Goal: Task Accomplishment & Management: Use online tool/utility

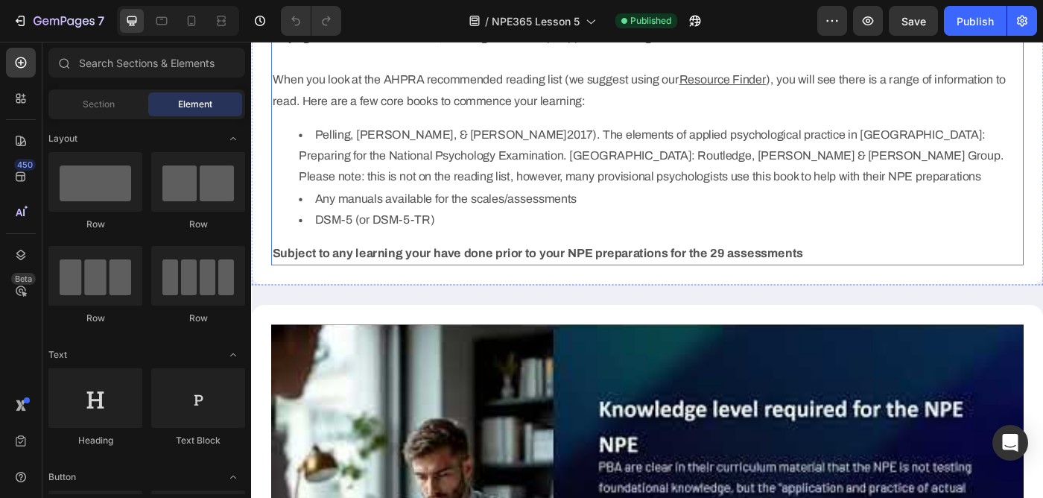
scroll to position [909, 0]
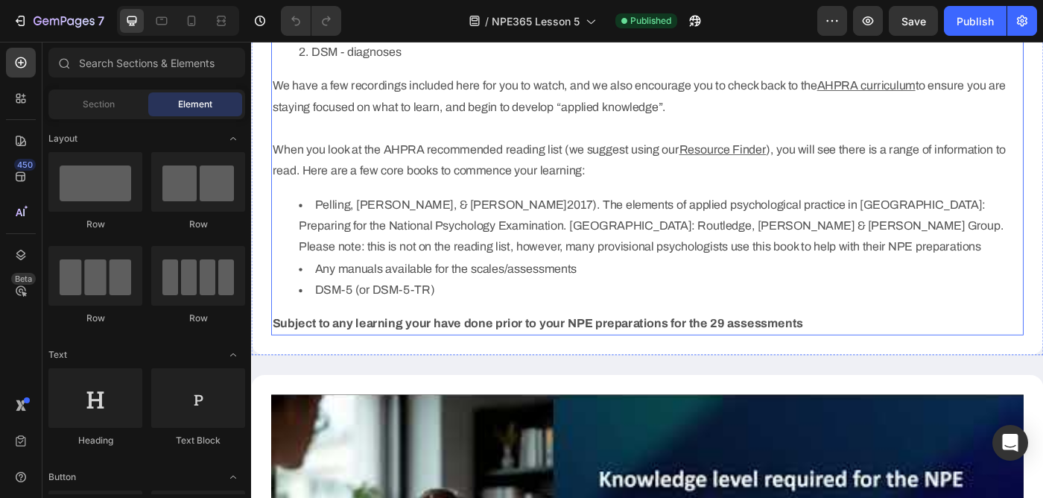
click at [506, 277] on li "Pelling, [PERSON_NAME], & [PERSON_NAME]2017). The elements of applied psycholog…" at bounding box center [713, 249] width 817 height 72
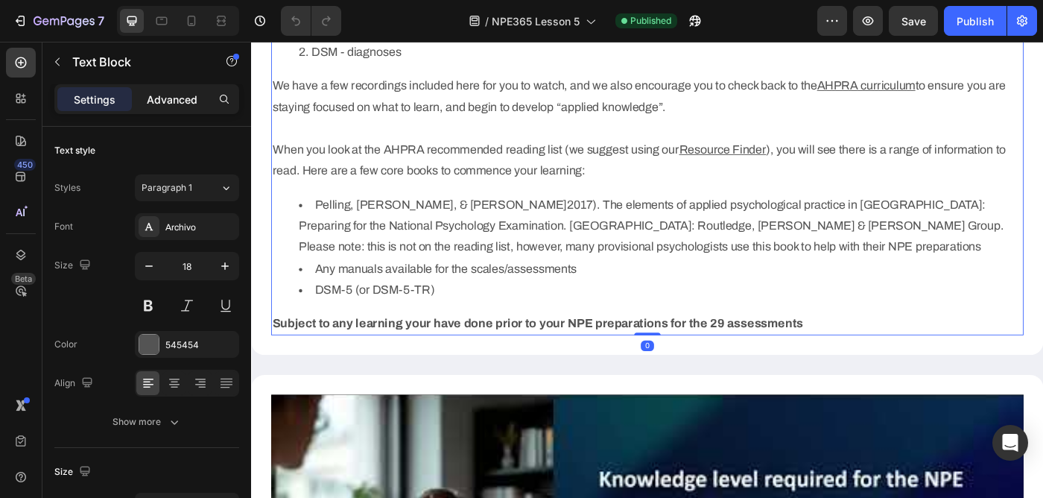
click at [165, 103] on p "Advanced" at bounding box center [172, 100] width 51 height 16
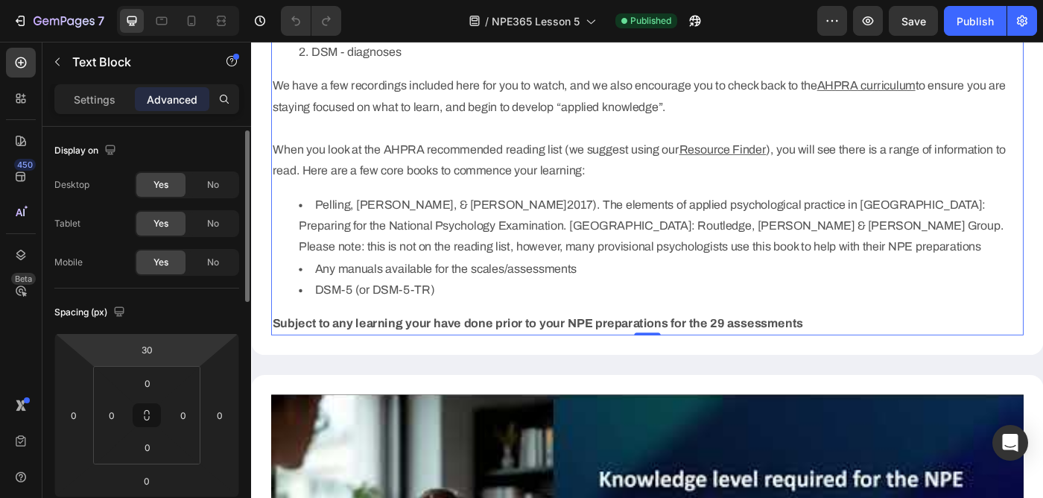
scroll to position [581, 0]
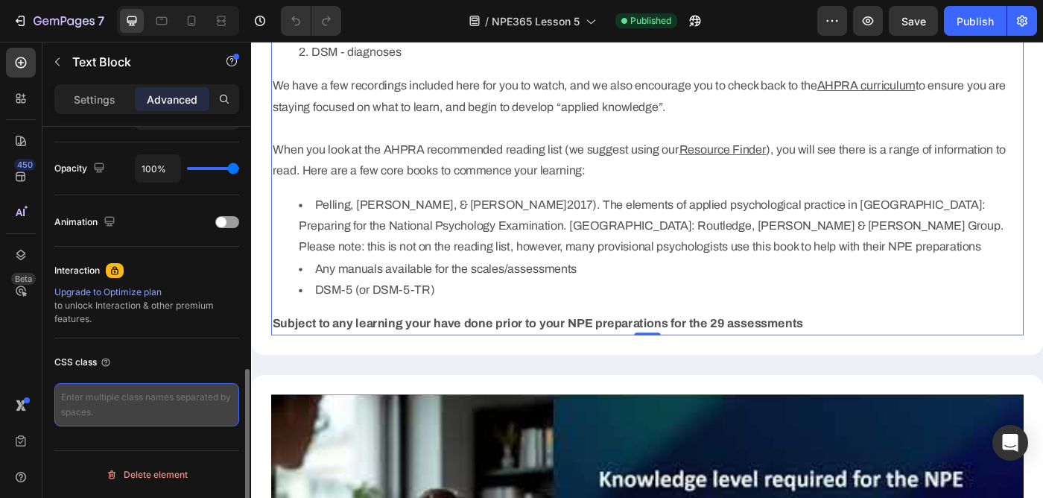
click at [133, 403] on textarea at bounding box center [146, 404] width 185 height 43
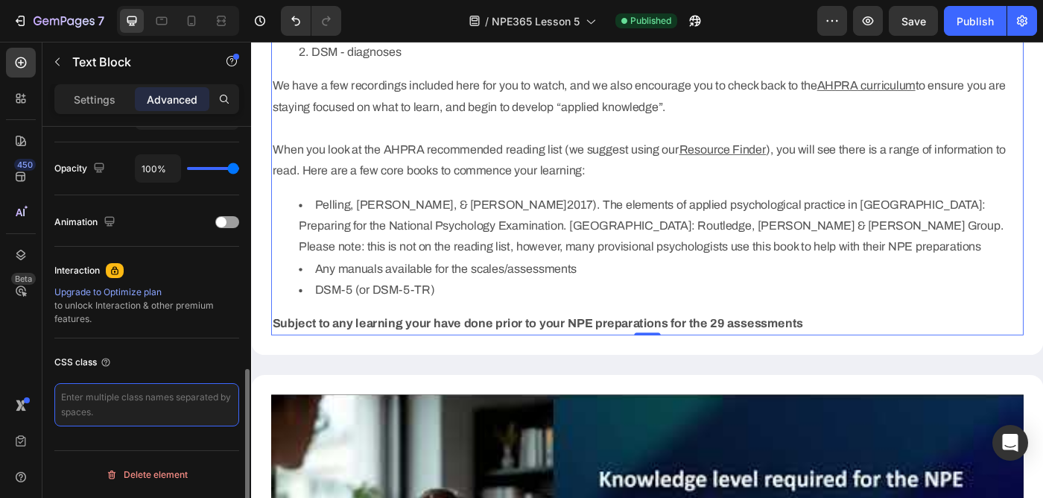
paste textarea "custom_list_style"
type textarea "custom_list_style"
click at [167, 364] on div "CSS class" at bounding box center [146, 362] width 185 height 24
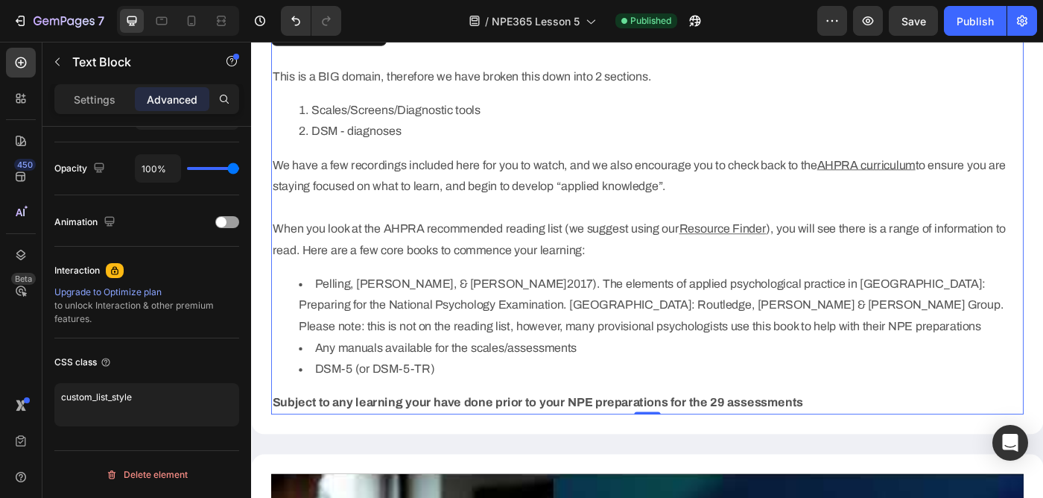
scroll to position [817, 0]
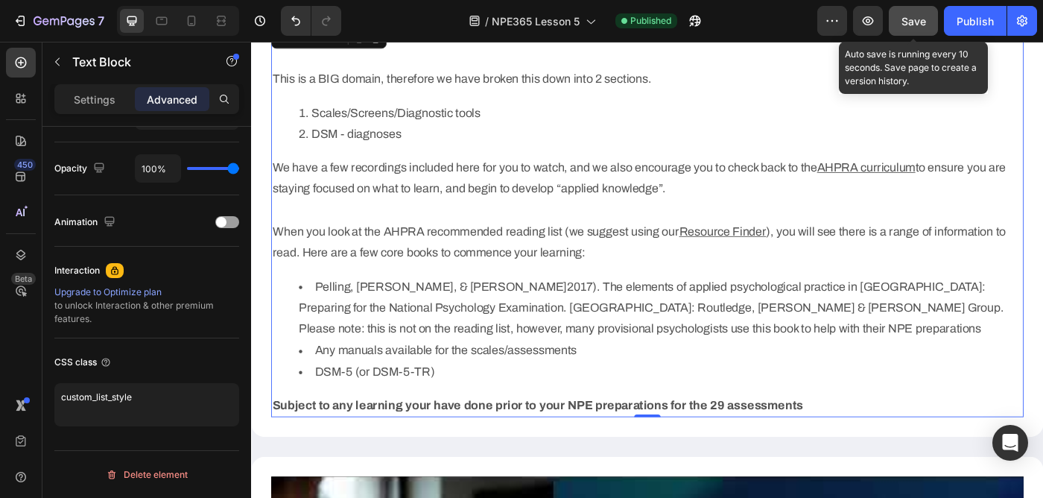
click at [908, 20] on span "Save" at bounding box center [914, 21] width 25 height 13
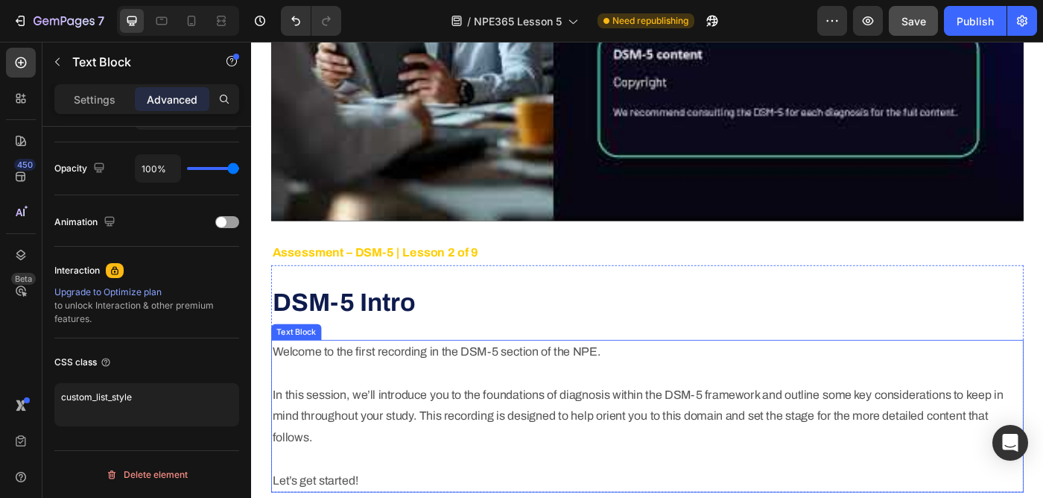
scroll to position [1547, 0]
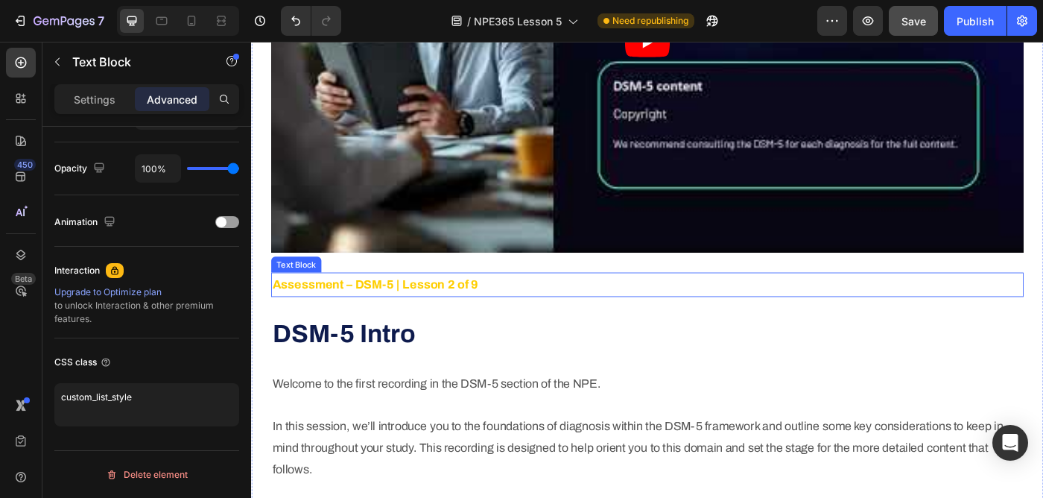
click at [445, 311] on strong "Assessment – DSM-5 | Lesson 2 of 9" at bounding box center [391, 315] width 233 height 15
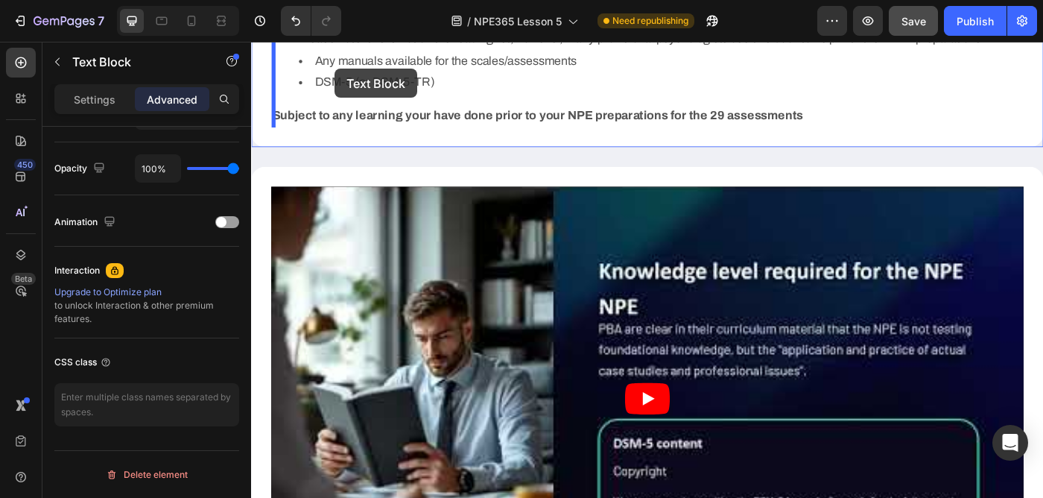
scroll to position [1119, 0]
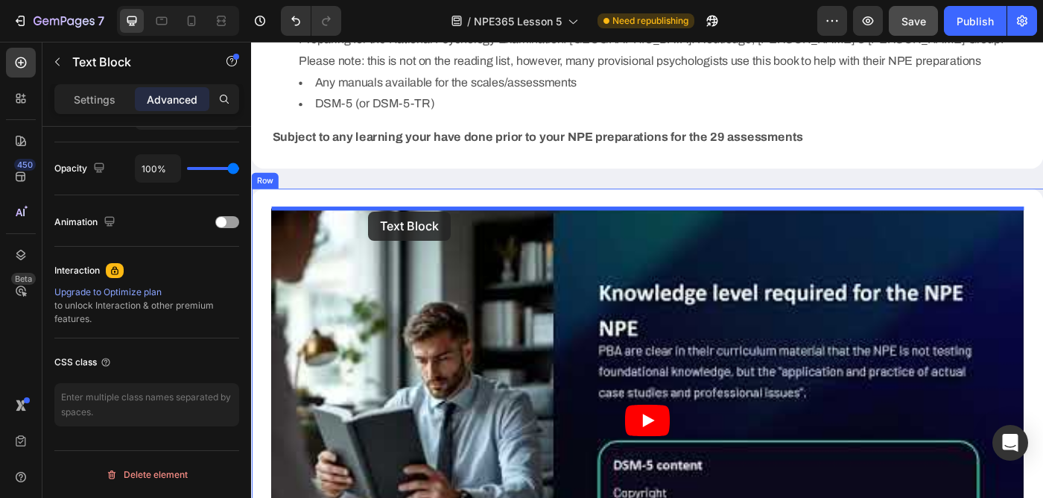
drag, startPoint x: 291, startPoint y: 291, endPoint x: 383, endPoint y: 233, distance: 108.2
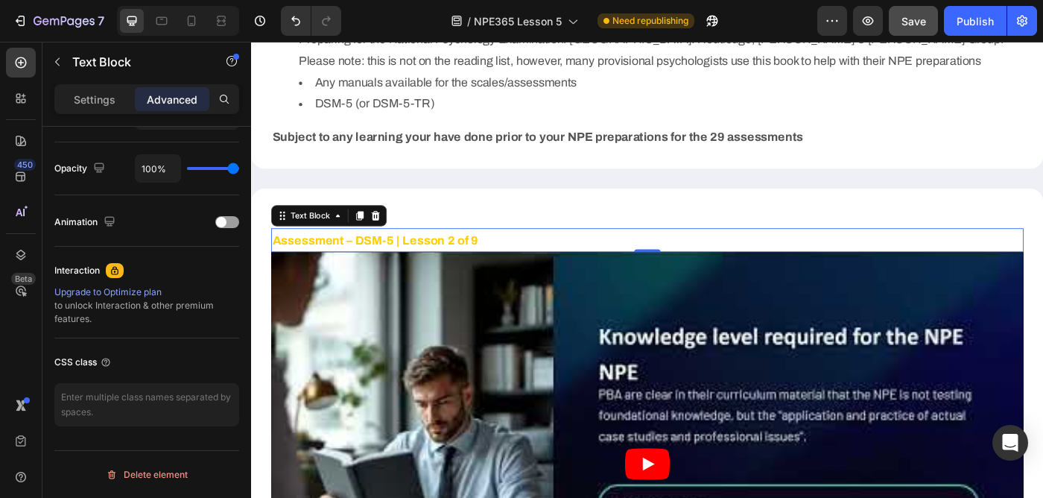
click at [329, 262] on strong "Assessment – DSM-5 | Lesson 2 of 9" at bounding box center [391, 265] width 233 height 15
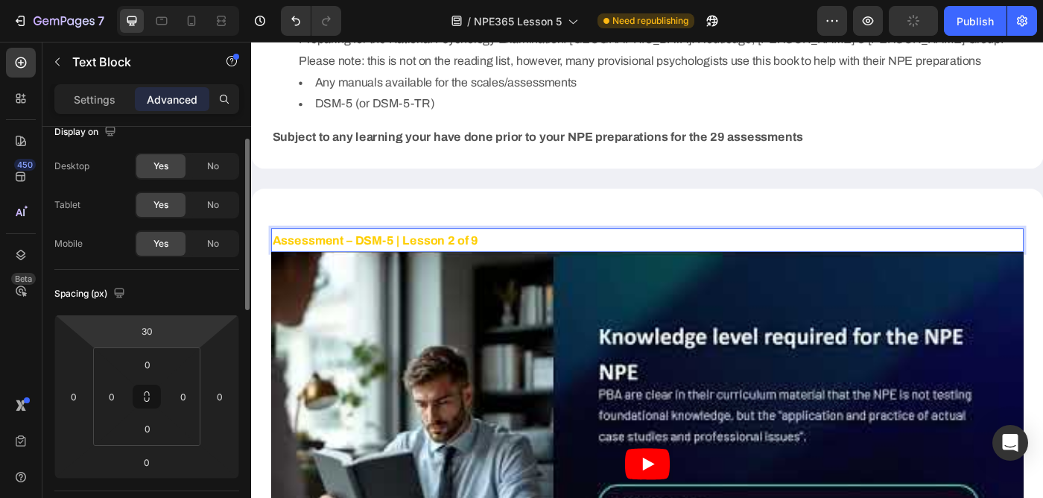
scroll to position [22, 0]
click at [145, 326] on input "30" at bounding box center [147, 328] width 30 height 22
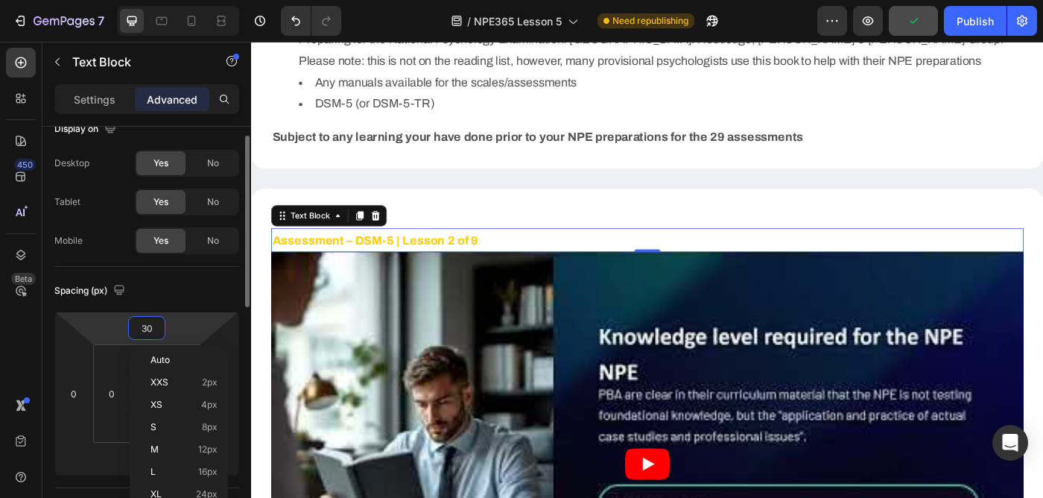
click at [145, 326] on input "30" at bounding box center [147, 328] width 30 height 22
type input "0"
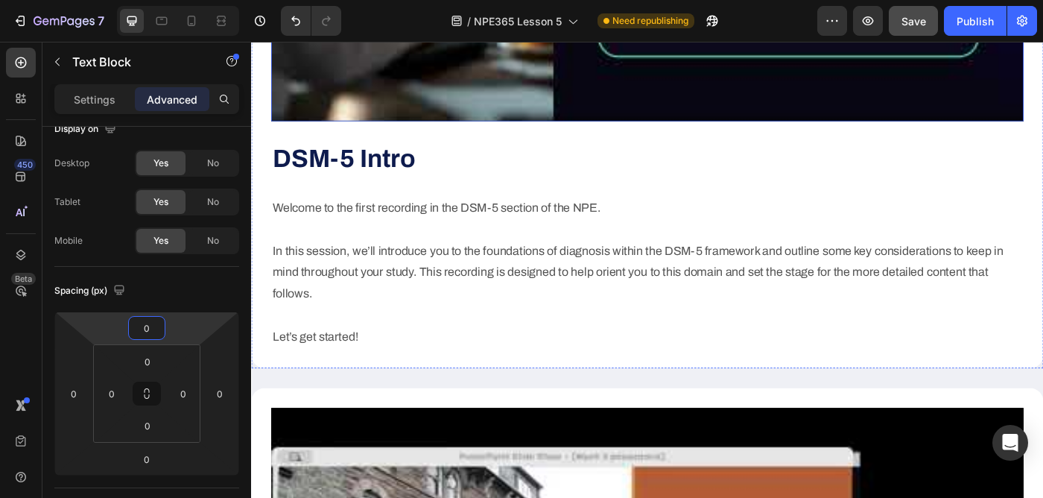
scroll to position [1675, 0]
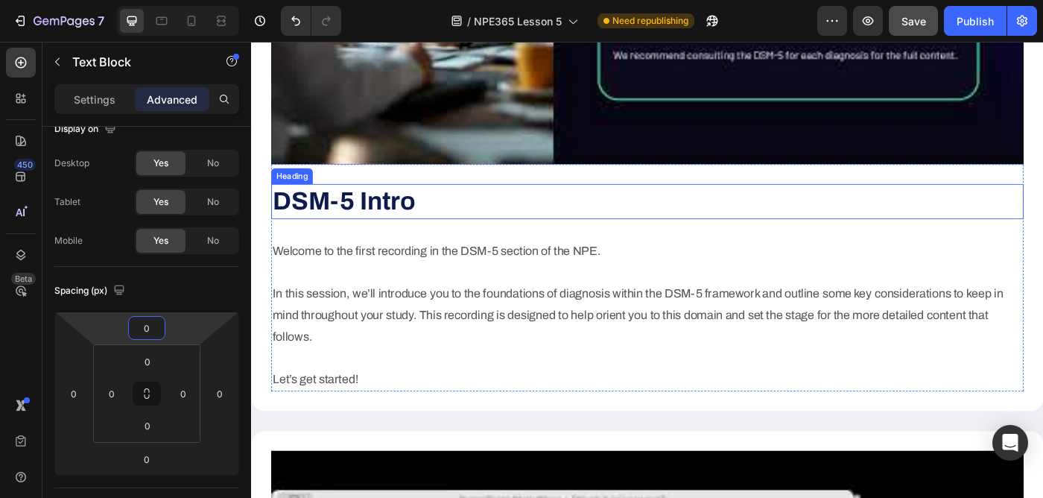
click at [455, 227] on h2 "DSM-5 Intro" at bounding box center [699, 222] width 850 height 40
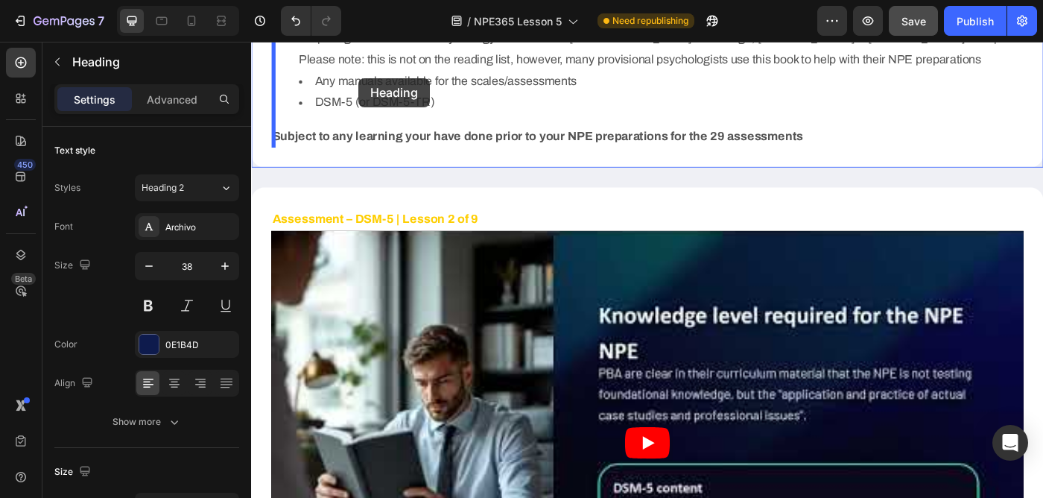
scroll to position [1051, 0]
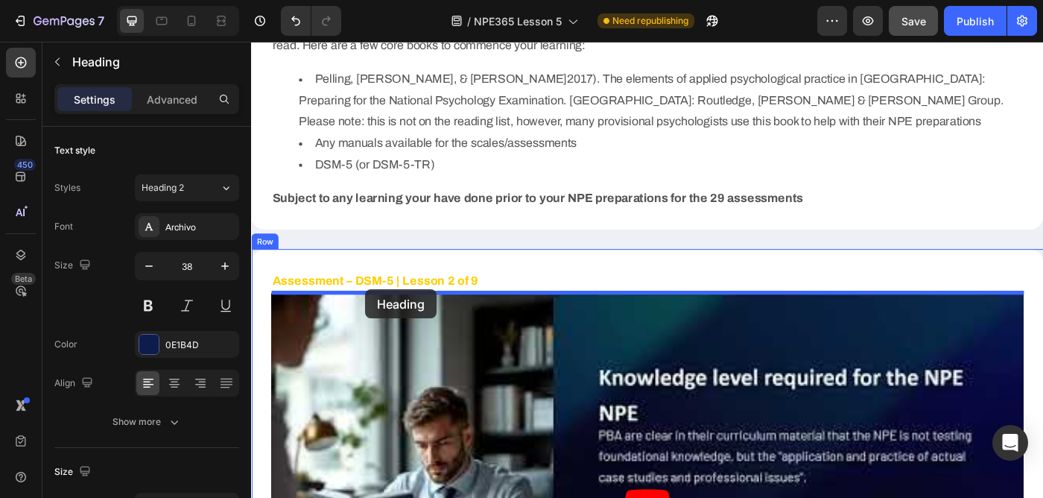
drag, startPoint x: 284, startPoint y: 394, endPoint x: 380, endPoint y: 321, distance: 120.3
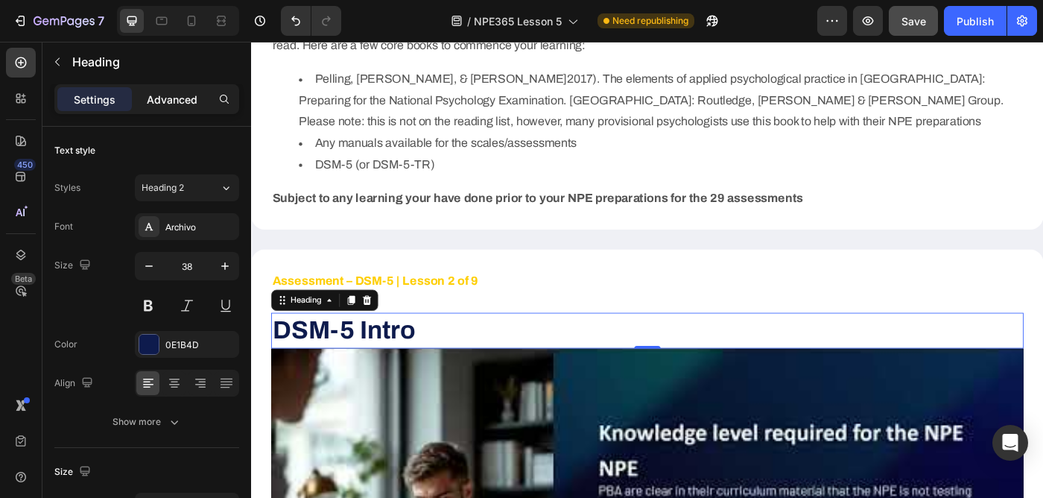
click at [174, 92] on p "Advanced" at bounding box center [172, 100] width 51 height 16
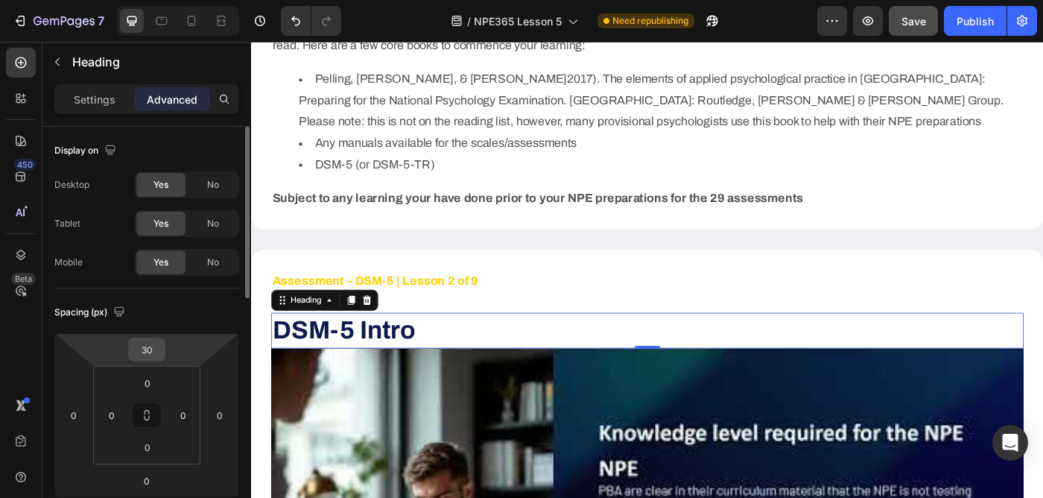
click at [148, 350] on input "30" at bounding box center [147, 349] width 30 height 22
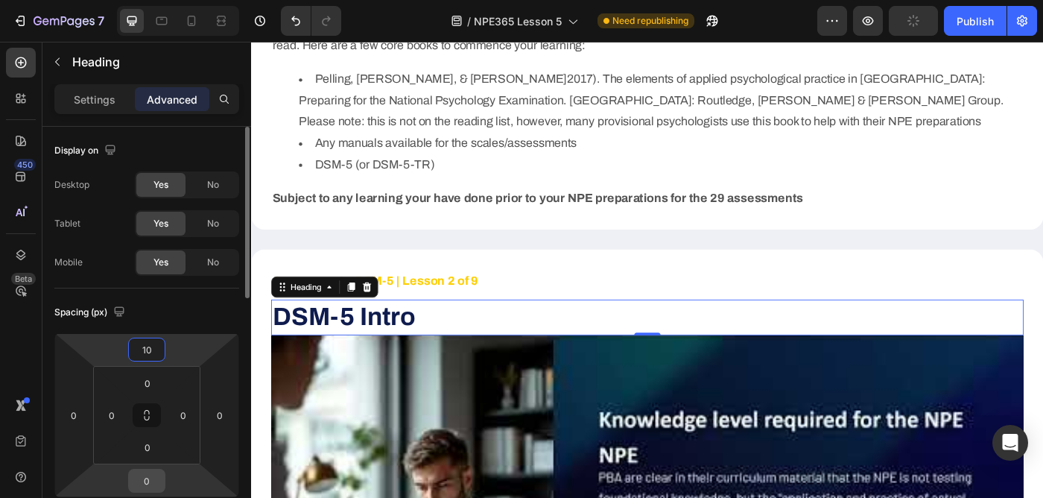
type input "10"
click at [153, 484] on input "0" at bounding box center [147, 481] width 30 height 22
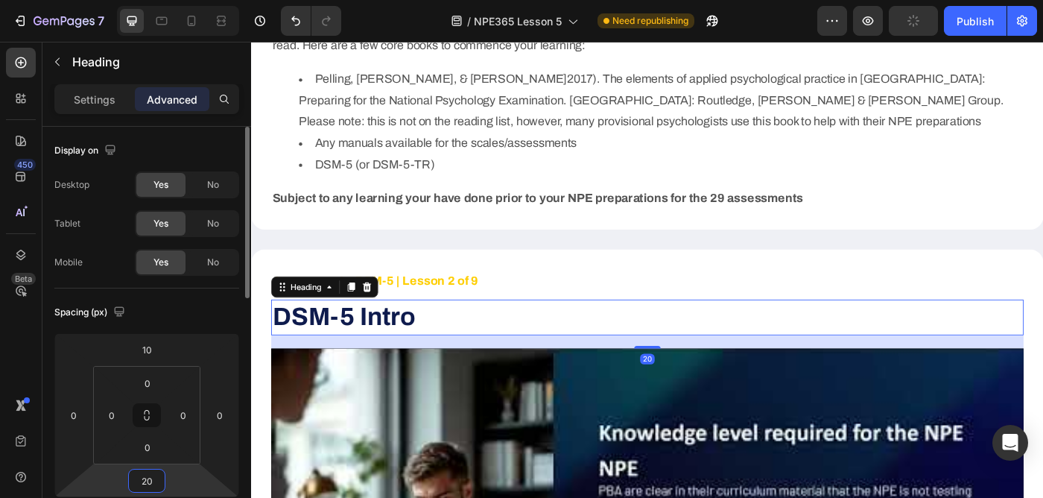
type input "20"
click at [175, 315] on div "Spacing (px)" at bounding box center [146, 312] width 185 height 24
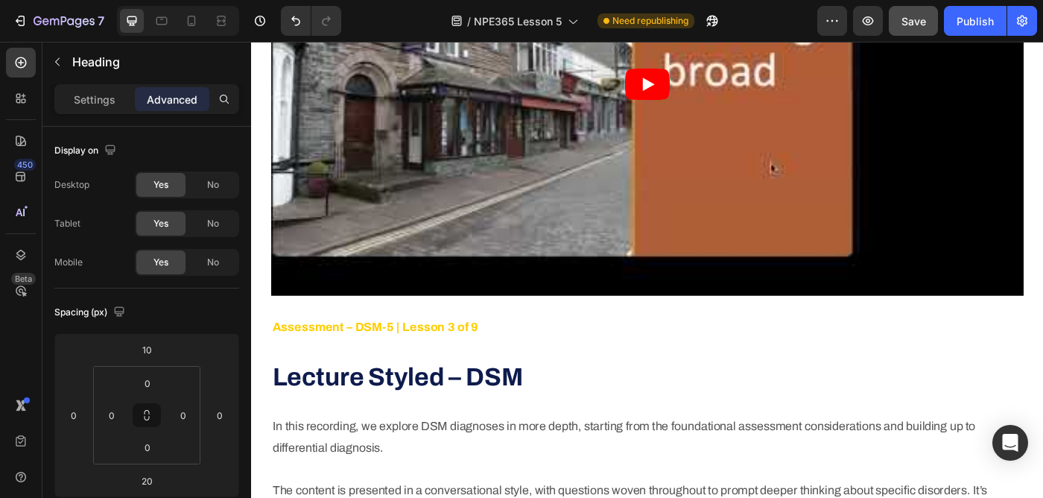
scroll to position [2335, 0]
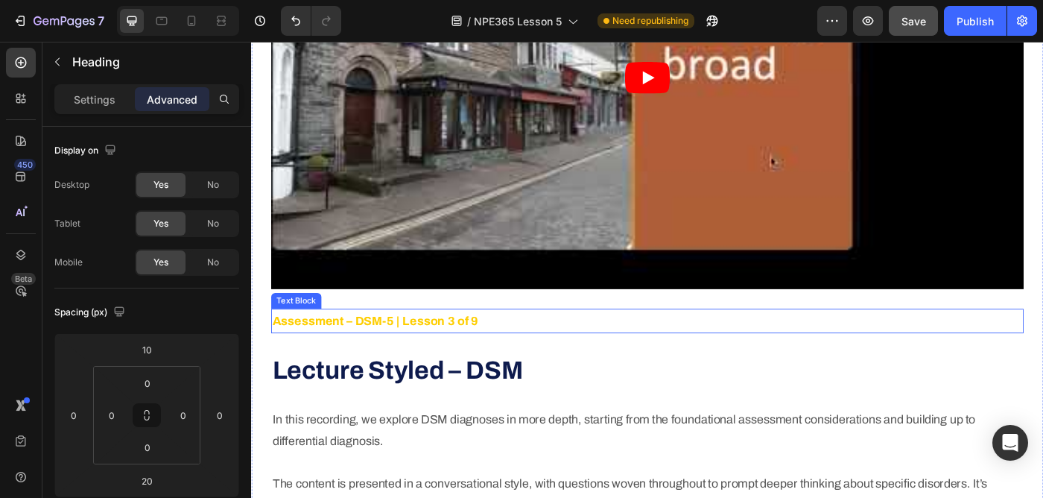
click at [427, 353] on strong "Assessment – DSM-5 | Lesson 3 of 9" at bounding box center [391, 356] width 233 height 15
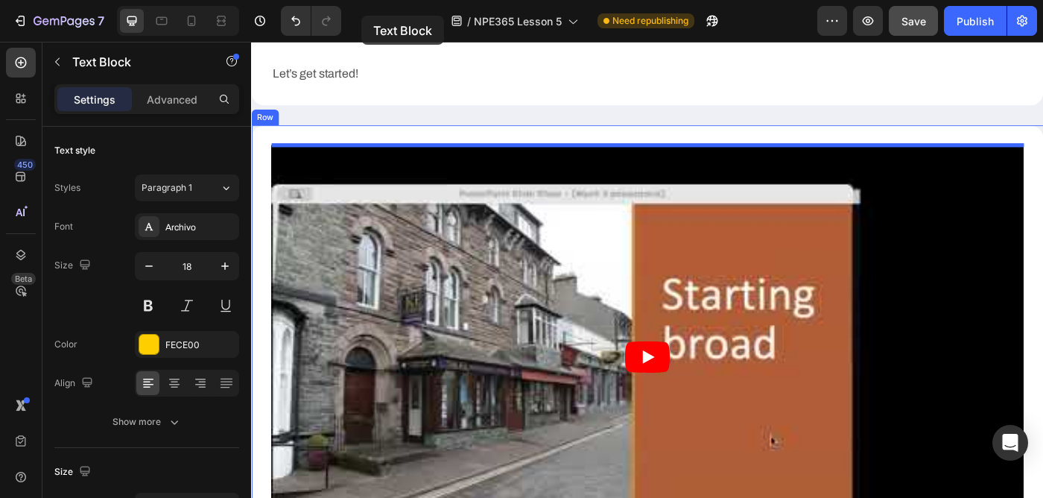
scroll to position [1912, 0]
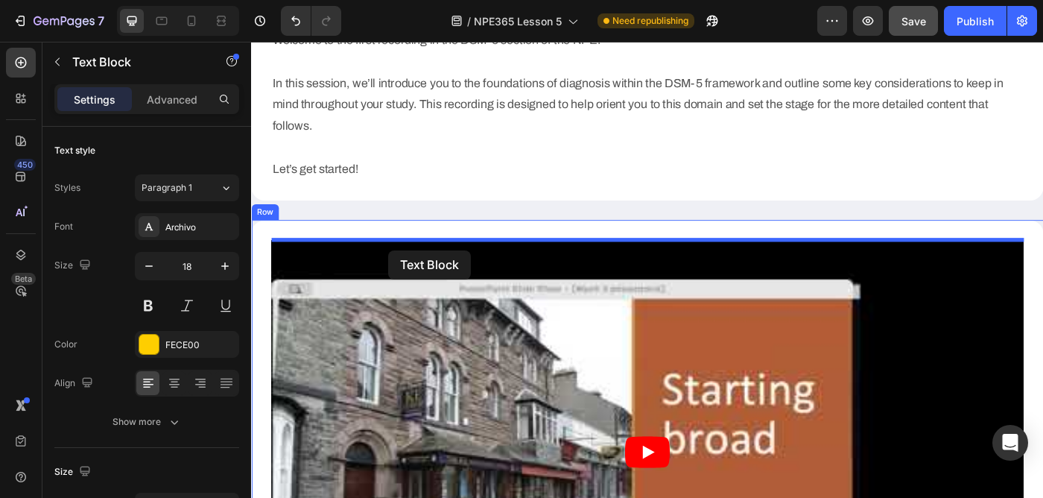
drag, startPoint x: 287, startPoint y: 332, endPoint x: 406, endPoint y: 277, distance: 131.1
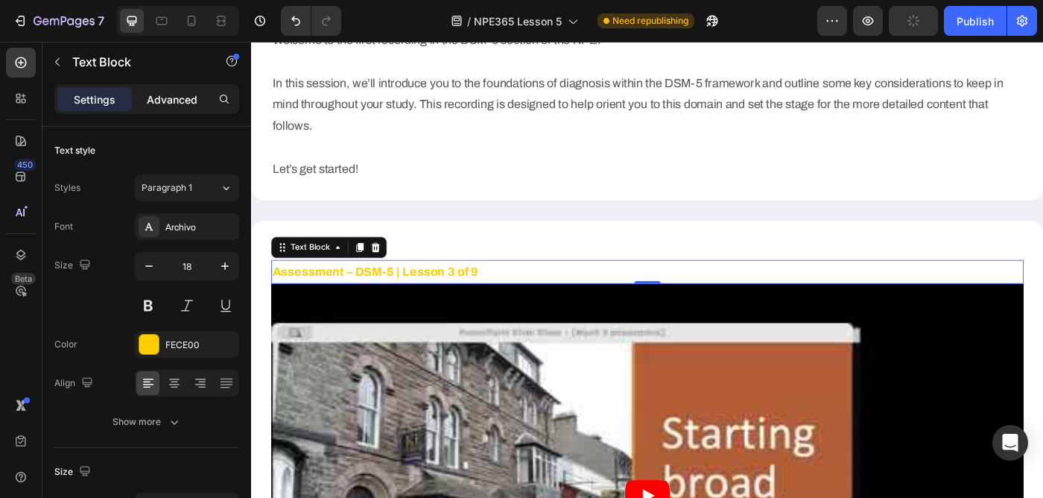
click at [174, 100] on p "Advanced" at bounding box center [172, 100] width 51 height 16
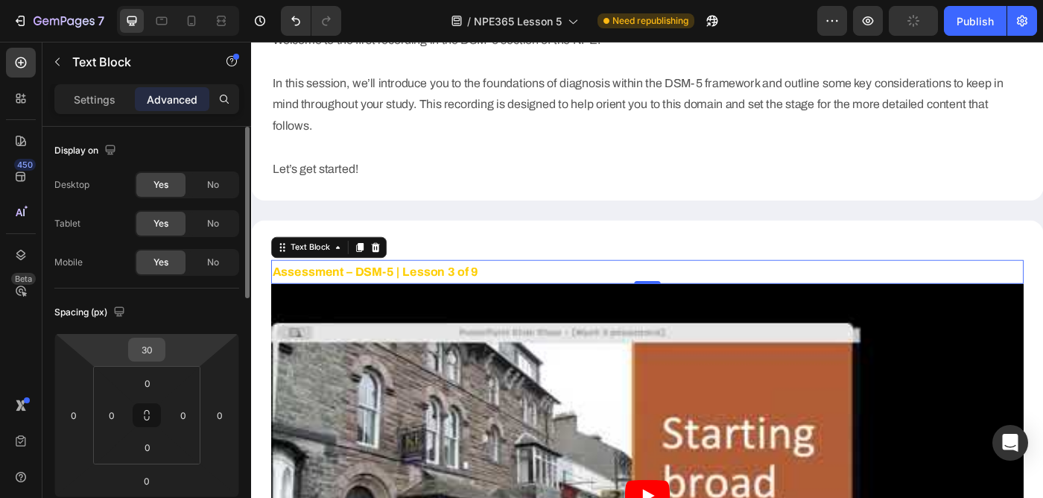
click at [144, 347] on input "30" at bounding box center [147, 349] width 30 height 22
type input "0"
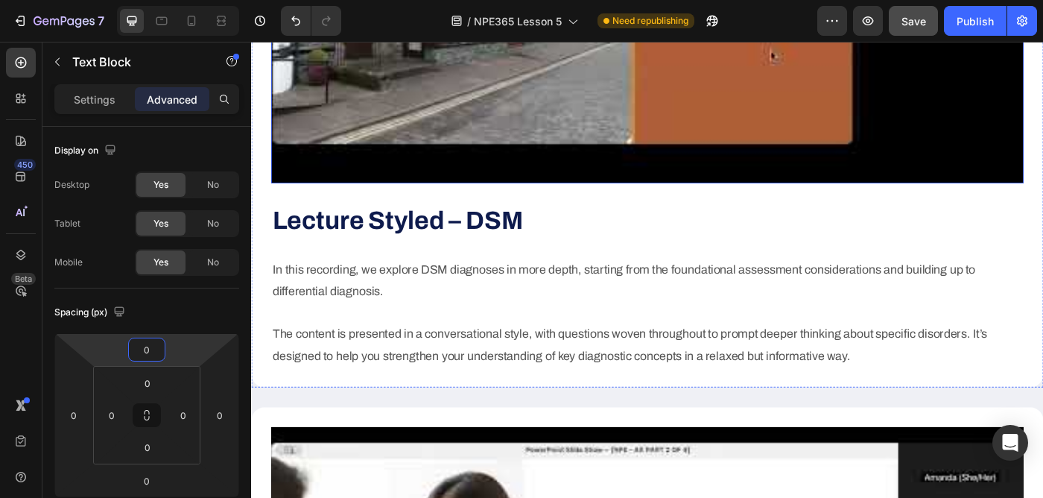
scroll to position [2348, 0]
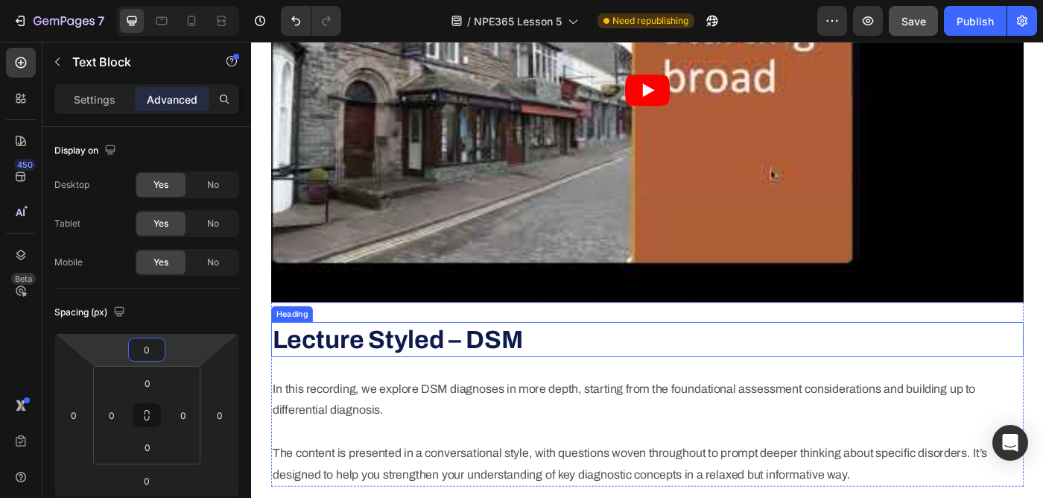
click at [596, 371] on h2 "Lecture Styled – DSM" at bounding box center [699, 378] width 850 height 40
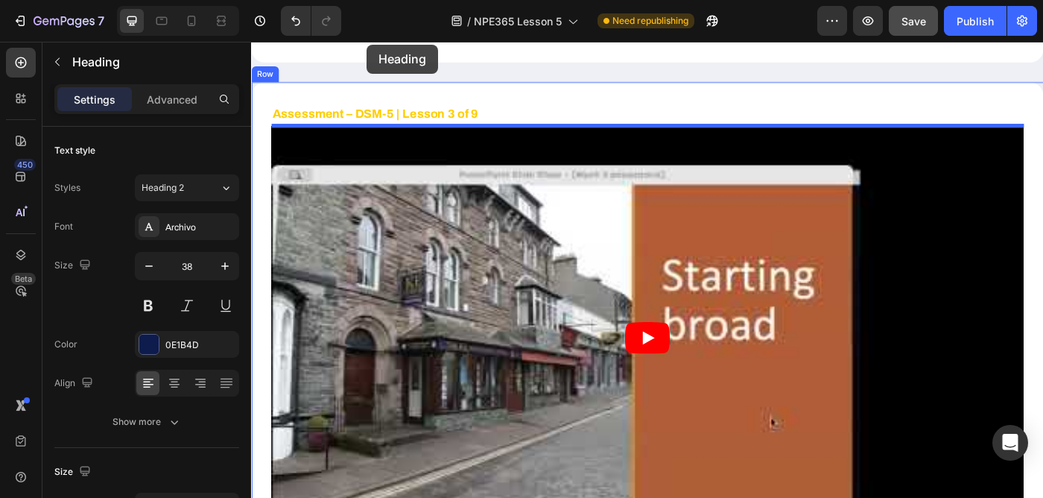
scroll to position [2061, 0]
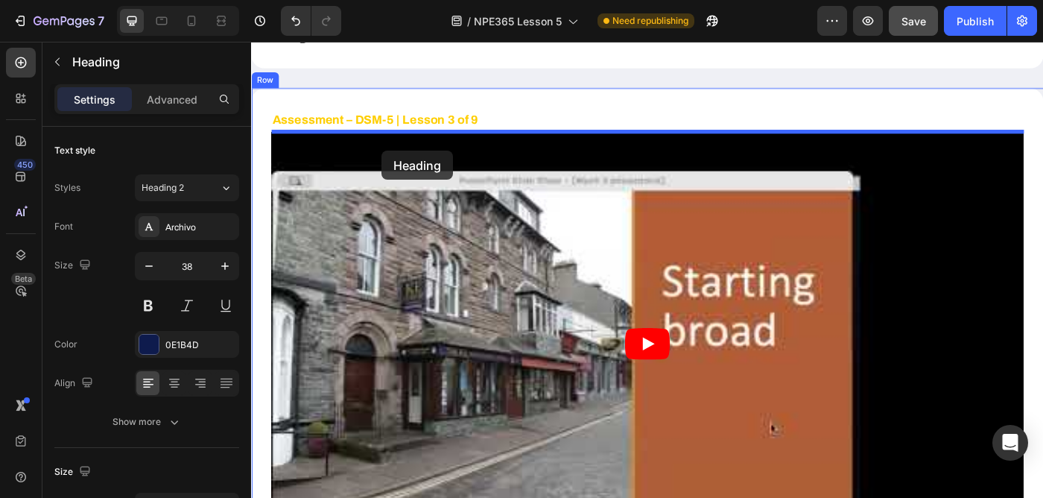
drag, startPoint x: 286, startPoint y: 343, endPoint x: 399, endPoint y: 165, distance: 210.7
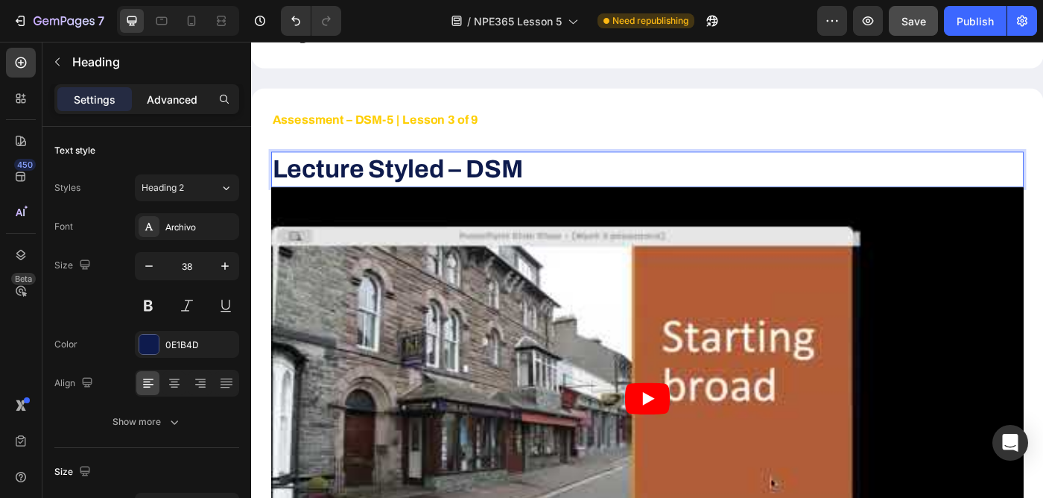
click at [183, 101] on p "Advanced" at bounding box center [172, 100] width 51 height 16
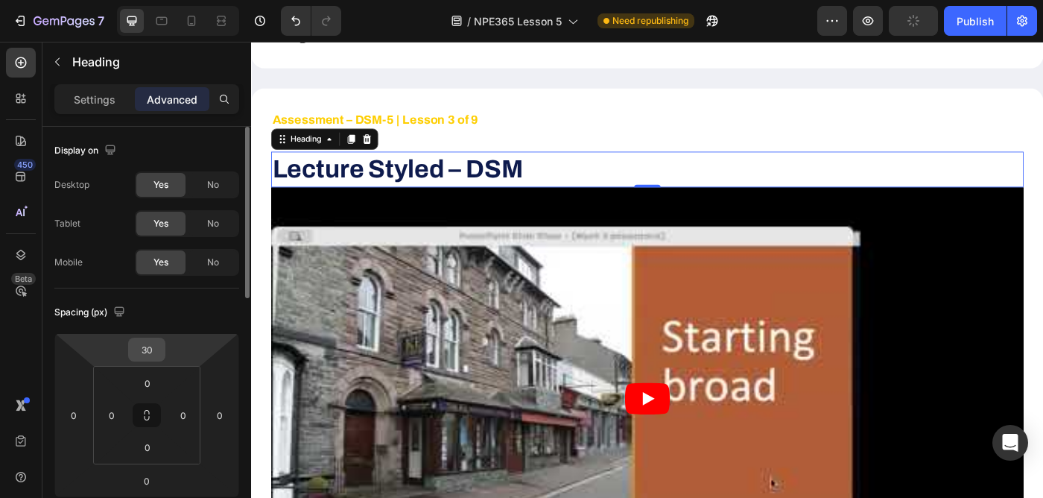
click at [144, 356] on input "30" at bounding box center [147, 349] width 30 height 22
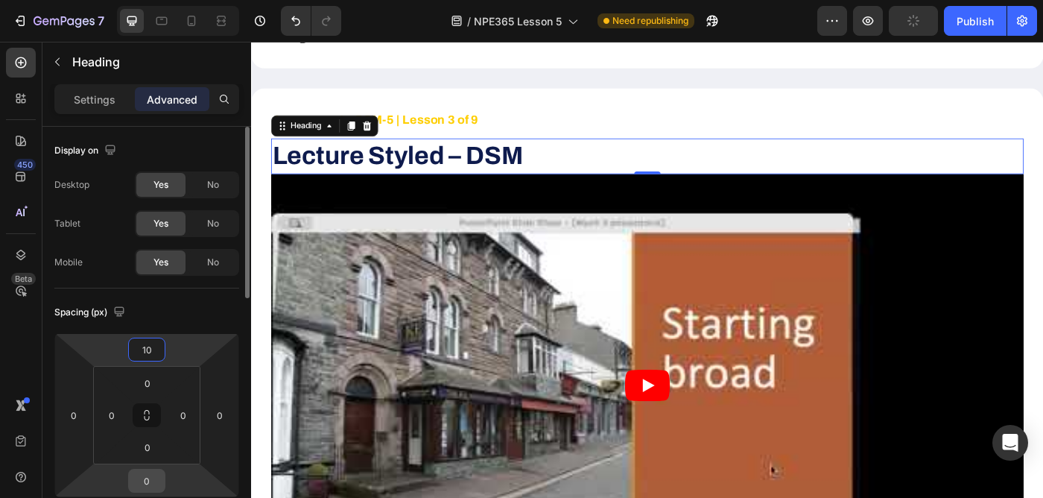
type input "10"
click at [150, 482] on input "0" at bounding box center [147, 481] width 30 height 22
type input "20"
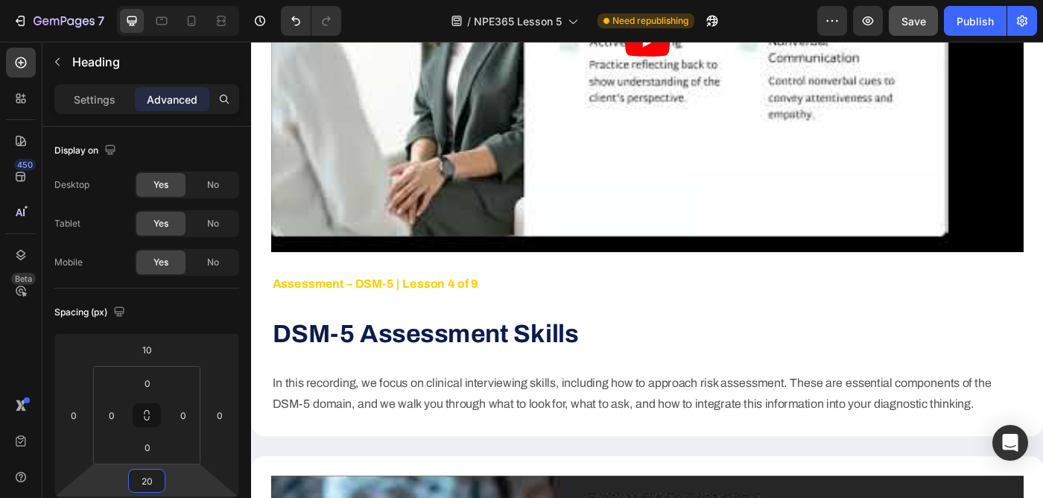
scroll to position [3139, 0]
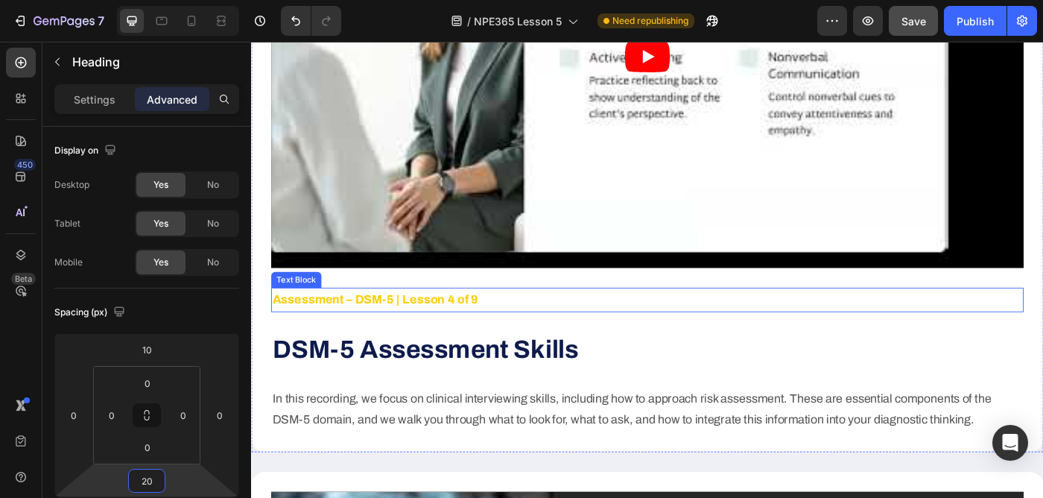
click at [543, 328] on p "Assessment – DSM-5 | Lesson 4 of 9" at bounding box center [698, 332] width 847 height 24
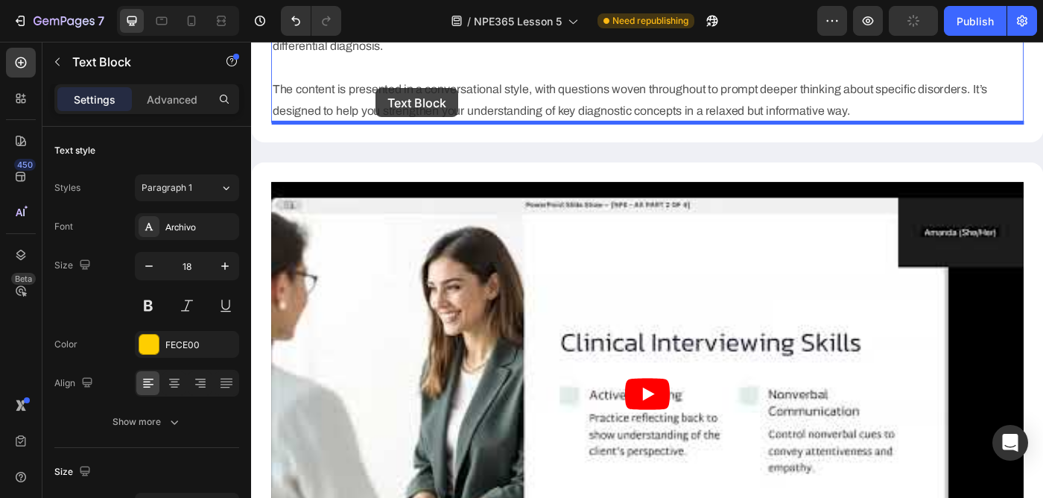
scroll to position [2750, 0]
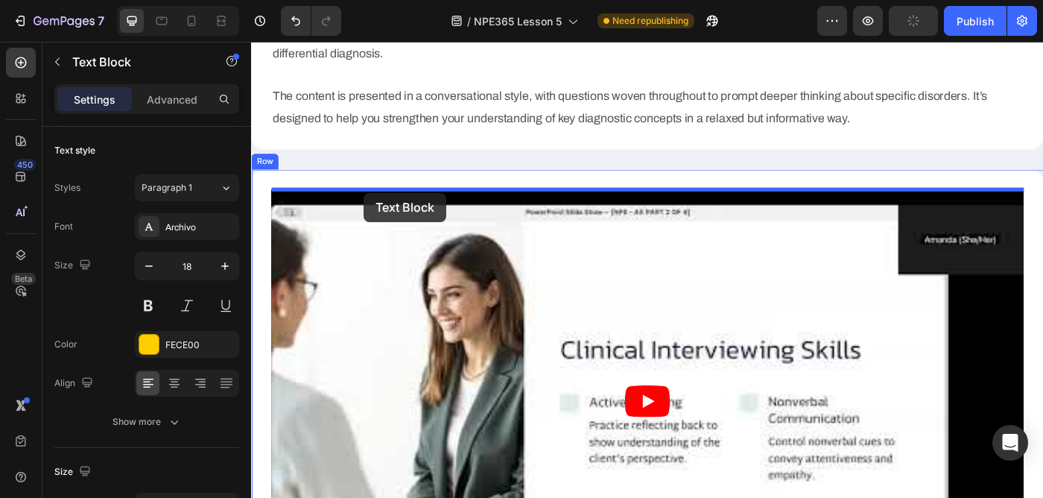
drag, startPoint x: 283, startPoint y: 306, endPoint x: 379, endPoint y: 212, distance: 133.3
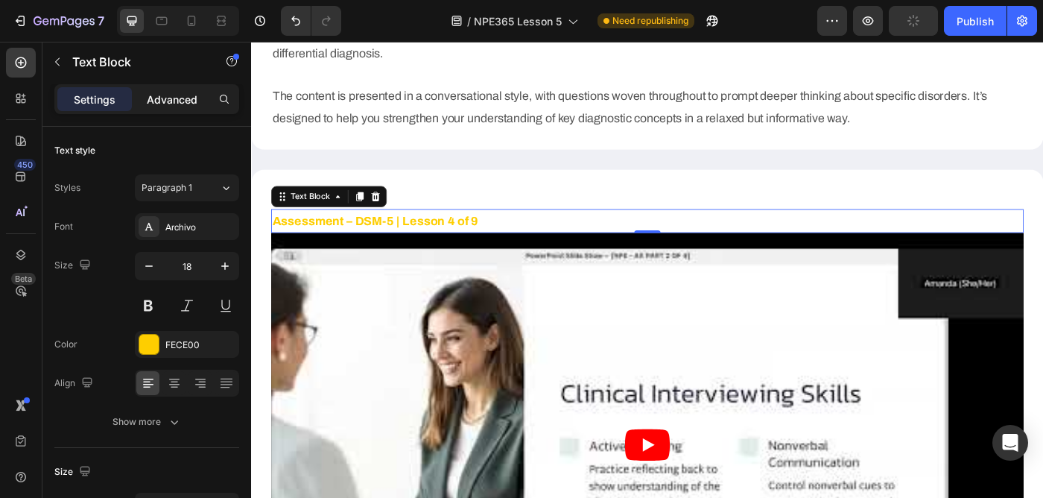
click at [185, 101] on p "Advanced" at bounding box center [172, 100] width 51 height 16
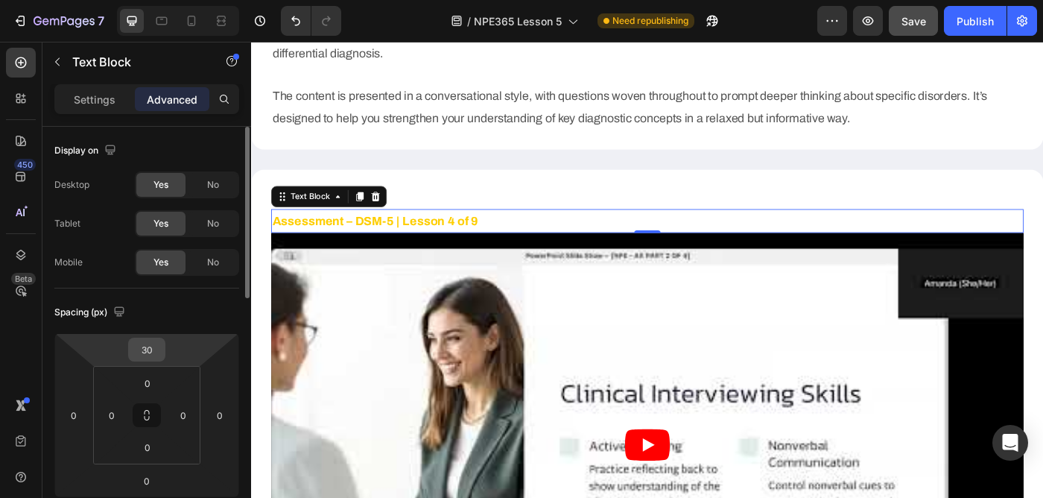
click at [148, 353] on input "30" at bounding box center [147, 349] width 30 height 22
type input "0"
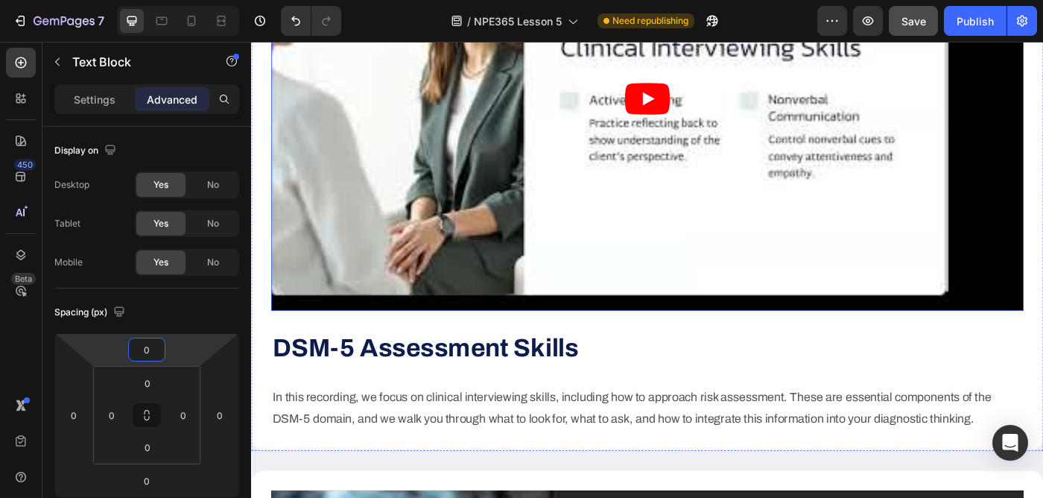
scroll to position [3098, 0]
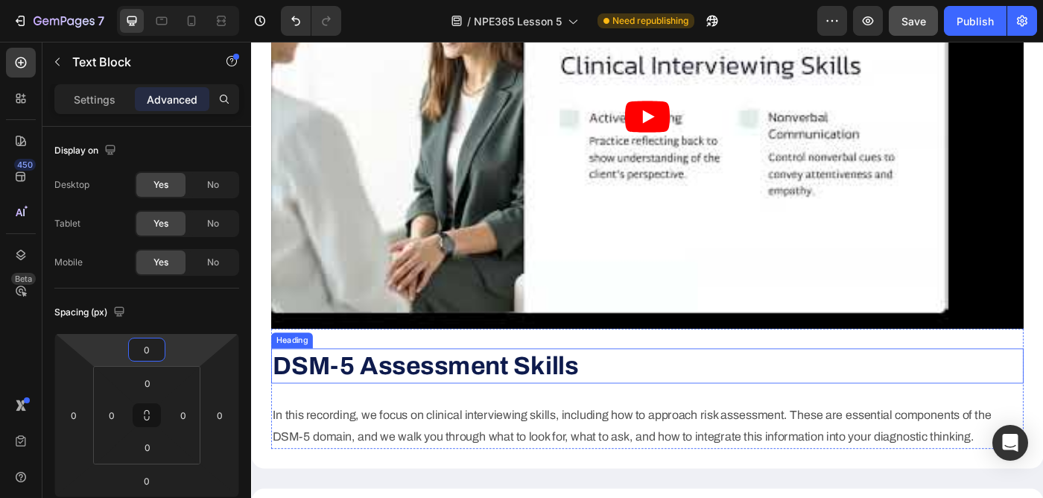
click at [417, 414] on strong "DSM-5 Assessment Skills" at bounding box center [448, 407] width 346 height 31
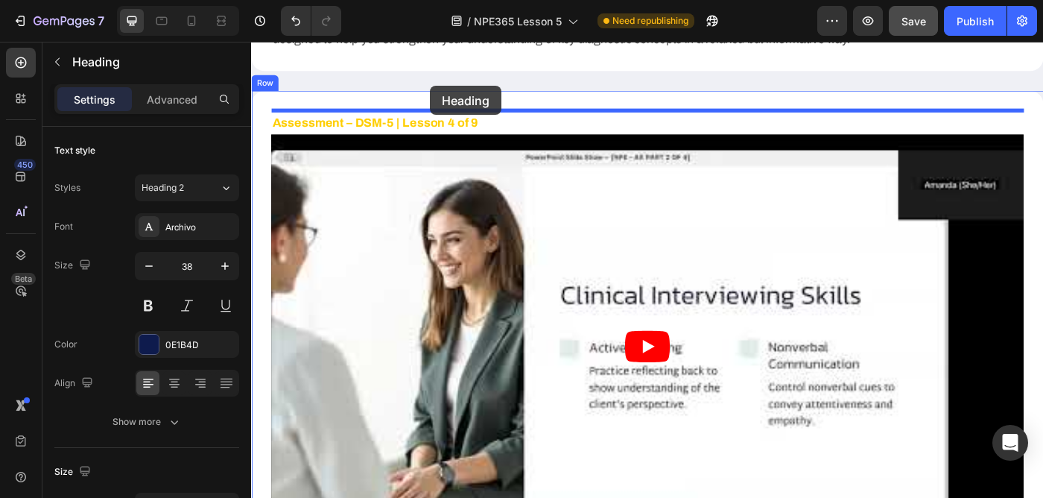
scroll to position [2834, 0]
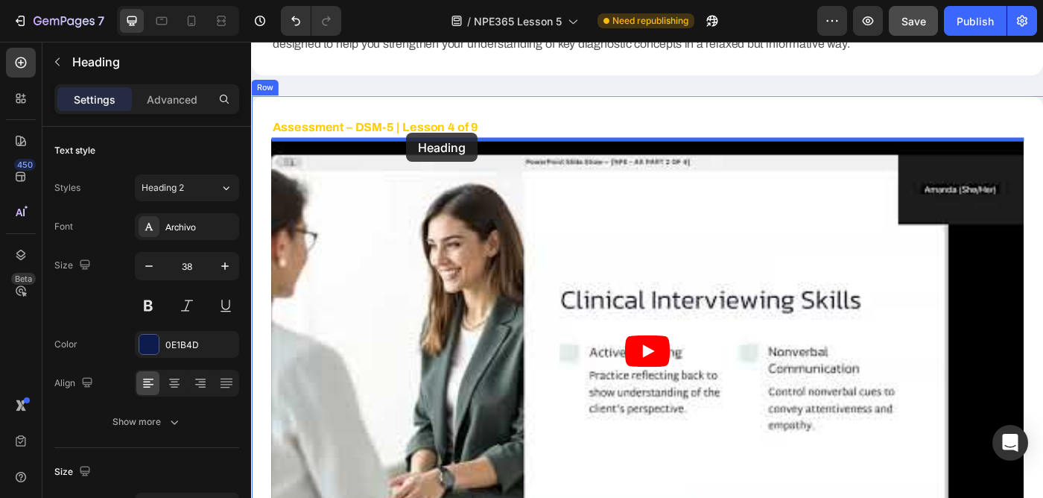
drag, startPoint x: 288, startPoint y: 374, endPoint x: 426, endPoint y: 145, distance: 267.1
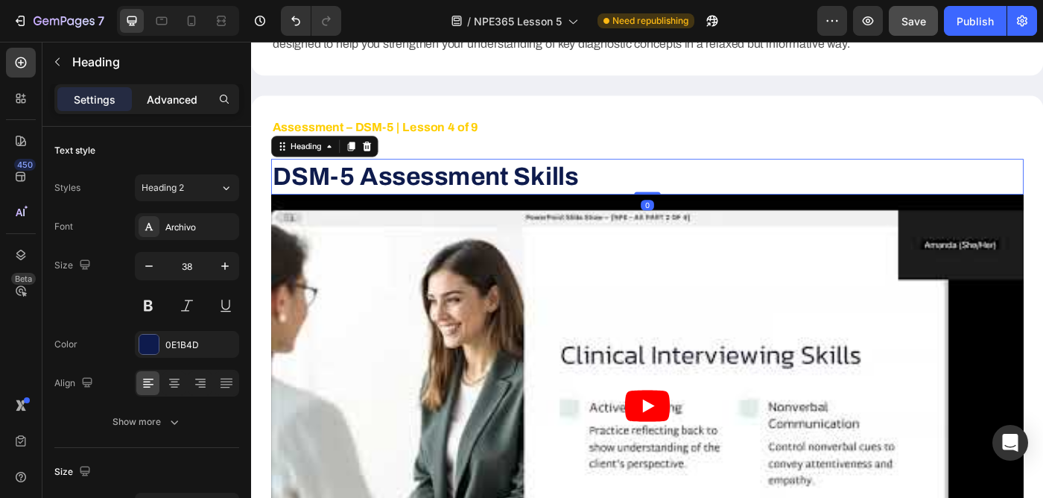
click at [166, 95] on p "Advanced" at bounding box center [172, 100] width 51 height 16
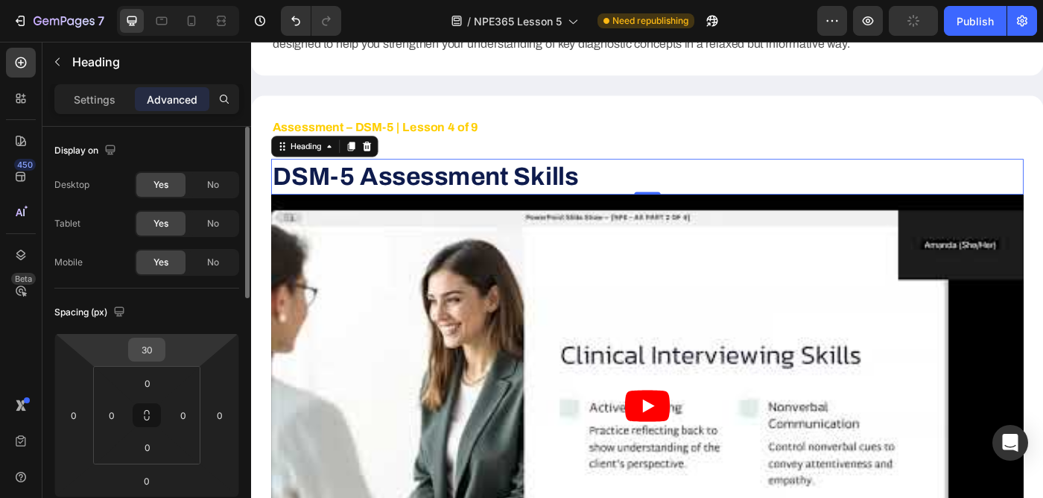
click at [142, 350] on input "30" at bounding box center [147, 349] width 30 height 22
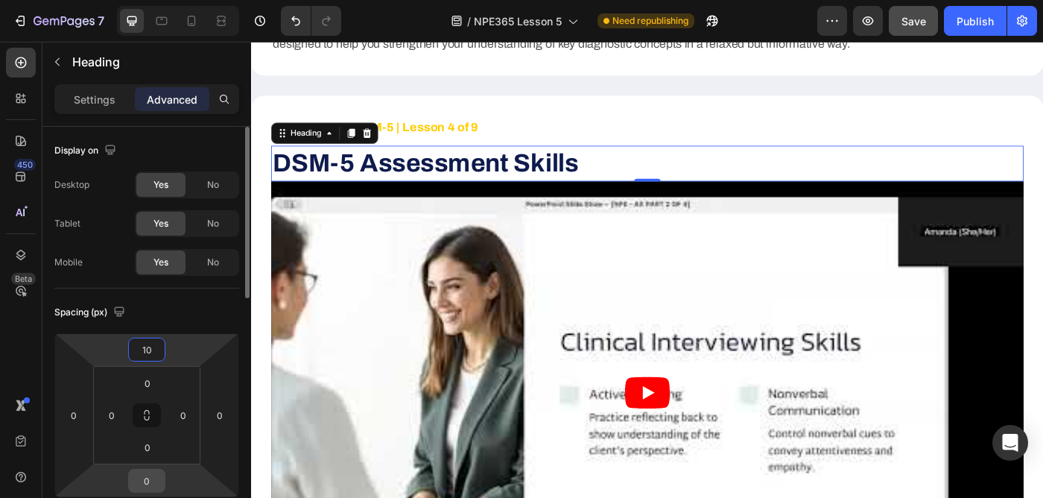
type input "10"
click at [155, 475] on input "0" at bounding box center [147, 481] width 30 height 22
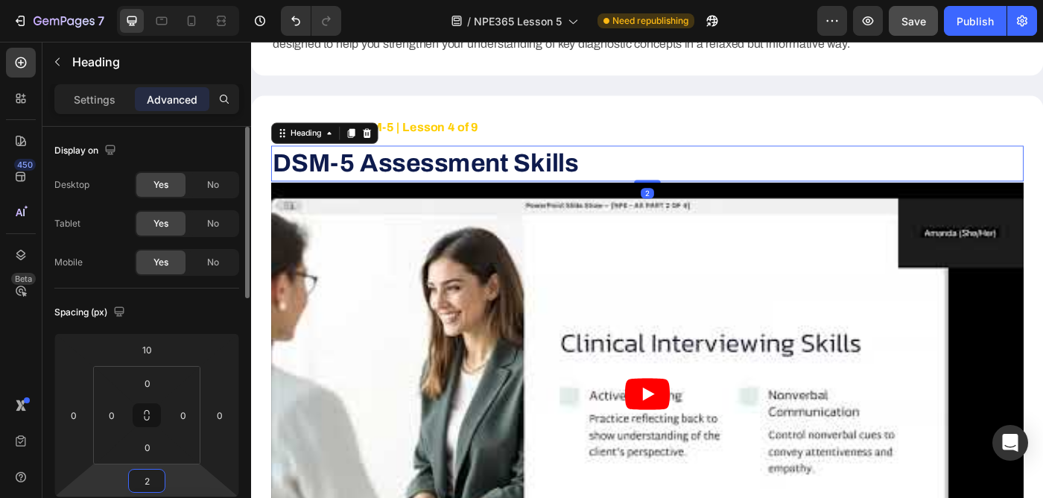
type input "20"
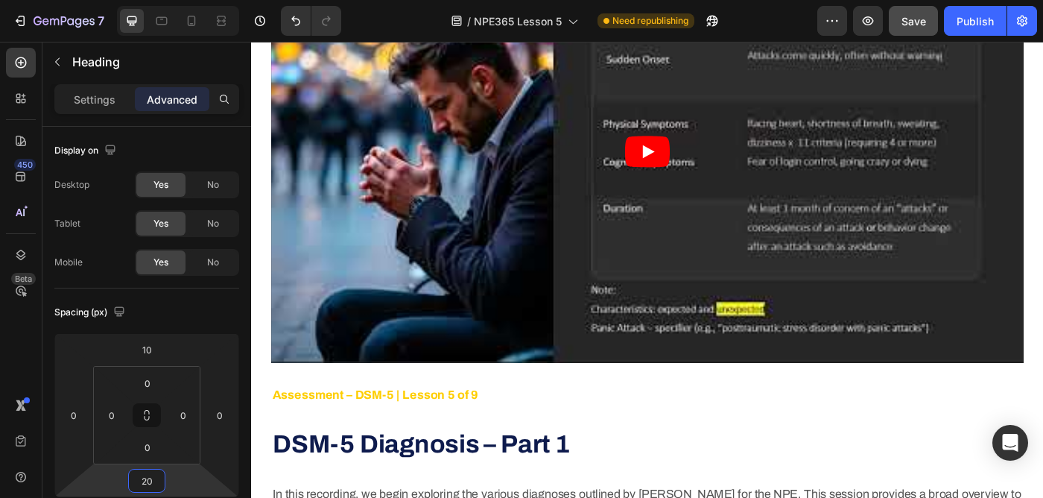
scroll to position [3805, 0]
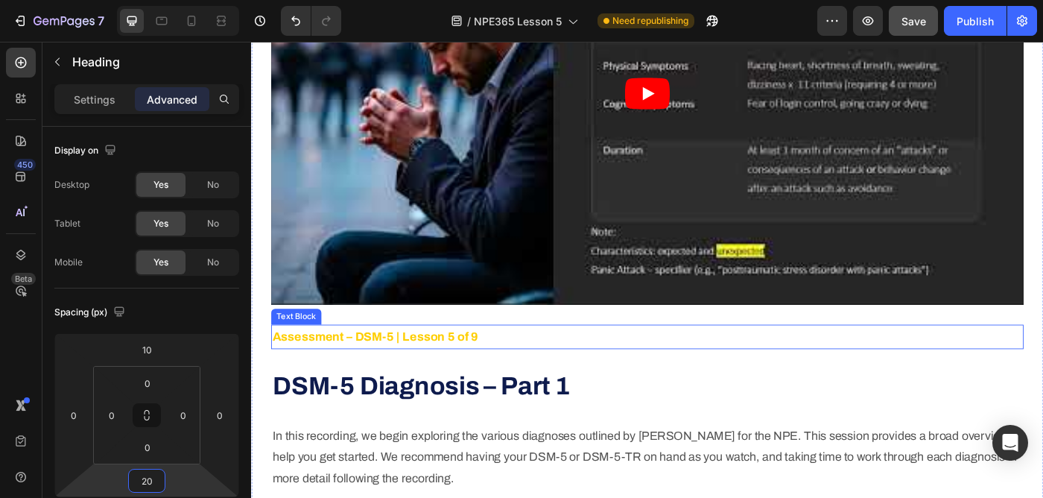
click at [411, 380] on strong "Assessment – DSM-5 | Lesson 5 of 9" at bounding box center [391, 374] width 233 height 15
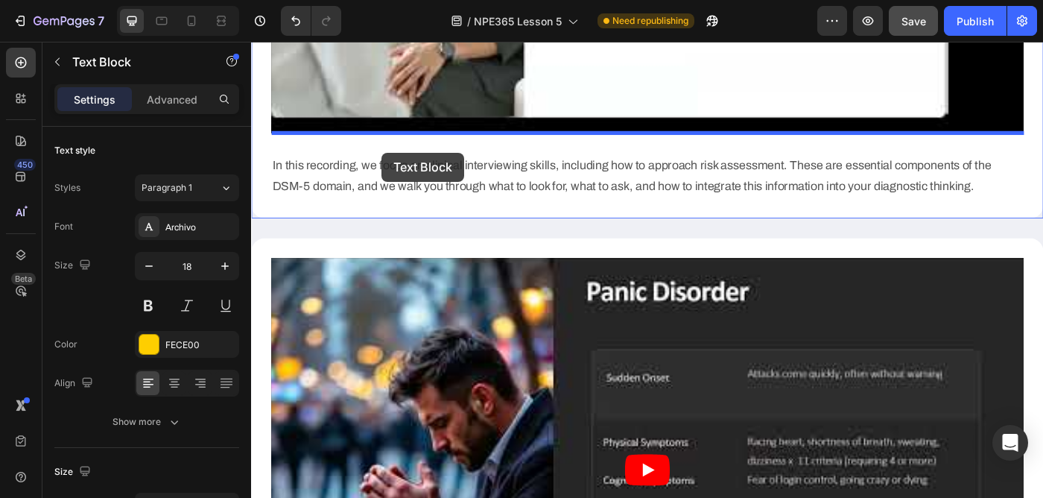
scroll to position [3358, 0]
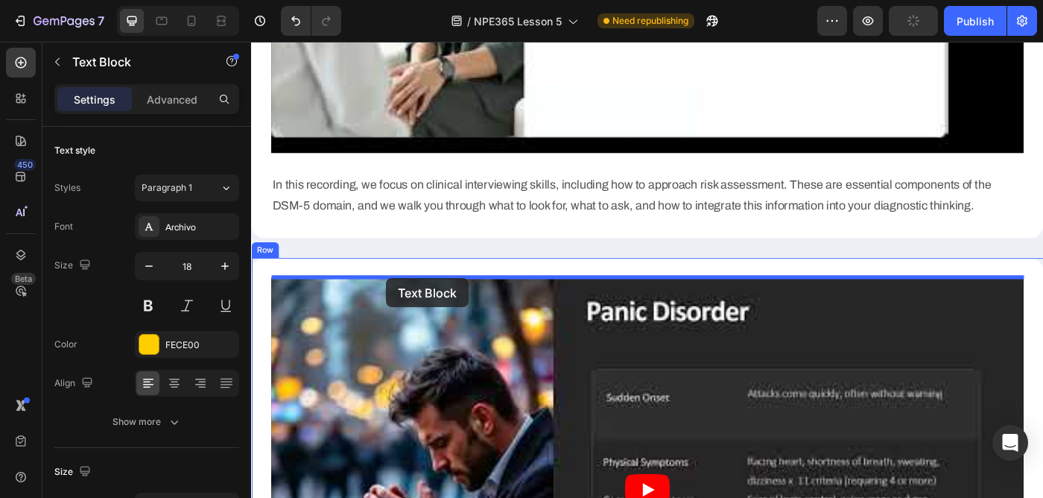
drag, startPoint x: 289, startPoint y: 350, endPoint x: 402, endPoint y: 309, distance: 120.5
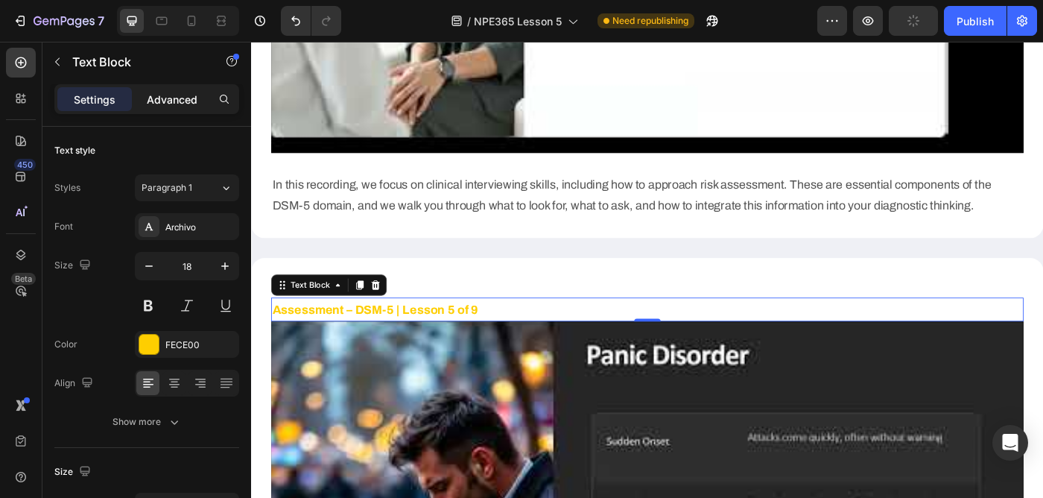
click at [188, 92] on p "Advanced" at bounding box center [172, 100] width 51 height 16
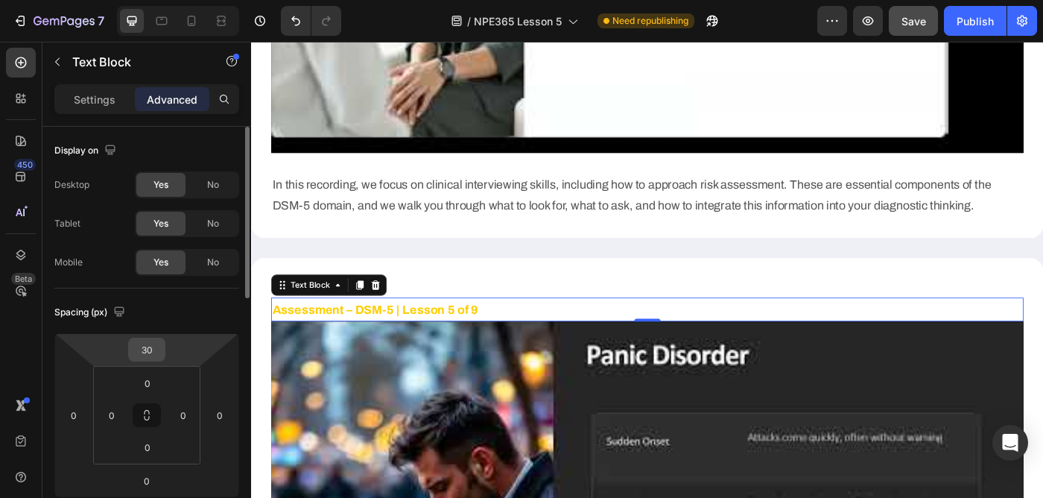
click at [144, 358] on input "30" at bounding box center [147, 349] width 30 height 22
type input "0"
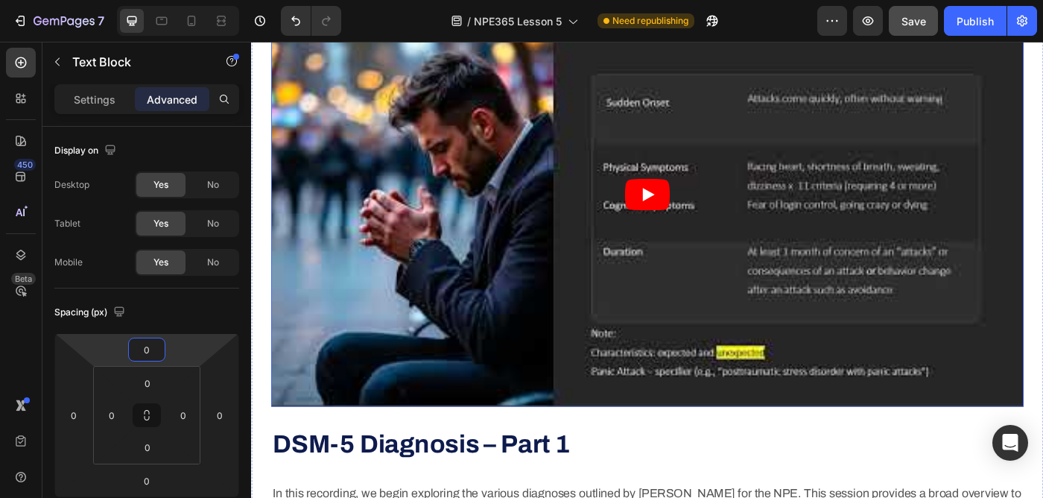
scroll to position [3729, 0]
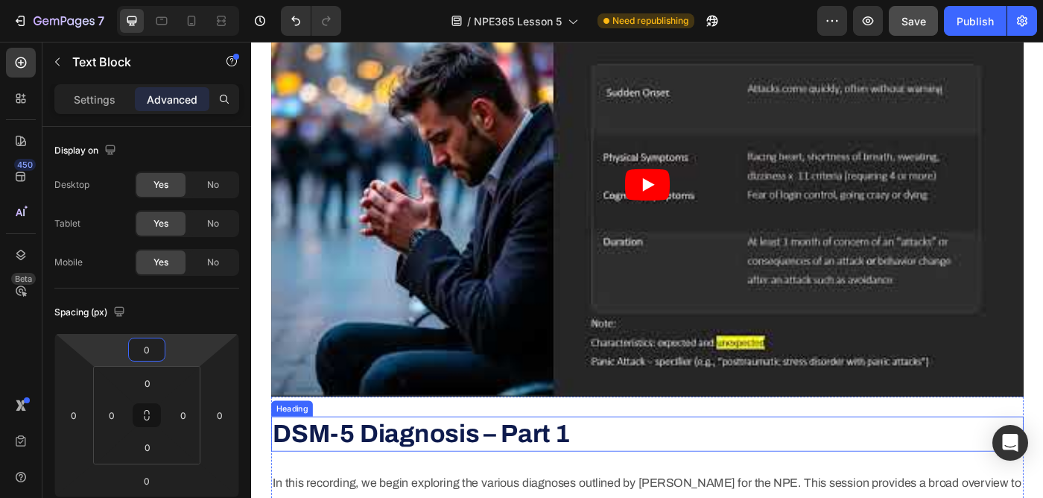
click at [427, 484] on strong "DSM-5 Diagnosis – Part 1" at bounding box center [443, 484] width 336 height 31
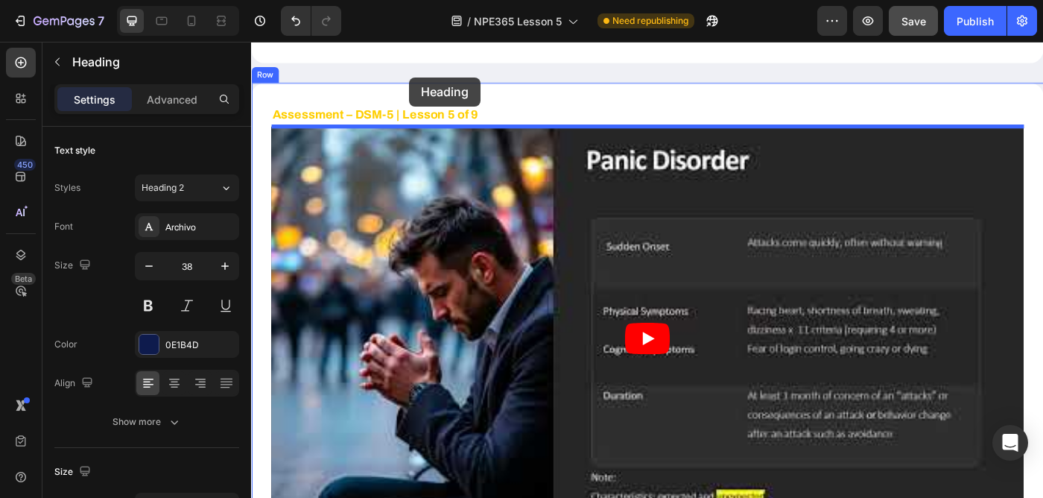
scroll to position [3495, 0]
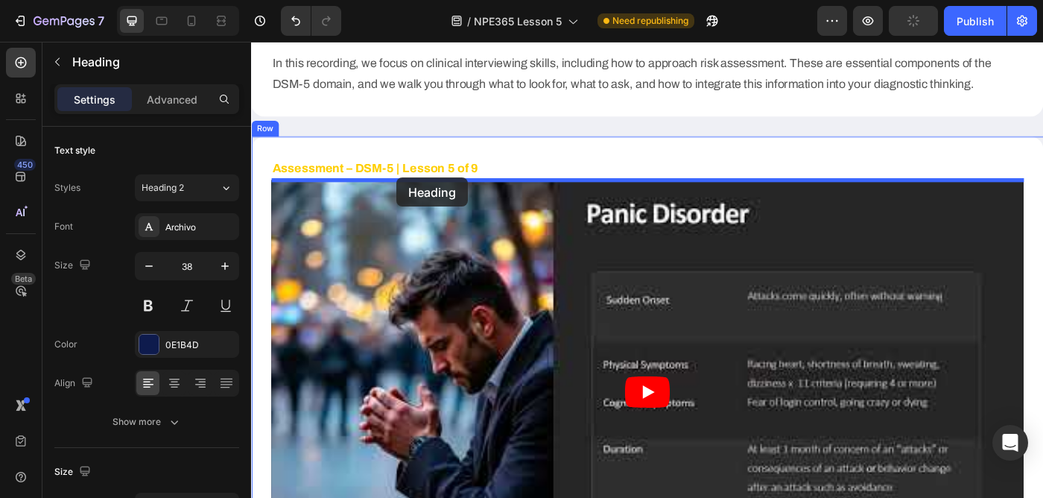
drag, startPoint x: 285, startPoint y: 452, endPoint x: 415, endPoint y: 195, distance: 288.3
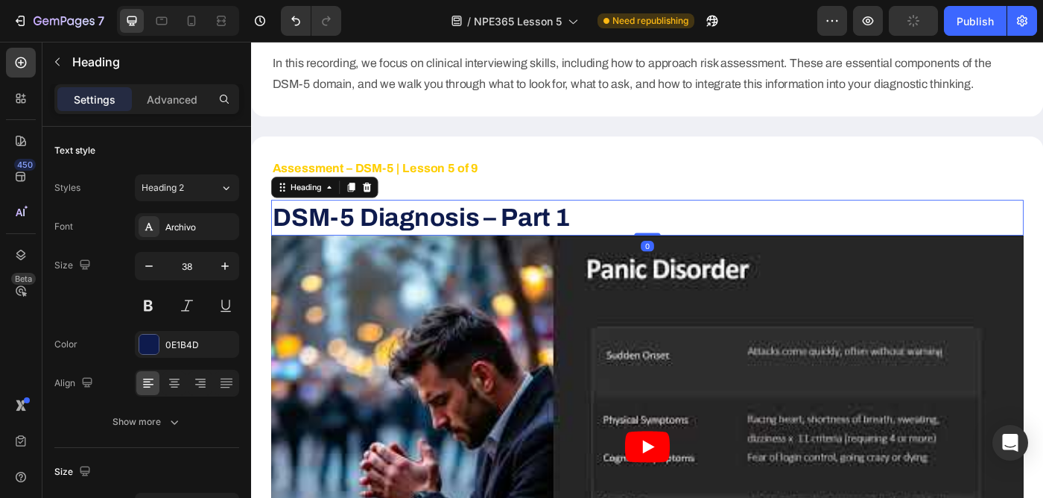
click at [164, 85] on div "Settings Advanced" at bounding box center [146, 99] width 185 height 30
click at [169, 97] on p "Advanced" at bounding box center [172, 100] width 51 height 16
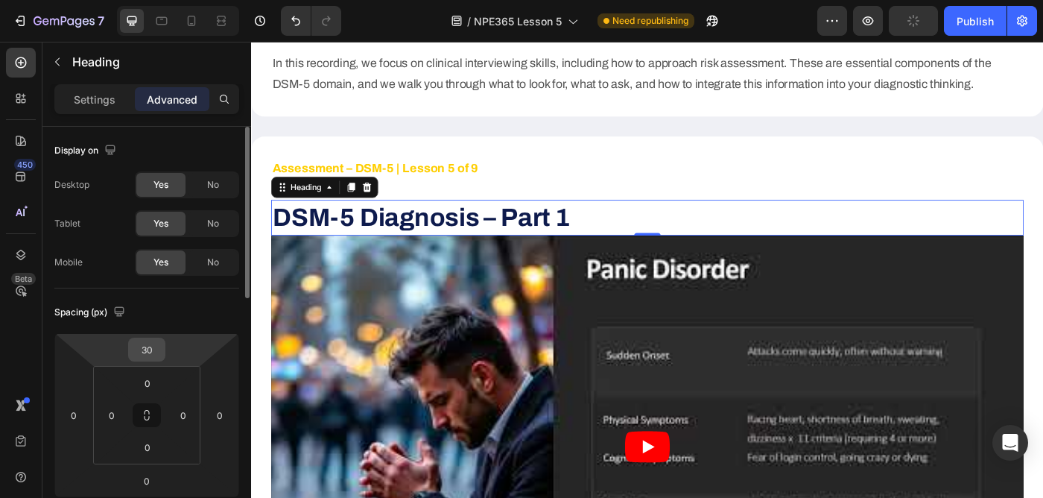
click at [158, 345] on input "30" at bounding box center [147, 349] width 30 height 22
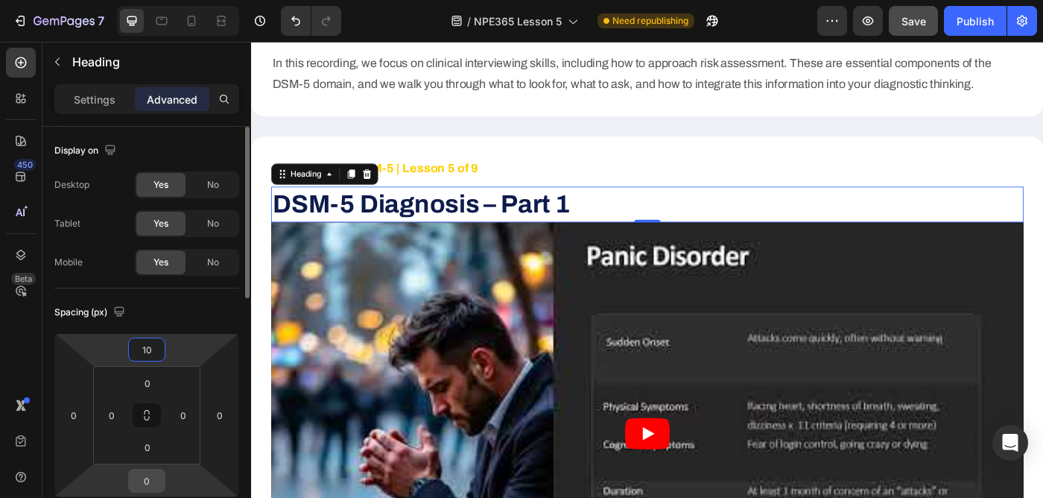
type input "10"
click at [153, 479] on input "0" at bounding box center [147, 481] width 30 height 22
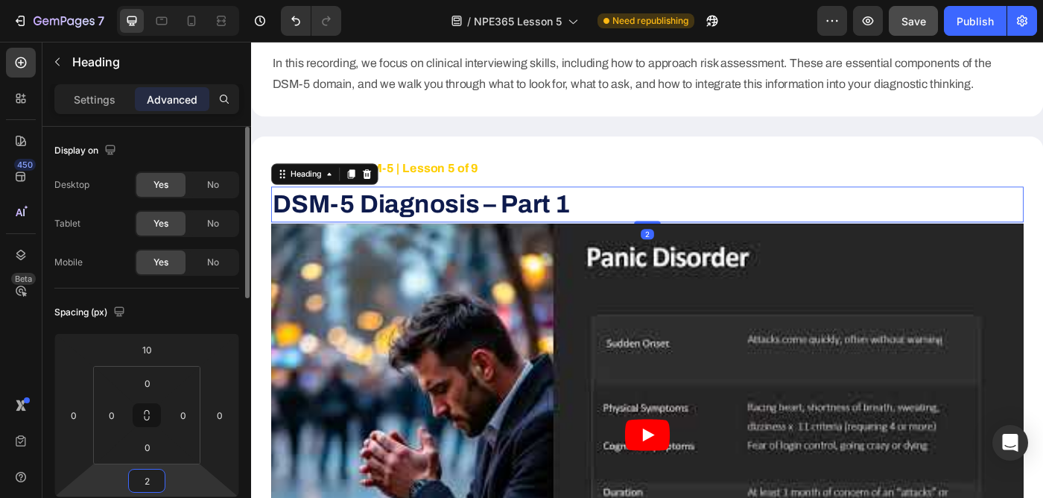
type input "20"
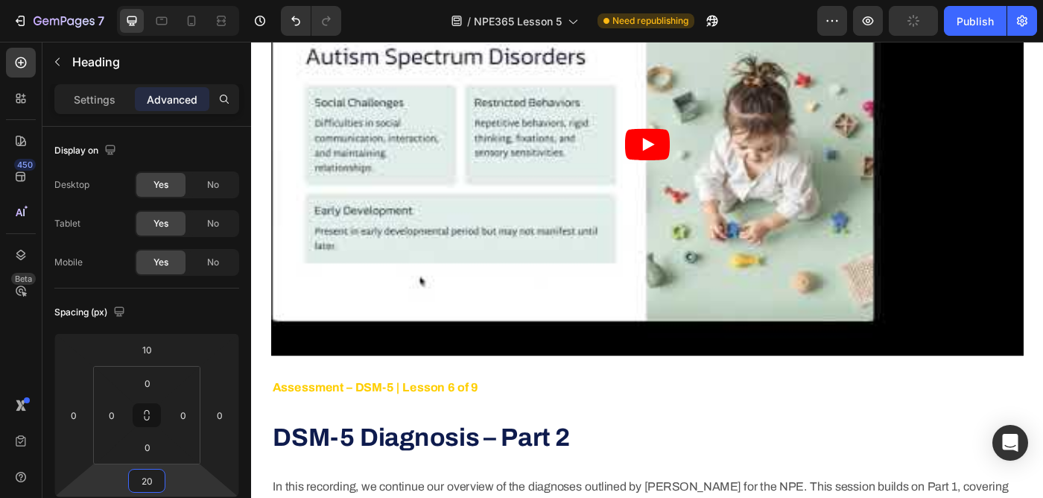
scroll to position [4455, 0]
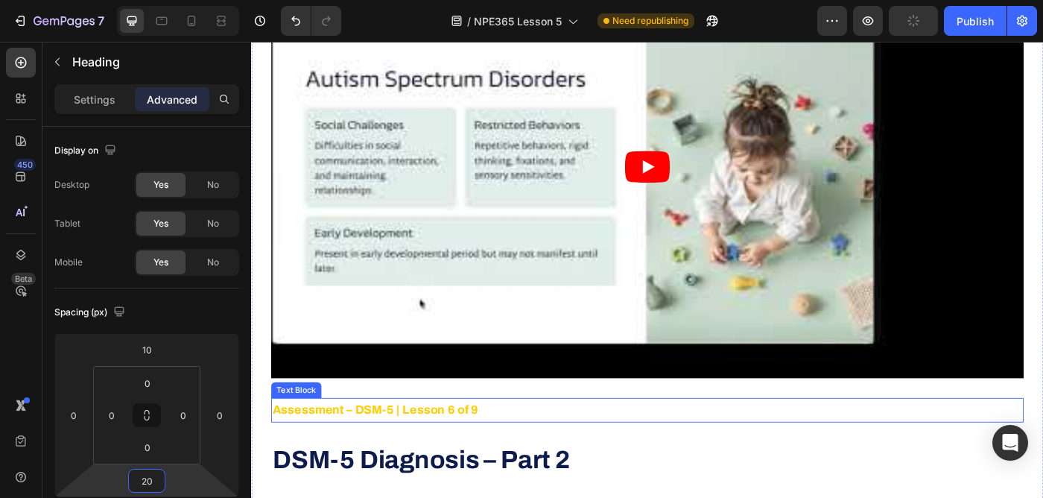
click at [546, 451] on p "Assessment – DSM-5 | Lesson 6 of 9" at bounding box center [698, 457] width 847 height 24
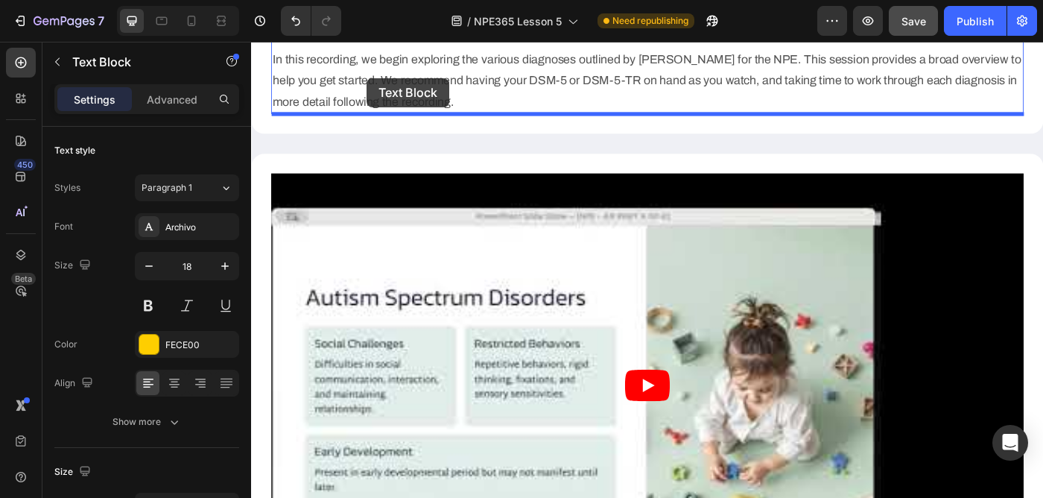
scroll to position [4205, 0]
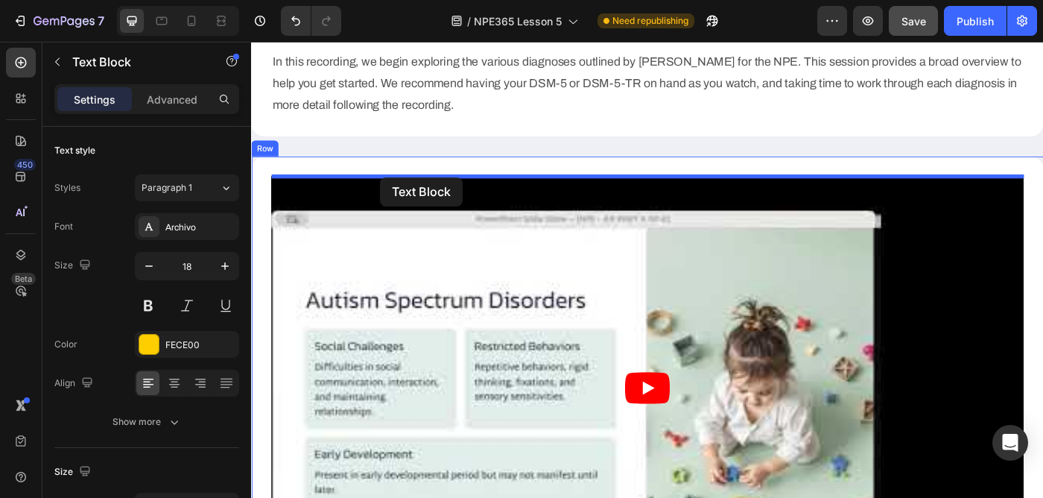
drag, startPoint x: 287, startPoint y: 432, endPoint x: 396, endPoint y: 195, distance: 261.1
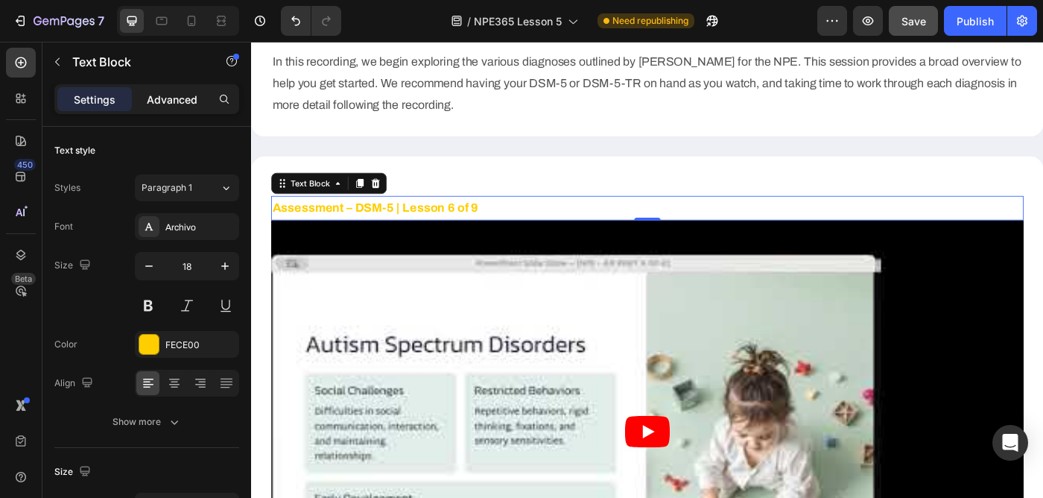
click at [164, 92] on p "Advanced" at bounding box center [172, 100] width 51 height 16
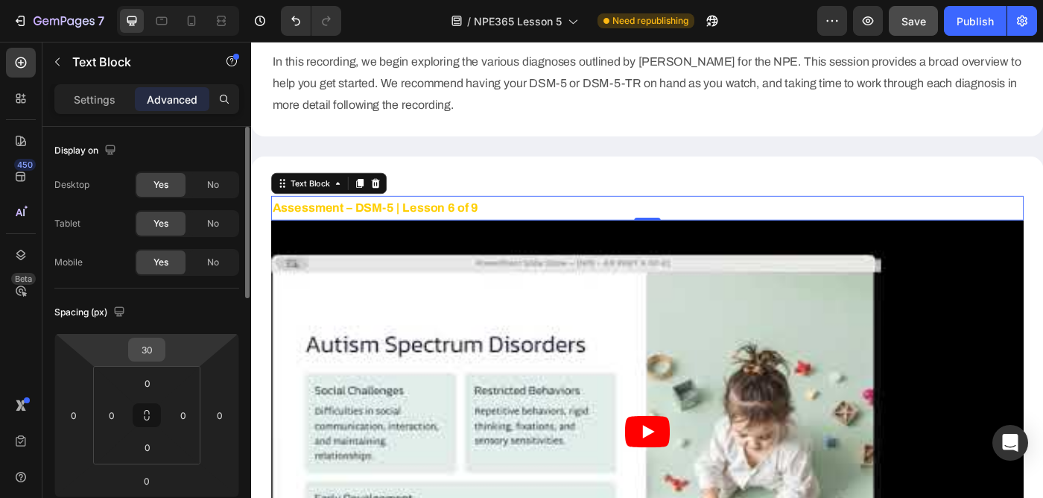
click at [144, 342] on input "30" at bounding box center [147, 349] width 30 height 22
type input "0"
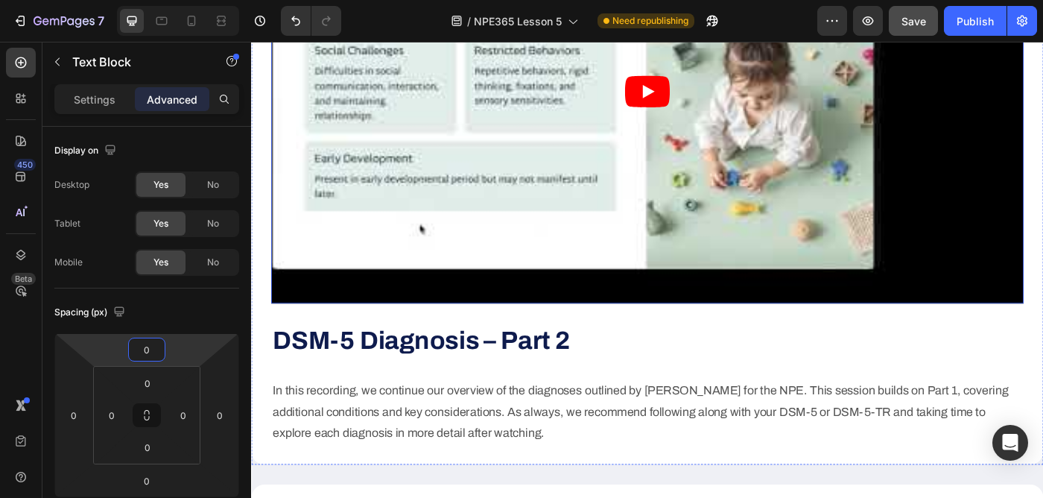
scroll to position [4551, 0]
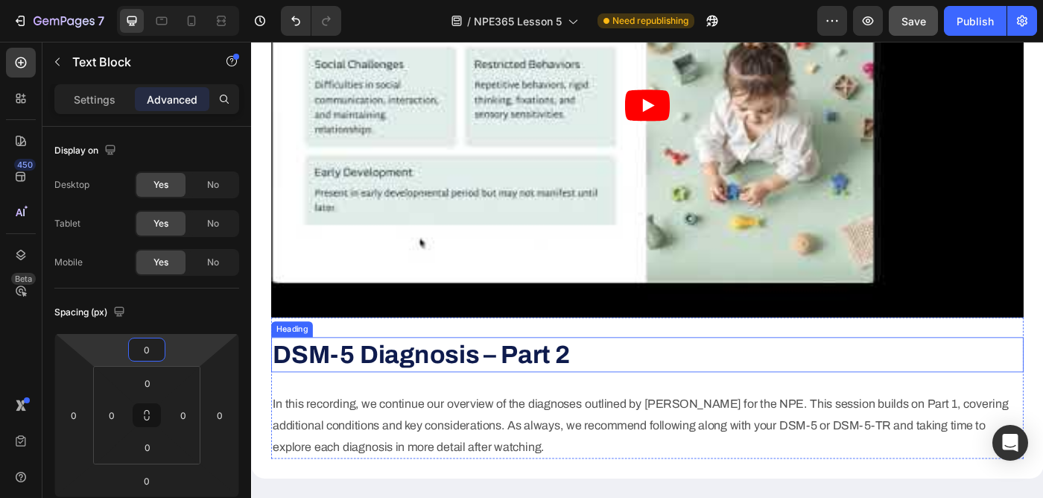
click at [416, 392] on strong "DSM-5 Diagnosis – Part 2" at bounding box center [443, 394] width 336 height 31
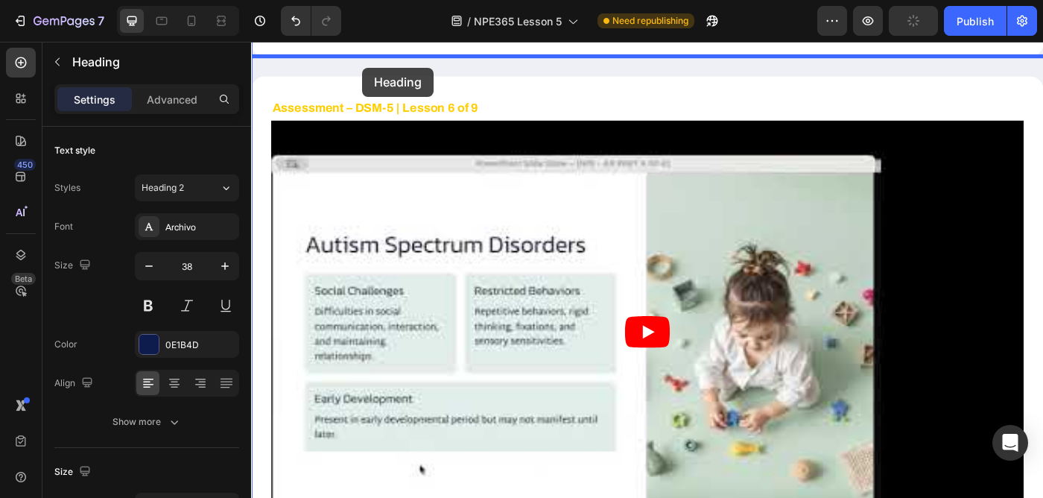
scroll to position [4227, 0]
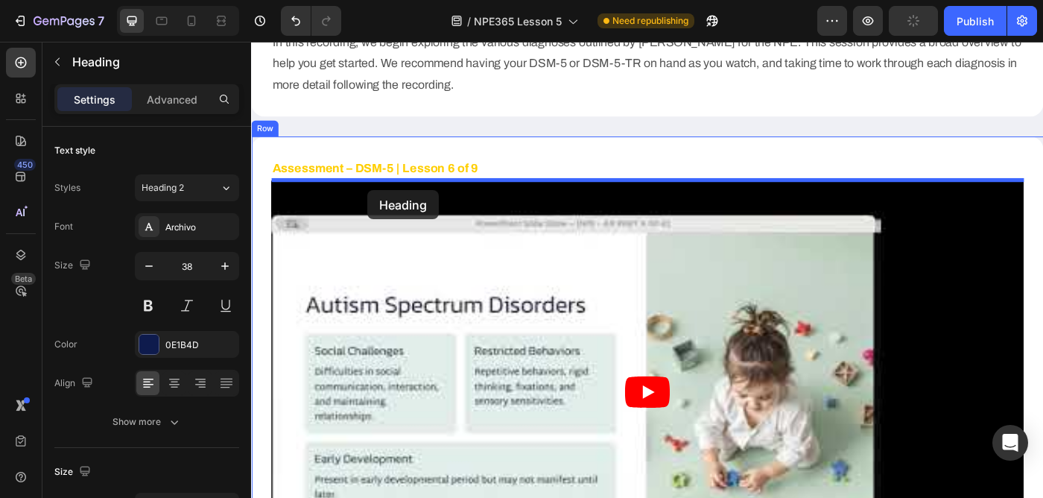
drag, startPoint x: 285, startPoint y: 358, endPoint x: 382, endPoint y: 209, distance: 177.6
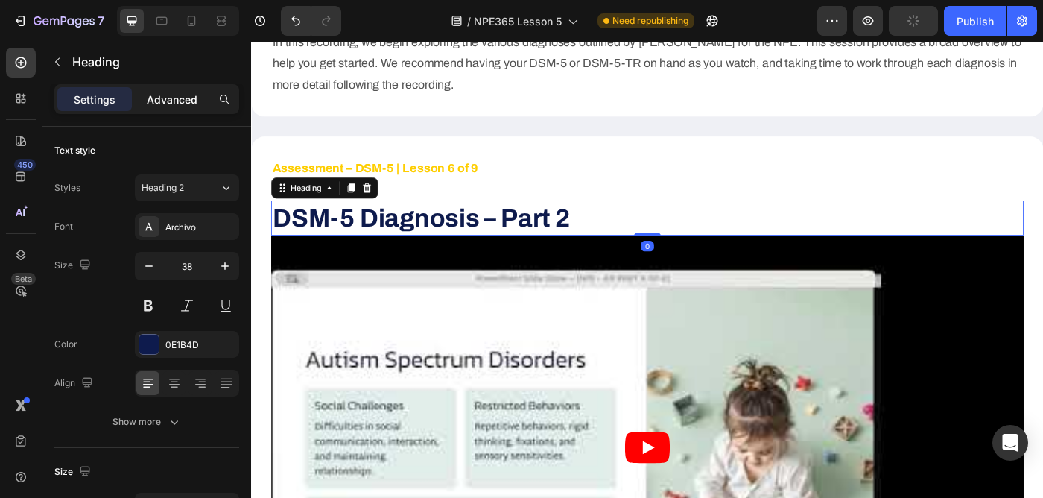
click at [176, 95] on p "Advanced" at bounding box center [172, 100] width 51 height 16
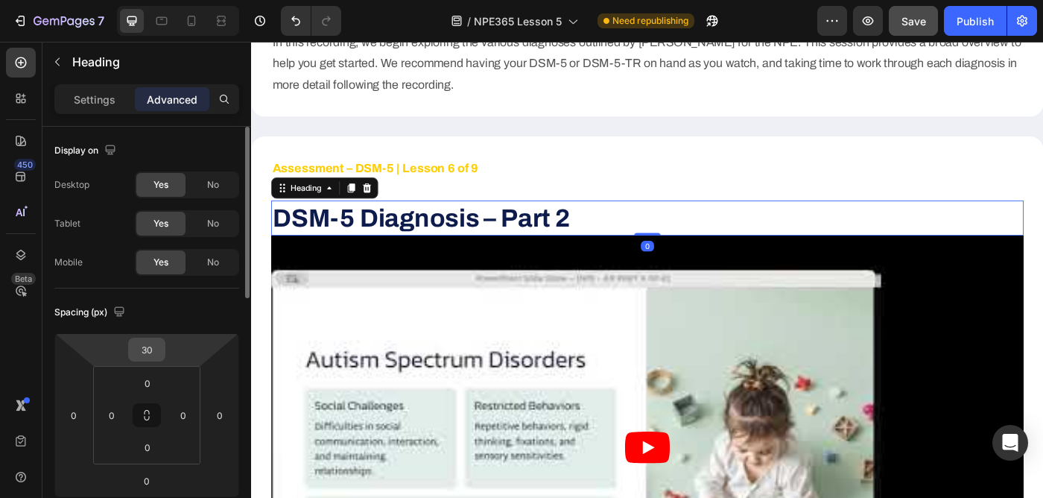
click at [157, 348] on input "30" at bounding box center [147, 349] width 30 height 22
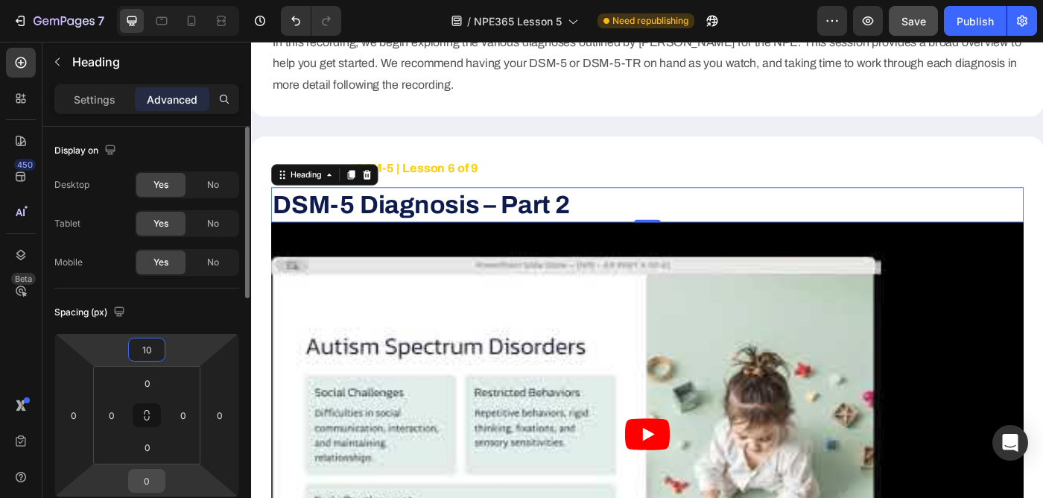
type input "10"
click at [154, 481] on input "0" at bounding box center [147, 481] width 30 height 22
type input "20"
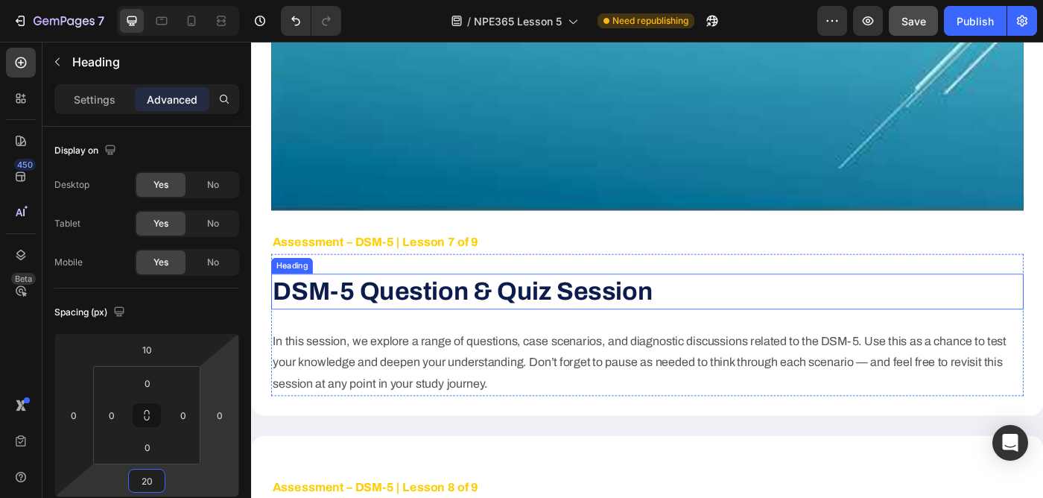
scroll to position [5323, 0]
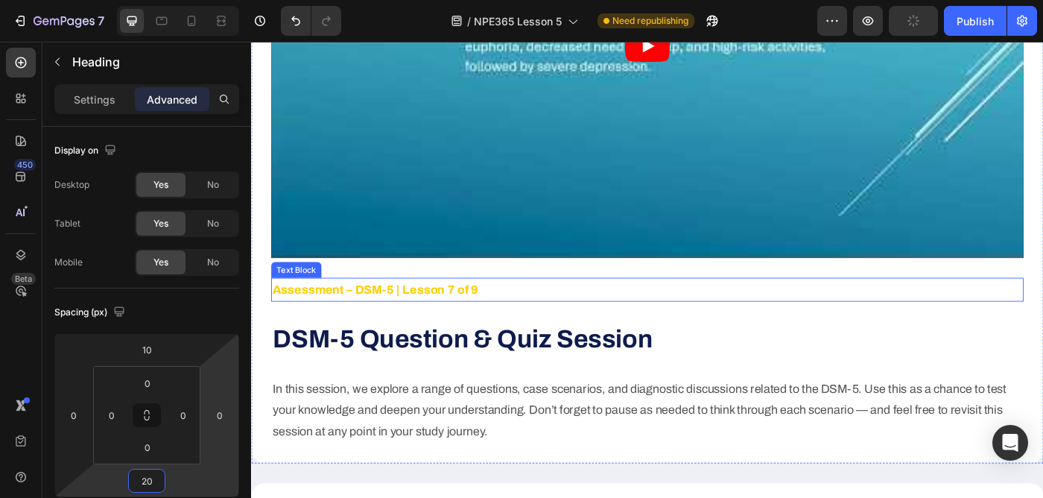
click at [562, 318] on p "Assessment – DSM-5 | Lesson 7 of 9" at bounding box center [698, 321] width 847 height 24
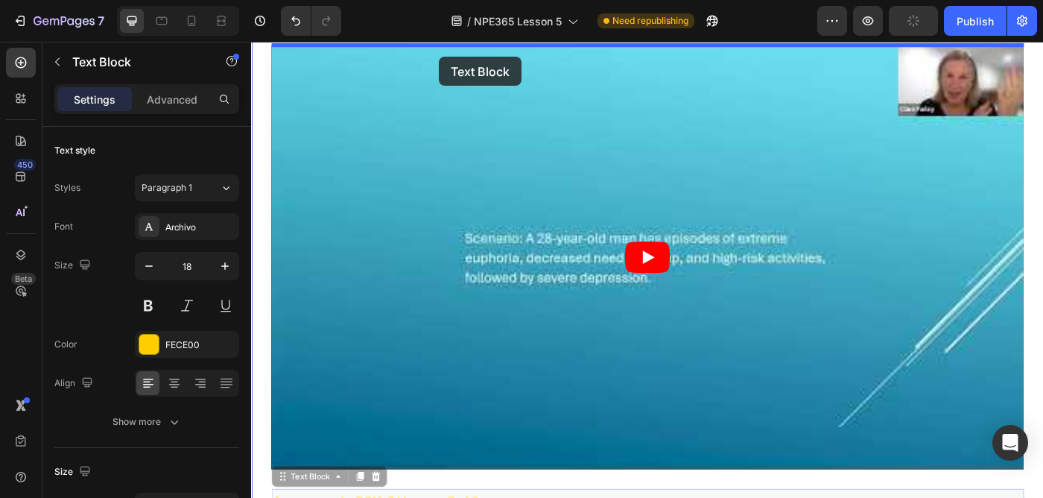
scroll to position [5032, 0]
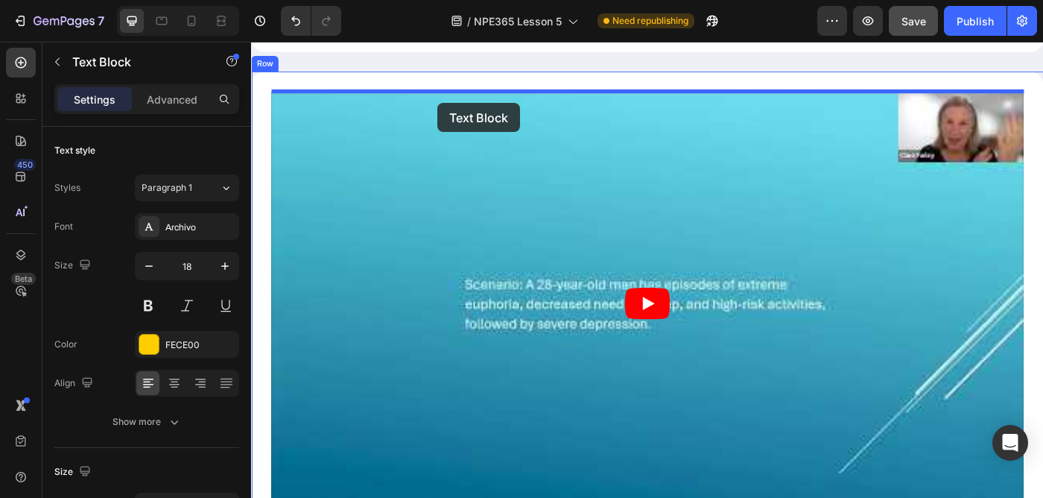
drag, startPoint x: 288, startPoint y: 294, endPoint x: 461, endPoint y: 111, distance: 252.5
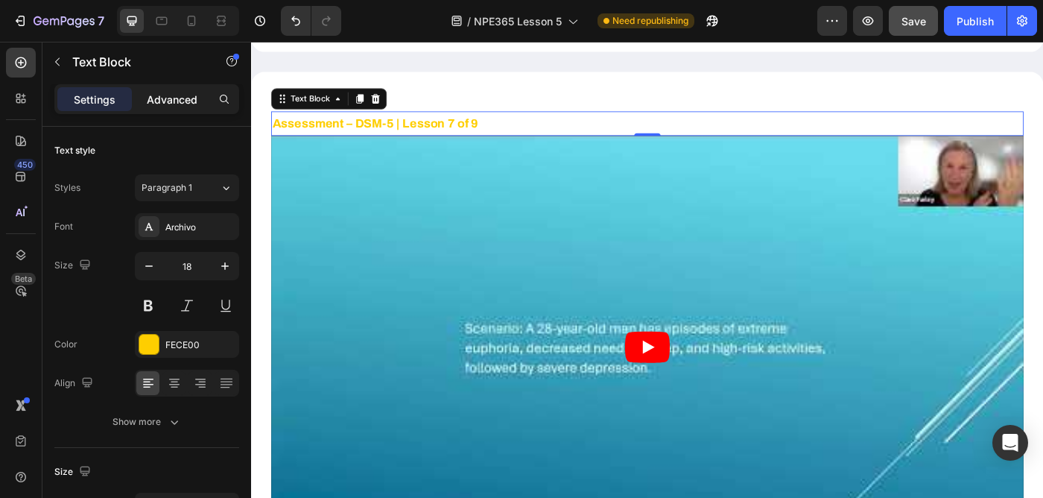
click at [170, 93] on p "Advanced" at bounding box center [172, 100] width 51 height 16
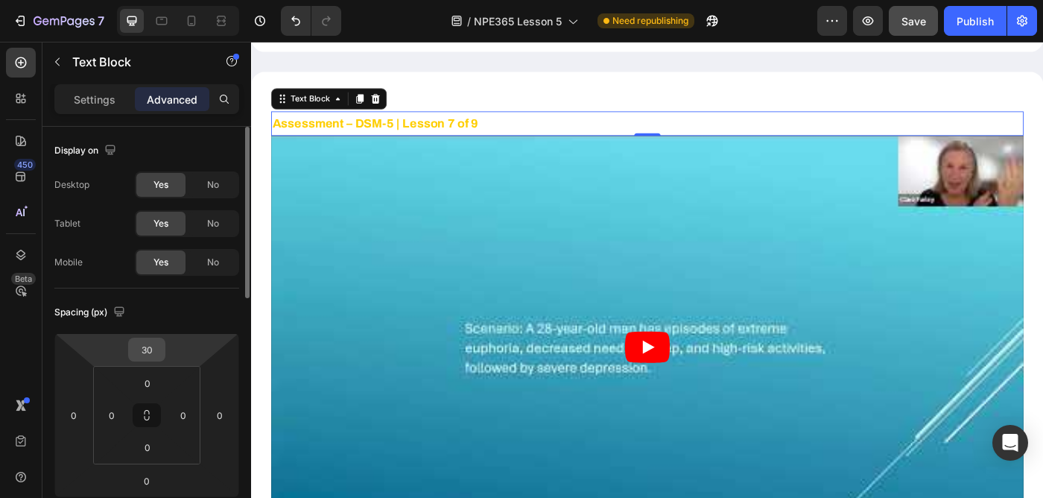
click at [149, 343] on input "30" at bounding box center [147, 349] width 30 height 22
type input "0"
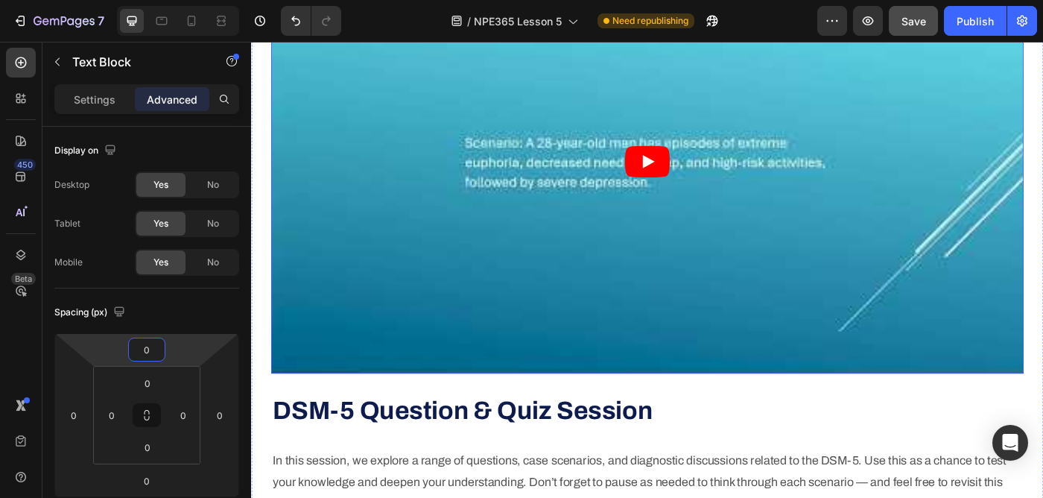
scroll to position [5229, 0]
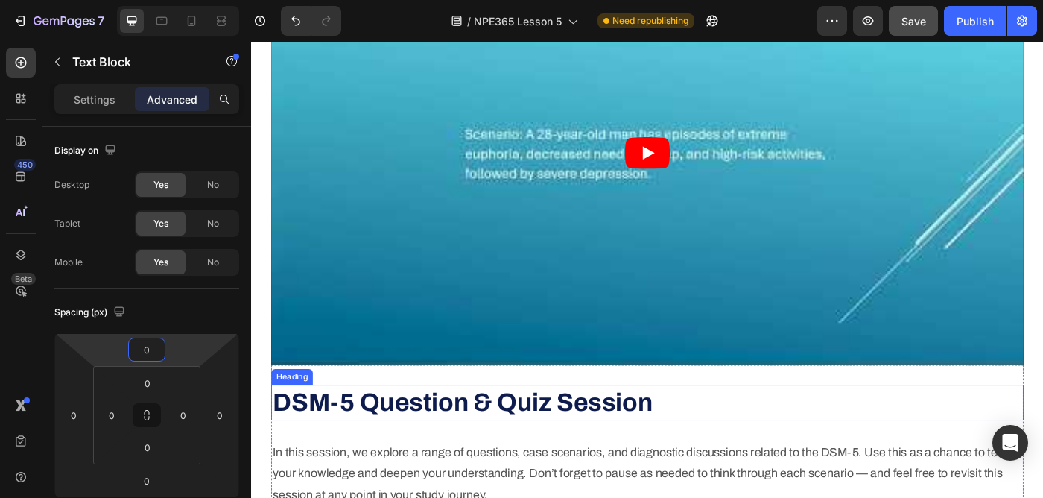
click at [392, 453] on strong "DSM-5 Question & Quiz Session" at bounding box center [489, 448] width 429 height 31
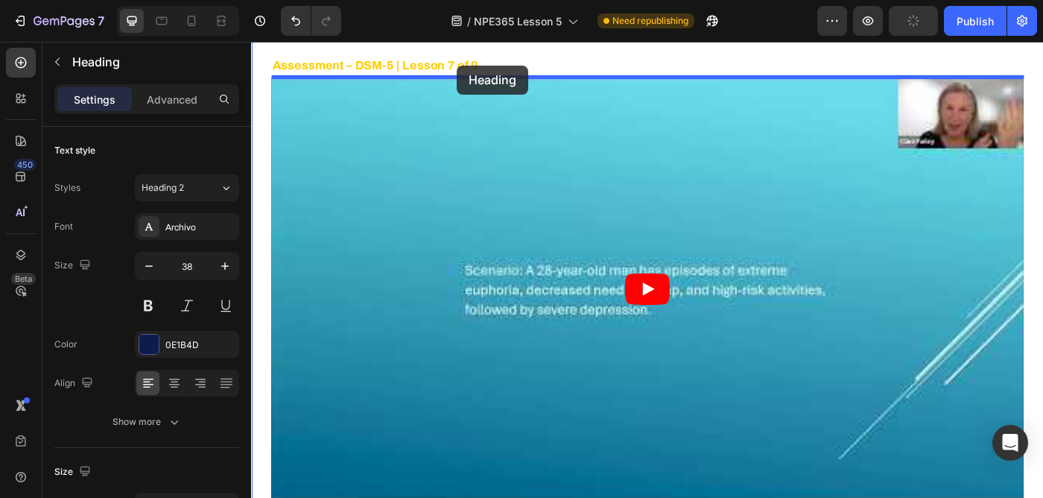
scroll to position [5046, 0]
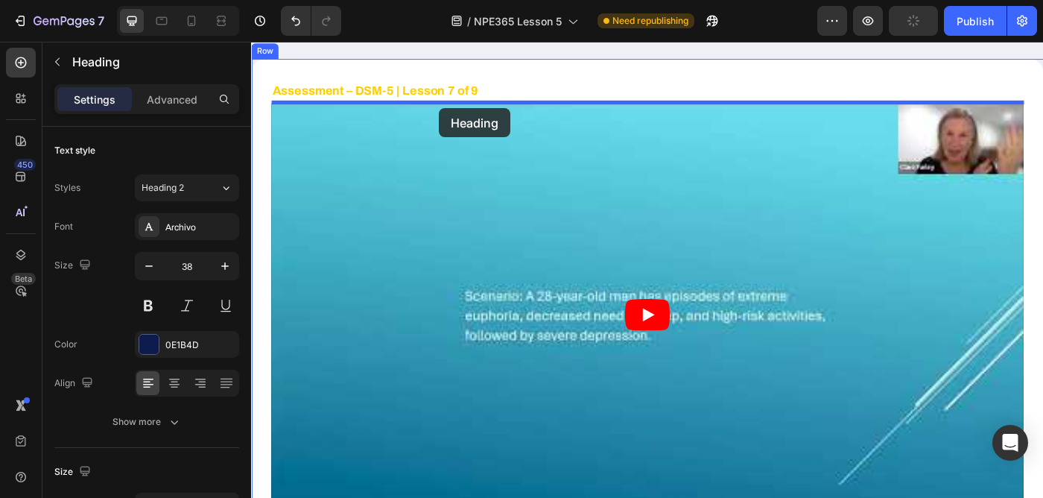
drag, startPoint x: 284, startPoint y: 414, endPoint x: 463, endPoint y: 117, distance: 346.4
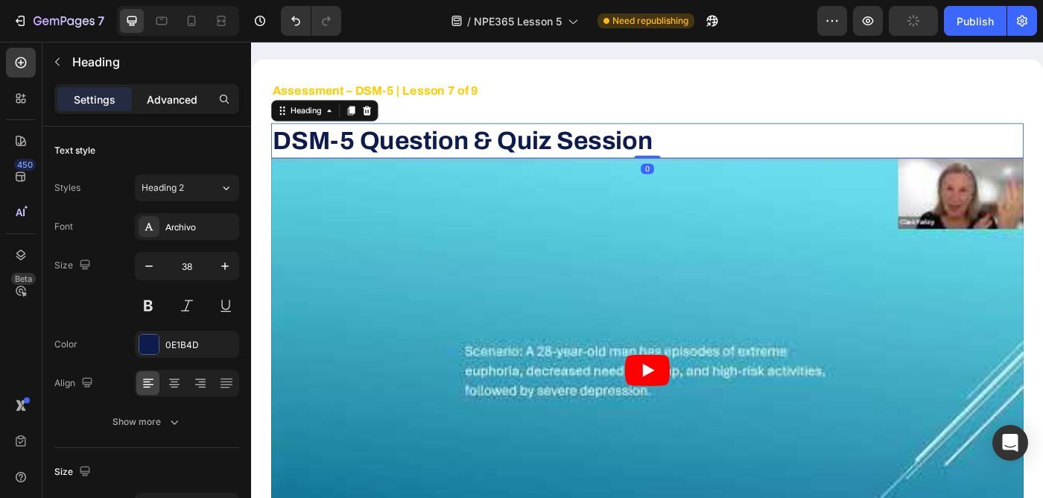
click at [172, 104] on p "Advanced" at bounding box center [172, 100] width 51 height 16
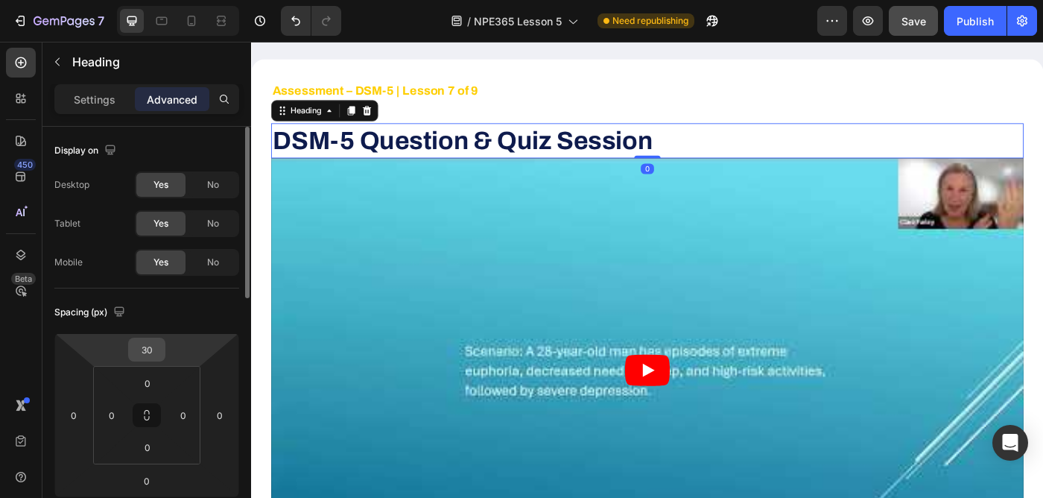
click at [138, 358] on input "30" at bounding box center [147, 349] width 30 height 22
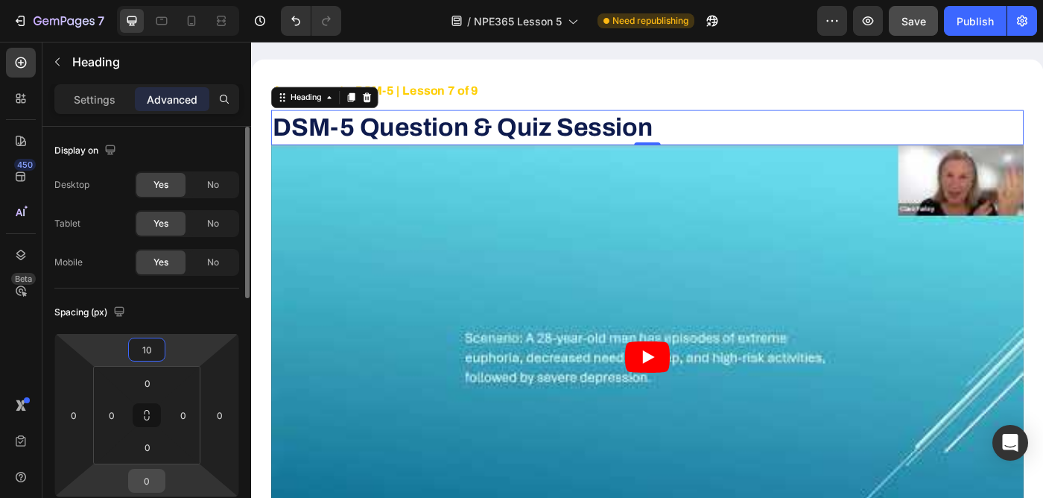
type input "10"
click at [156, 489] on input "0" at bounding box center [147, 481] width 30 height 22
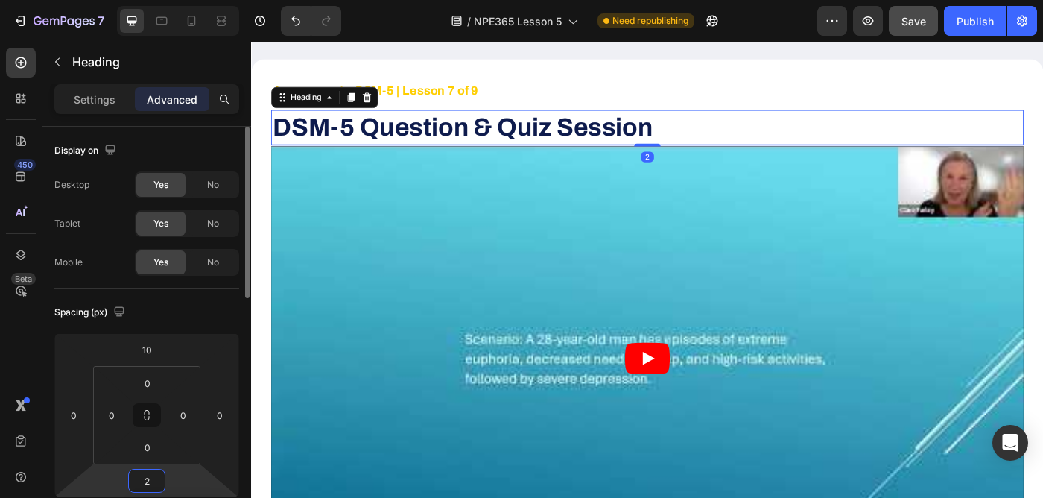
type input "20"
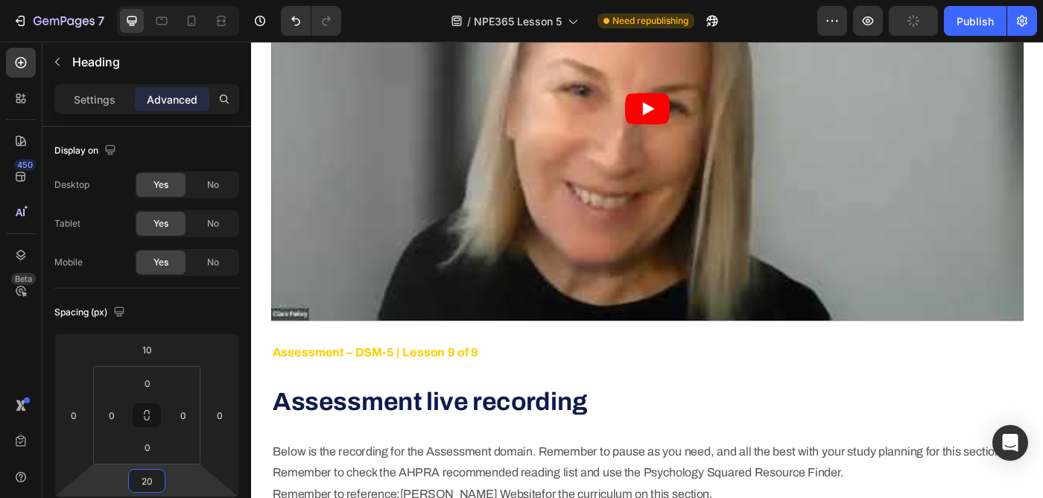
scroll to position [6748, 0]
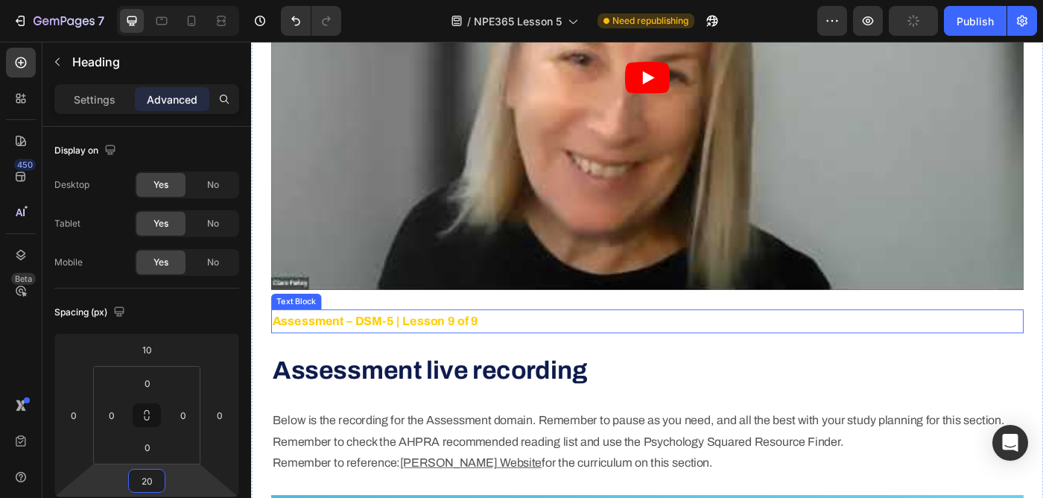
click at [579, 358] on p "Assessment – DSM-5 | Lesson 9 of 9" at bounding box center [698, 357] width 847 height 24
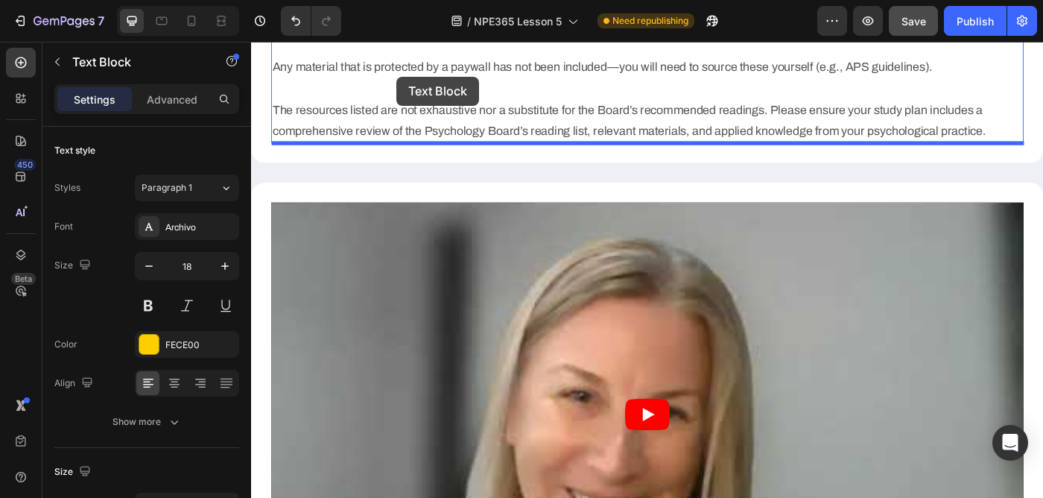
scroll to position [6349, 0]
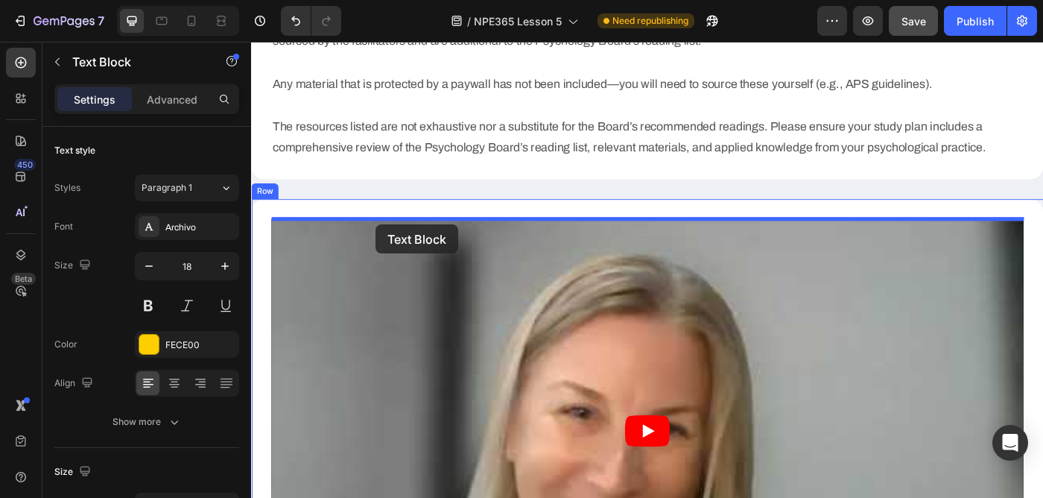
drag, startPoint x: 284, startPoint y: 332, endPoint x: 392, endPoint y: 247, distance: 137.5
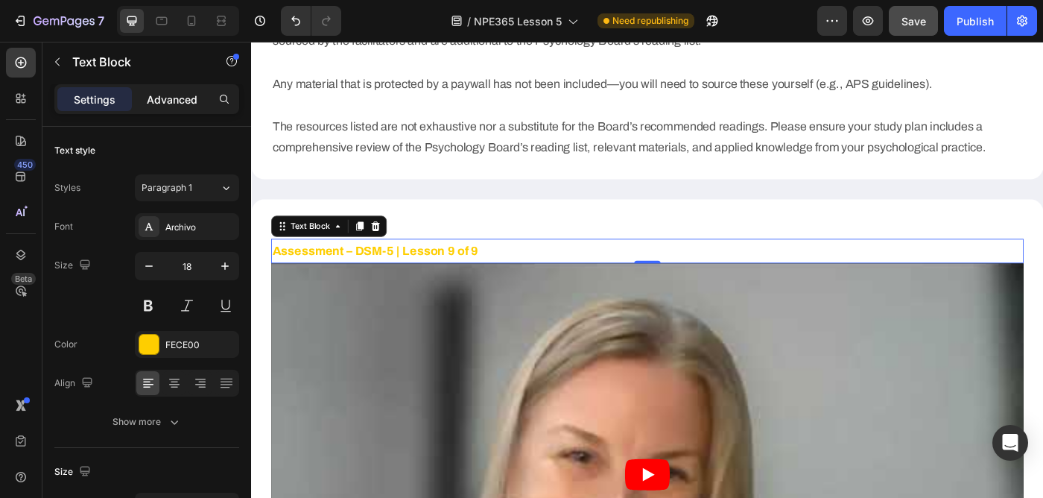
click at [177, 95] on p "Advanced" at bounding box center [172, 100] width 51 height 16
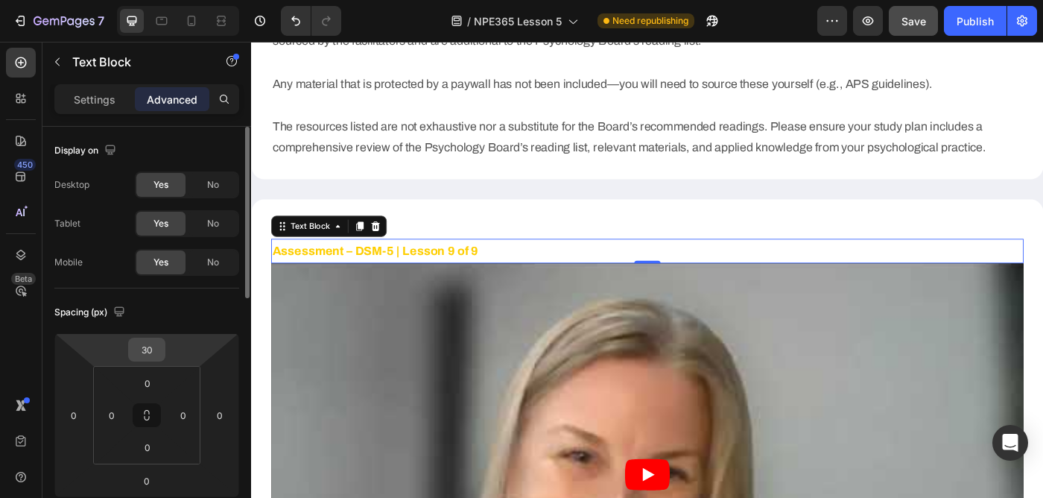
click at [155, 353] on input "30" at bounding box center [147, 349] width 30 height 22
type input "0"
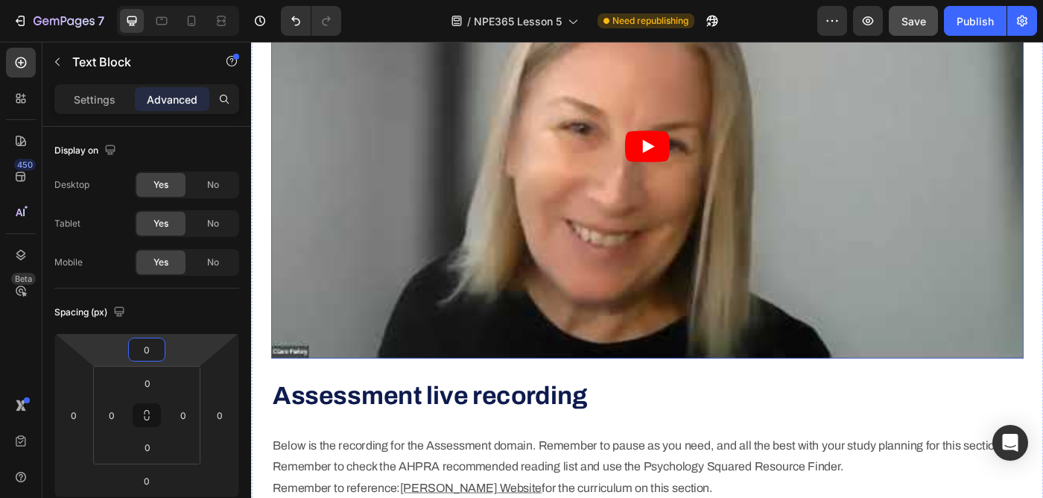
scroll to position [6713, 0]
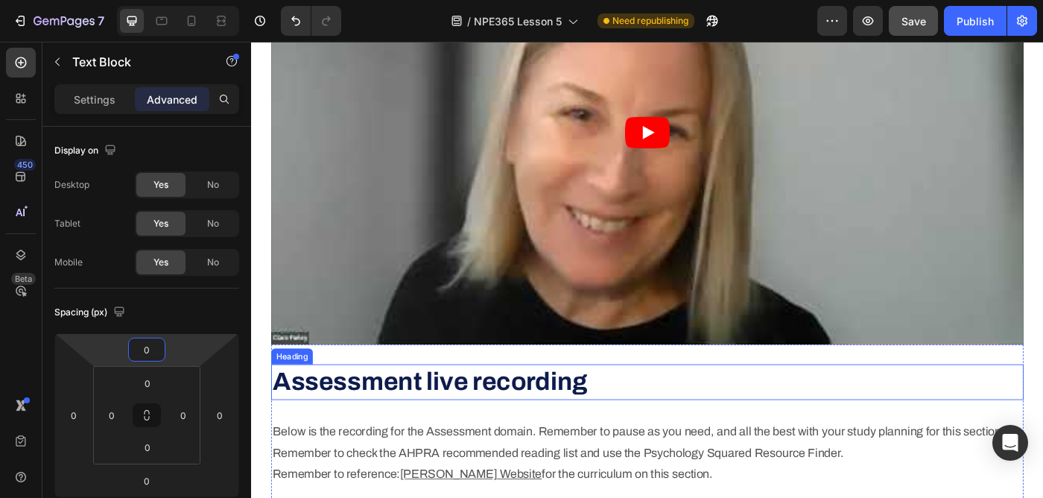
click at [379, 413] on strong "Assessment live recording" at bounding box center [453, 425] width 356 height 31
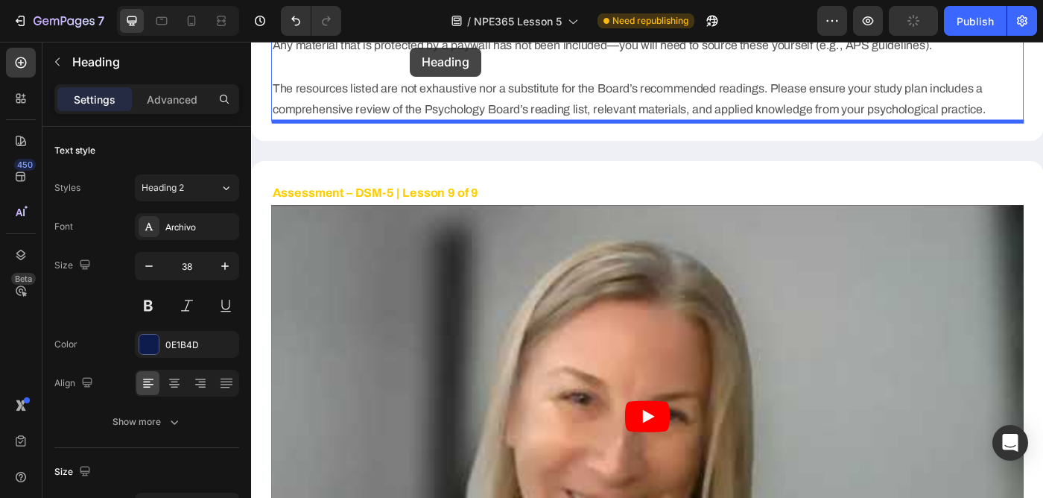
scroll to position [6360, 0]
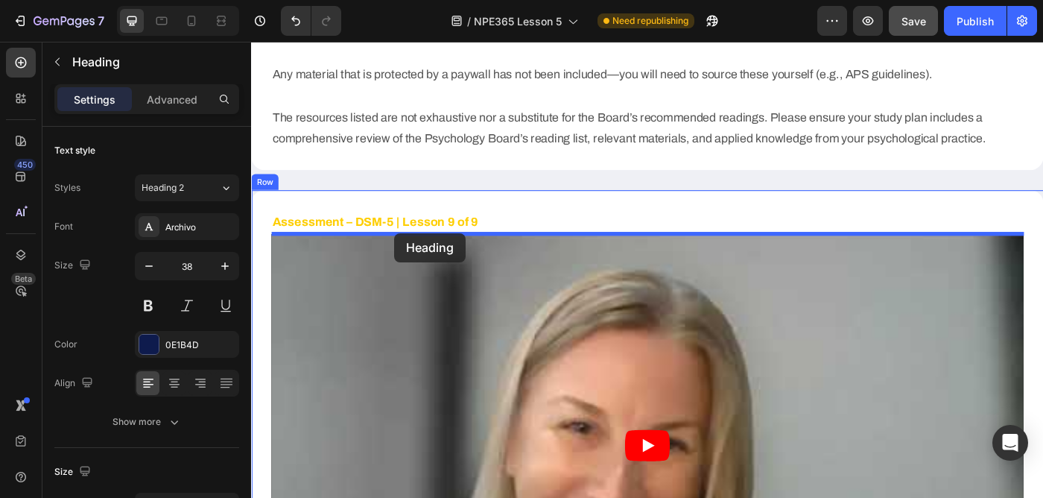
drag, startPoint x: 285, startPoint y: 396, endPoint x: 413, endPoint y: 258, distance: 188.3
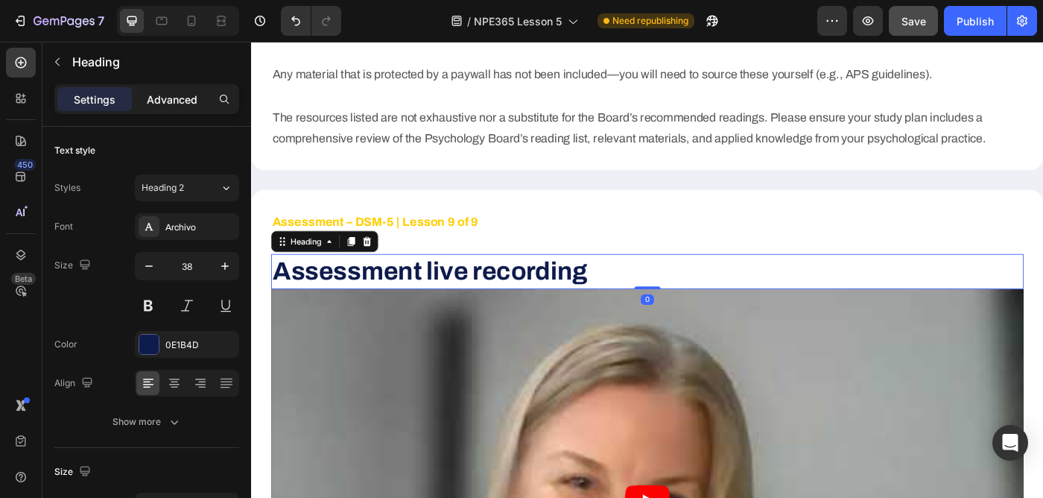
click at [174, 95] on p "Advanced" at bounding box center [172, 100] width 51 height 16
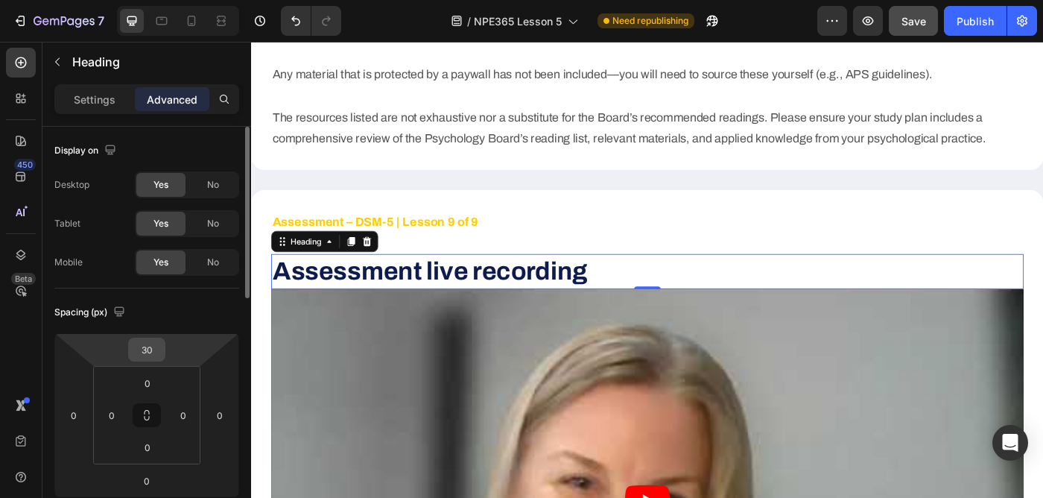
click at [148, 343] on input "30" at bounding box center [147, 349] width 30 height 22
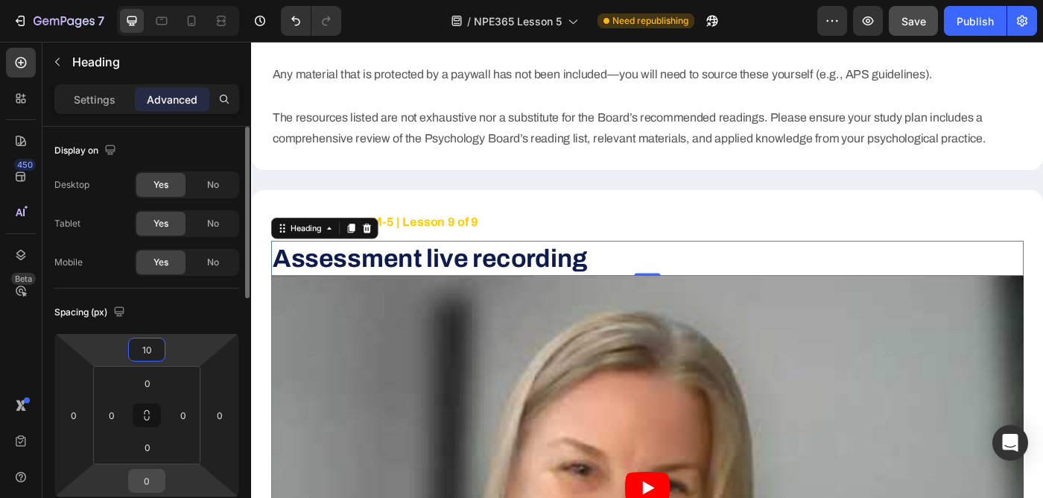
type input "10"
click at [151, 486] on input "0" at bounding box center [147, 481] width 30 height 22
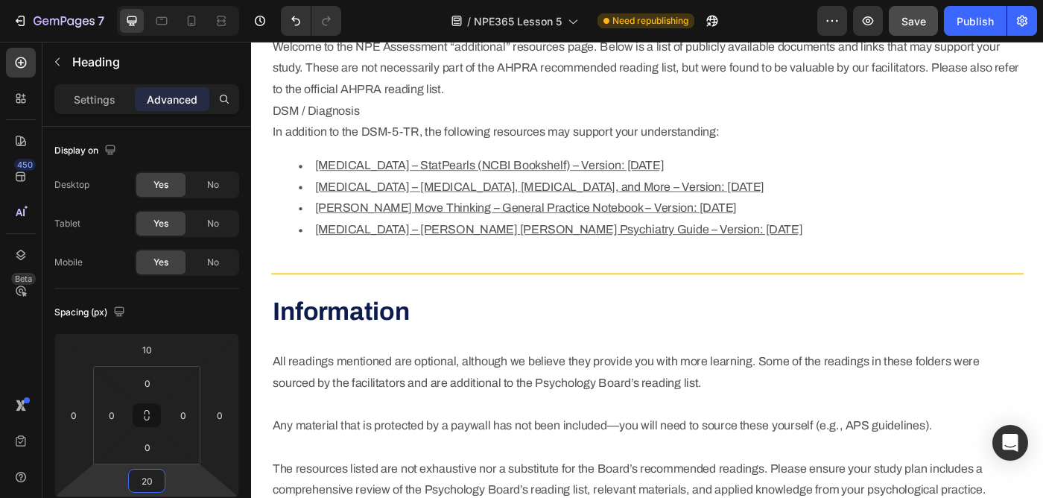
scroll to position [5613, 0]
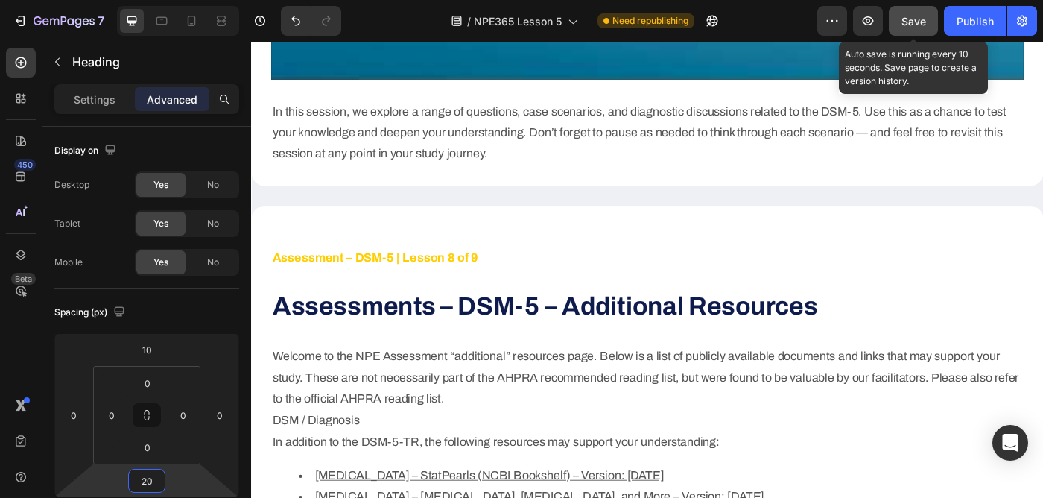
type input "20"
click at [916, 29] on button "Save" at bounding box center [913, 21] width 49 height 30
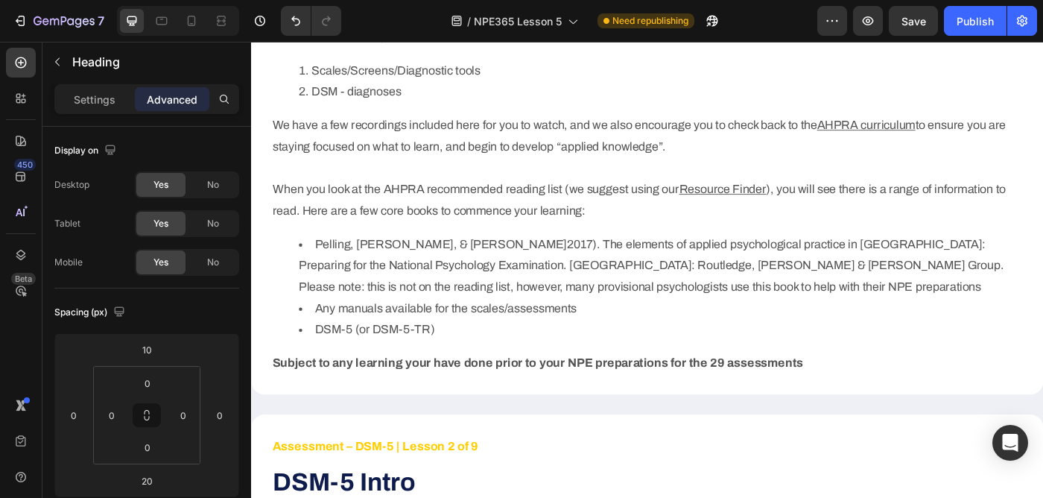
scroll to position [859, 0]
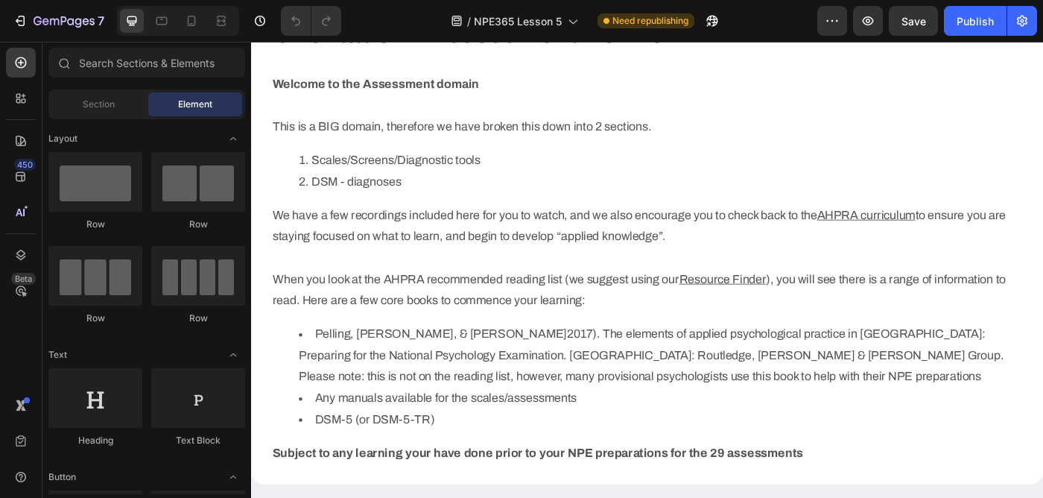
scroll to position [777, 0]
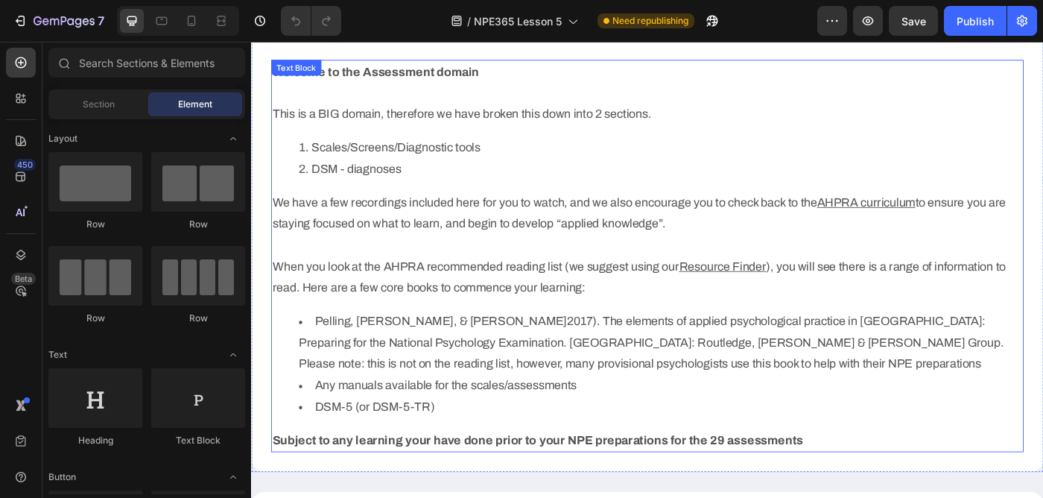
click at [399, 407] on li "Pelling, N., & Burton, L. J. (2017). The elements of applied psychological prac…" at bounding box center [713, 381] width 817 height 72
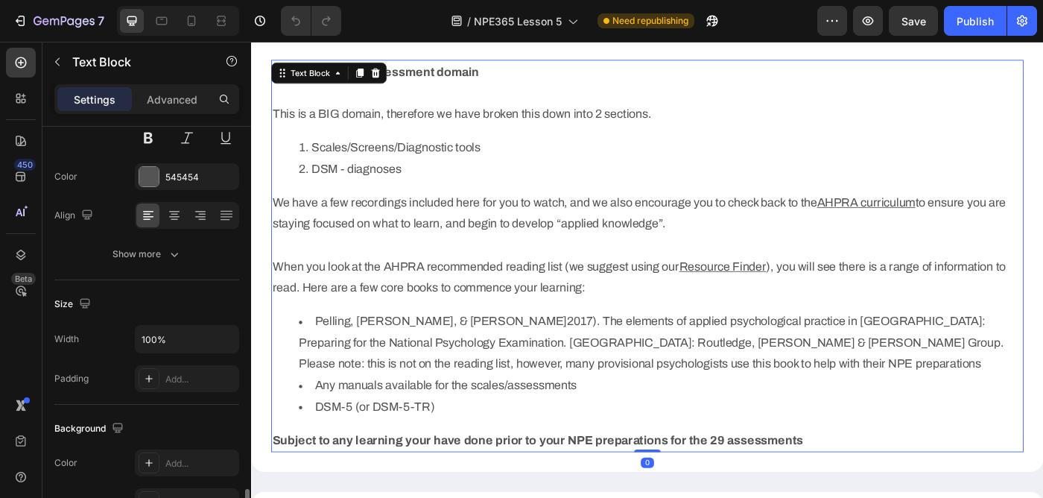
scroll to position [470, 0]
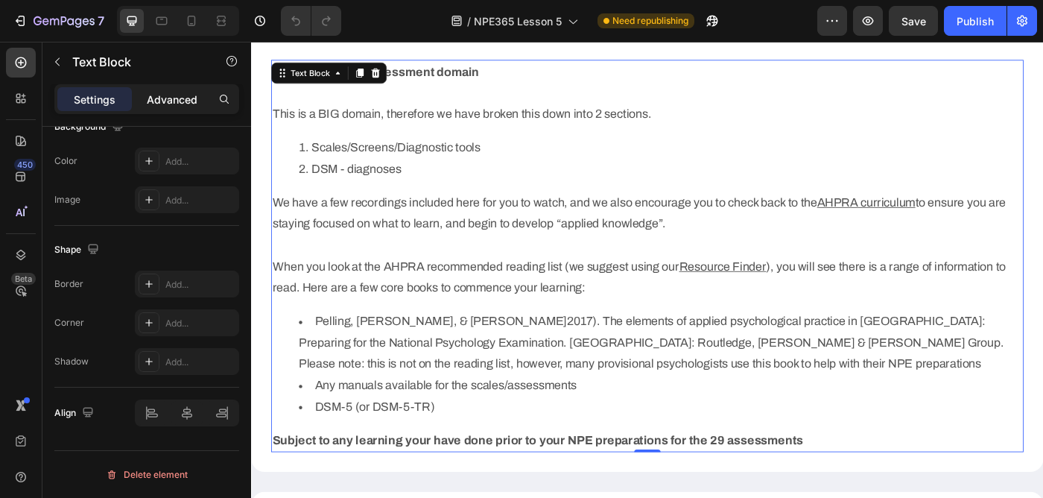
click at [172, 104] on p "Advanced" at bounding box center [172, 100] width 51 height 16
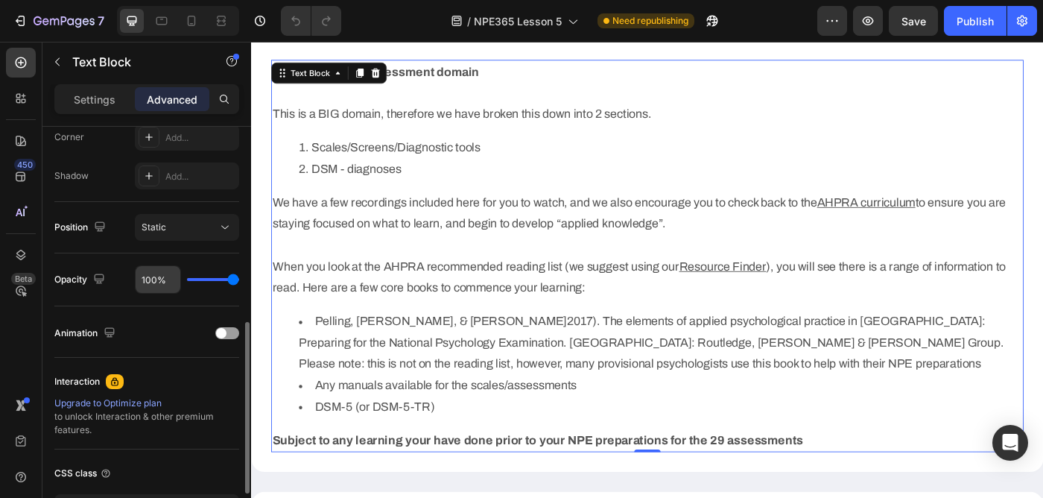
scroll to position [581, 0]
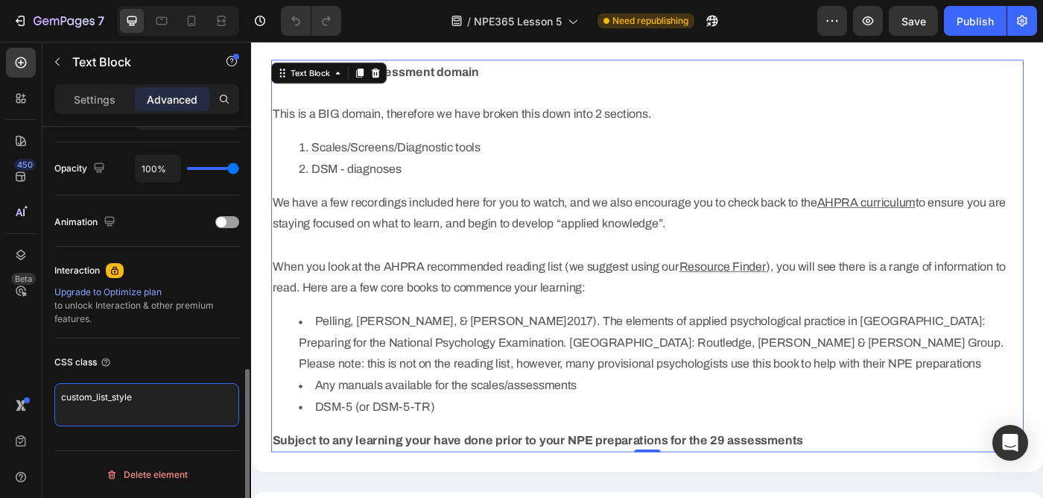
click at [136, 408] on textarea "custom_list_style" at bounding box center [146, 404] width 185 height 43
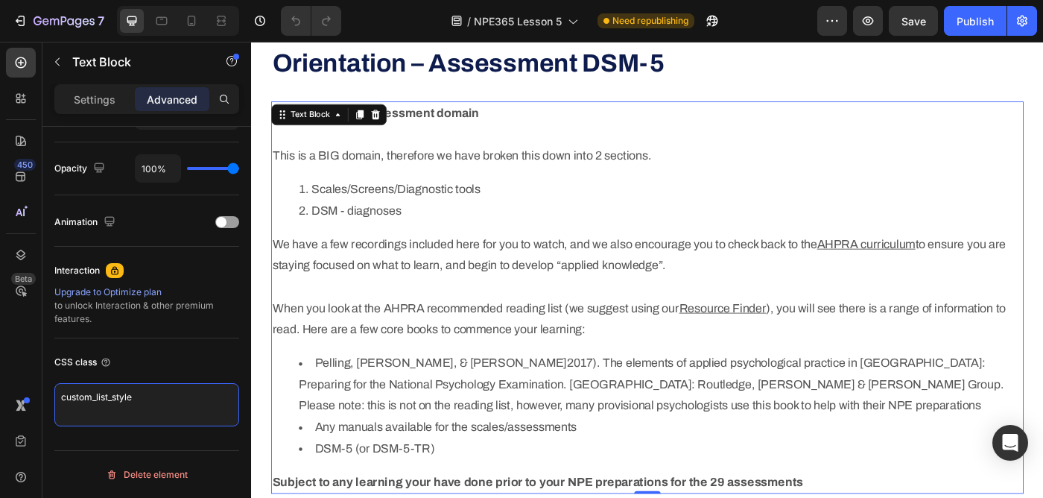
scroll to position [730, 0]
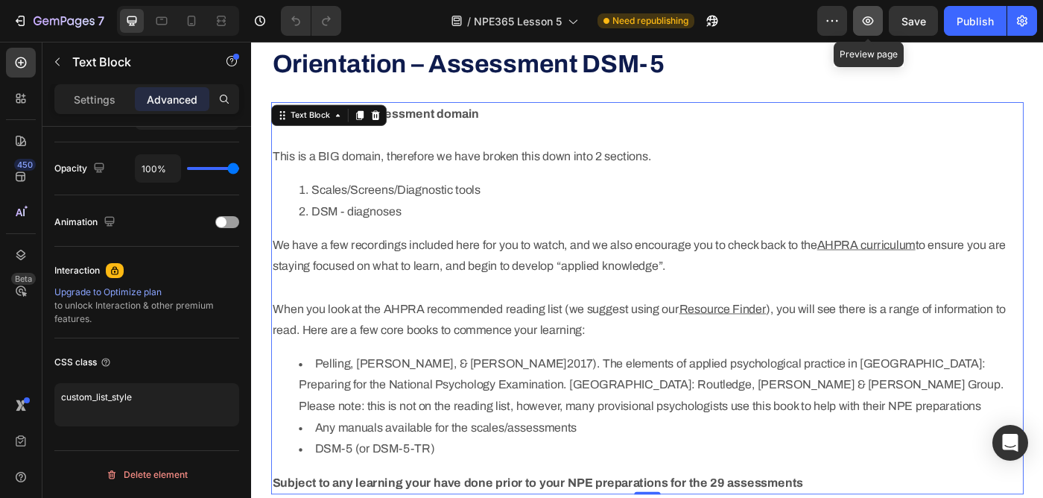
click at [868, 24] on icon "button" at bounding box center [868, 20] width 15 height 15
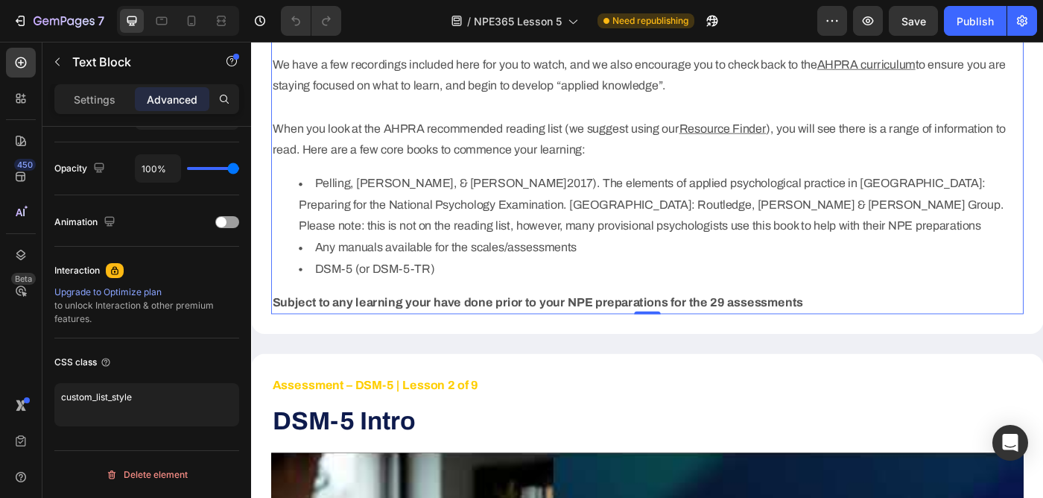
scroll to position [967, 0]
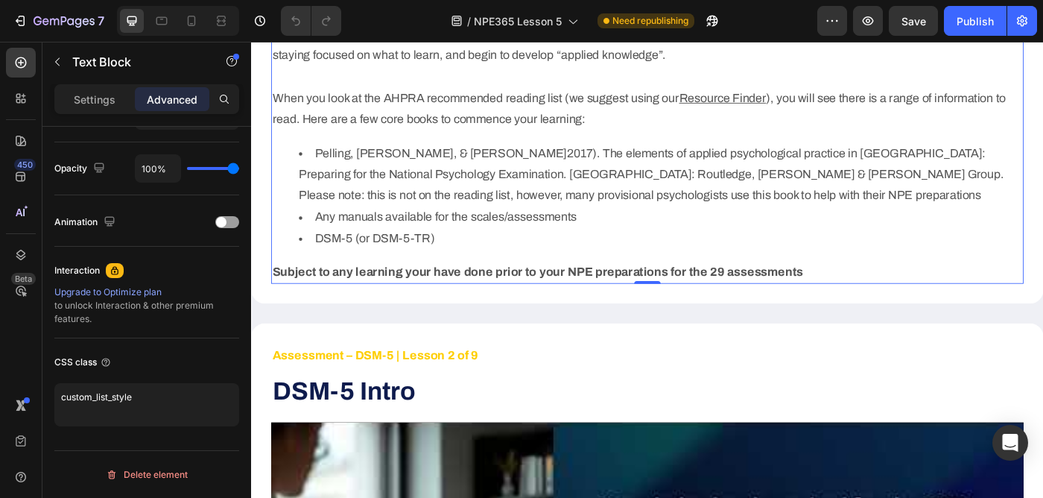
click at [408, 300] on strong "Subject to any learning your have done prior to your NPE preparations for the 2…" at bounding box center [574, 301] width 599 height 15
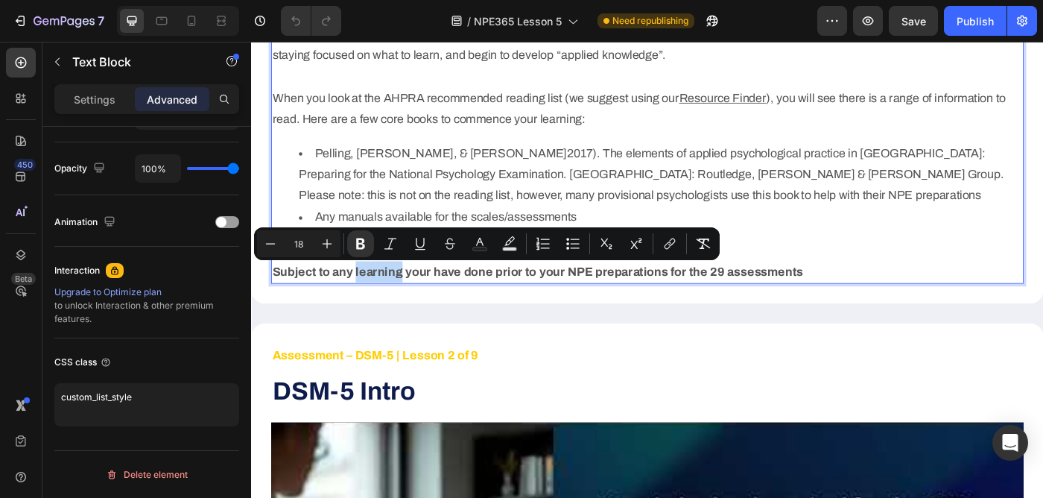
click at [408, 300] on strong "Subject to any learning your have done prior to your NPE preparations for the 2…" at bounding box center [574, 301] width 599 height 15
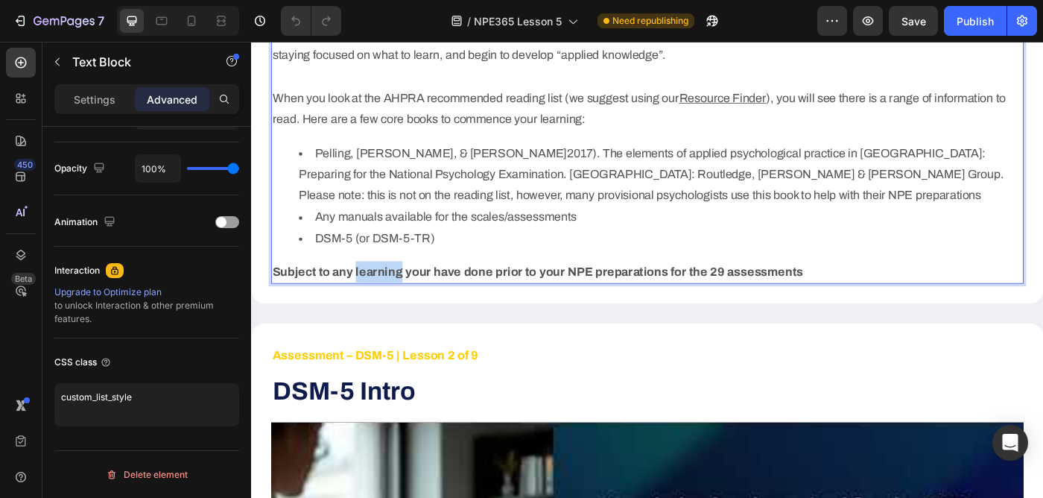
click at [408, 300] on strong "Subject to any learning your have done prior to your NPE preparations for the 2…" at bounding box center [574, 301] width 599 height 15
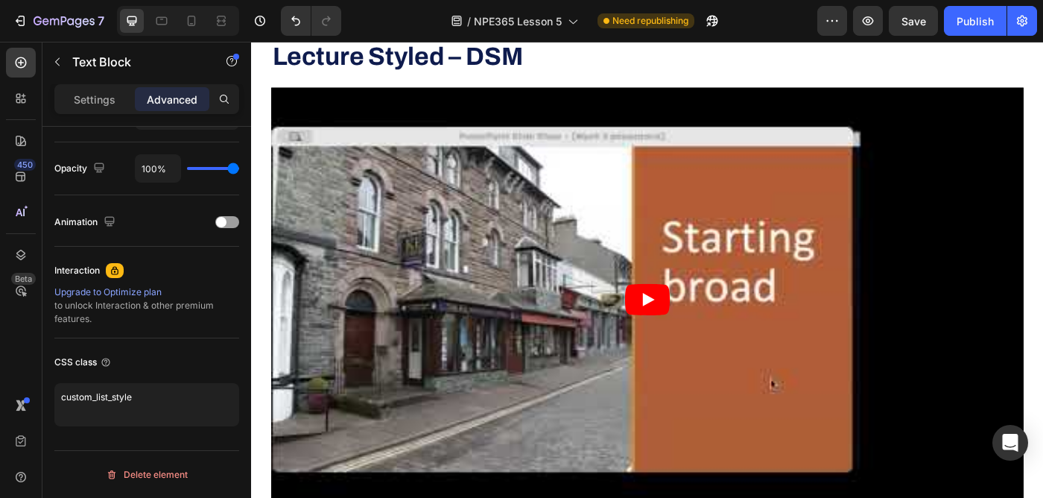
scroll to position [2225, 0]
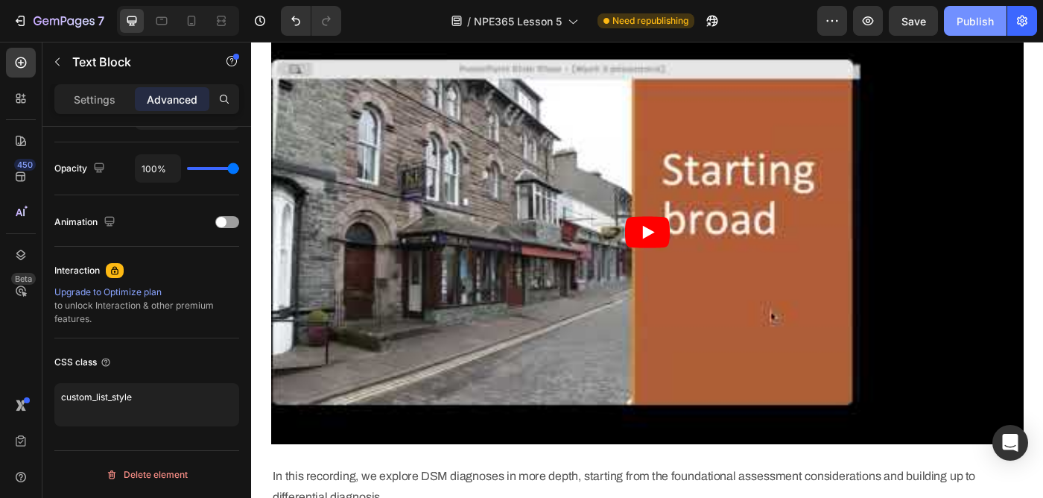
click at [982, 20] on div "Publish" at bounding box center [975, 21] width 37 height 16
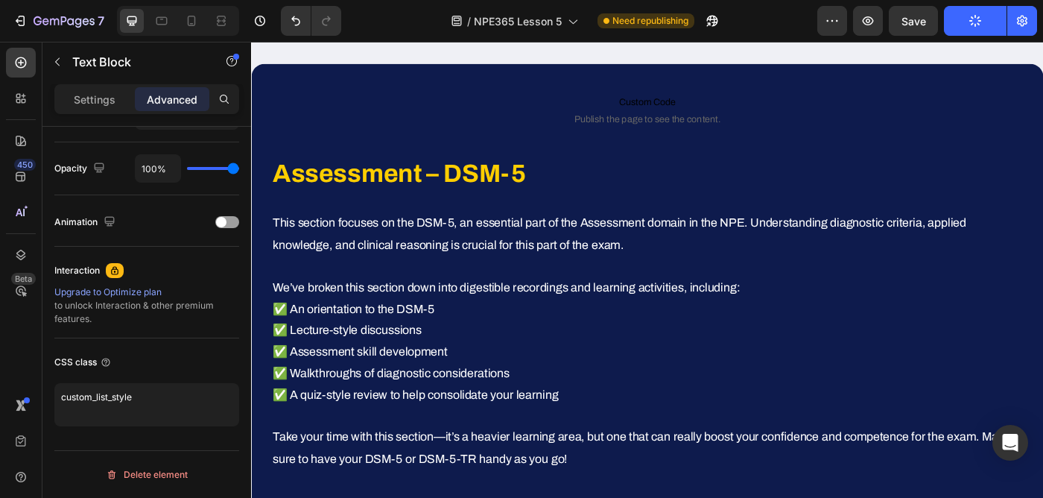
scroll to position [0, 0]
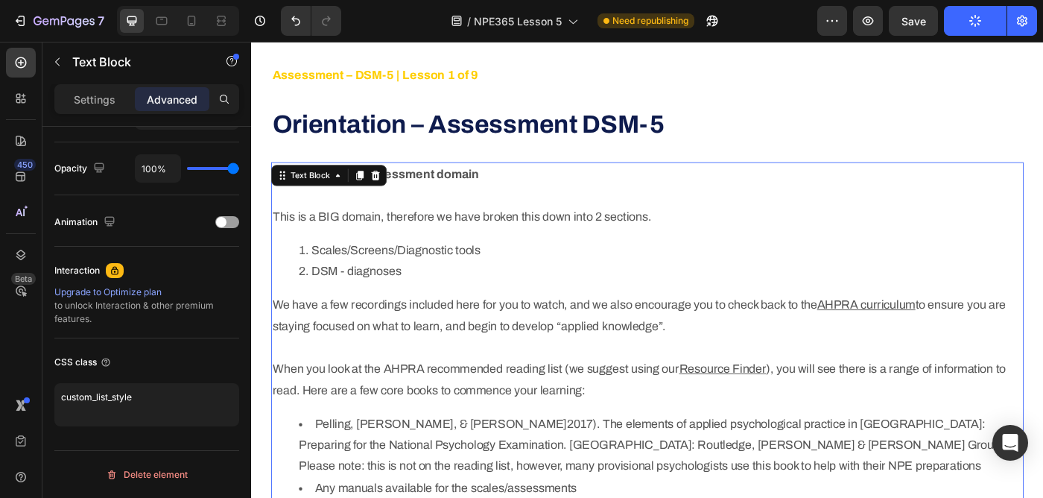
click at [510, 320] on div "Welcome to the Assessment domain This is a BIG domain, therefore we have broken…" at bounding box center [699, 386] width 850 height 419
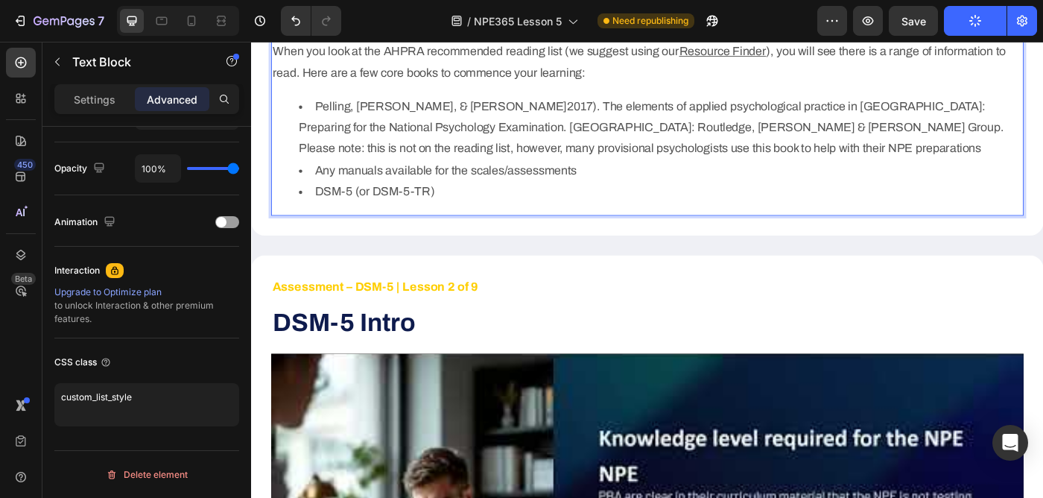
scroll to position [1000, 0]
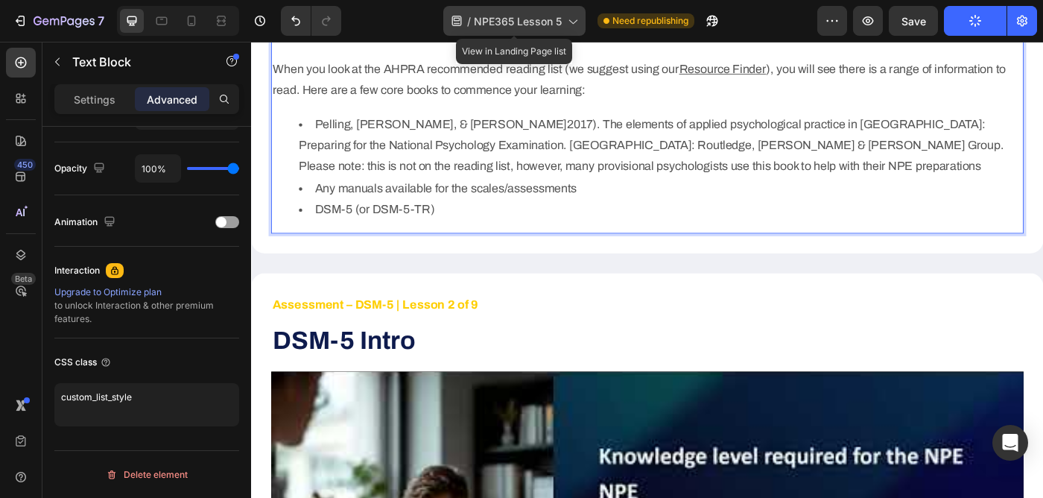
click at [523, 23] on span "NPE365 Lesson 5" at bounding box center [518, 21] width 88 height 16
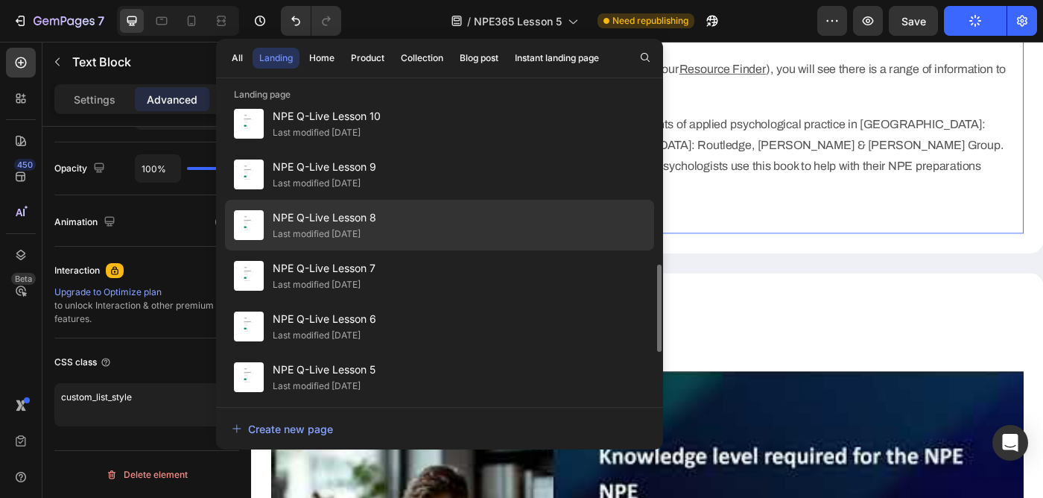
scroll to position [724, 0]
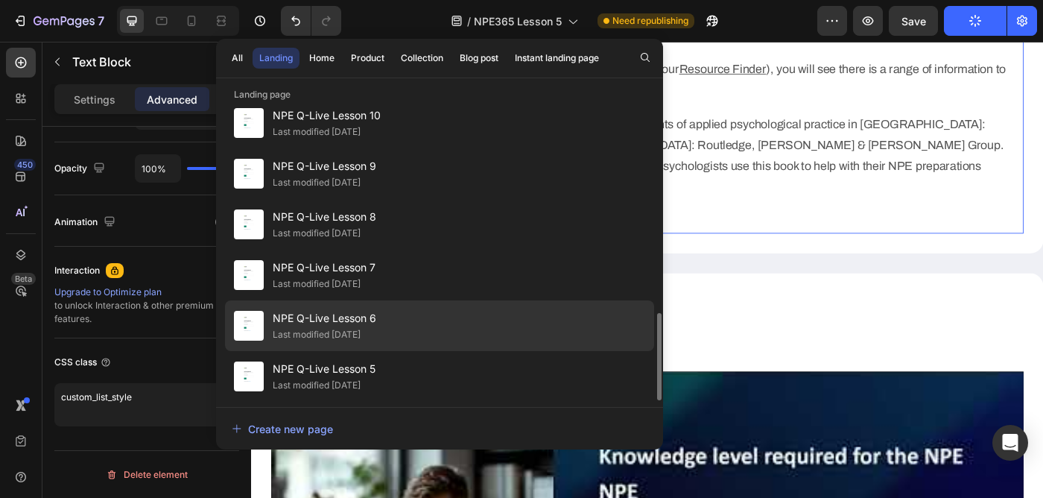
click at [454, 317] on div "NPE Q-Live Lesson 6 Last modified 3 days ago" at bounding box center [439, 325] width 429 height 51
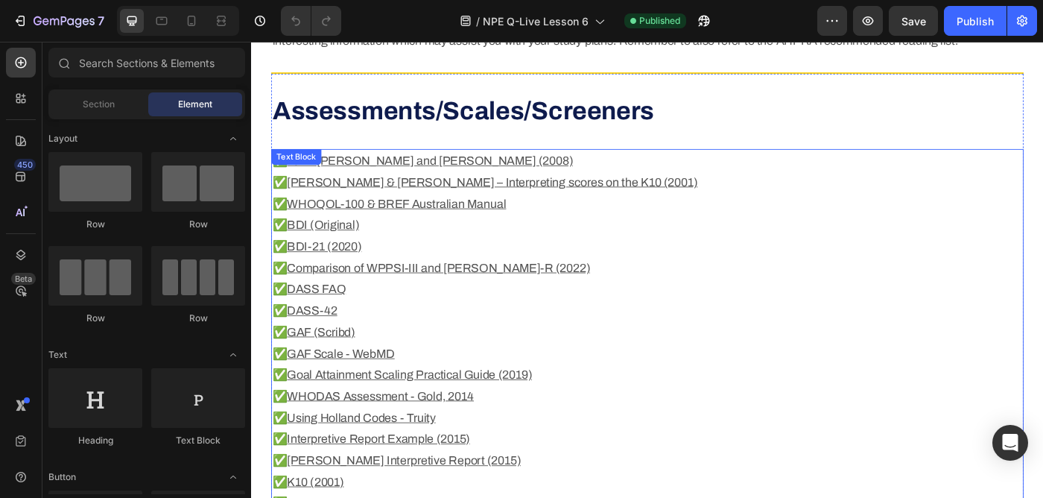
scroll to position [639, 0]
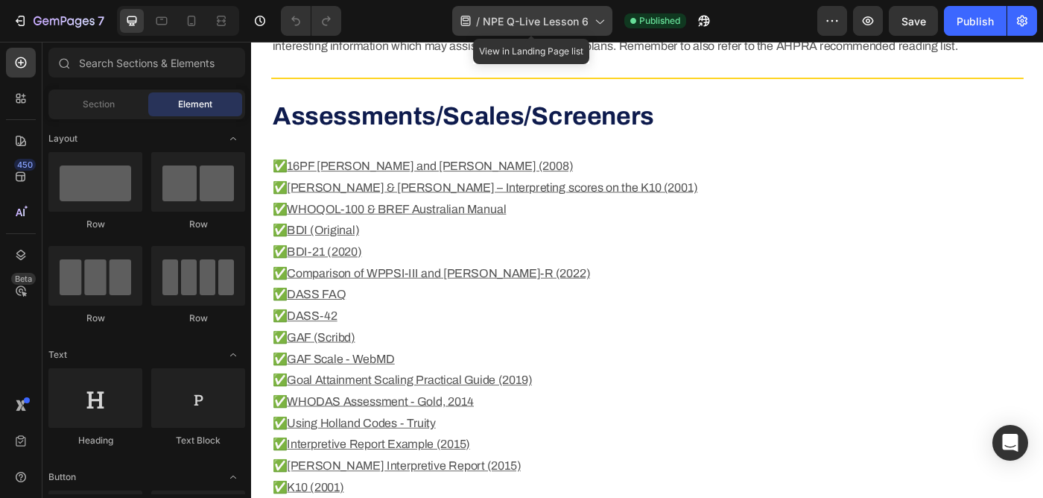
click at [547, 25] on span "NPE Q-Live Lesson 6" at bounding box center [536, 21] width 106 height 16
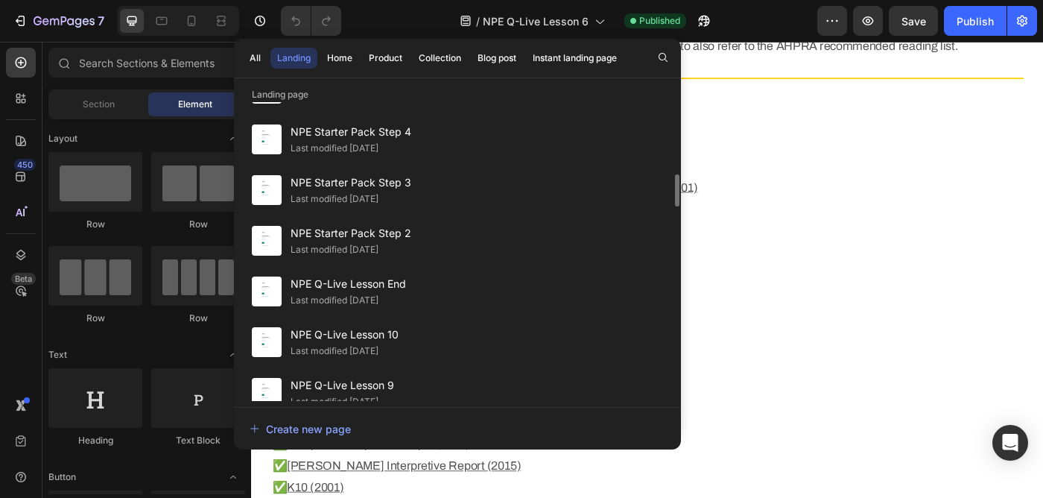
scroll to position [567, 0]
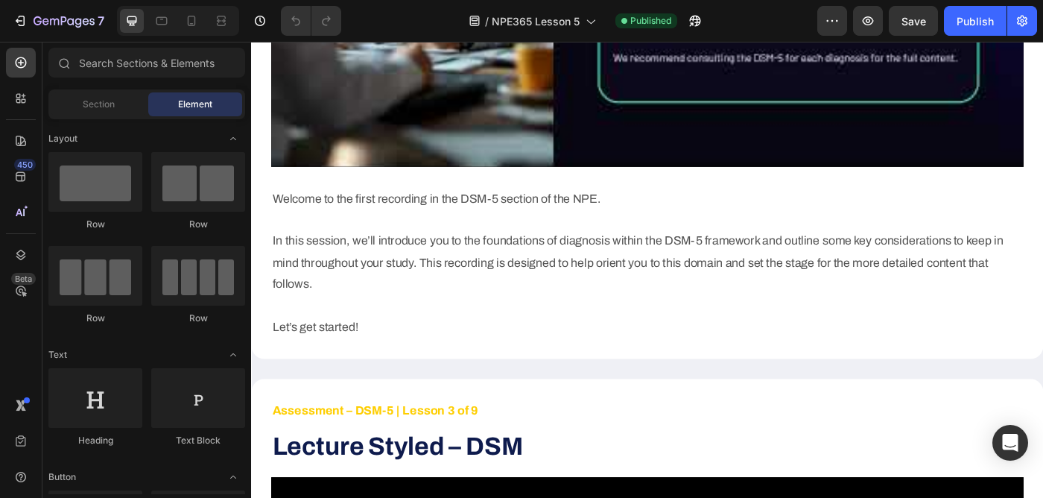
scroll to position [1743, 0]
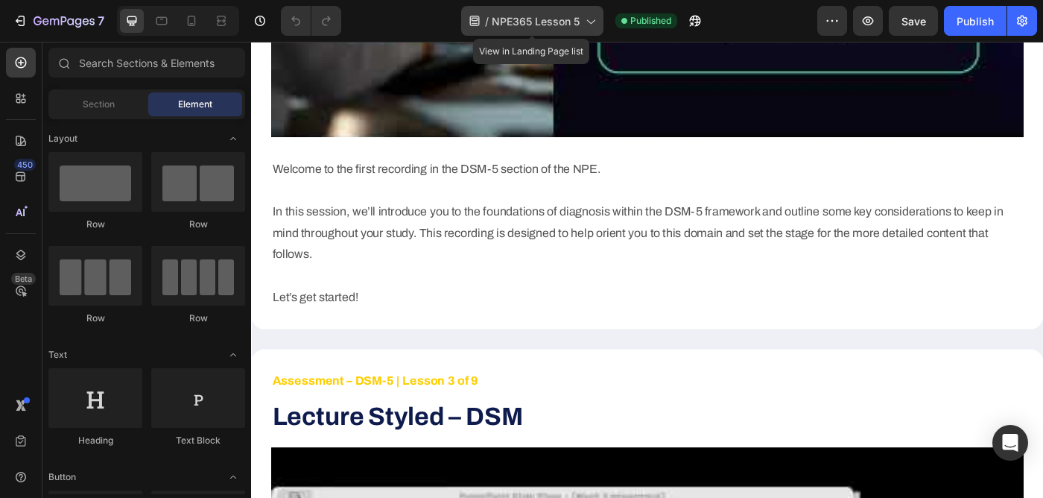
click at [573, 28] on div "/ NPE365 Lesson 5" at bounding box center [532, 21] width 142 height 30
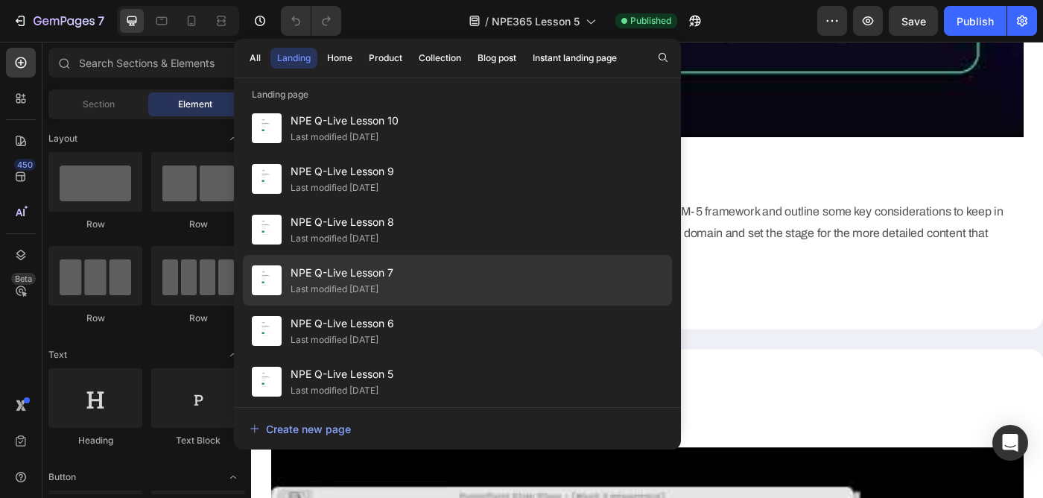
scroll to position [724, 0]
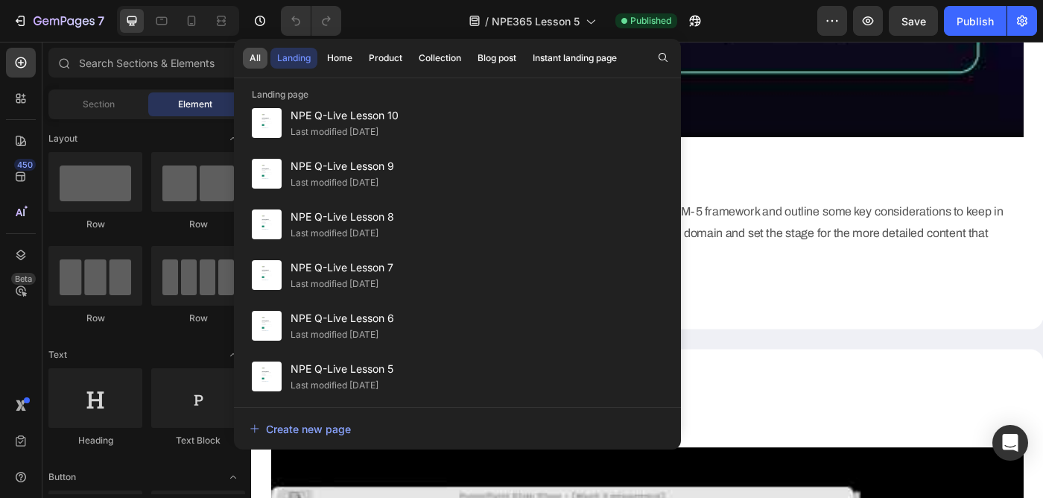
click at [255, 54] on div "All" at bounding box center [255, 57] width 11 height 13
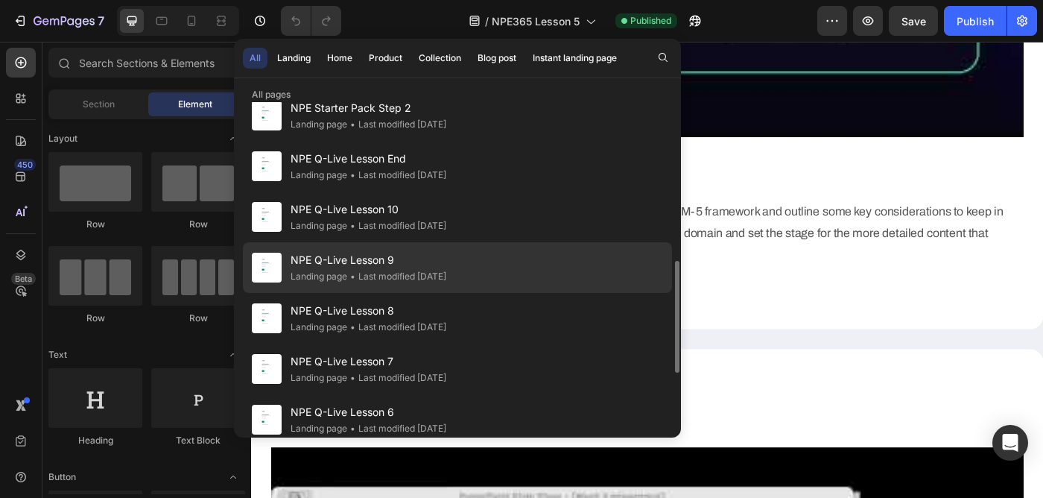
scroll to position [686, 0]
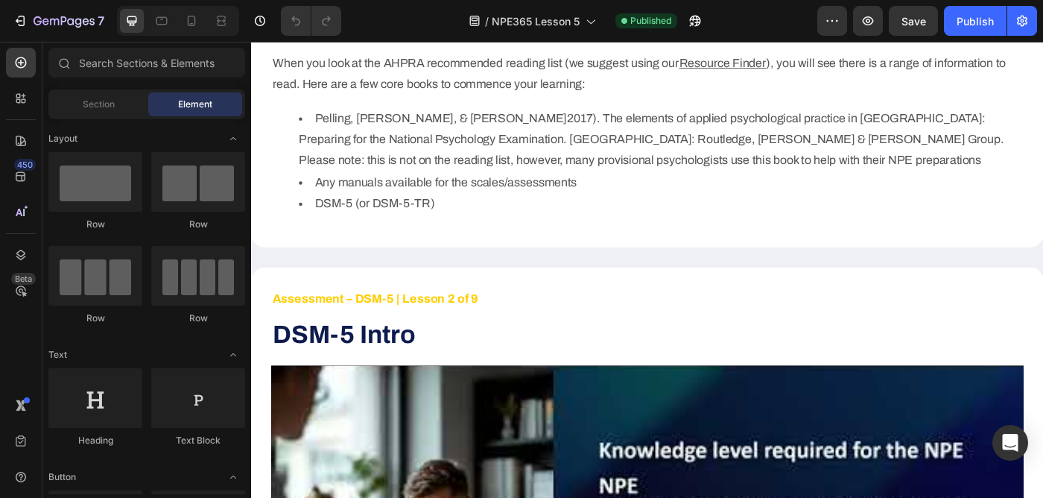
scroll to position [1021, 0]
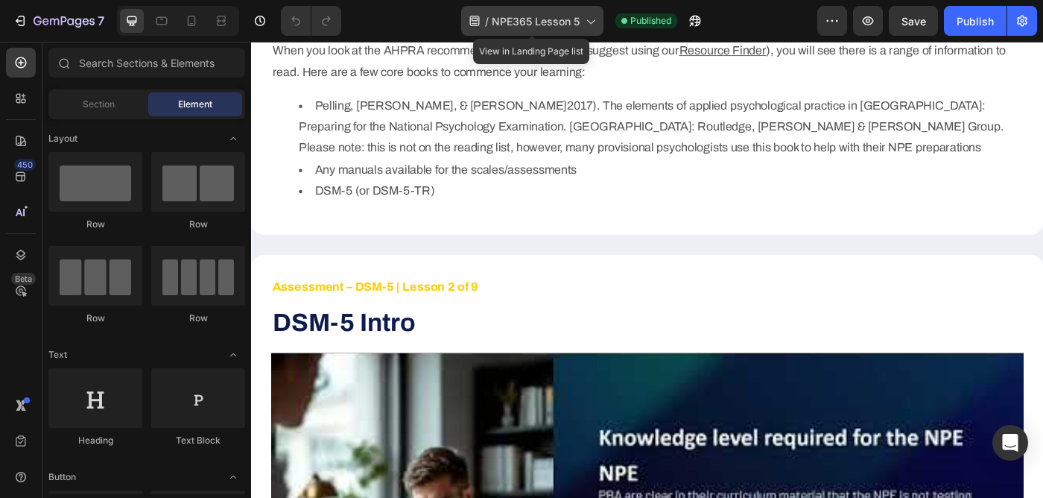
click at [566, 25] on span "NPE365 Lesson 5" at bounding box center [536, 21] width 88 height 16
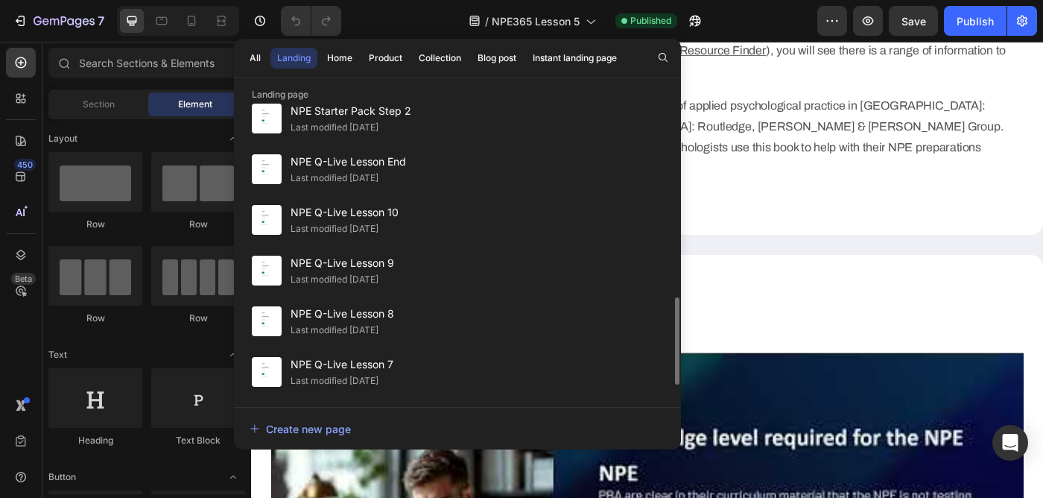
scroll to position [724, 0]
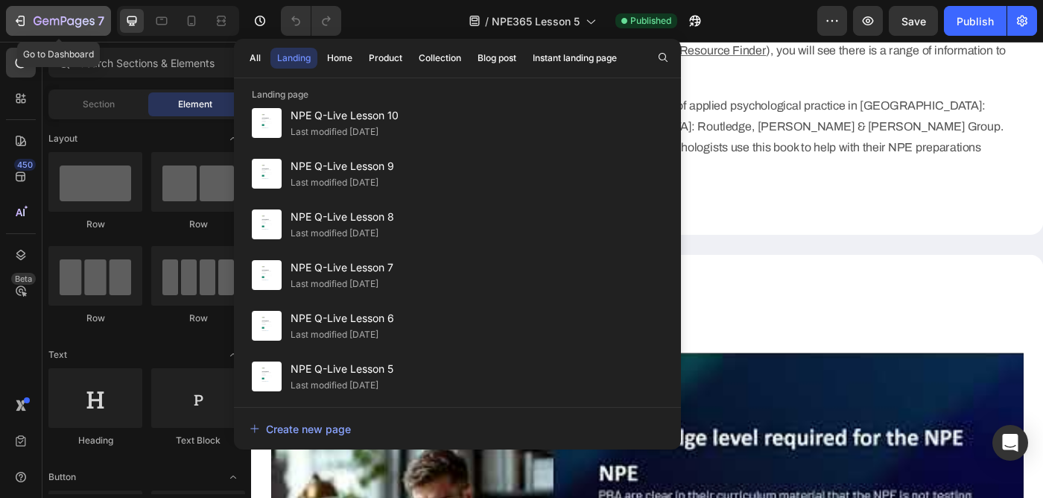
click at [22, 16] on icon "button" at bounding box center [22, 21] width 7 height 10
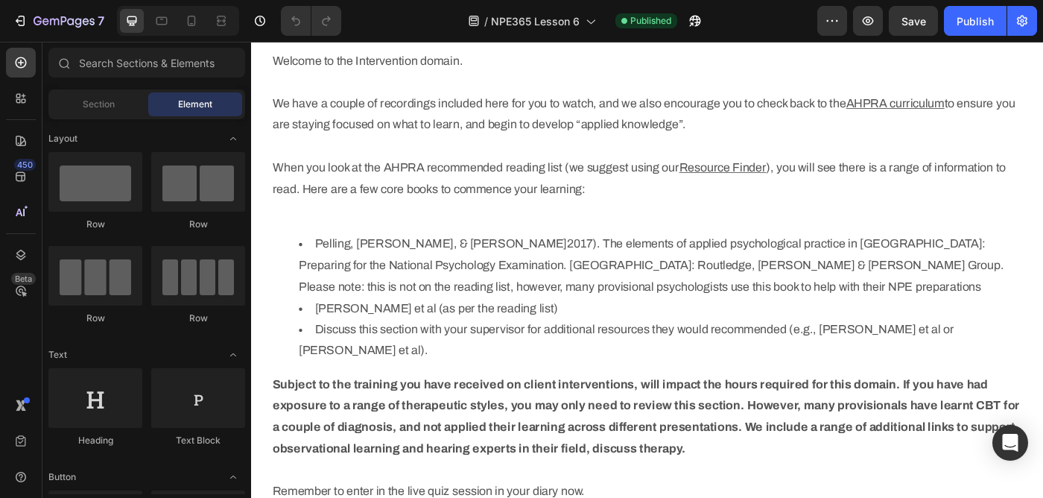
scroll to position [650, 0]
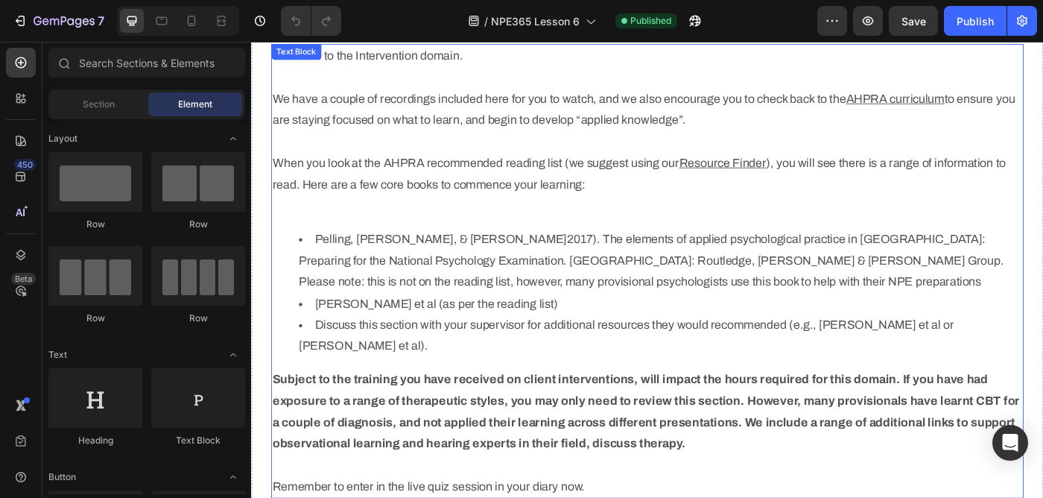
click at [412, 315] on li "Pelling, [PERSON_NAME], & [PERSON_NAME]2017). The elements of applied psycholog…" at bounding box center [713, 288] width 817 height 72
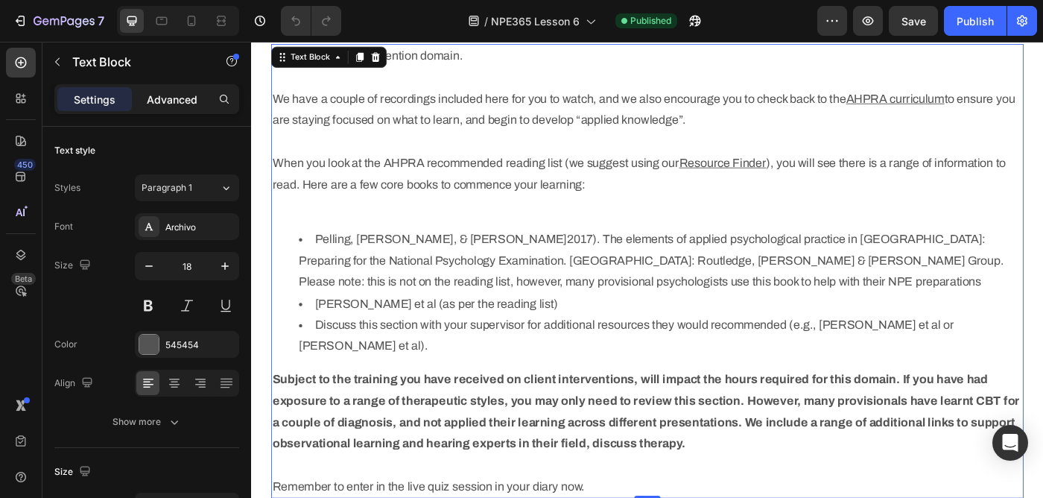
click at [174, 89] on div "Advanced" at bounding box center [172, 99] width 75 height 24
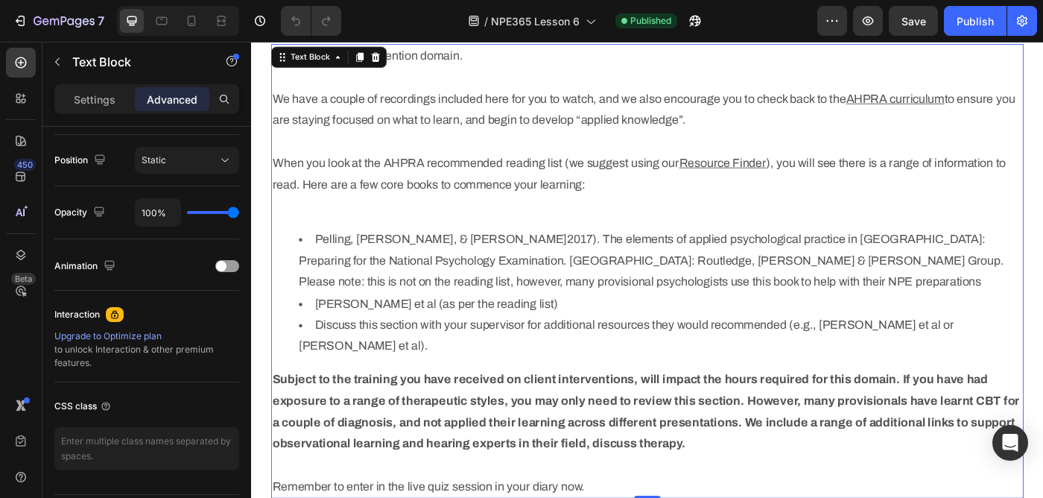
scroll to position [581, 0]
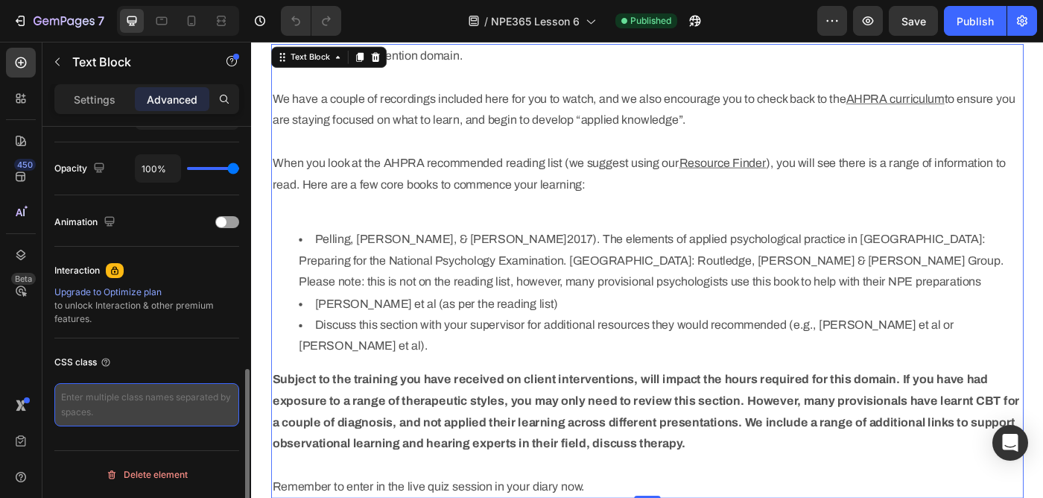
click at [130, 399] on textarea at bounding box center [146, 404] width 185 height 43
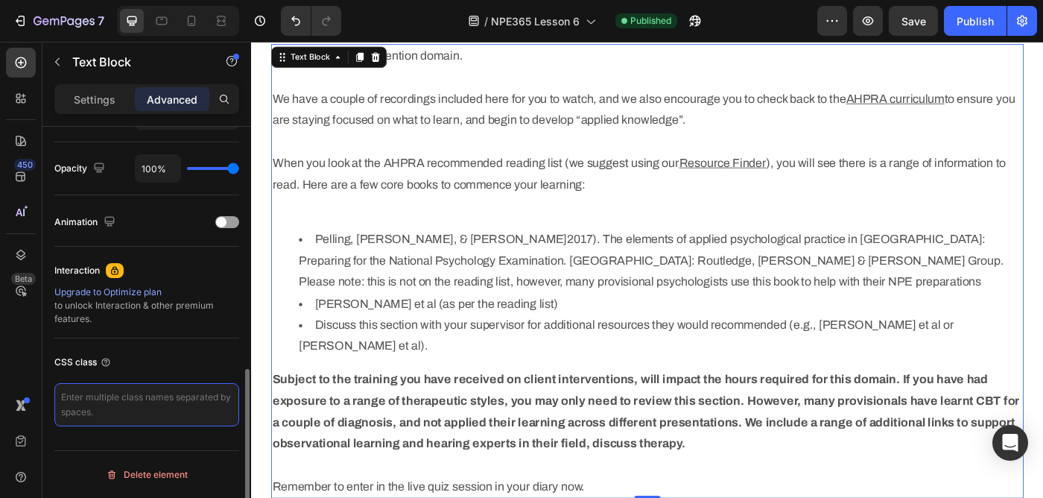
paste textarea "custom_list_style"
type textarea "custom_list_style"
click at [157, 367] on div "CSS class" at bounding box center [146, 362] width 185 height 24
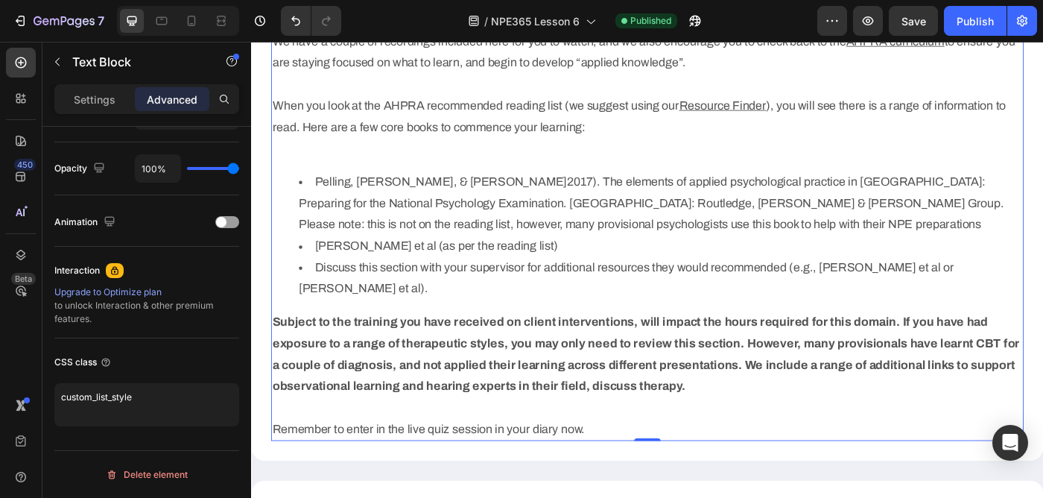
scroll to position [736, 0]
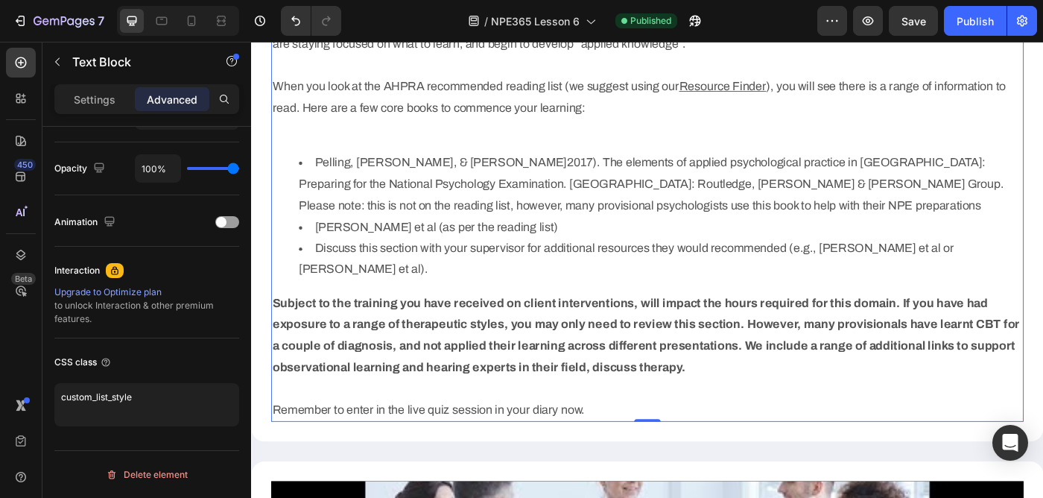
click at [449, 432] on p "Subject to the training you have received on client interventions, will impact …" at bounding box center [698, 396] width 847 height 145
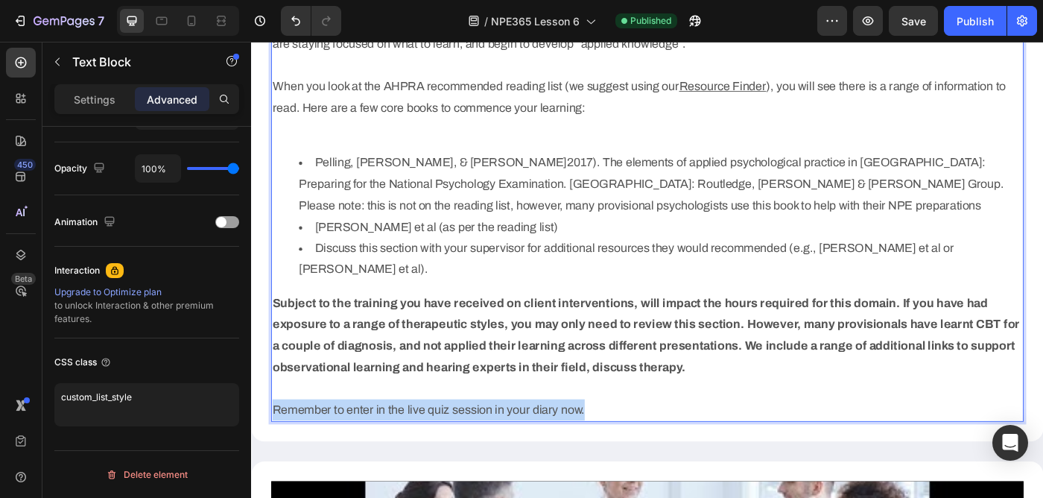
click at [449, 432] on p "Subject to the training you have received on client interventions, will impact …" at bounding box center [698, 396] width 847 height 145
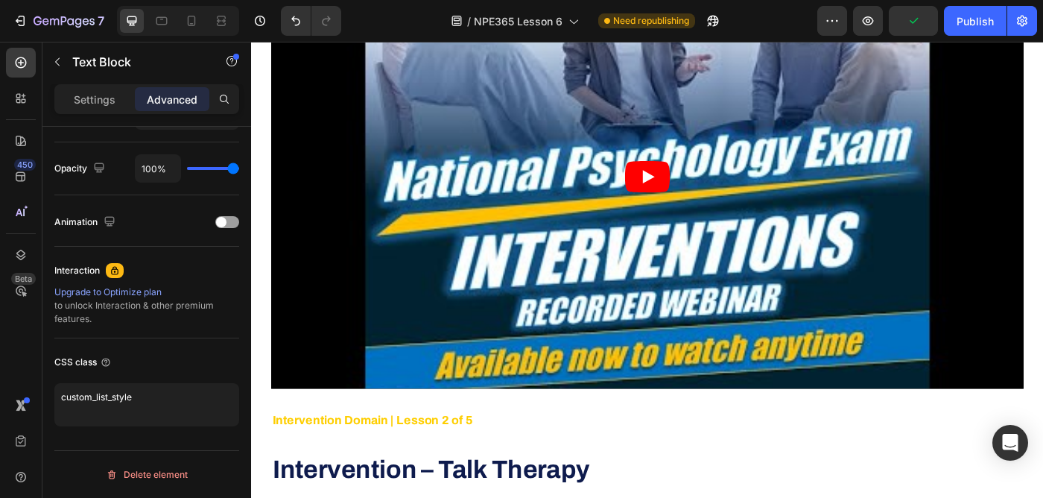
scroll to position [1274, 0]
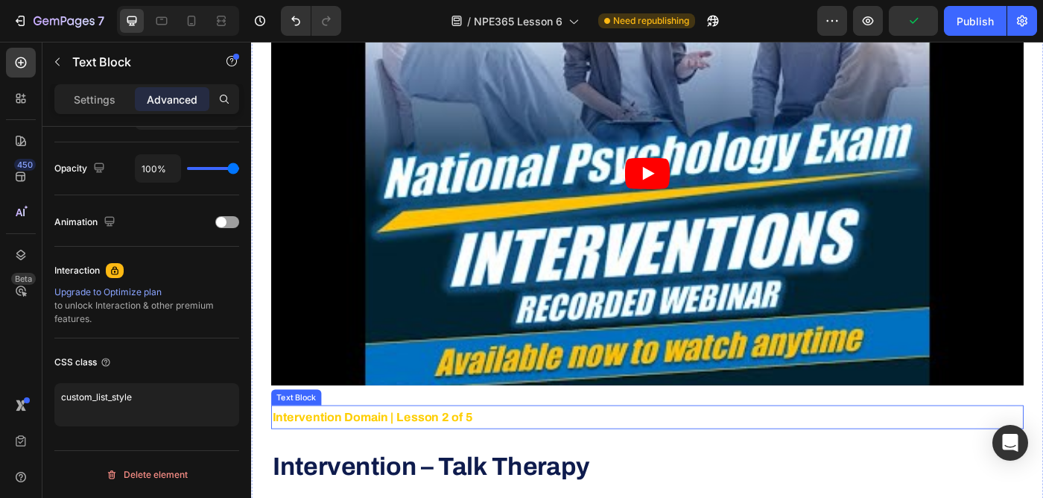
click at [408, 458] on strong "Intervention Domain | Lesson 2 of 5" at bounding box center [388, 465] width 226 height 15
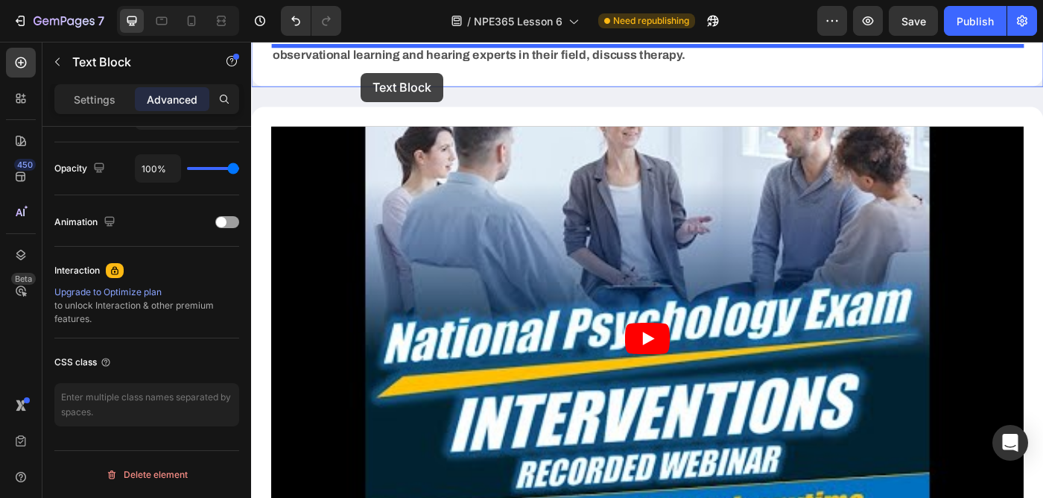
scroll to position [1009, 0]
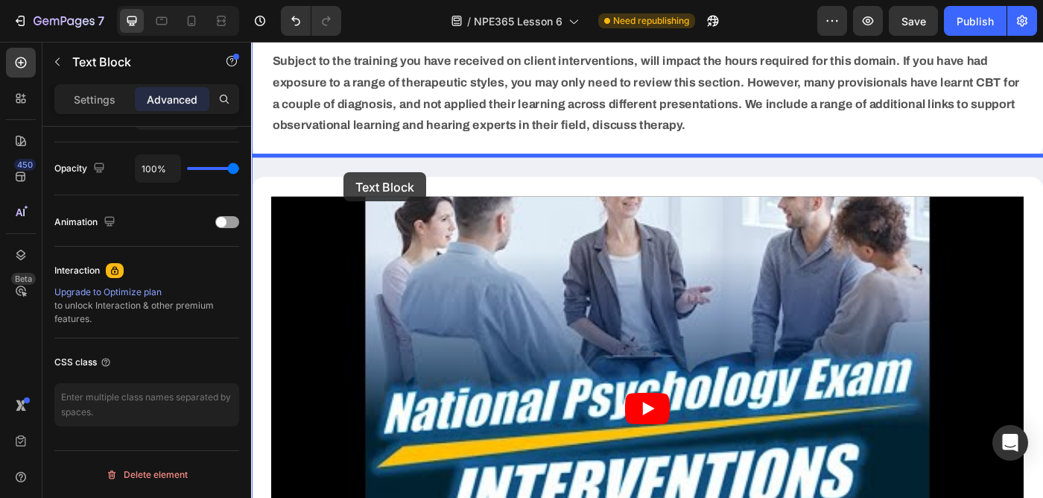
drag, startPoint x: 290, startPoint y: 440, endPoint x: 356, endPoint y: 189, distance: 258.9
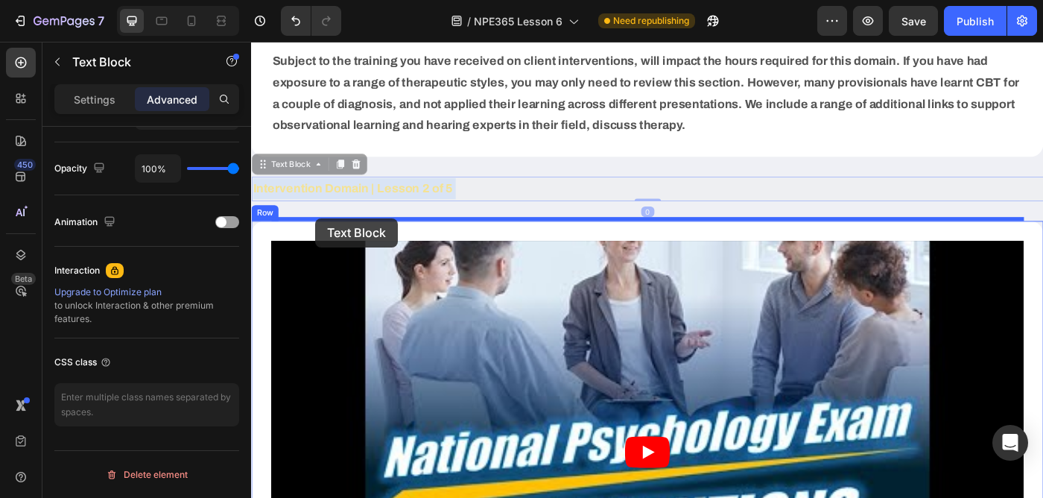
drag, startPoint x: 300, startPoint y: 183, endPoint x: 323, endPoint y: 241, distance: 61.9
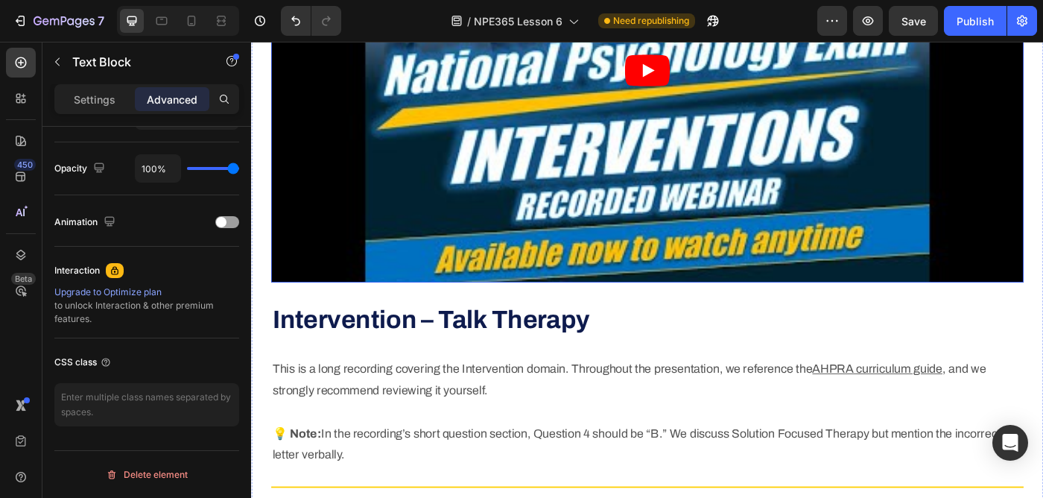
scroll to position [1429, 0]
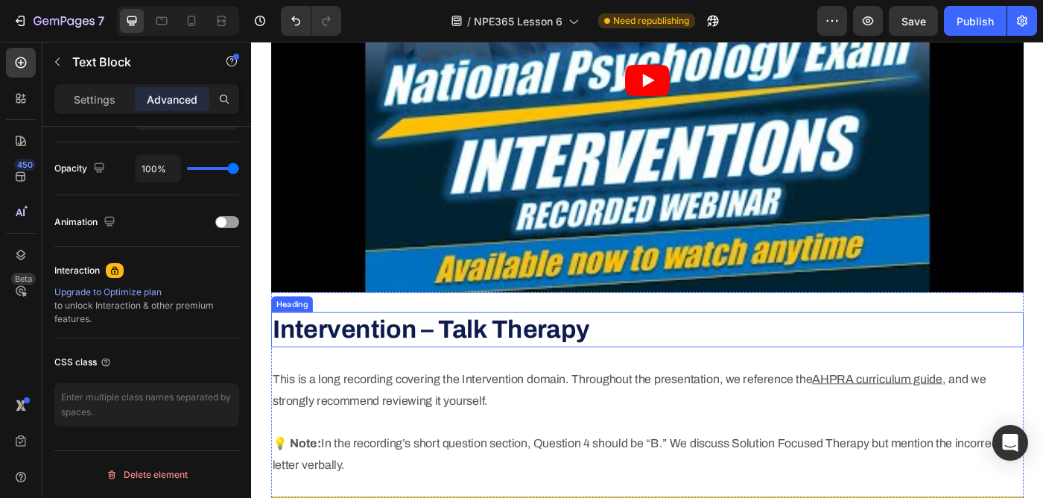
click at [344, 351] on strong "Intervention – Talk Therapy" at bounding box center [454, 366] width 358 height 31
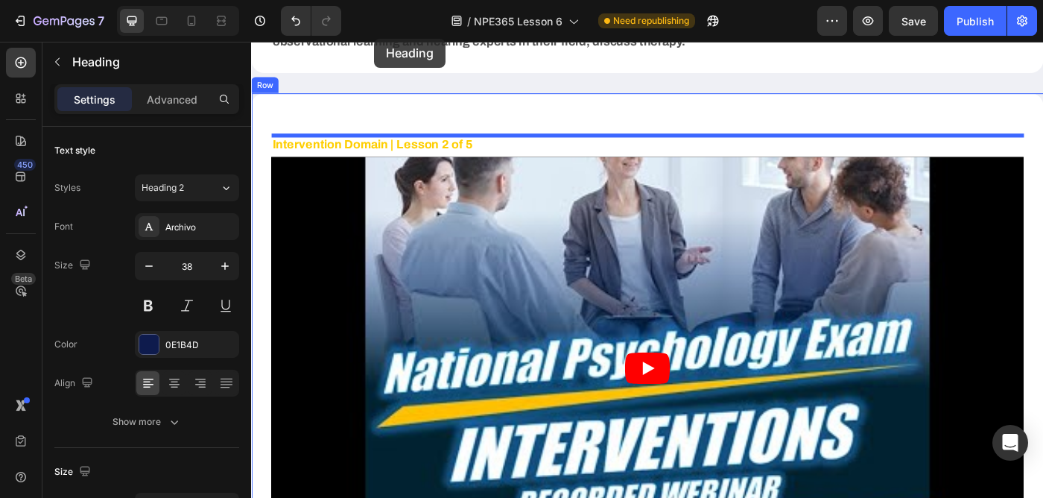
scroll to position [1095, 0]
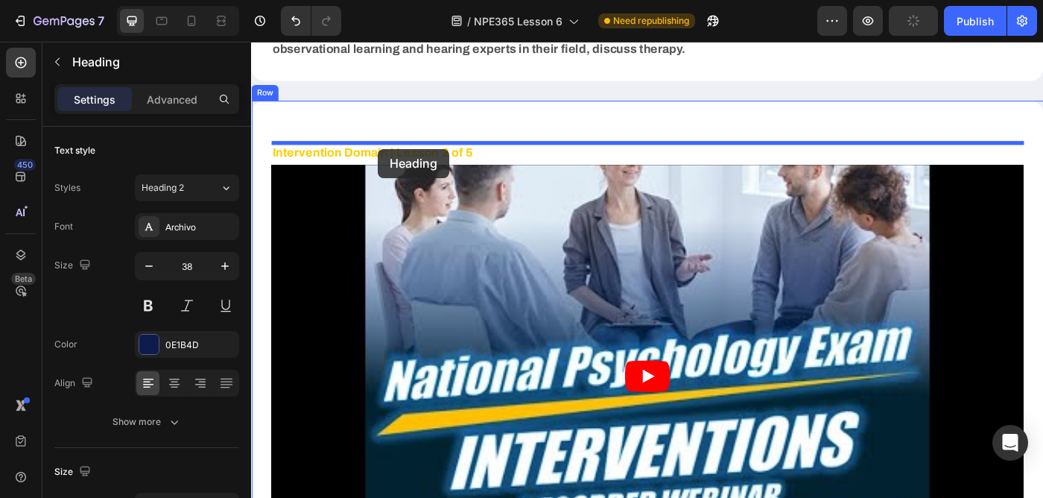
drag, startPoint x: 286, startPoint y: 309, endPoint x: 394, endPoint y: 162, distance: 182.3
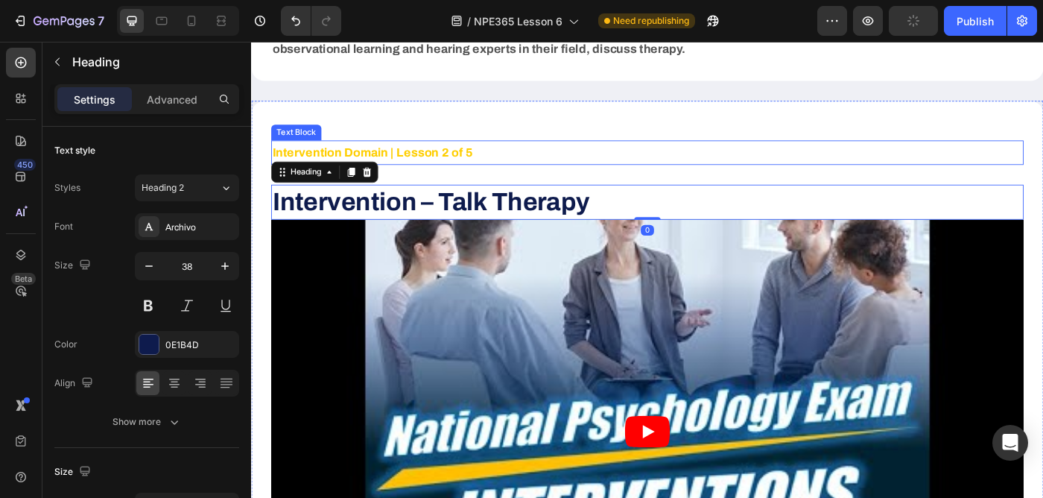
click at [440, 159] on strong "Intervention Domain | Lesson 2 of 5" at bounding box center [388, 166] width 226 height 15
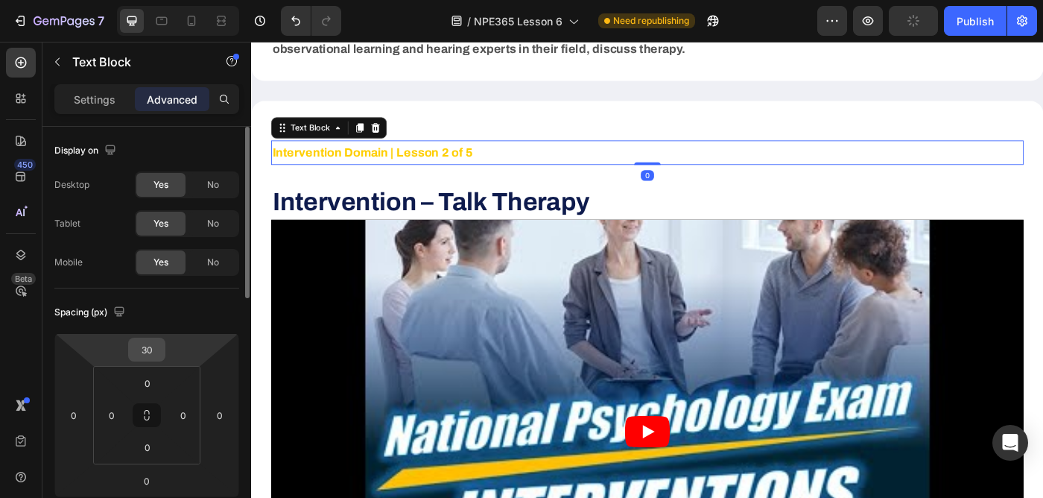
click at [163, 349] on div "30" at bounding box center [146, 350] width 37 height 24
click at [151, 349] on input "30" at bounding box center [147, 349] width 30 height 22
type input "0"
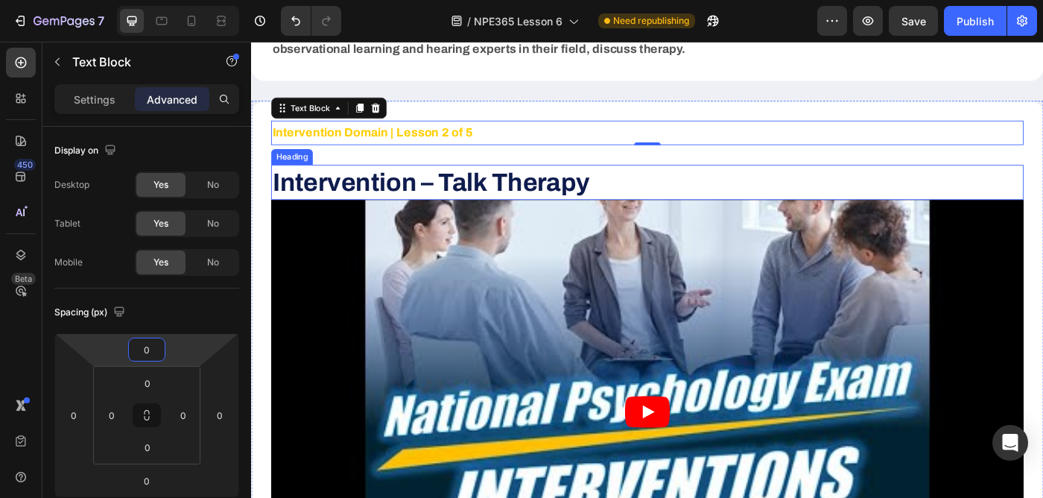
click at [435, 185] on strong "Intervention – Talk Therapy" at bounding box center [454, 200] width 358 height 31
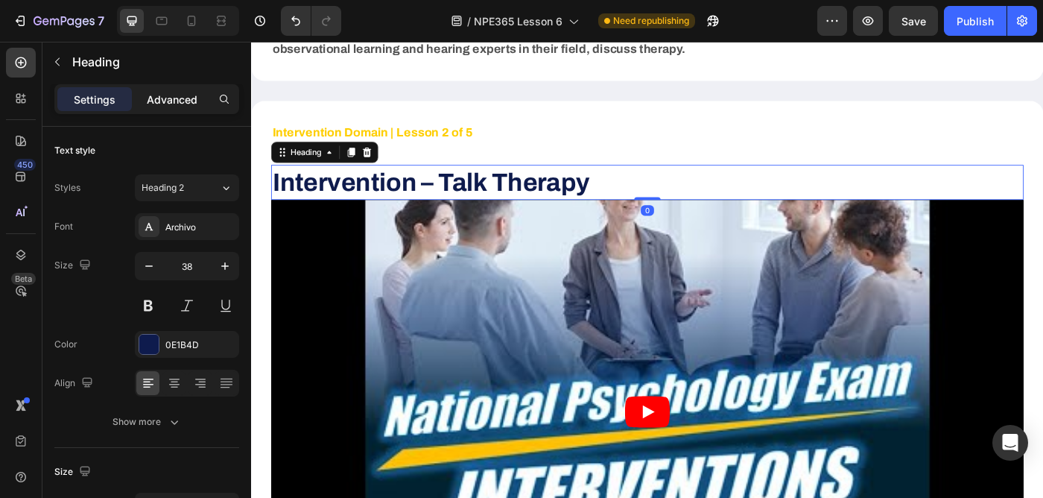
click at [184, 99] on p "Advanced" at bounding box center [172, 100] width 51 height 16
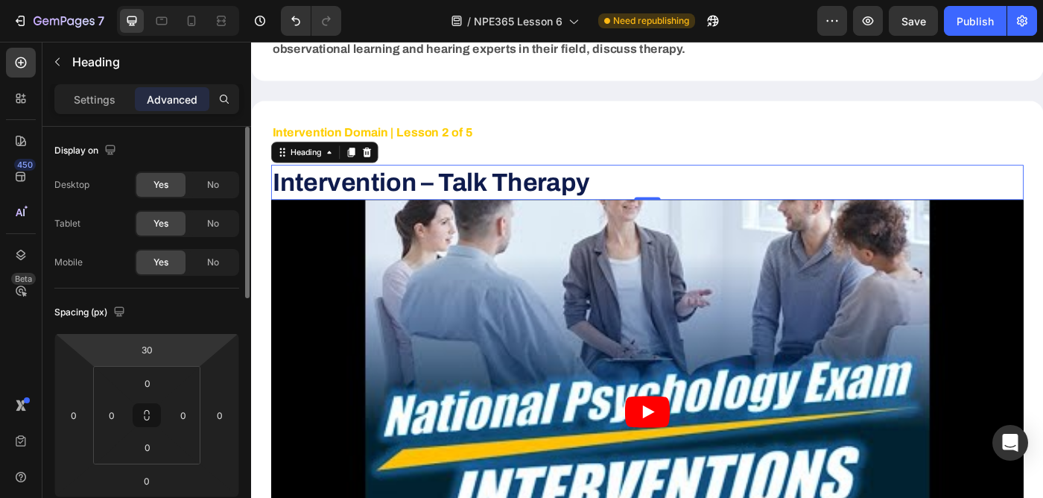
click at [154, 0] on html "7 Version history / NPE365 Lesson 6 Need republishing Preview Save Publish 450 …" at bounding box center [521, 0] width 1043 height 0
click at [151, 353] on input "30" at bounding box center [147, 349] width 30 height 22
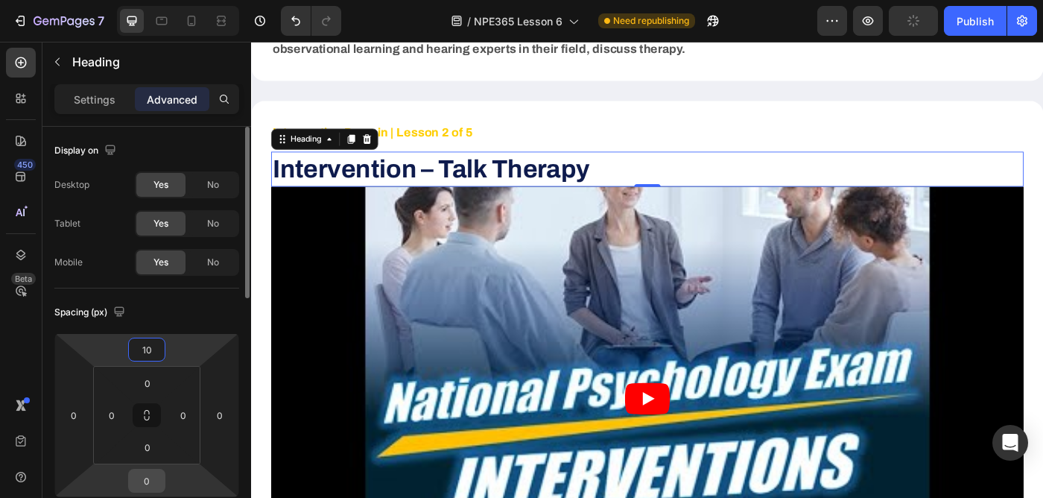
type input "10"
click at [150, 486] on input "0" at bounding box center [147, 481] width 30 height 22
type input "20"
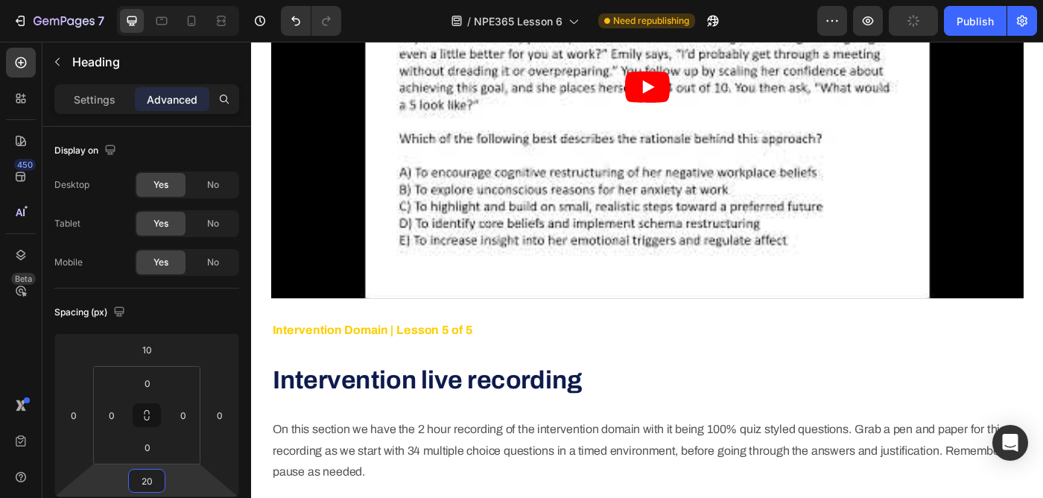
scroll to position [7722, 0]
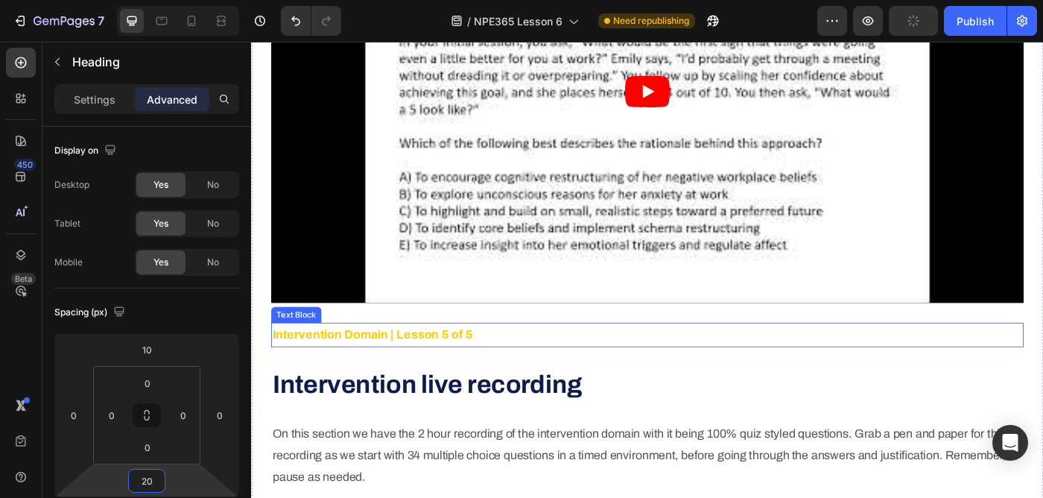
click at [428, 364] on strong "Intervention Domain | Lesson 5 of 5" at bounding box center [388, 371] width 226 height 15
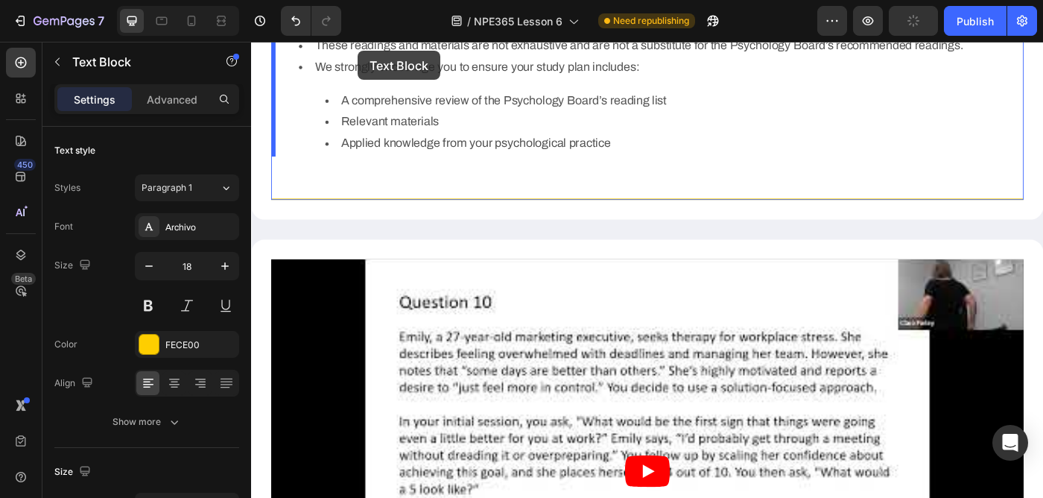
scroll to position [7262, 0]
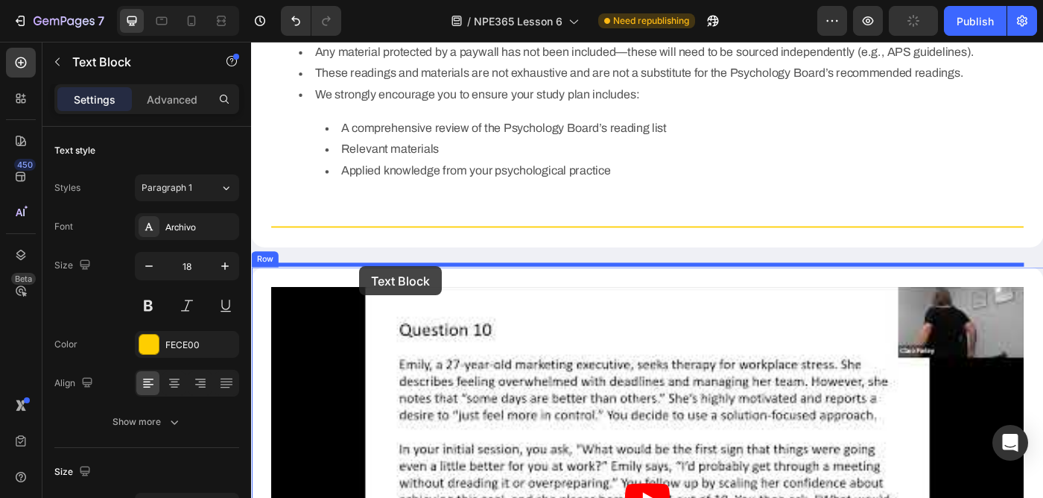
drag, startPoint x: 284, startPoint y: 320, endPoint x: 373, endPoint y: 295, distance: 93.0
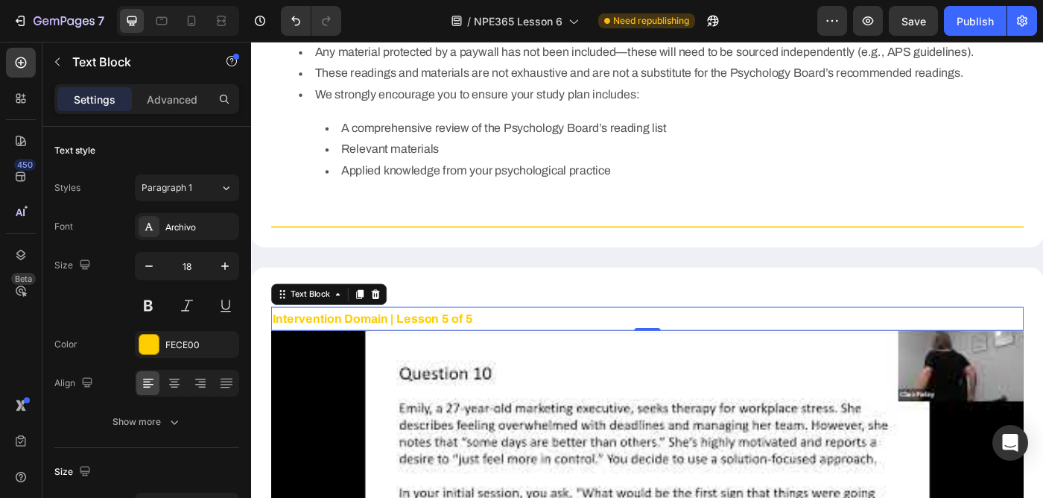
click at [170, 86] on div "Settings Advanced" at bounding box center [146, 99] width 185 height 30
click at [171, 103] on p "Advanced" at bounding box center [172, 100] width 51 height 16
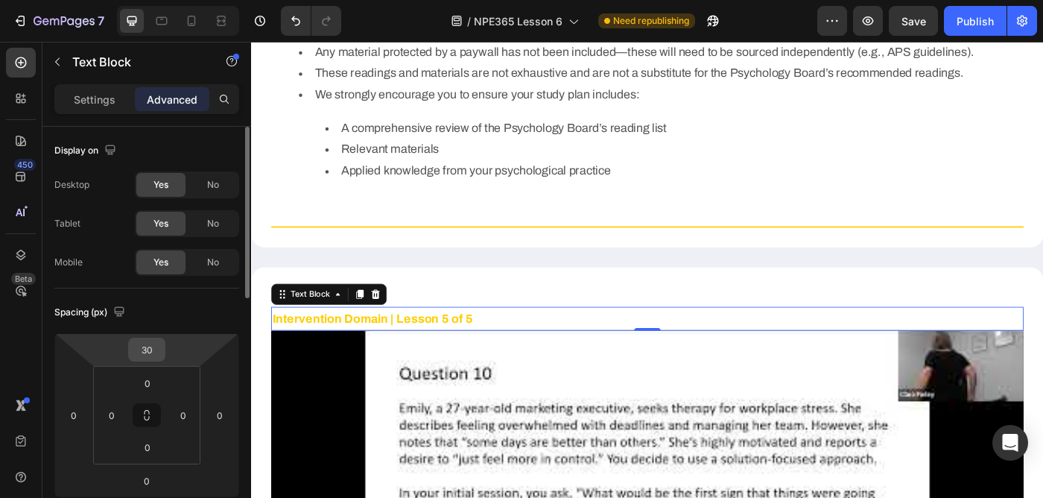
click at [144, 349] on input "30" at bounding box center [147, 349] width 30 height 22
type input "10"
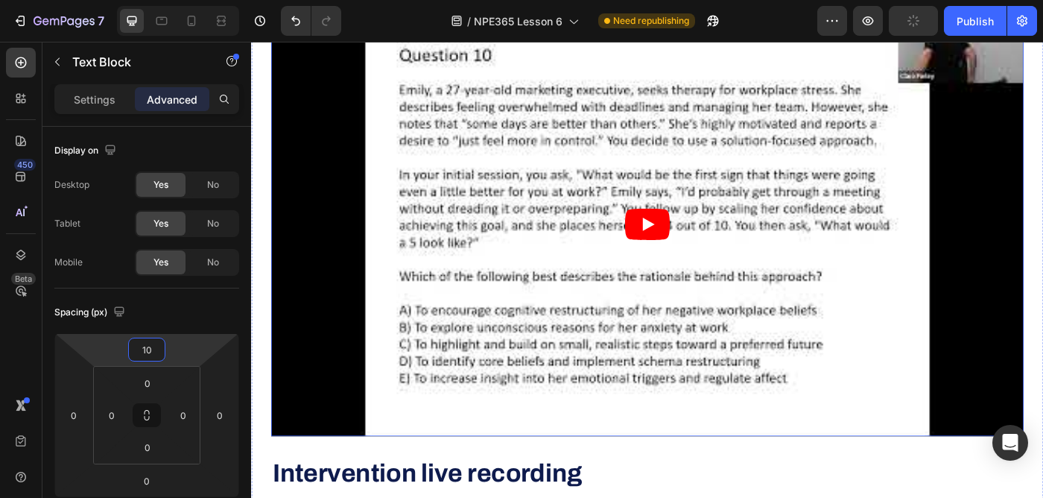
scroll to position [7629, 0]
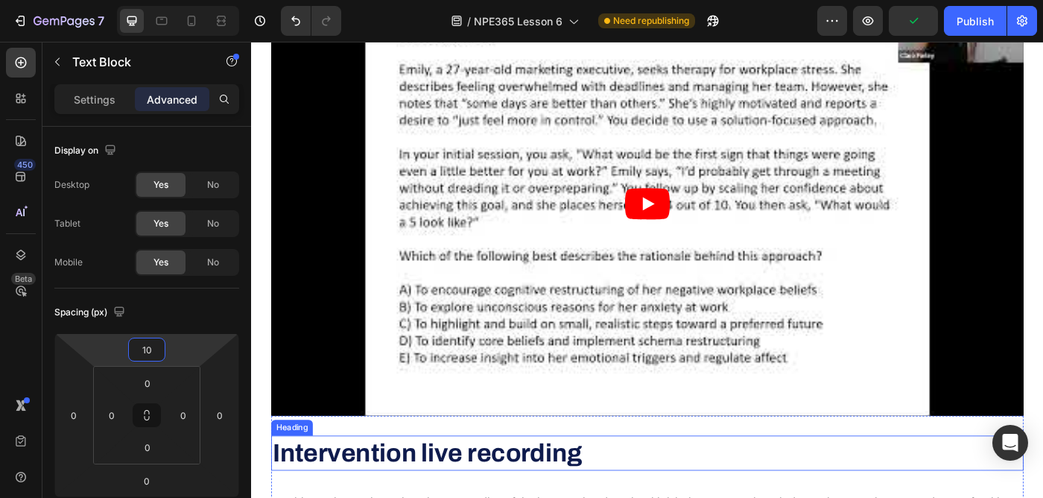
click at [411, 490] on strong "Intervention live recording" at bounding box center [450, 505] width 350 height 31
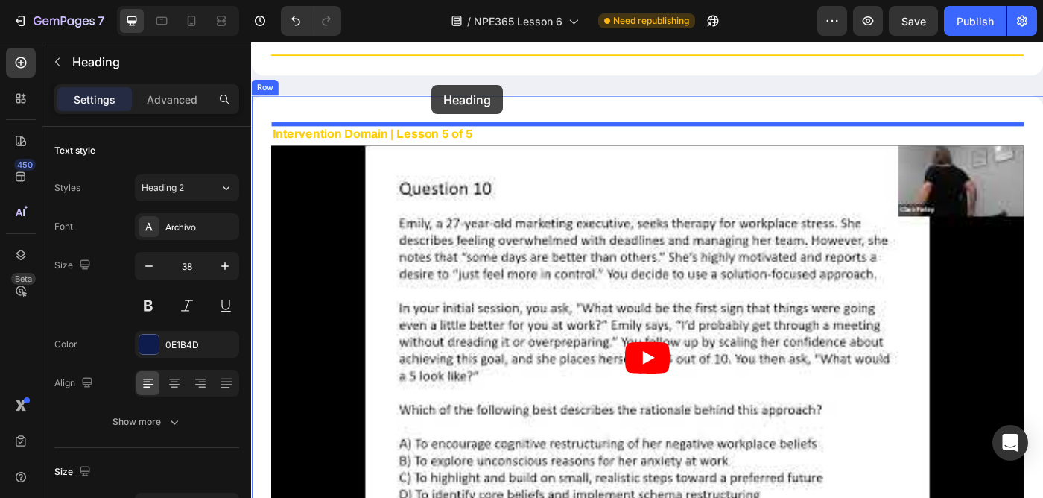
scroll to position [7448, 0]
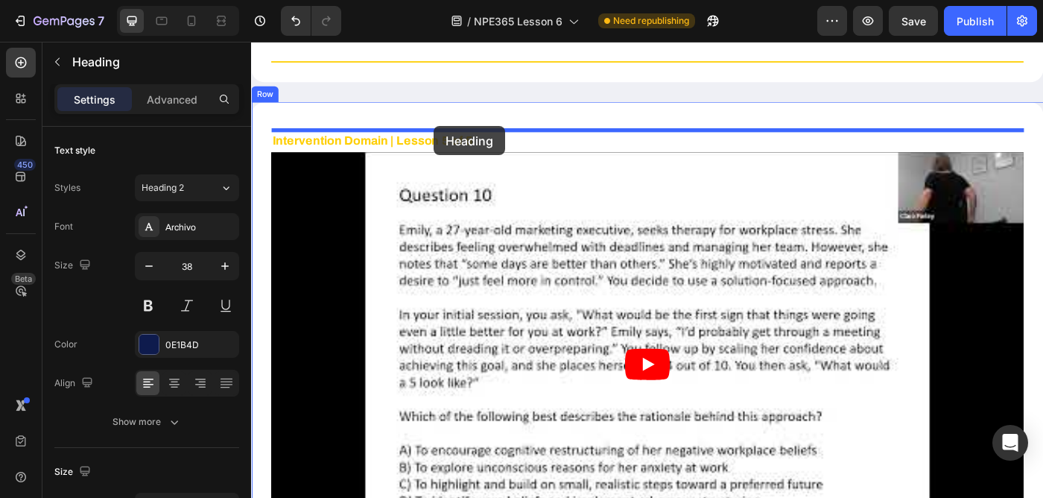
drag, startPoint x: 284, startPoint y: 472, endPoint x: 458, endPoint y: 137, distance: 377.0
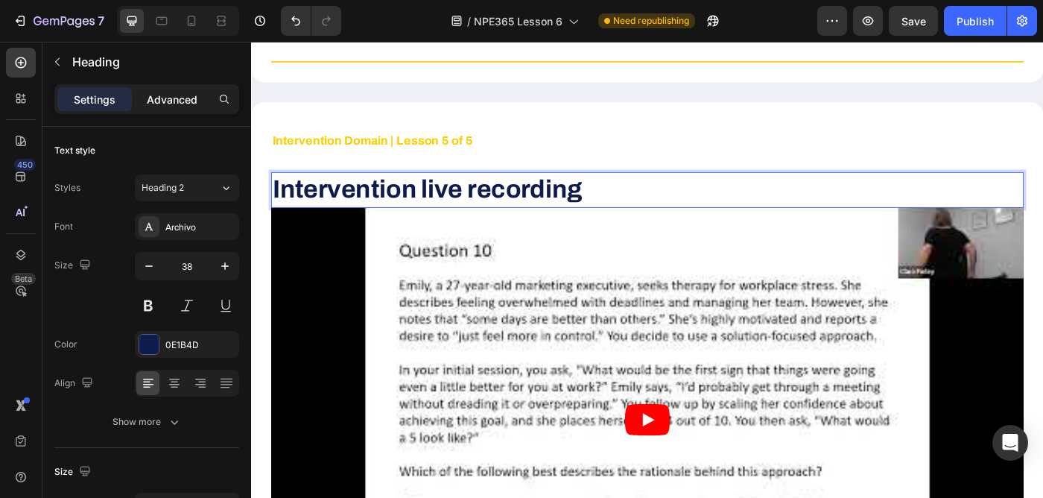
click at [173, 93] on p "Advanced" at bounding box center [172, 100] width 51 height 16
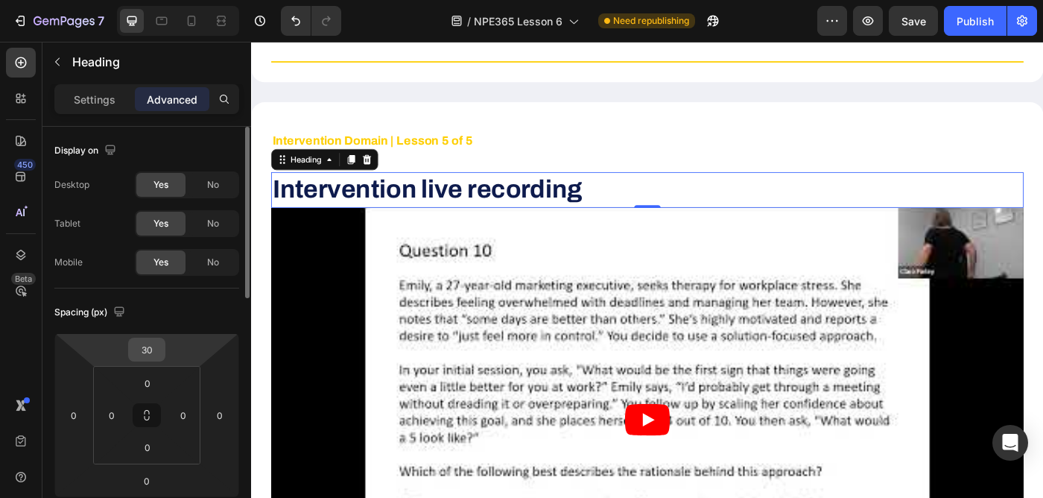
click at [148, 351] on input "30" at bounding box center [147, 349] width 30 height 22
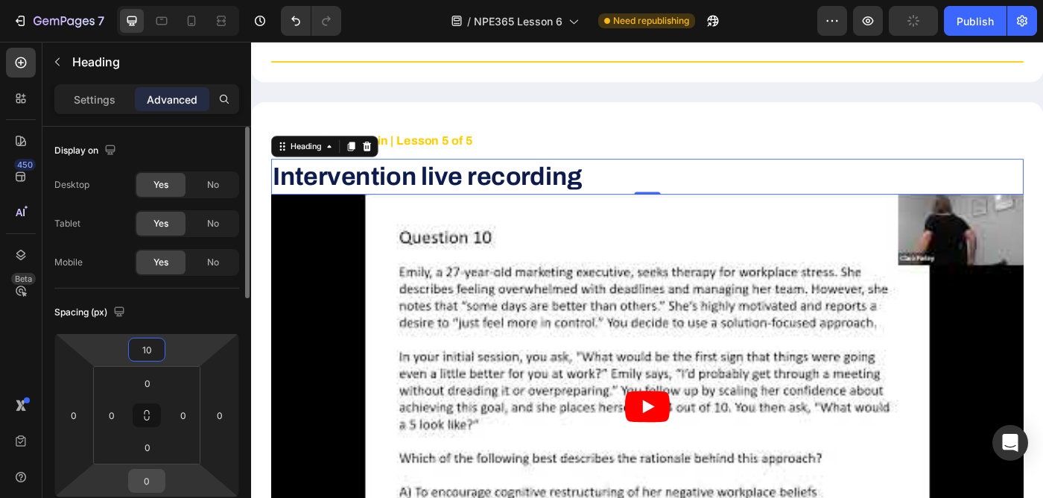
type input "10"
click at [151, 480] on input "0" at bounding box center [147, 481] width 30 height 22
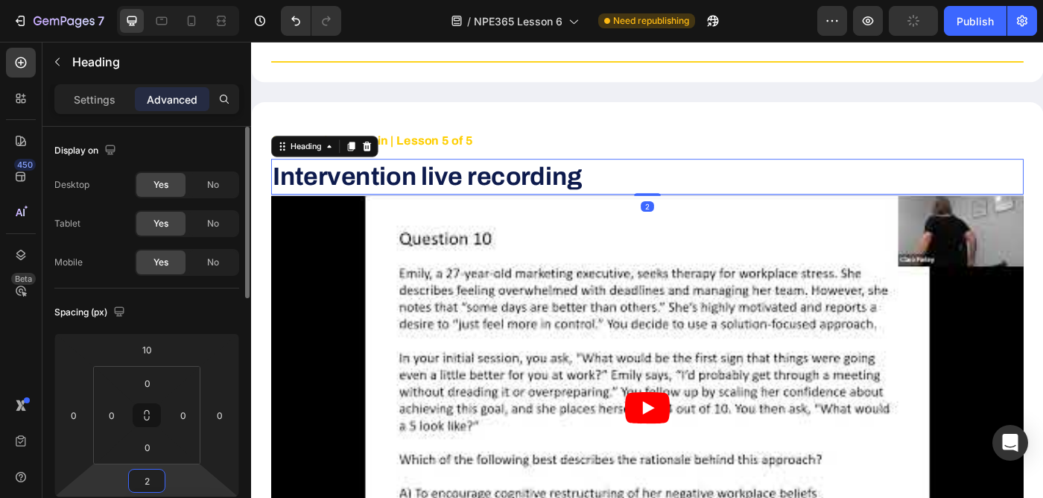
type input "20"
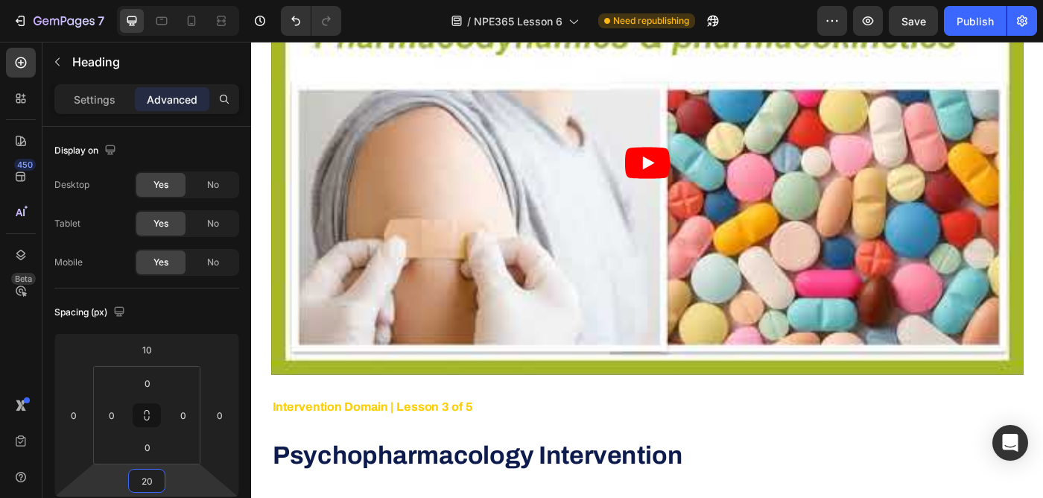
scroll to position [4883, 0]
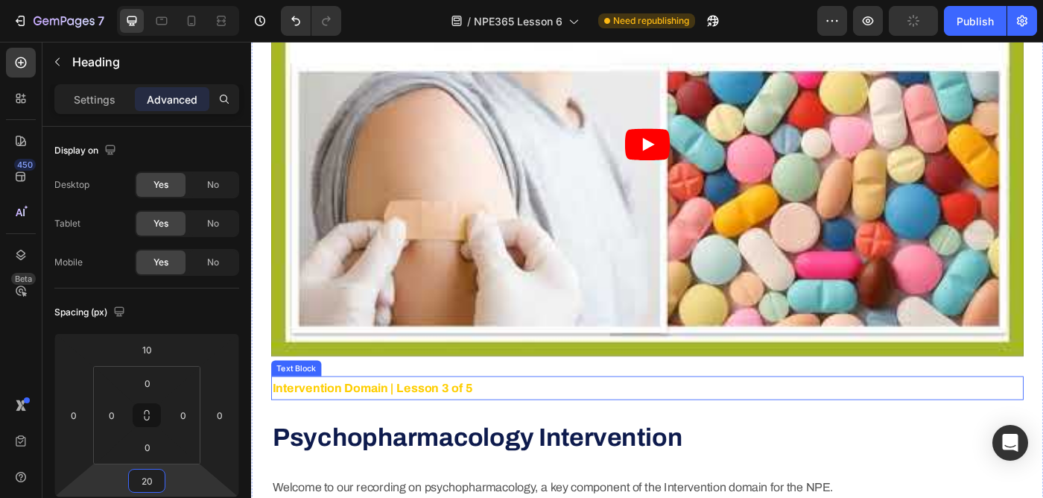
click at [385, 420] on p "Intervention Domain | Lesson 3 of 5" at bounding box center [698, 432] width 847 height 24
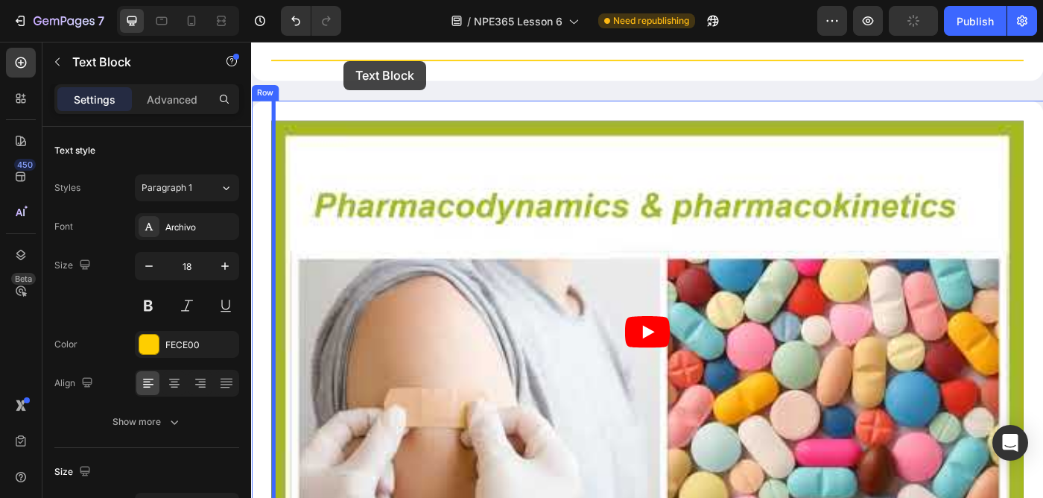
scroll to position [4657, 0]
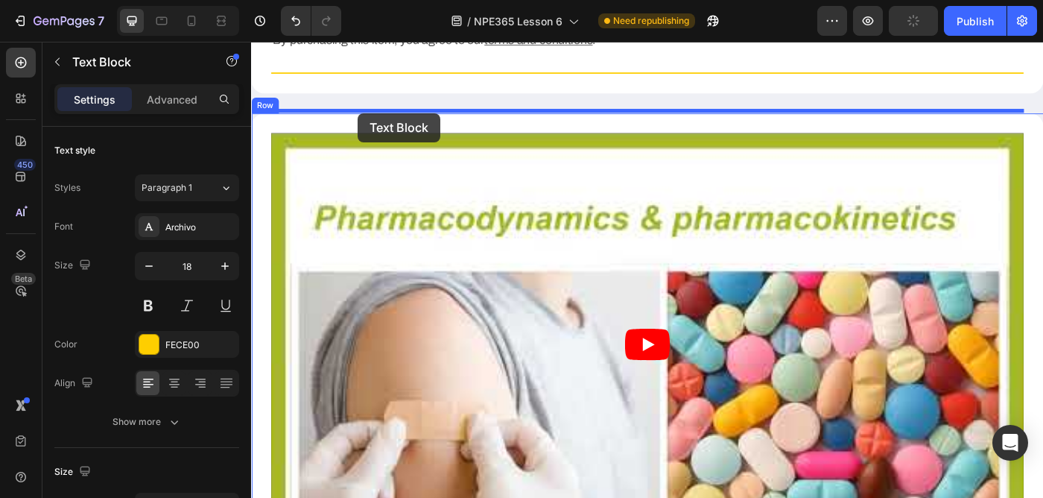
drag, startPoint x: 283, startPoint y: 382, endPoint x: 371, endPoint y: 122, distance: 274.6
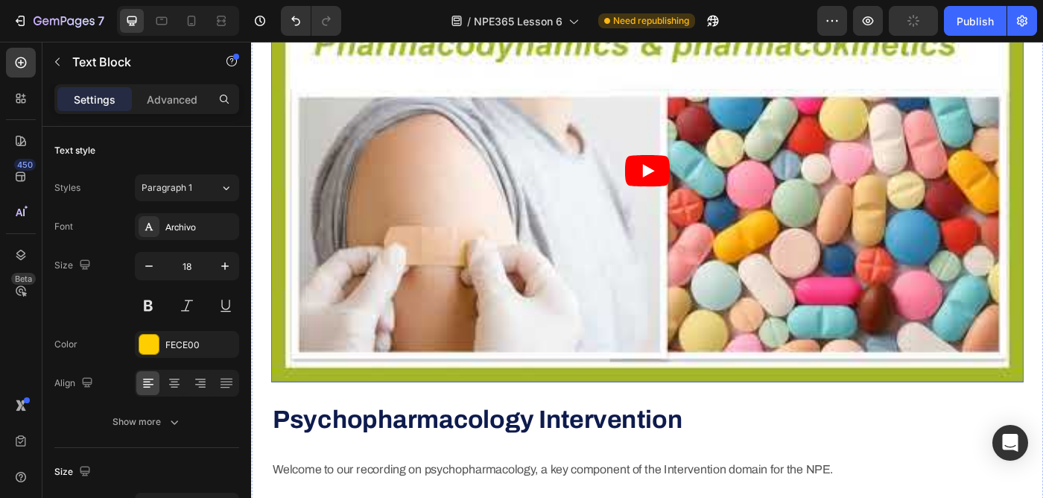
scroll to position [4908, 0]
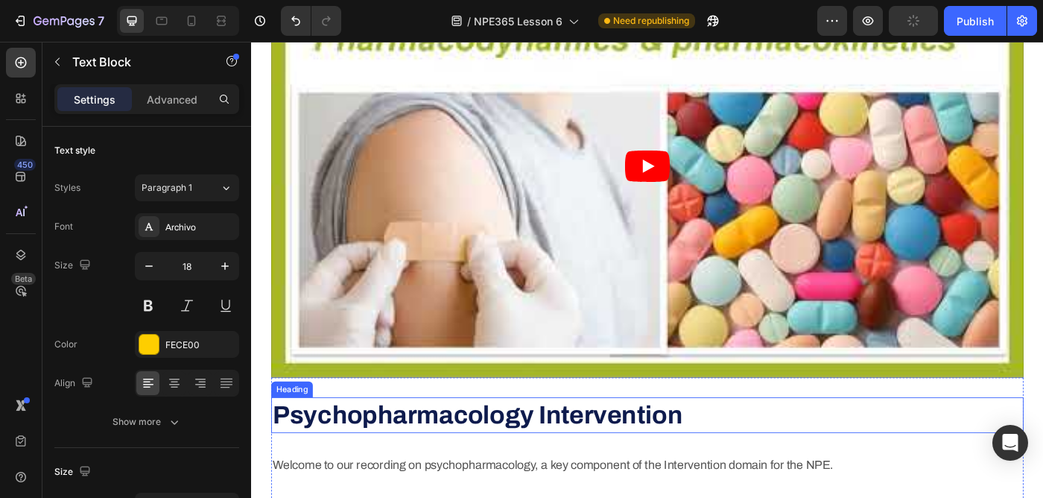
click at [350, 447] on strong "Psychopharmacology Intervention" at bounding box center [506, 462] width 463 height 31
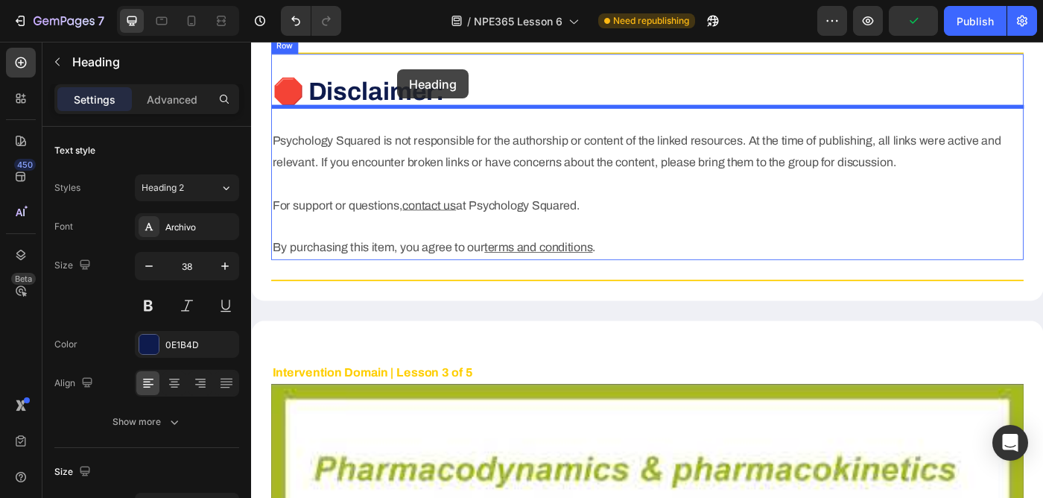
scroll to position [4420, 0]
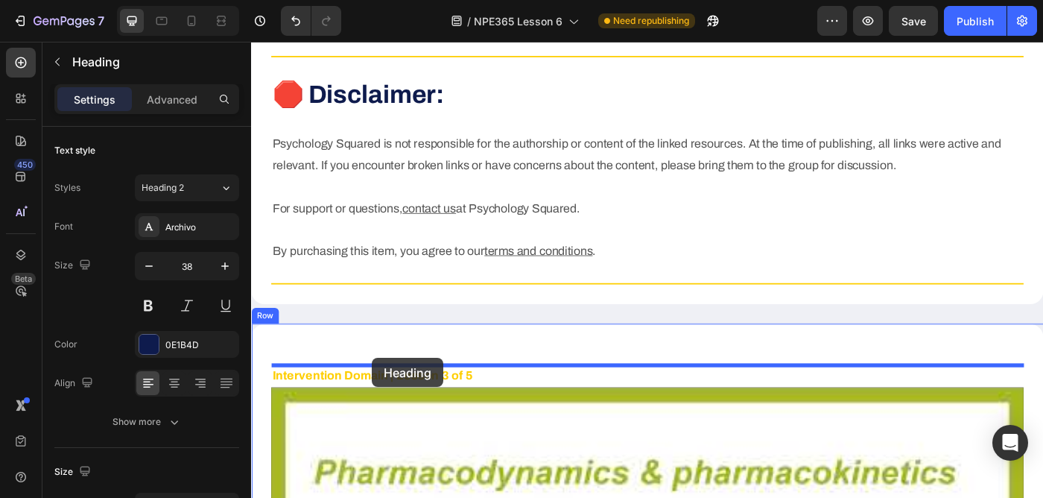
drag, startPoint x: 287, startPoint y: 408, endPoint x: 388, endPoint y: 399, distance: 101.1
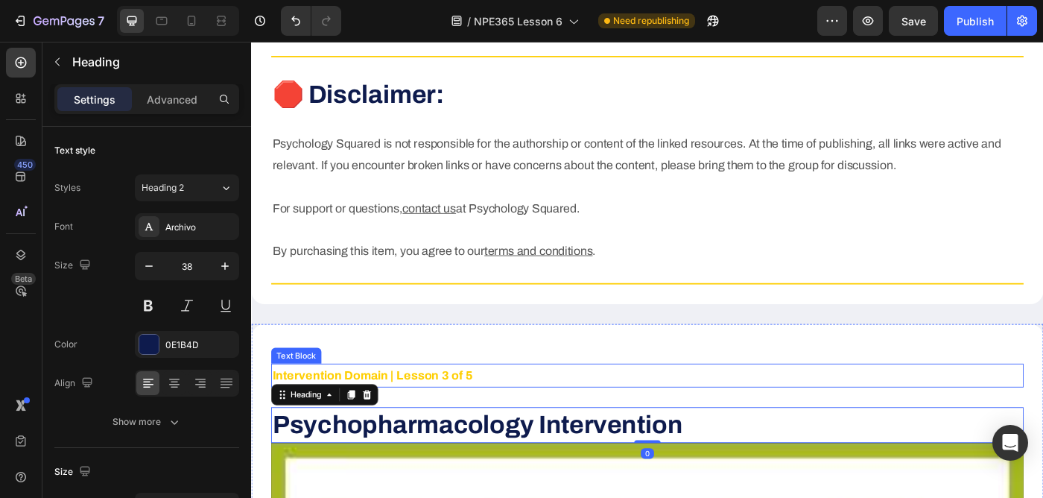
click at [416, 406] on p "Intervention Domain | Lesson 3 of 5" at bounding box center [698, 418] width 847 height 24
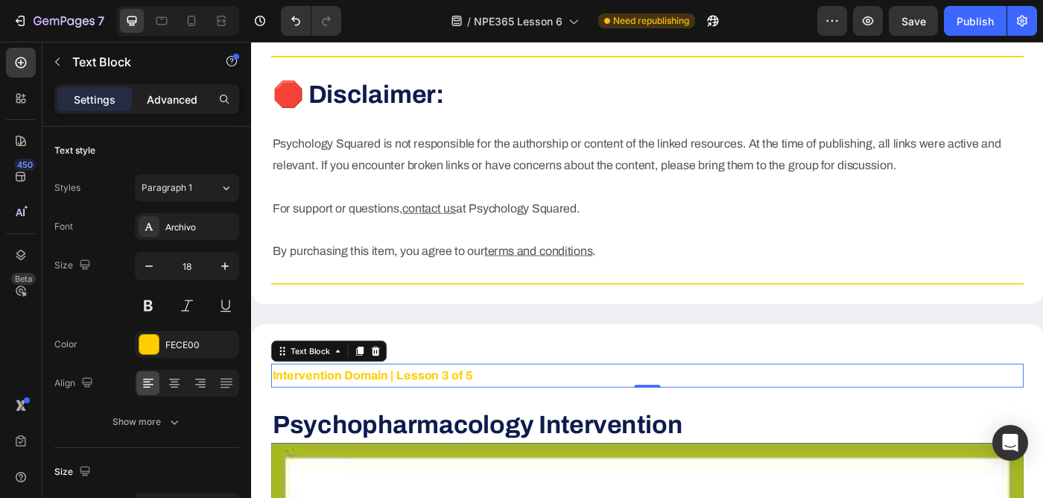
click at [180, 101] on p "Advanced" at bounding box center [172, 100] width 51 height 16
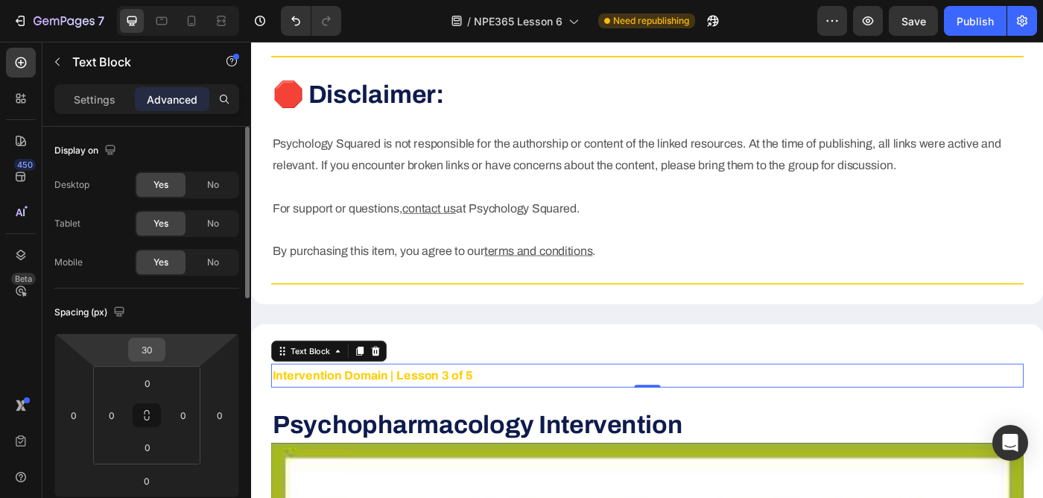
click at [147, 347] on input "30" at bounding box center [147, 349] width 30 height 22
type input "0"
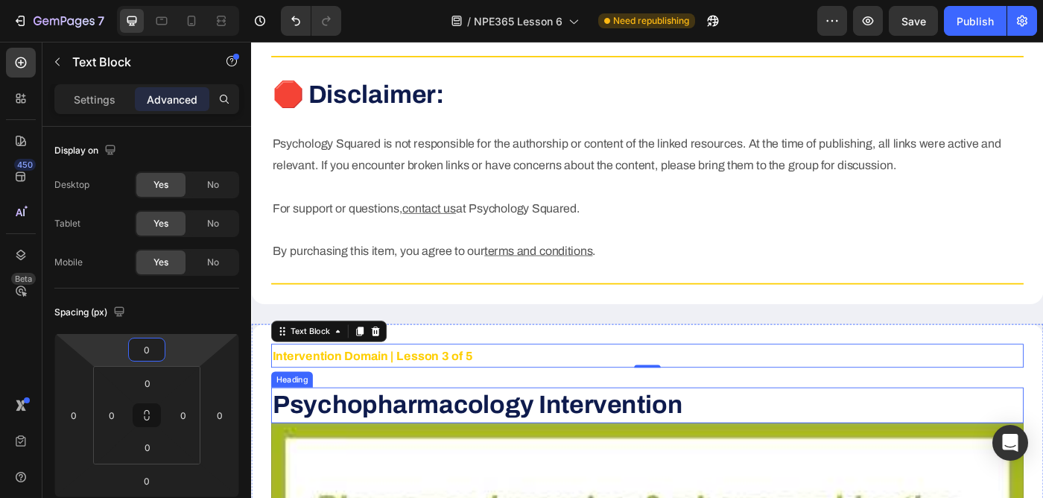
click at [341, 436] on strong "Psychopharmacology Intervention" at bounding box center [506, 451] width 463 height 31
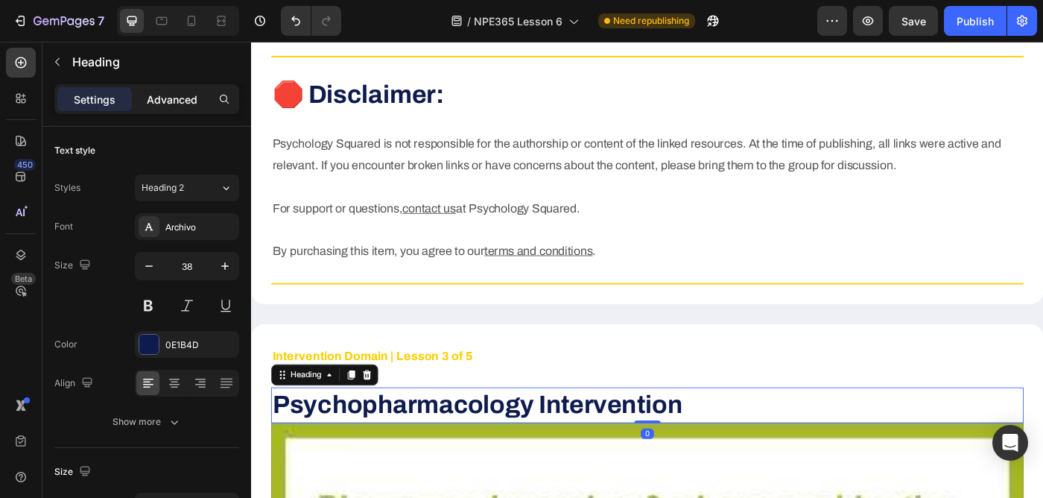
click at [172, 104] on p "Advanced" at bounding box center [172, 100] width 51 height 16
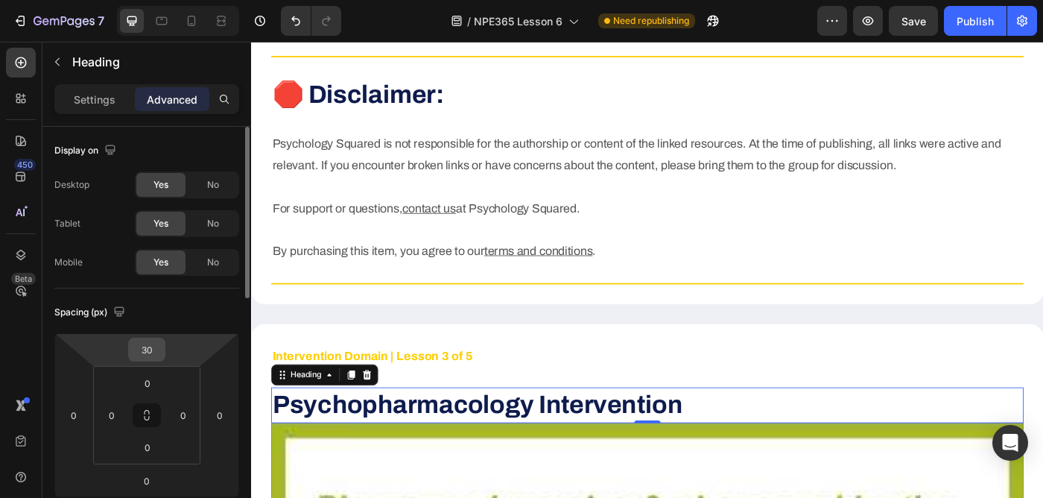
click at [156, 346] on input "30" at bounding box center [147, 349] width 30 height 22
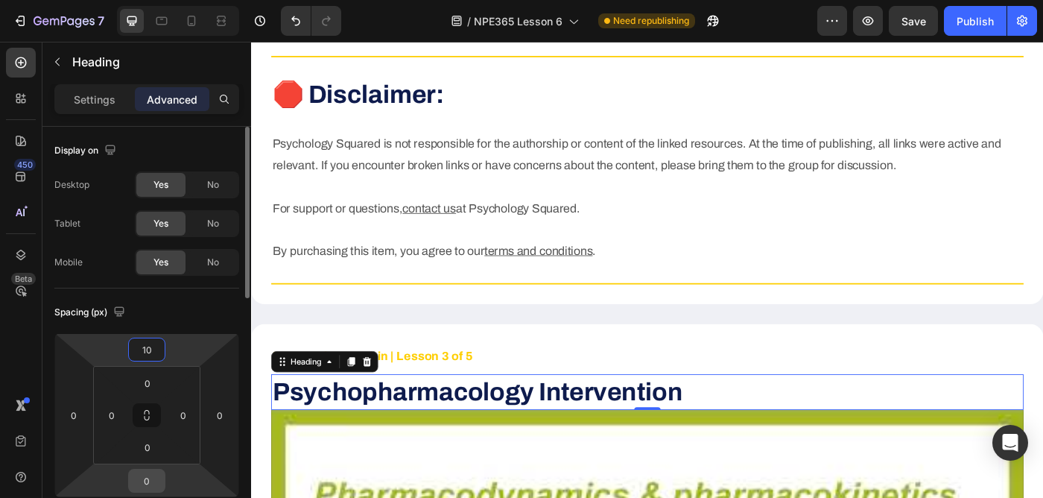
type input "10"
click at [149, 475] on input "0" at bounding box center [147, 481] width 30 height 22
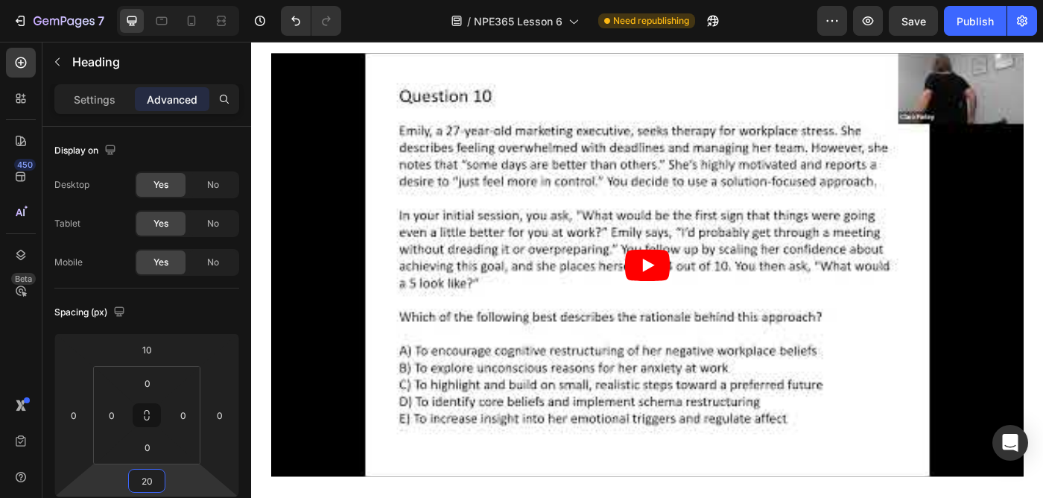
scroll to position [7295, 0]
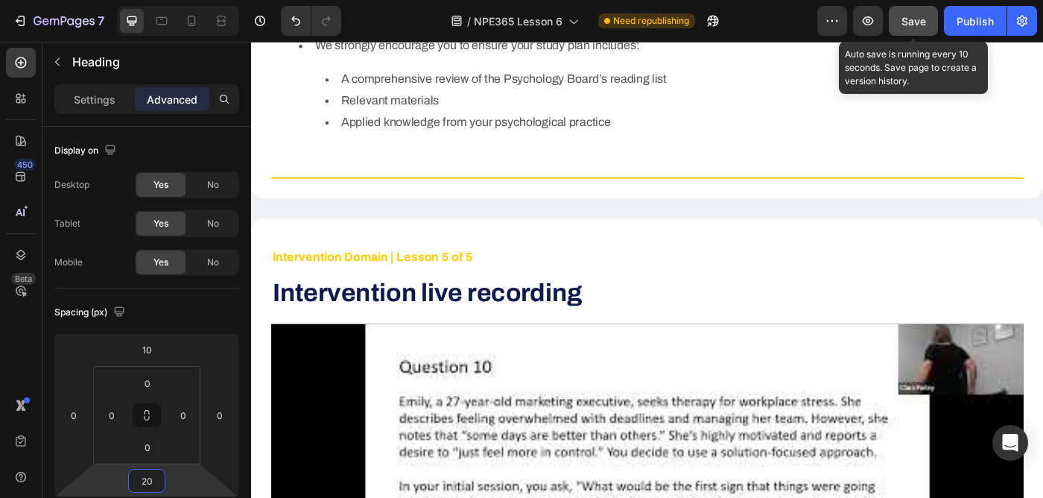
type input "20"
click at [923, 19] on span "Save" at bounding box center [914, 21] width 25 height 13
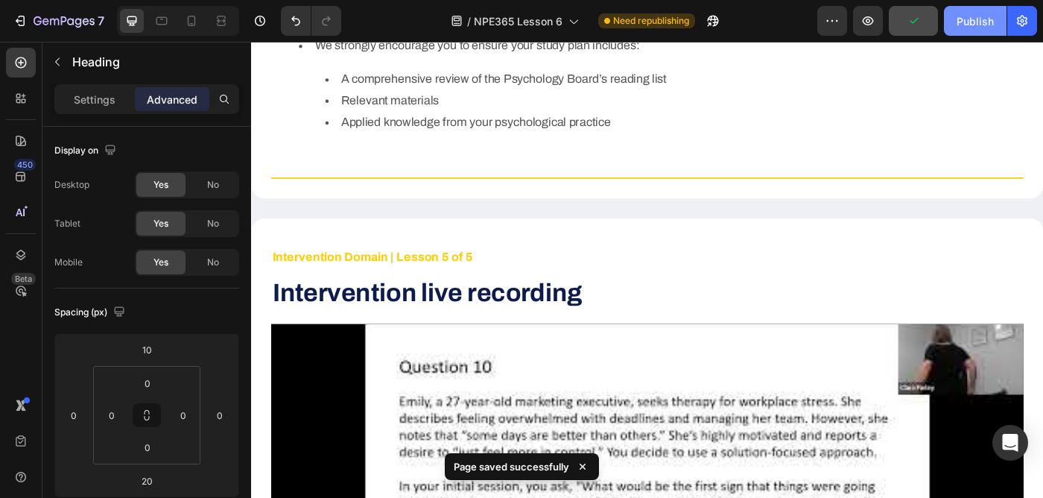
click at [976, 24] on div "Publish" at bounding box center [975, 21] width 37 height 16
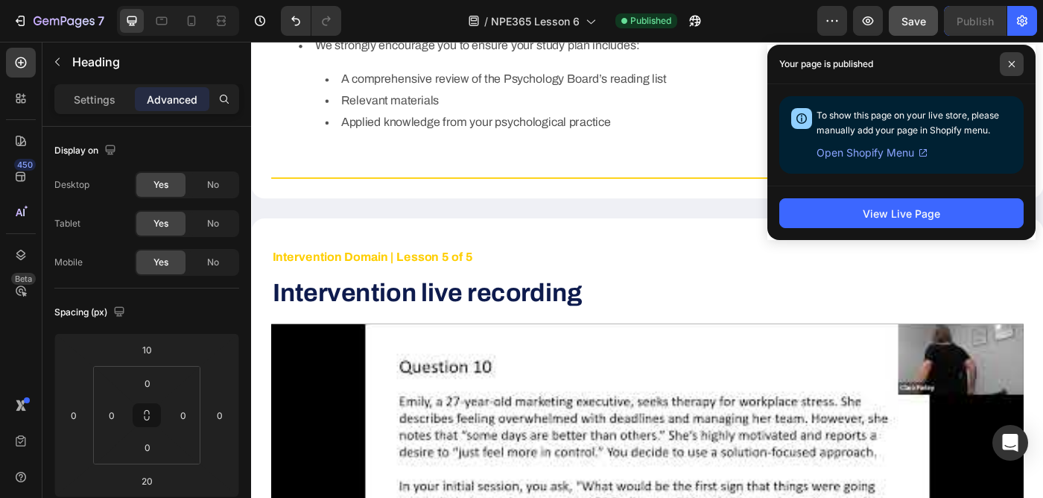
click at [1014, 62] on icon at bounding box center [1011, 63] width 7 height 7
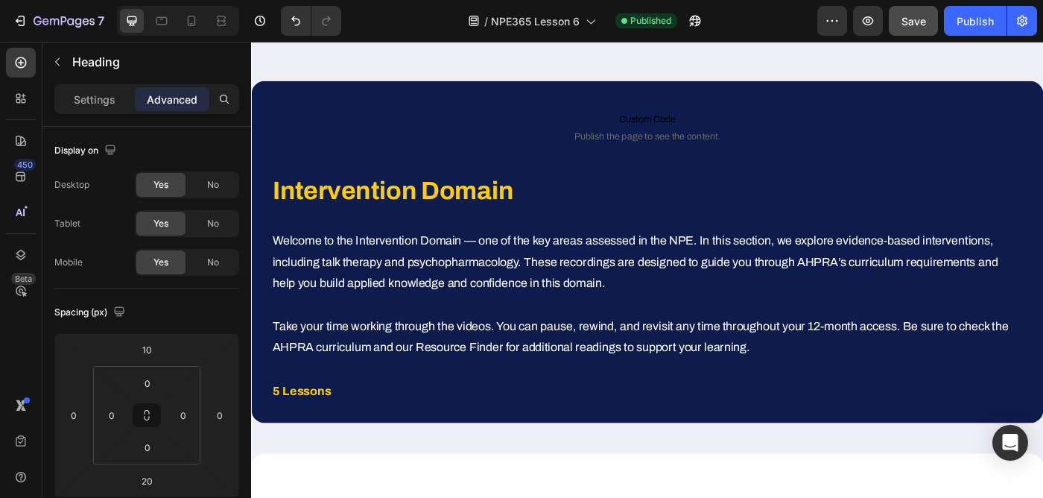
scroll to position [0, 0]
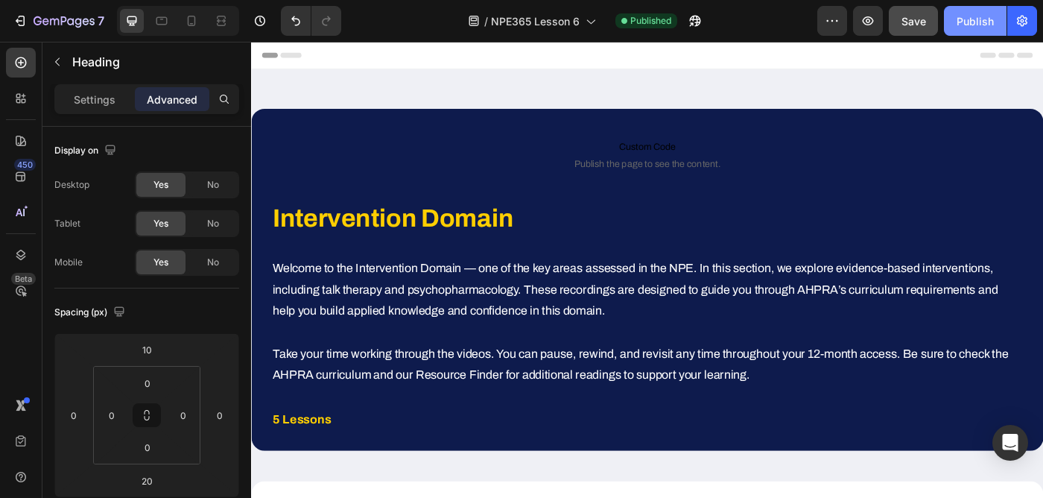
click at [978, 25] on div "Publish" at bounding box center [975, 21] width 37 height 16
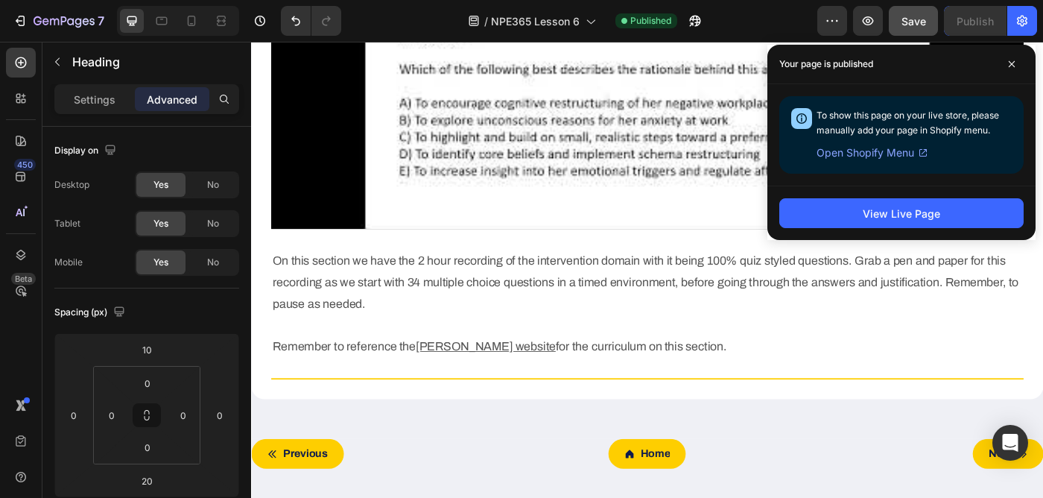
scroll to position [7840, 0]
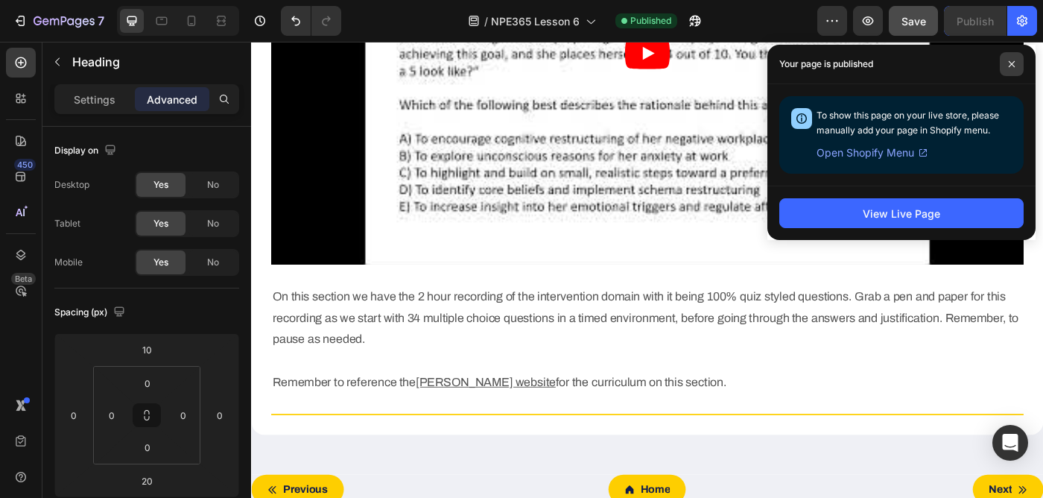
click at [1014, 64] on icon at bounding box center [1011, 63] width 7 height 7
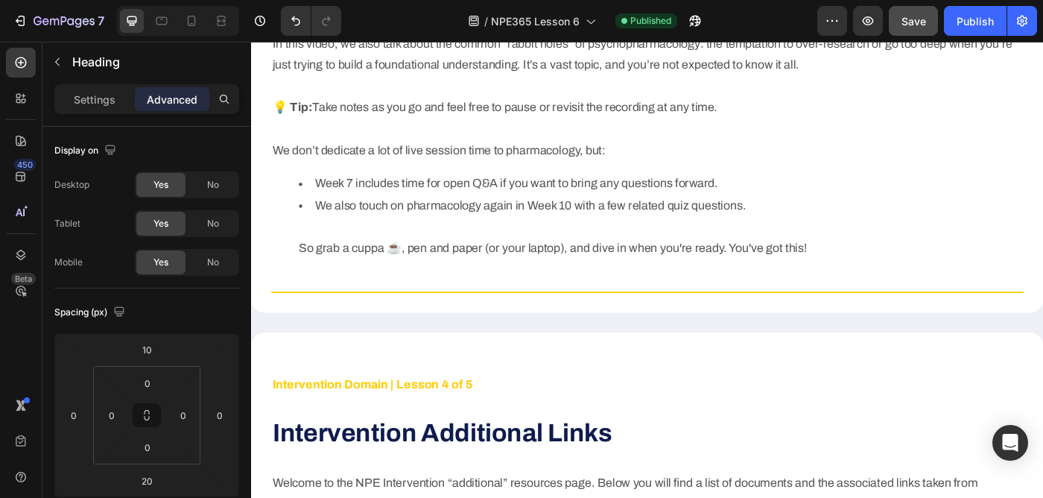
scroll to position [5483, 0]
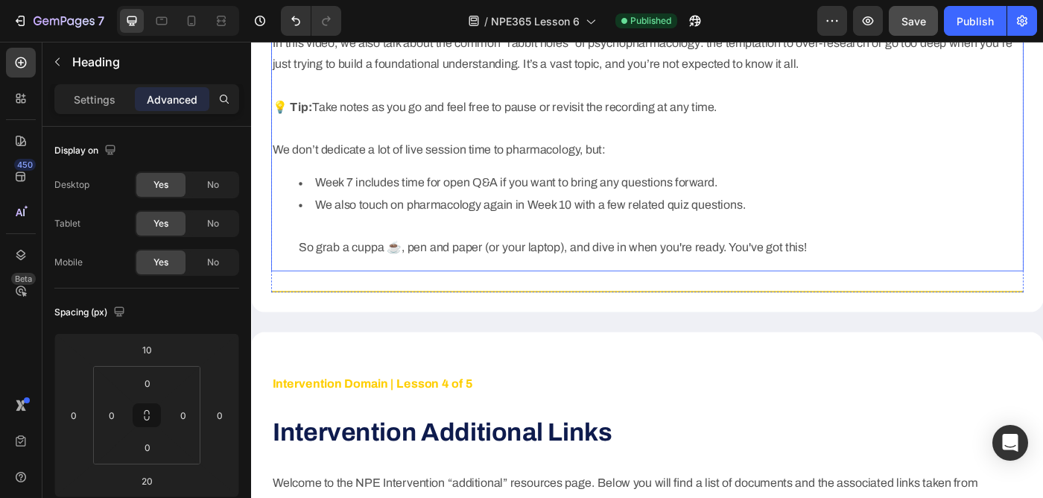
click at [367, 136] on p "Welcome to our recording on psychopharmacology, a key component of the Interven…" at bounding box center [698, 42] width 847 height 265
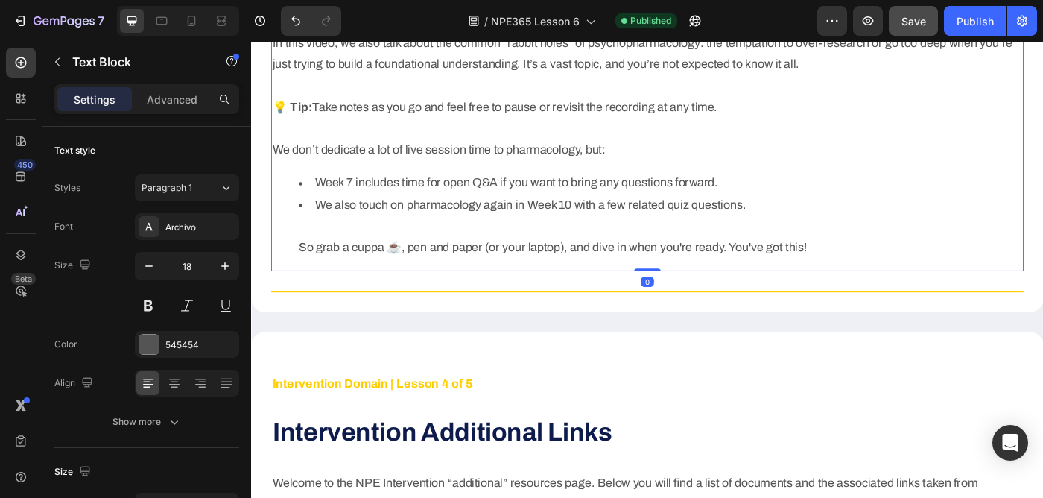
click at [367, 136] on p "Welcome to our recording on psychopharmacology, a key component of the Interven…" at bounding box center [698, 42] width 847 height 265
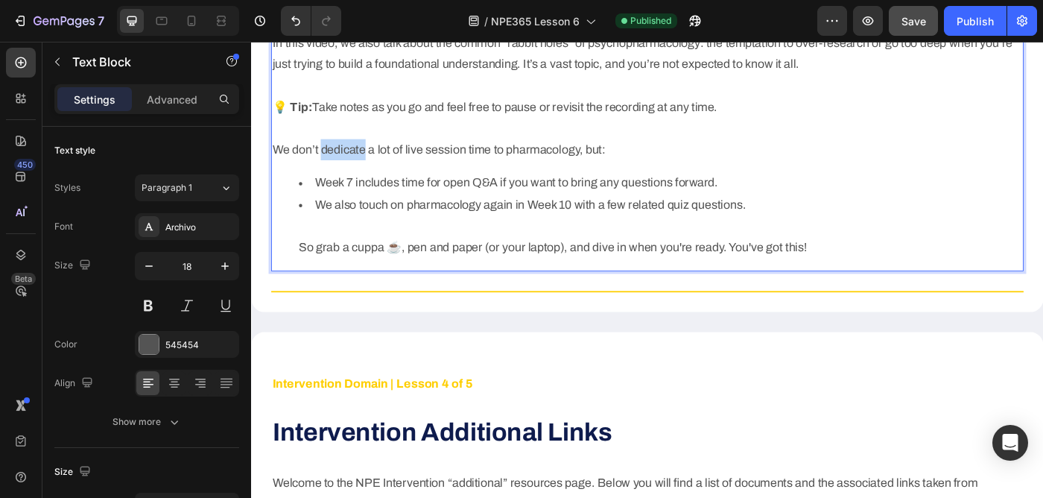
click at [367, 136] on p "Welcome to our recording on psychopharmacology, a key component of the Interven…" at bounding box center [698, 42] width 847 height 265
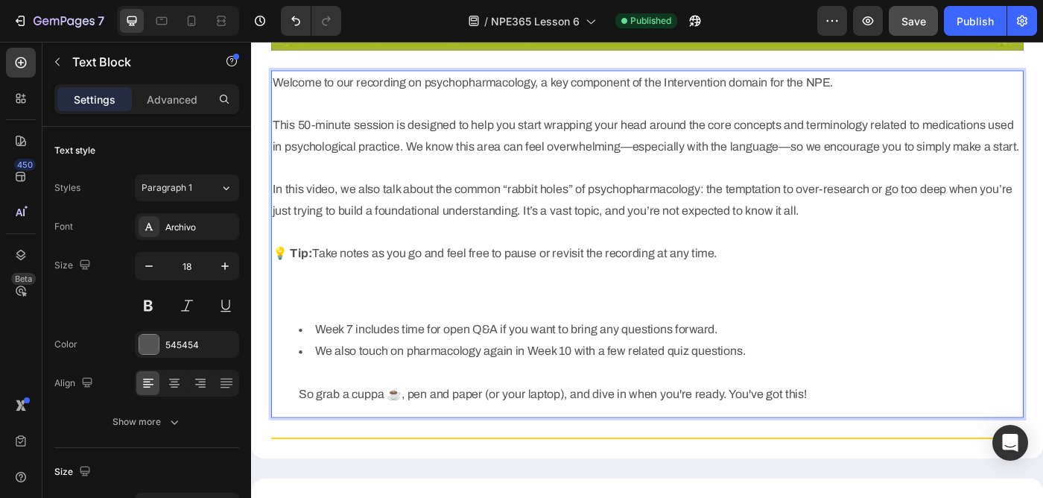
scroll to position [5311, 0]
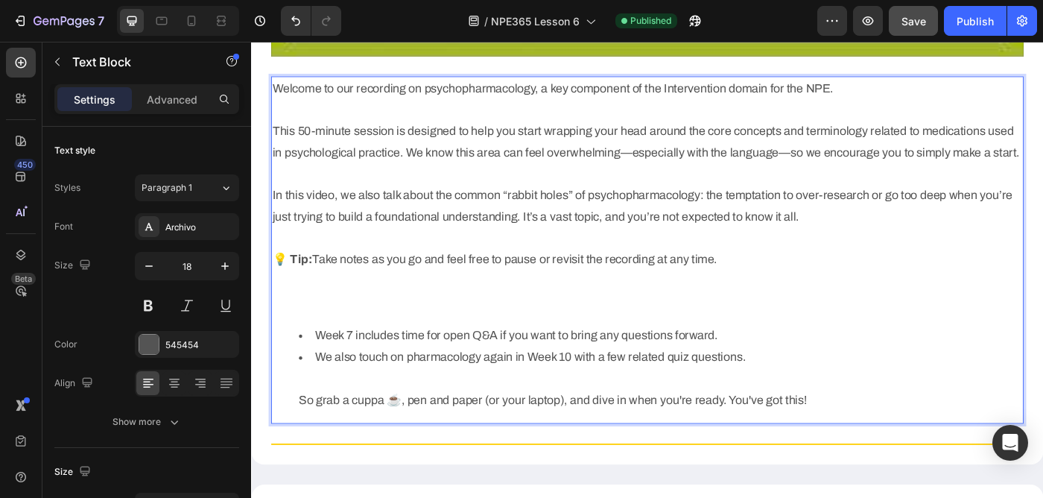
click at [346, 361] on li "Week 7 includes time for open Q&A if you want to bring any questions forward." at bounding box center [713, 373] width 817 height 24
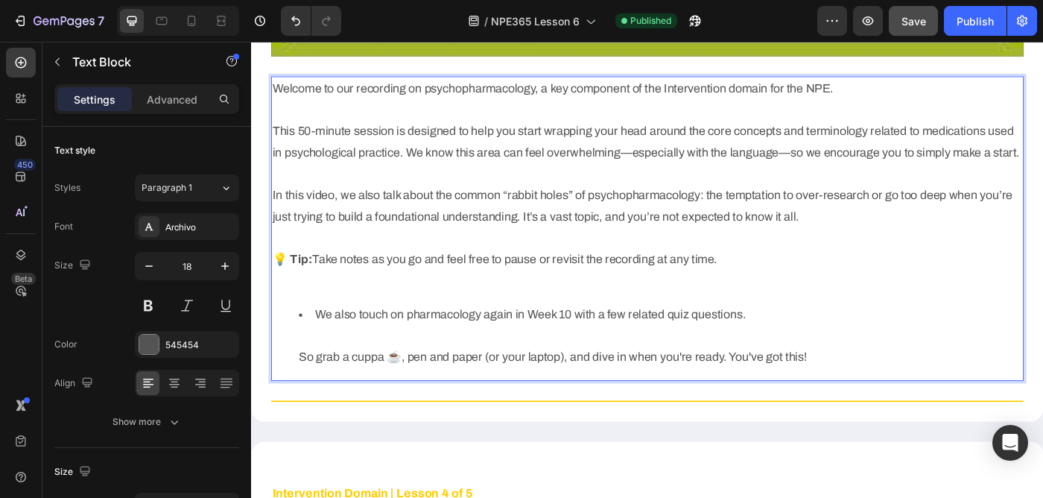
click at [379, 337] on li "We also touch on pharmacology again in Week 10 with a few related quiz question…" at bounding box center [713, 373] width 817 height 72
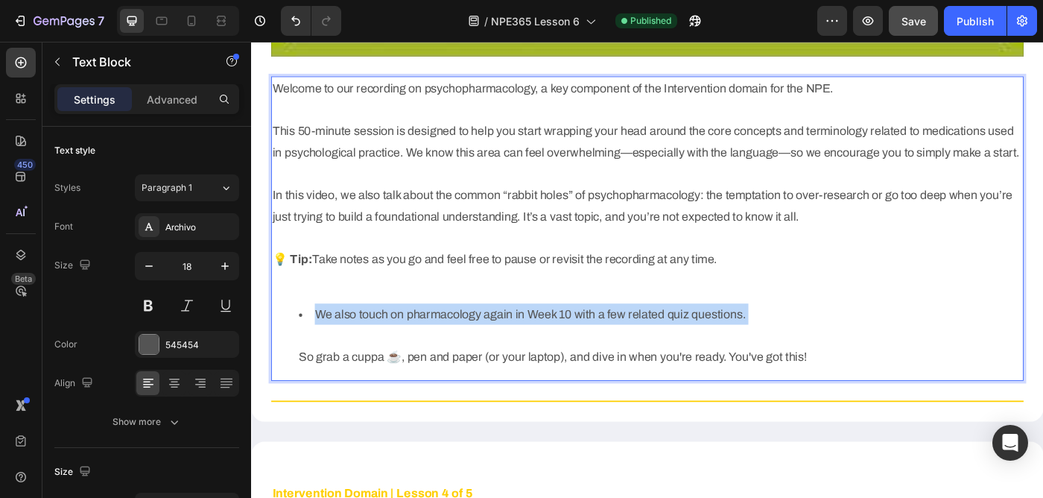
click at [379, 337] on li "We also touch on pharmacology again in Week 10 with a few related quiz question…" at bounding box center [713, 373] width 817 height 72
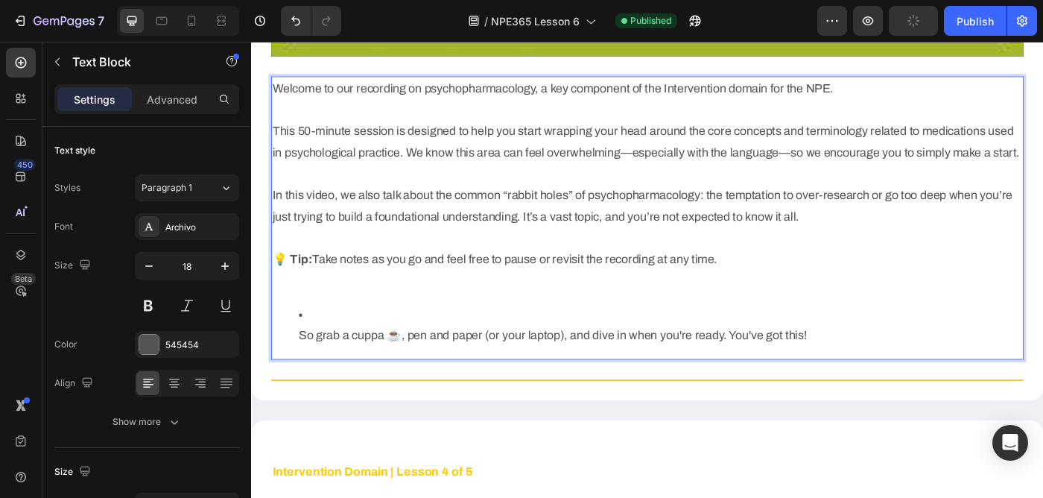
scroll to position [5312, 0]
click at [324, 336] on li "So grab a cuppa ☕, pen and paper (or your laptop), and dive in when you're read…" at bounding box center [713, 360] width 817 height 48
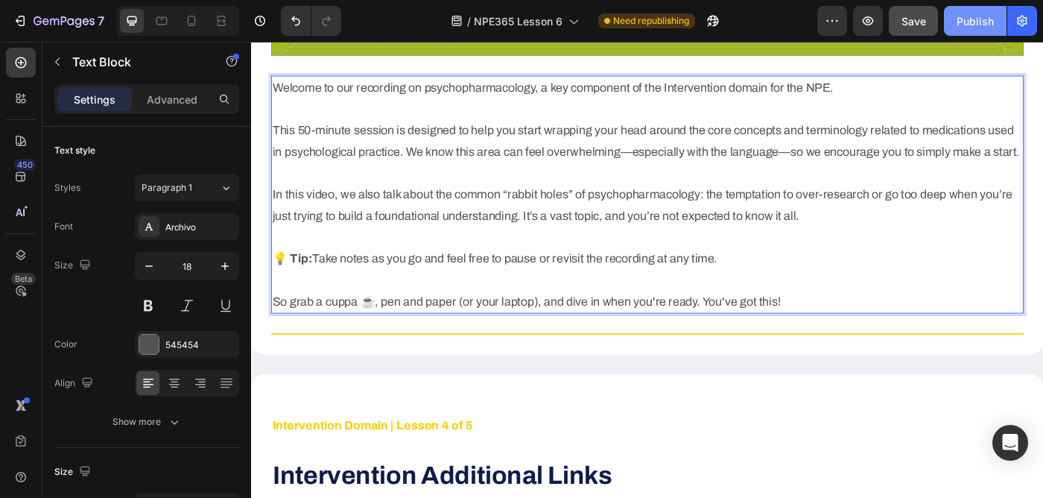
click at [958, 21] on div "Publish" at bounding box center [975, 21] width 37 height 16
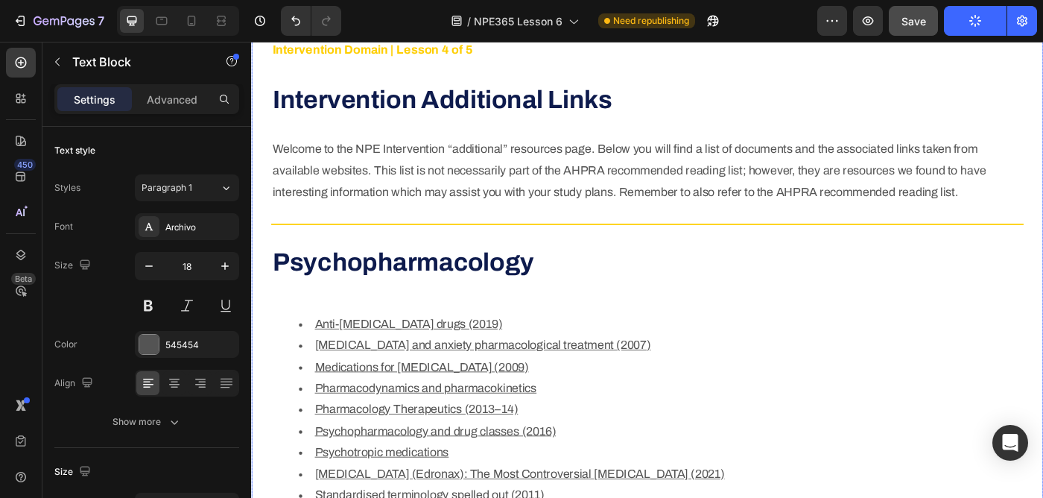
scroll to position [5601, 0]
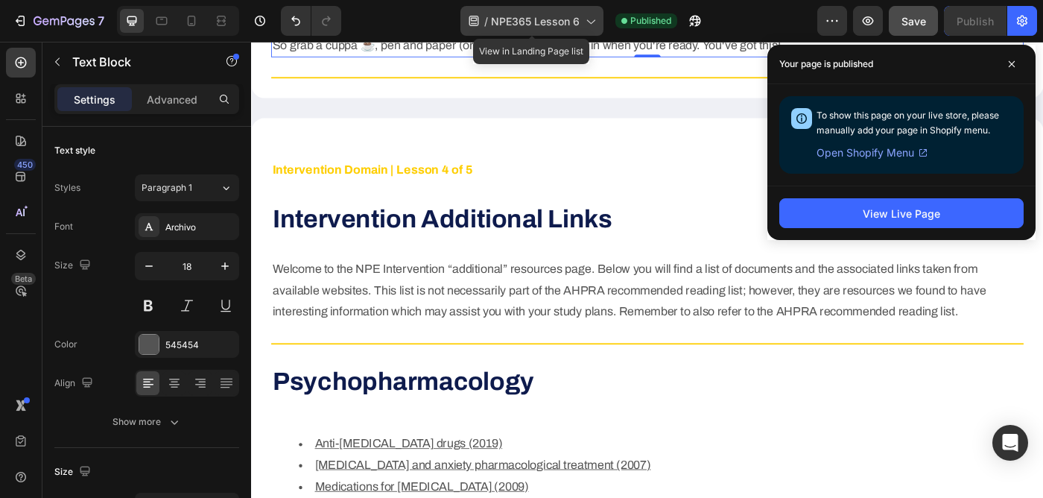
click at [534, 22] on span "NPE365 Lesson 6" at bounding box center [535, 21] width 89 height 16
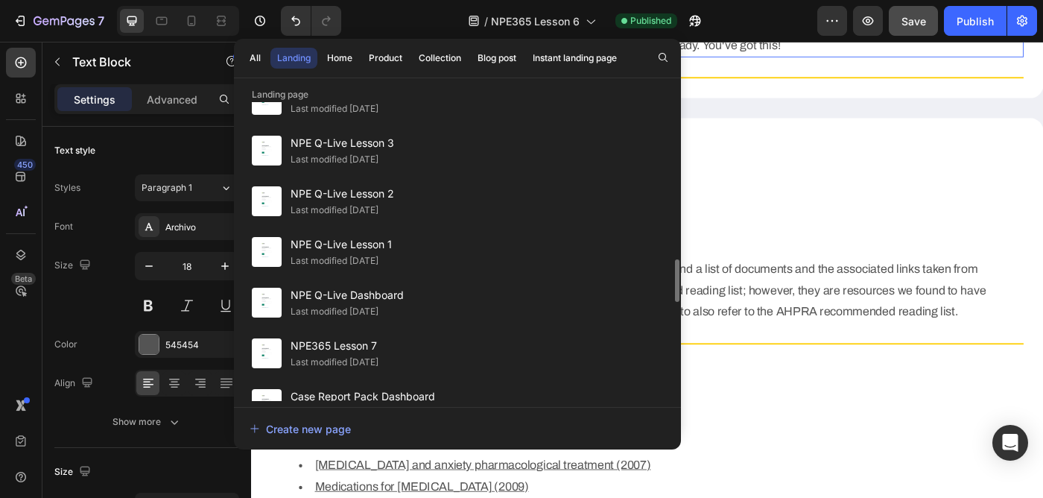
scroll to position [1128, 0]
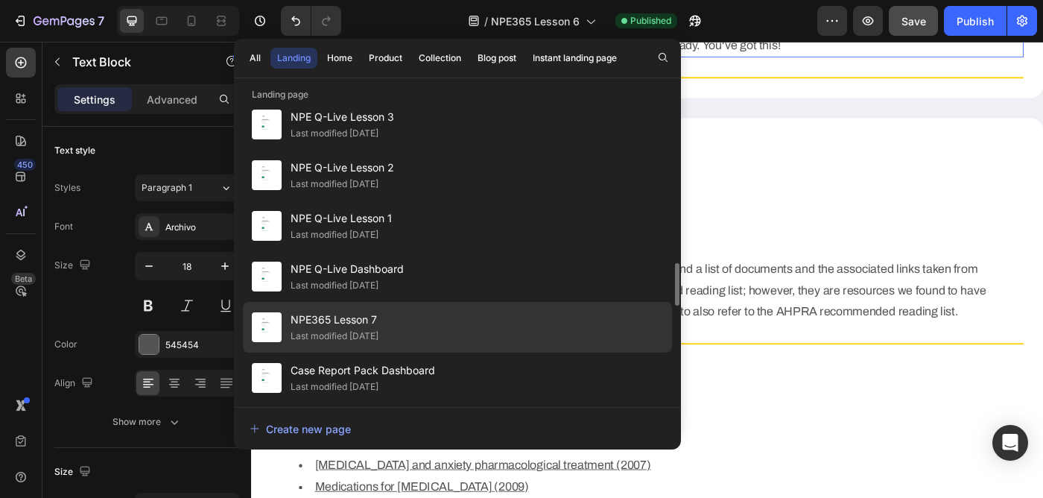
click at [446, 317] on div "NPE365 Lesson 7 Last modified 3 days ago" at bounding box center [457, 327] width 429 height 51
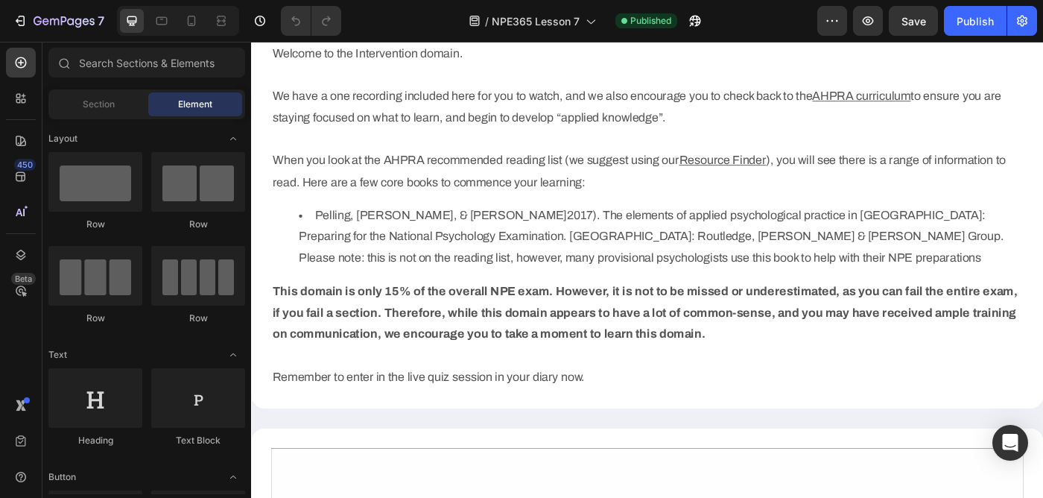
scroll to position [798, 0]
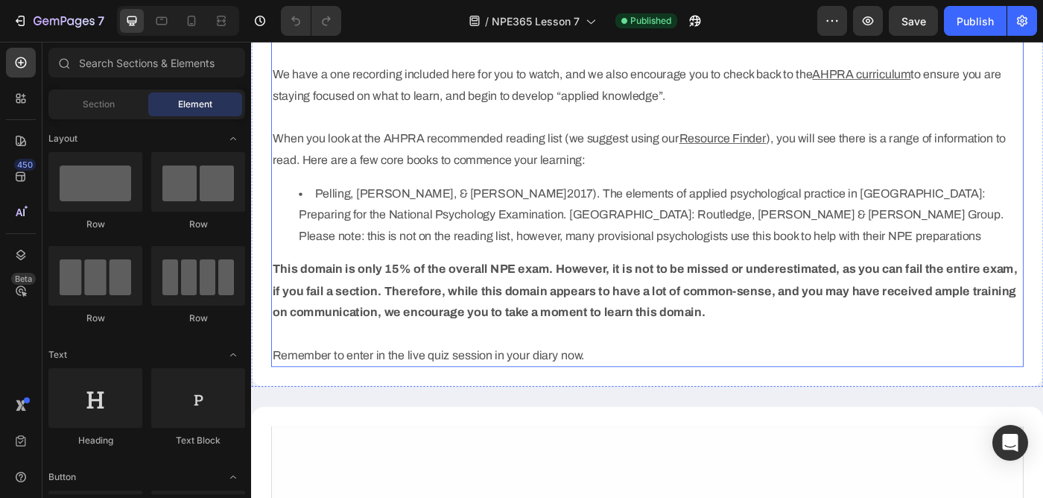
click at [500, 400] on p "Remember to enter in the live quiz session in your diary now." at bounding box center [698, 395] width 847 height 24
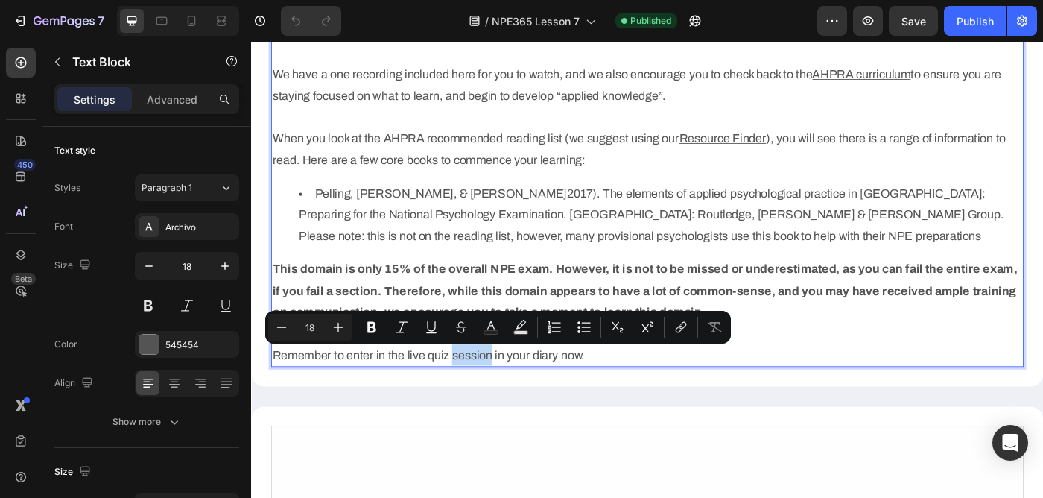
click at [500, 400] on p "Remember to enter in the live quiz session in your diary now." at bounding box center [698, 395] width 847 height 24
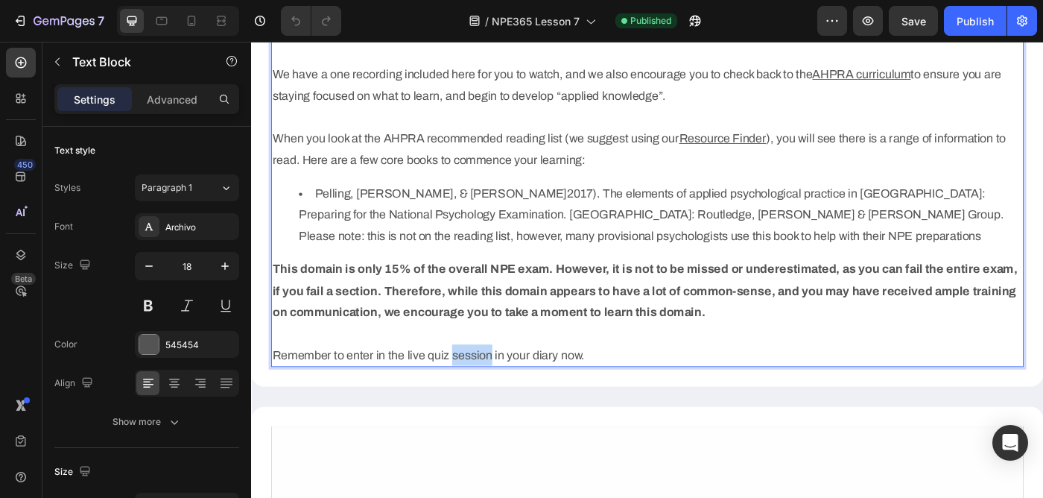
click at [500, 400] on p "Remember to enter in the live quiz session in your diary now." at bounding box center [698, 395] width 847 height 24
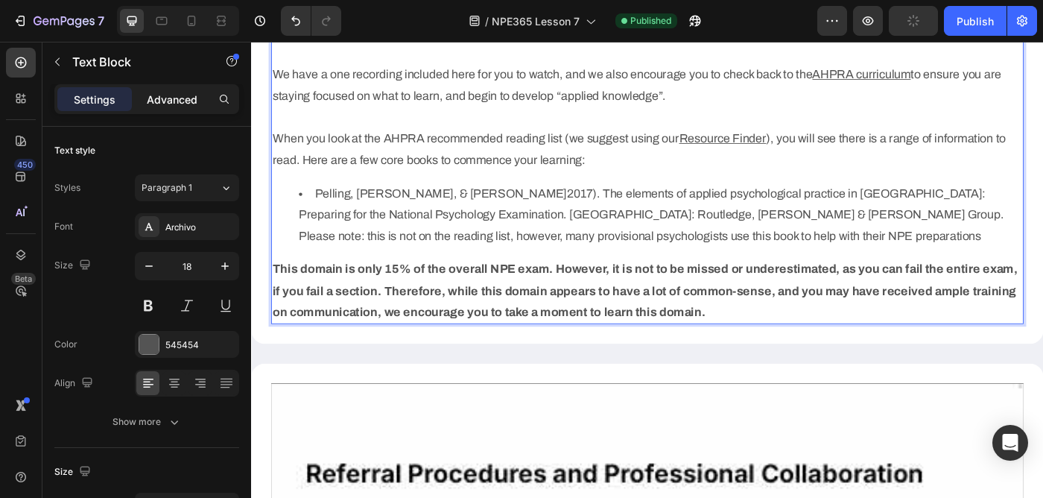
click at [173, 94] on p "Advanced" at bounding box center [172, 100] width 51 height 16
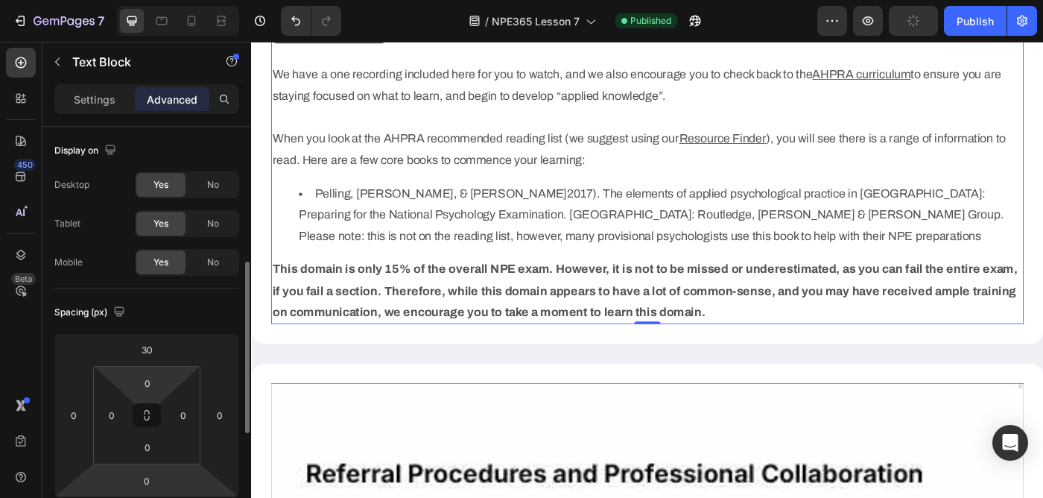
scroll to position [581, 0]
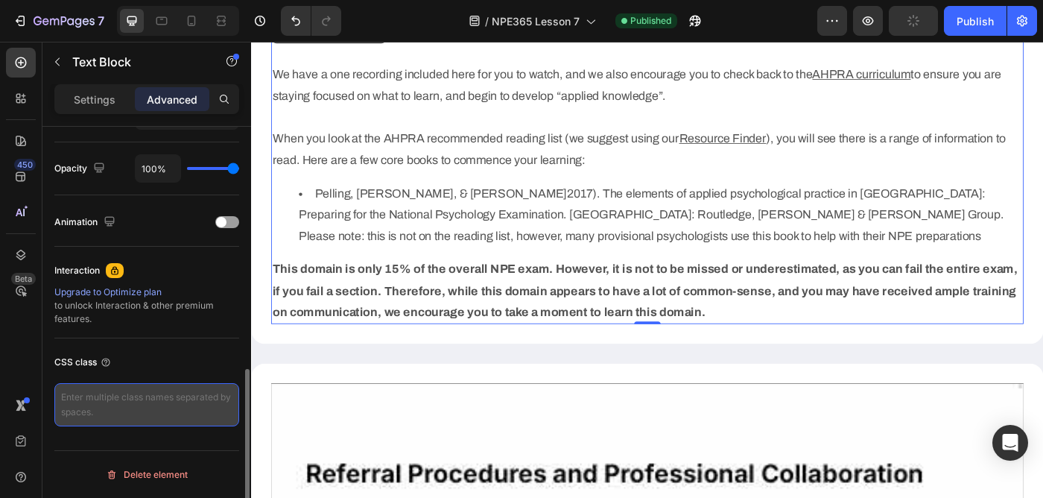
click at [130, 391] on textarea at bounding box center [146, 404] width 185 height 43
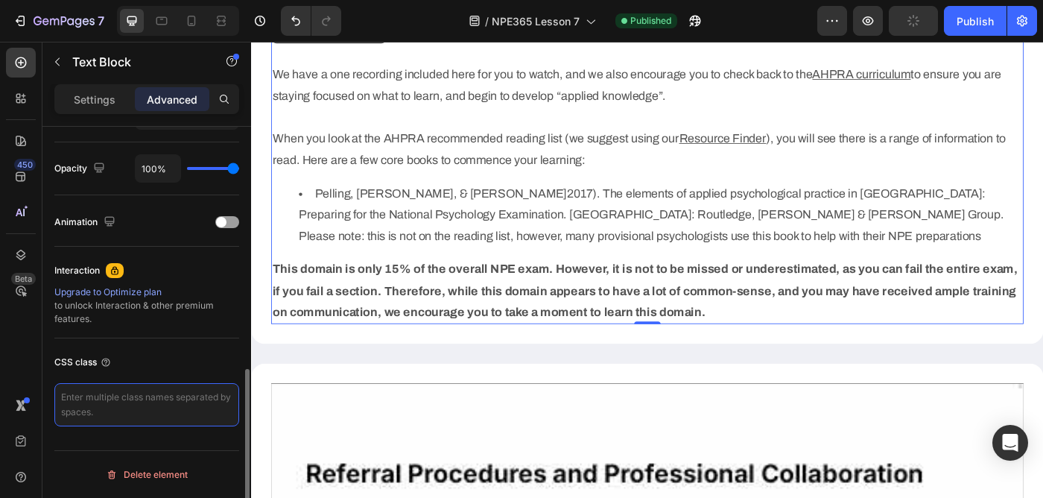
paste textarea "custom_list_style"
type textarea "custom_list_style"
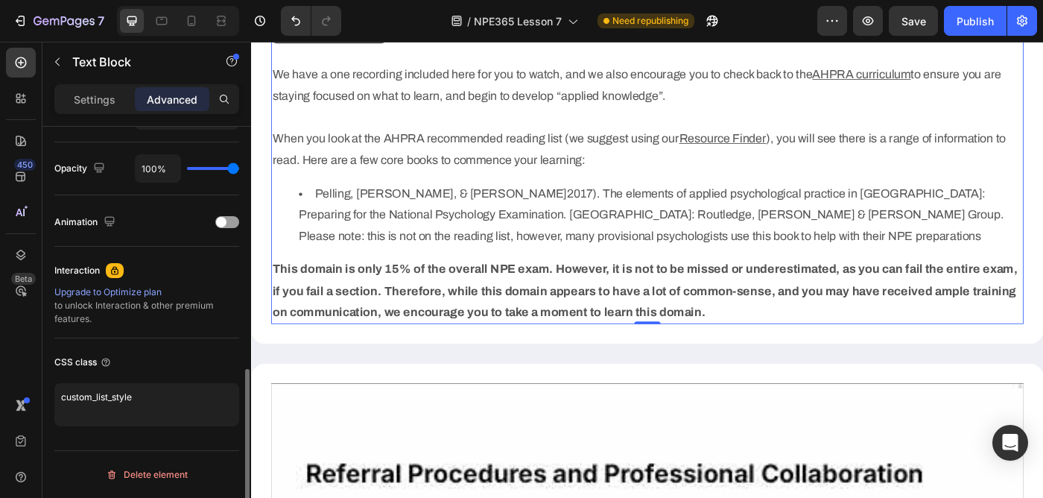
click at [177, 367] on div "CSS class" at bounding box center [146, 362] width 185 height 24
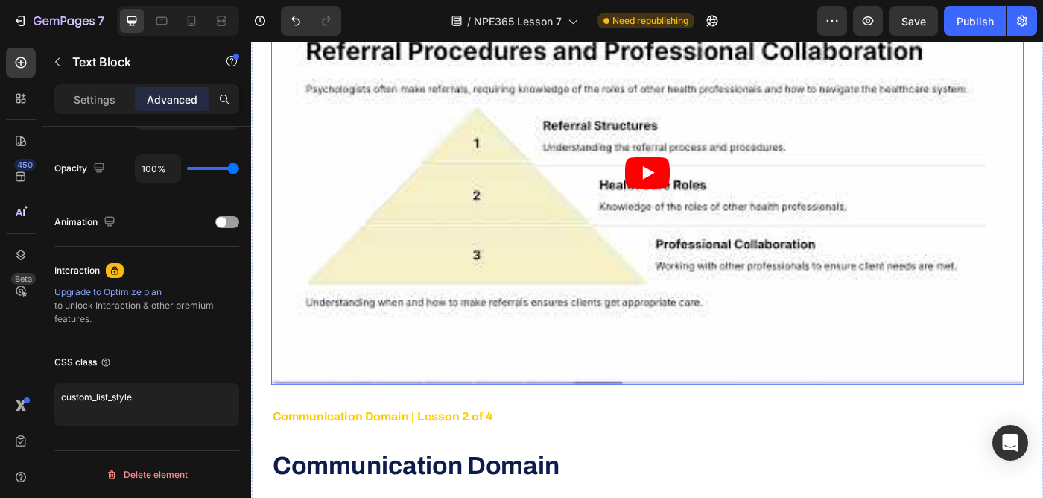
scroll to position [1435, 0]
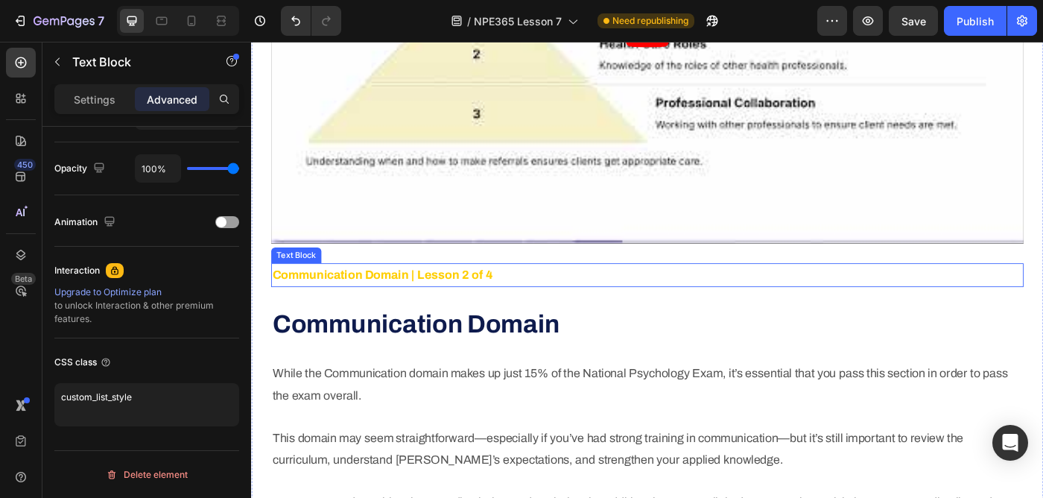
click at [404, 308] on strong "Communication Domain | Lesson 2 of 4" at bounding box center [399, 304] width 249 height 15
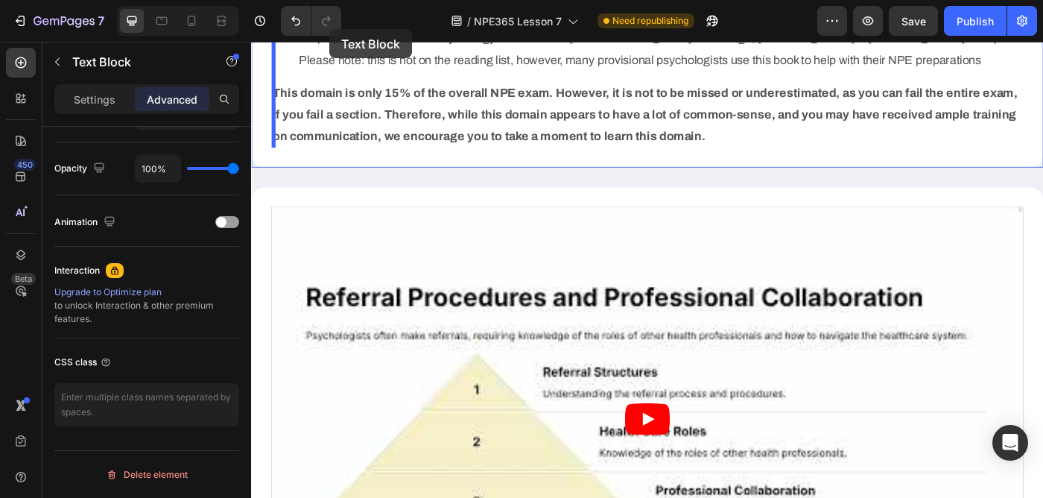
scroll to position [985, 0]
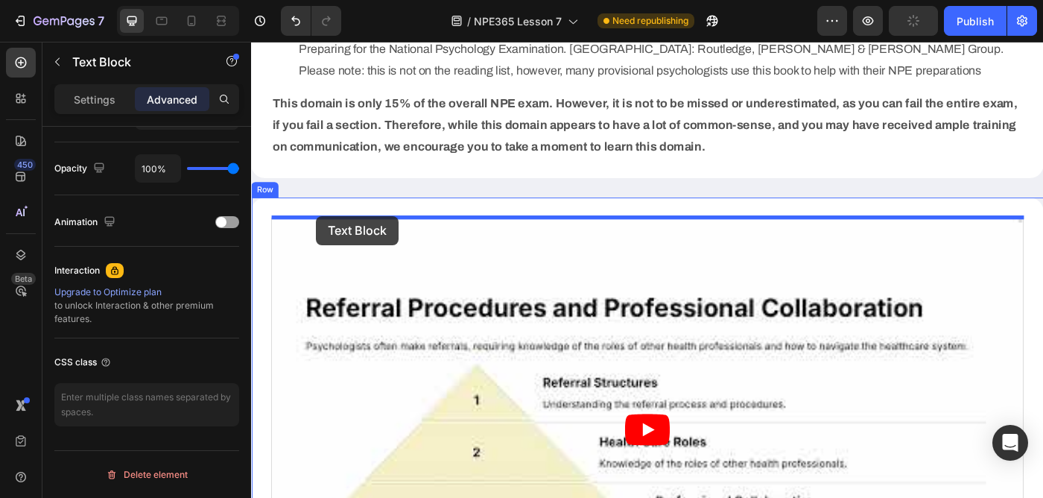
drag, startPoint x: 288, startPoint y: 279, endPoint x: 324, endPoint y: 238, distance: 54.4
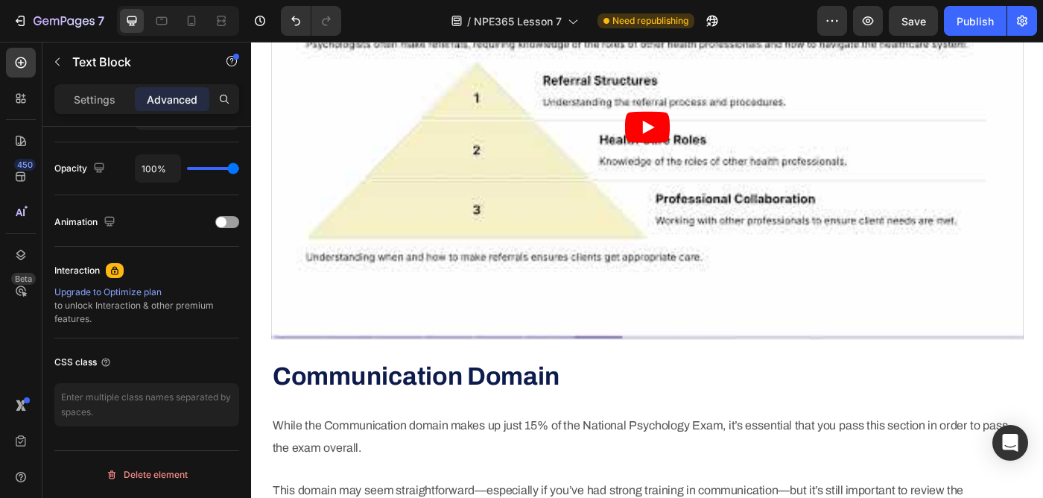
scroll to position [1357, 0]
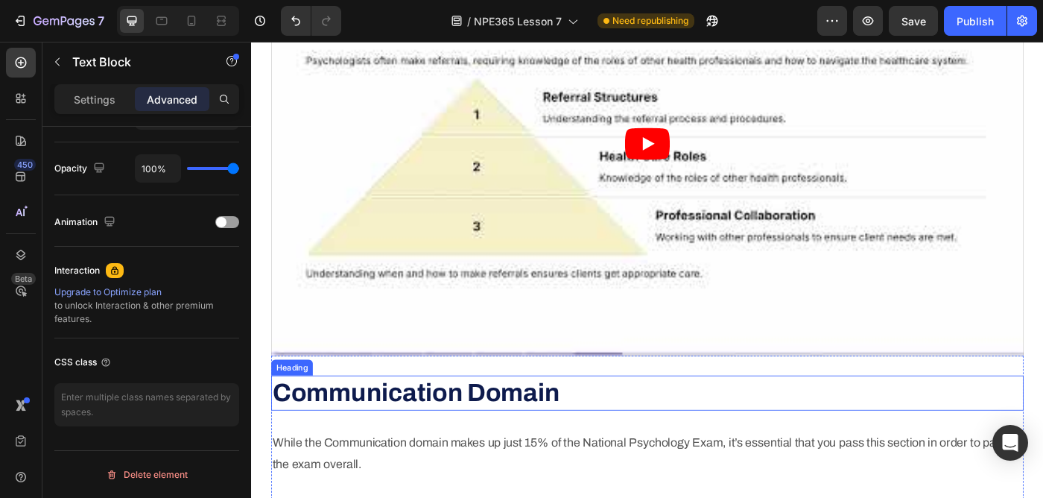
click at [411, 442] on strong "Communication Domain" at bounding box center [437, 438] width 324 height 31
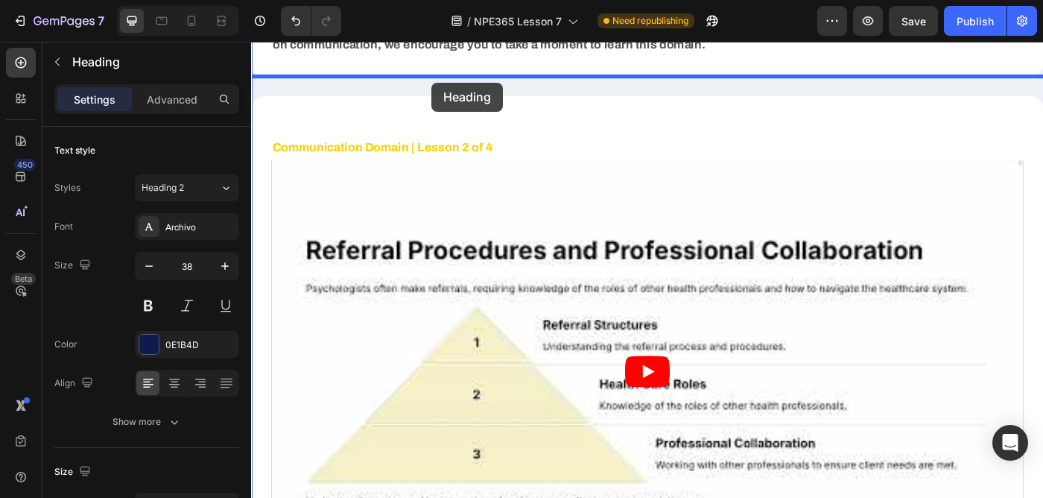
scroll to position [1070, 0]
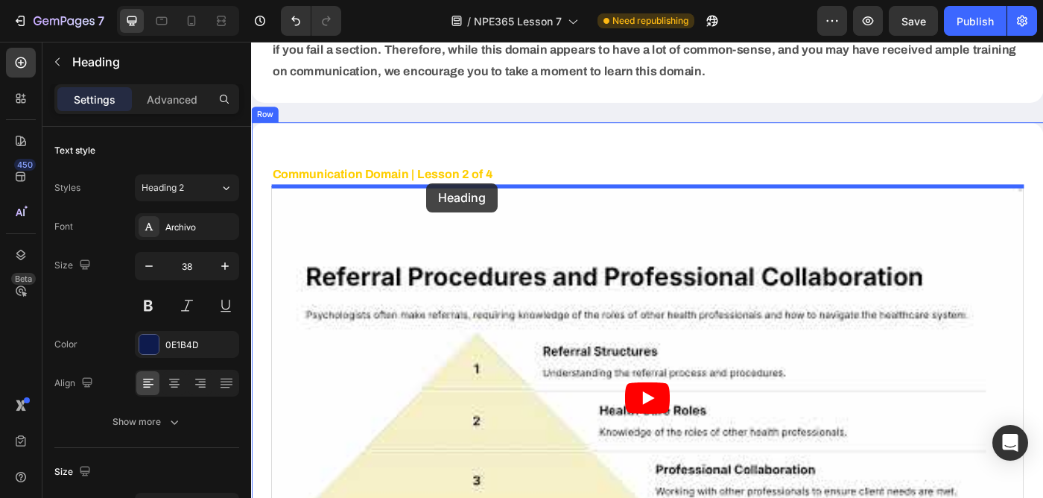
drag, startPoint x: 287, startPoint y: 407, endPoint x: 449, endPoint y: 201, distance: 261.7
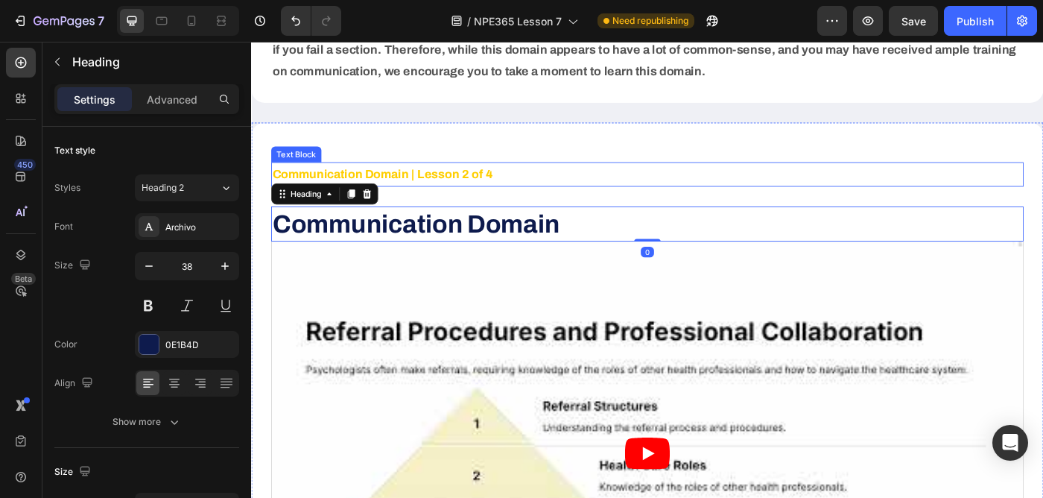
click at [497, 183] on strong "Communication Domain | Lesson 2 of 4" at bounding box center [399, 190] width 249 height 15
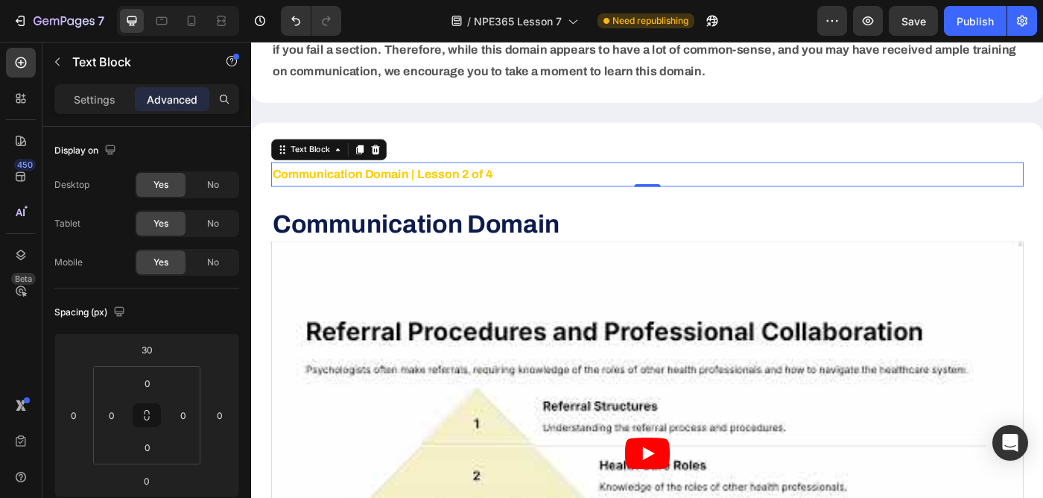
click at [531, 185] on p "Communication Domain | Lesson 2 of 4" at bounding box center [698, 191] width 847 height 24
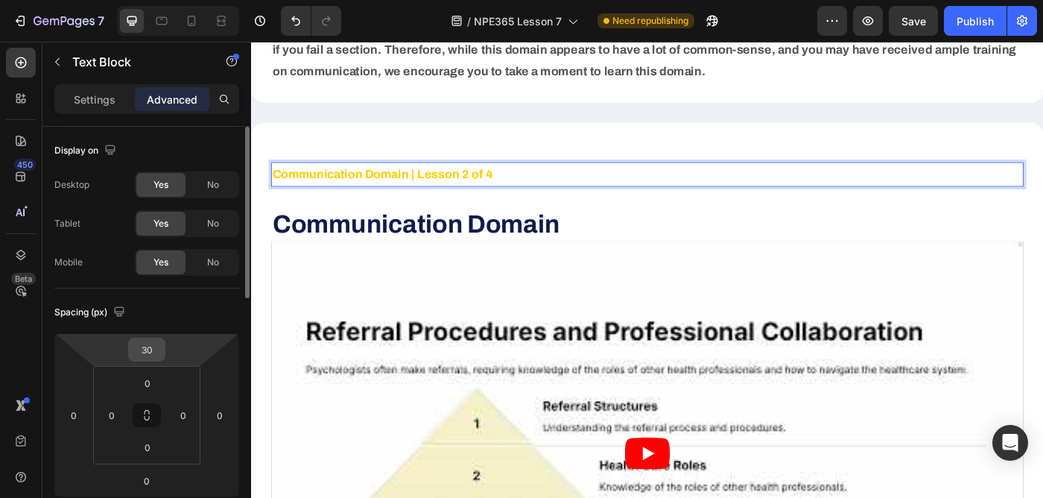
click at [145, 353] on input "30" at bounding box center [147, 349] width 30 height 22
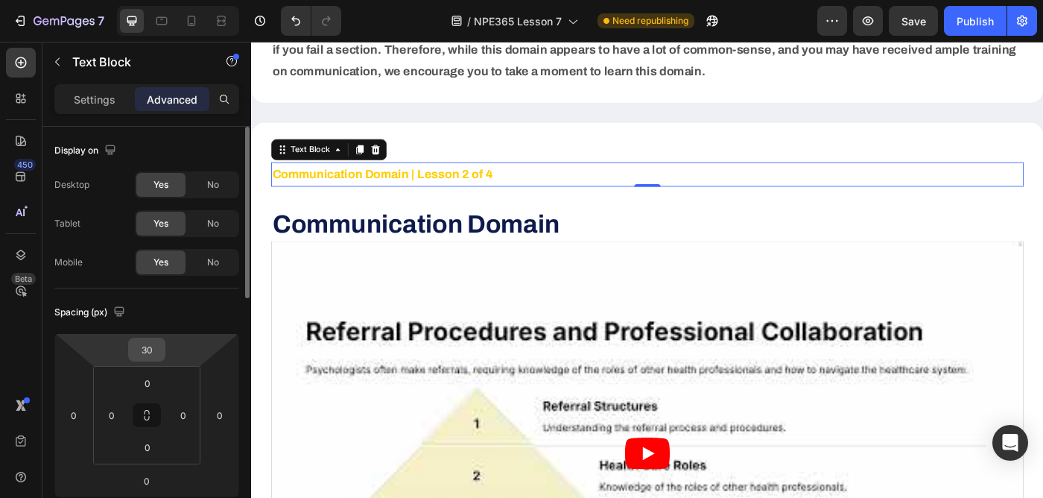
click at [145, 353] on input "30" at bounding box center [147, 349] width 30 height 22
type input "0"
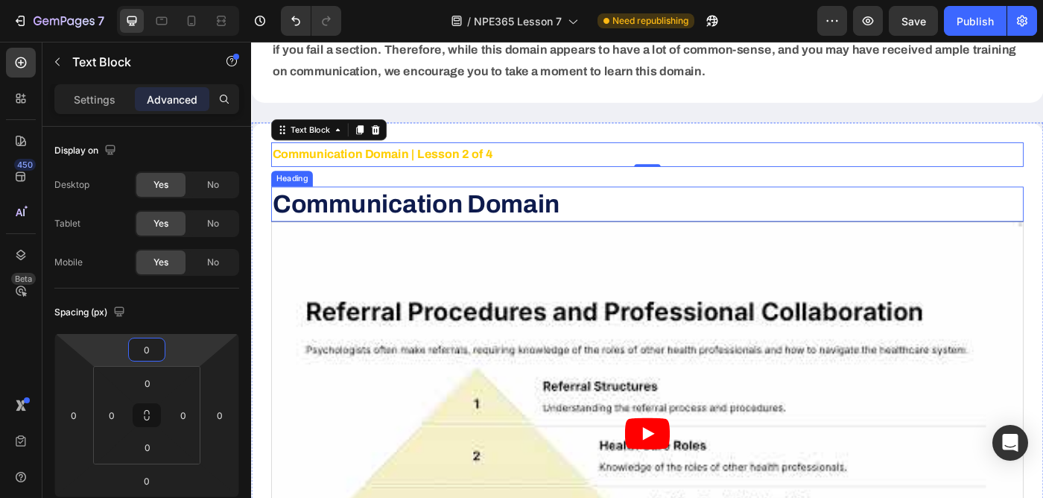
click at [457, 224] on strong "Communication Domain" at bounding box center [437, 224] width 324 height 31
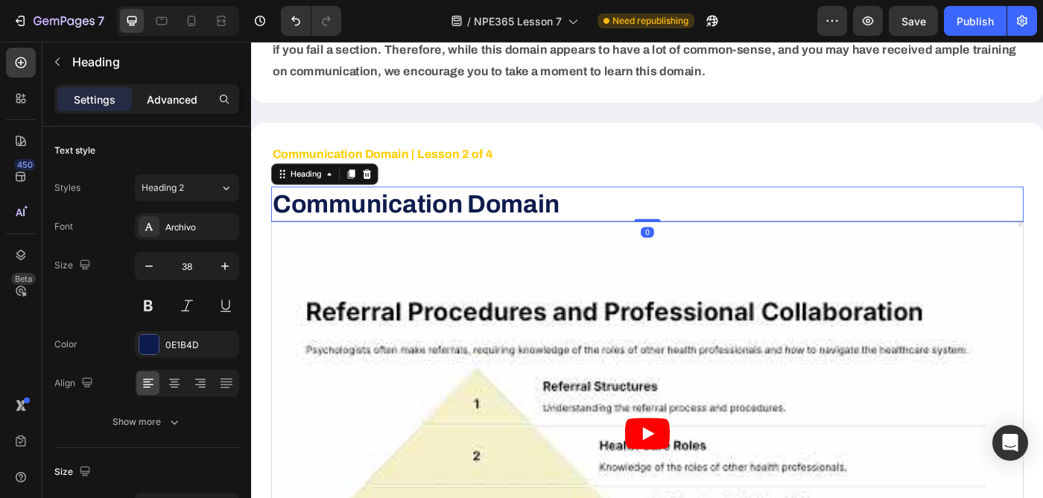
click at [165, 98] on p "Advanced" at bounding box center [172, 100] width 51 height 16
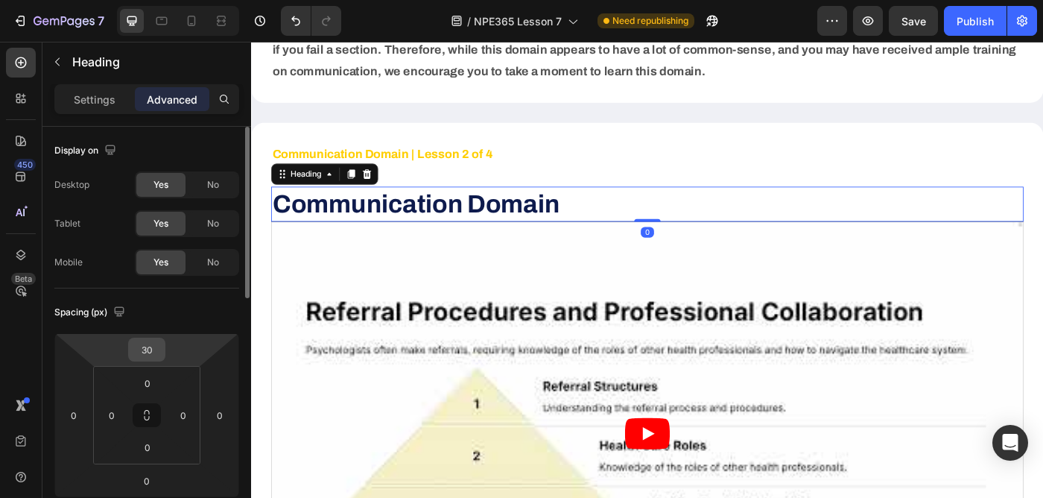
click at [135, 345] on input "30" at bounding box center [147, 349] width 30 height 22
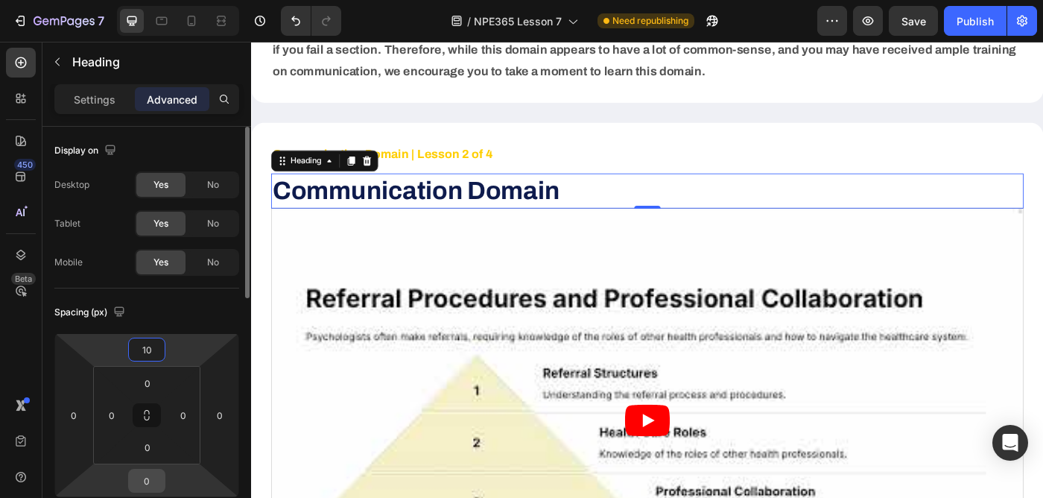
type input "10"
click at [154, 482] on input "0" at bounding box center [147, 481] width 30 height 22
type input "20"
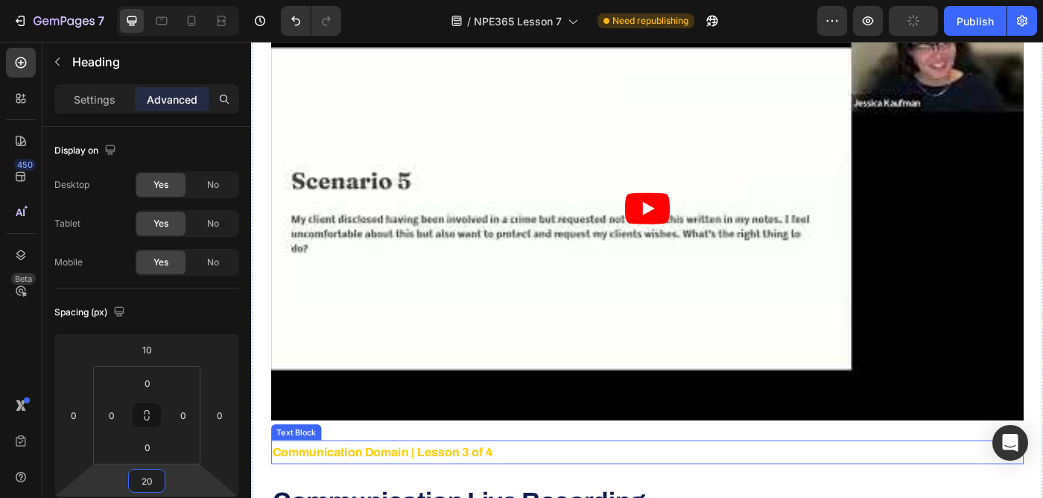
scroll to position [2096, 0]
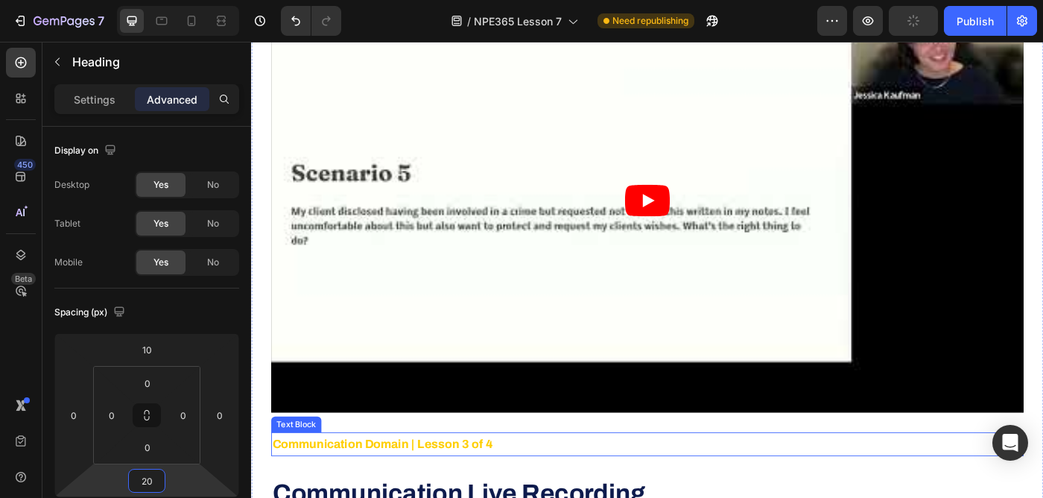
click at [451, 484] on p "Communication Domain | Lesson 3 of 4" at bounding box center [698, 496] width 847 height 24
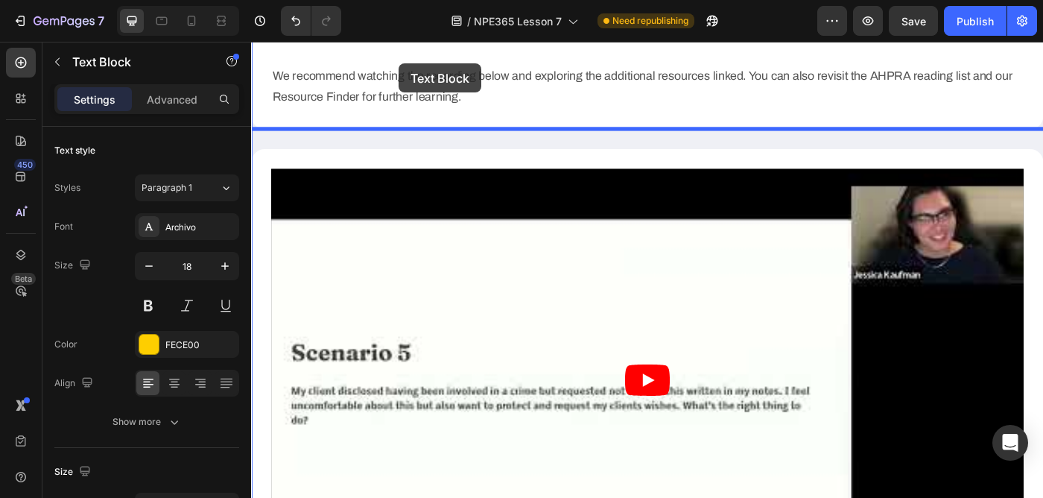
scroll to position [1890, 0]
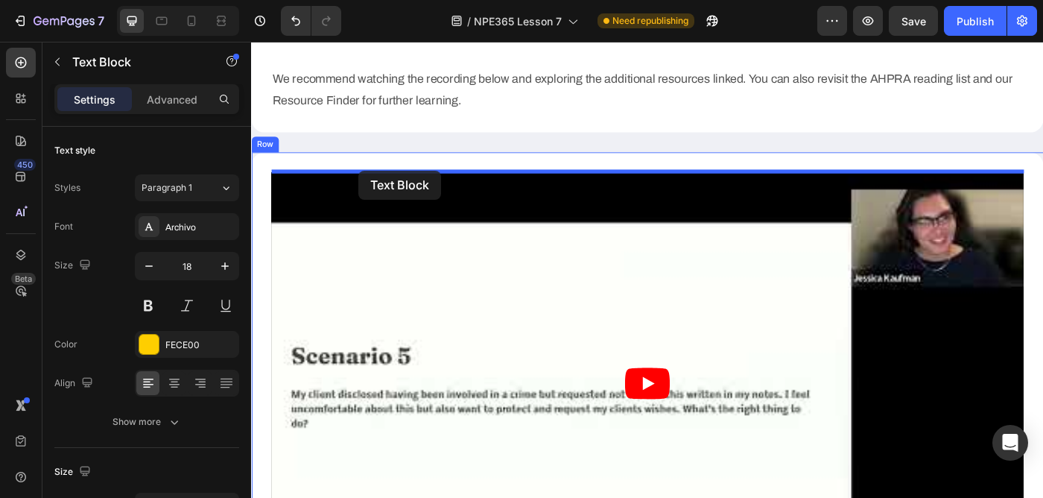
drag, startPoint x: 287, startPoint y: 467, endPoint x: 373, endPoint y: 187, distance: 292.3
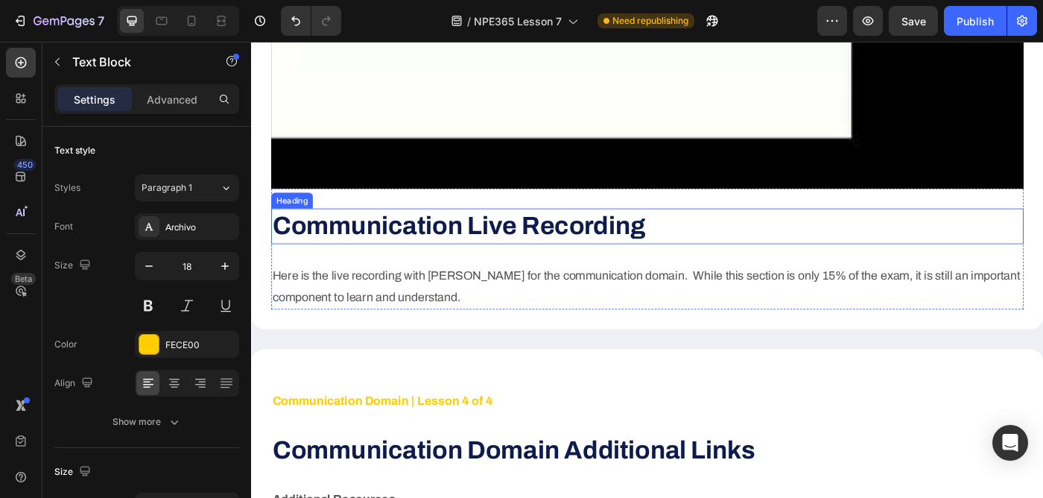
click at [511, 247] on strong "Communication Live Recording" at bounding box center [485, 249] width 421 height 31
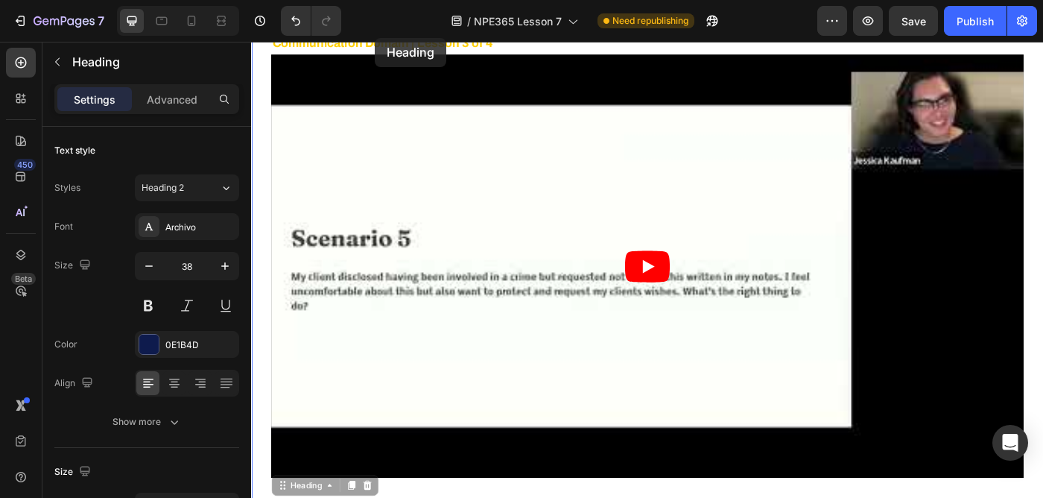
scroll to position [1985, 0]
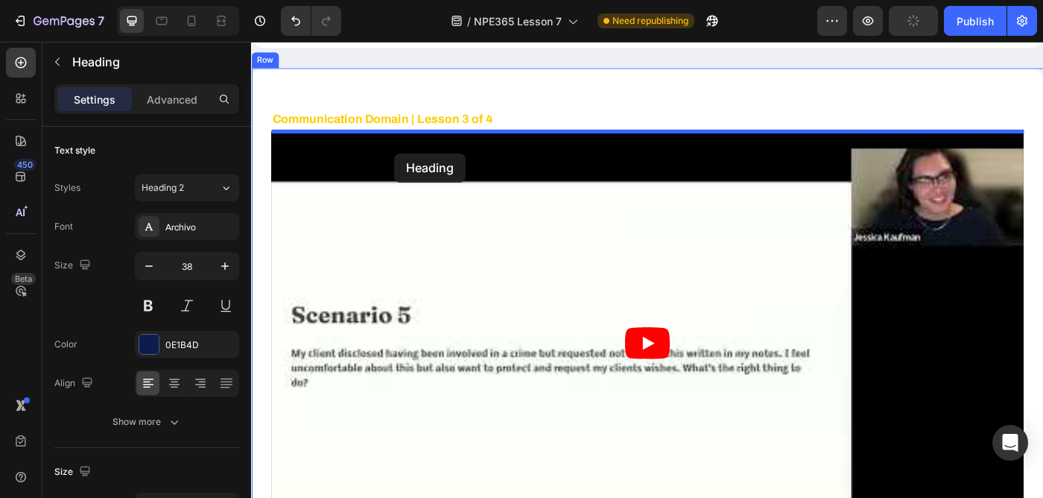
drag, startPoint x: 285, startPoint y: 332, endPoint x: 413, endPoint y: 168, distance: 207.7
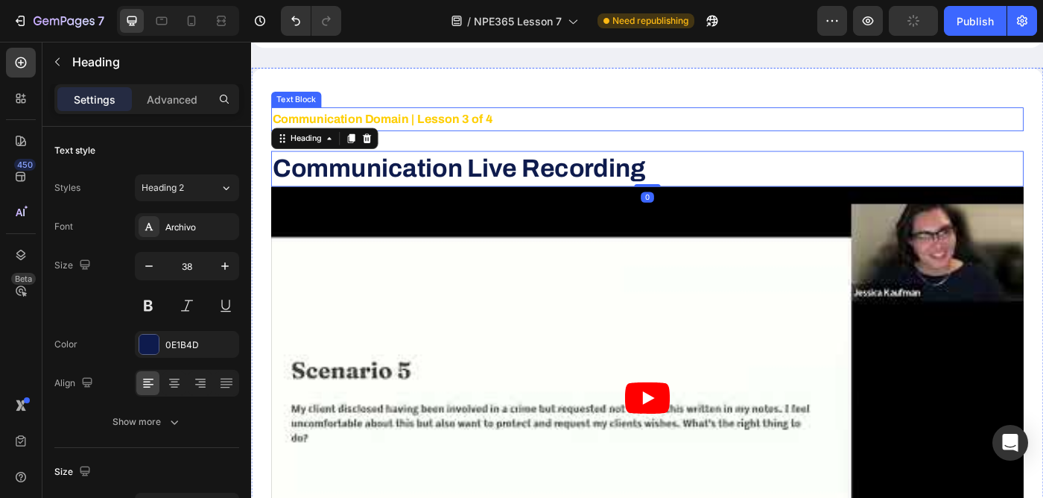
click at [458, 130] on strong "Communication Domain | Lesson 3 of 4" at bounding box center [399, 128] width 249 height 15
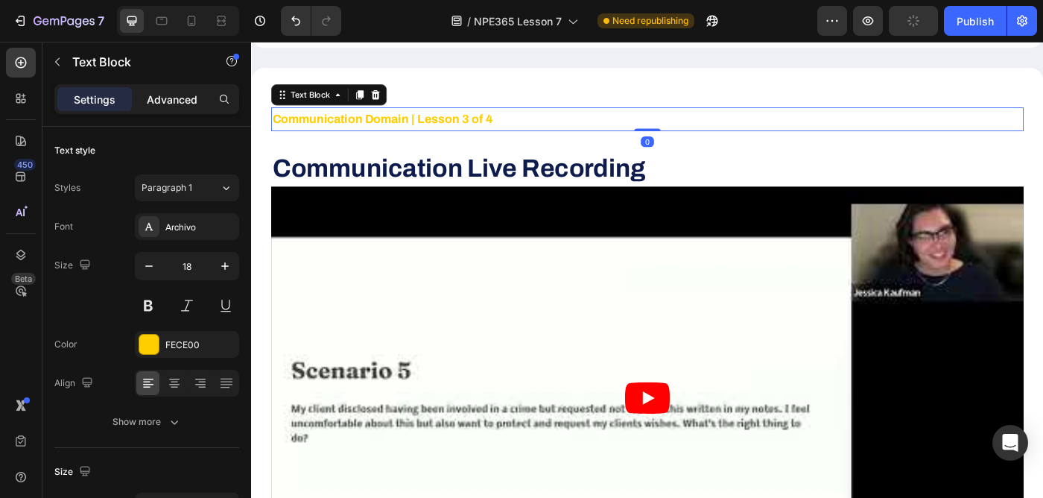
click at [169, 106] on p "Advanced" at bounding box center [172, 100] width 51 height 16
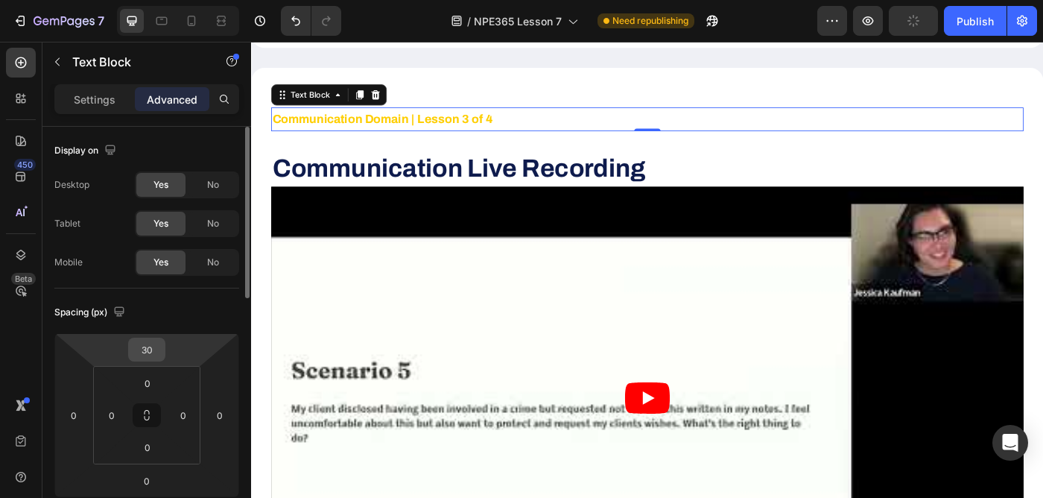
click at [148, 352] on input "30" at bounding box center [147, 349] width 30 height 22
type input "0"
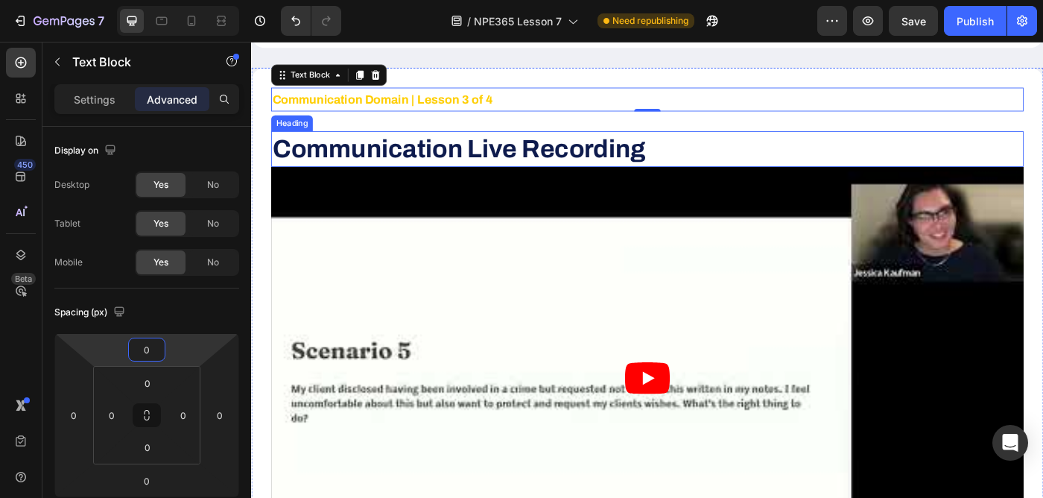
click at [522, 162] on strong "Communication Live Recording" at bounding box center [485, 162] width 421 height 31
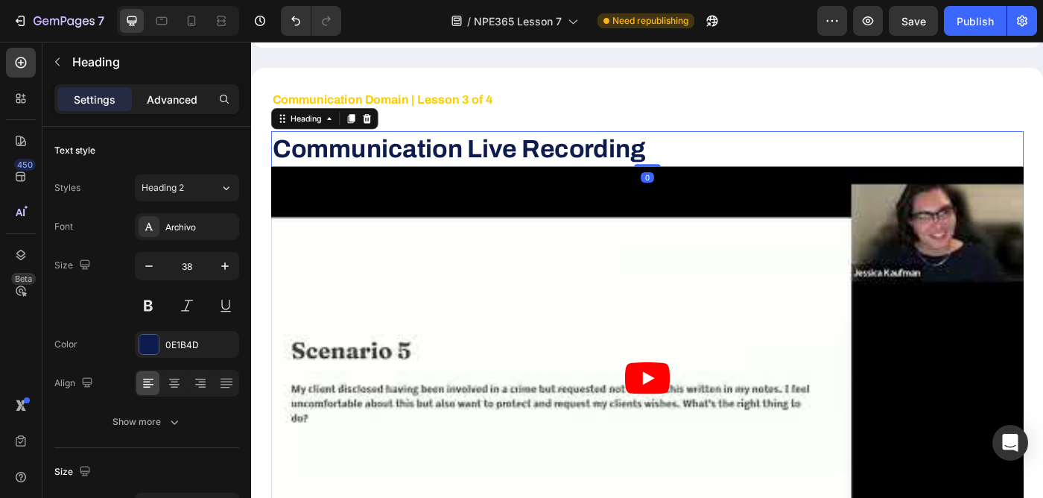
click at [178, 110] on div "Advanced" at bounding box center [172, 99] width 75 height 24
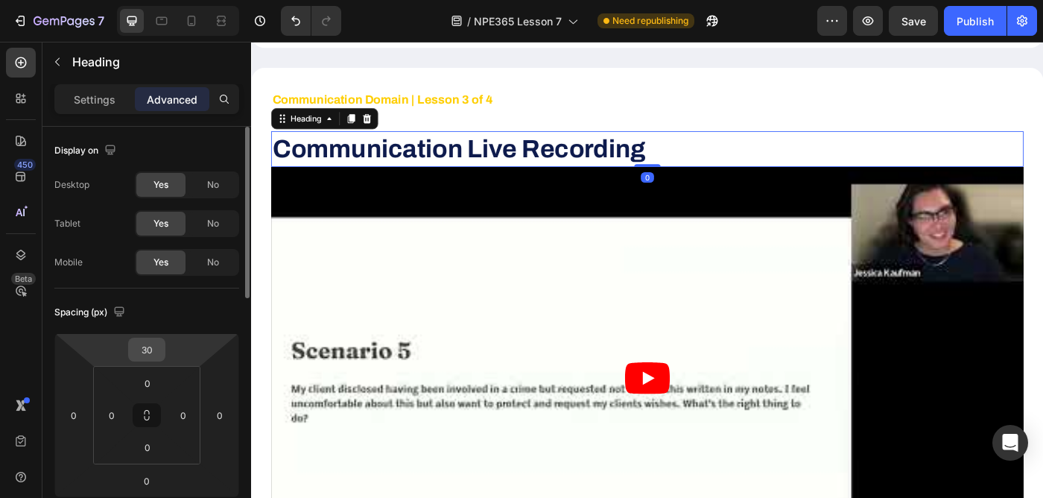
click at [151, 353] on input "30" at bounding box center [147, 349] width 30 height 22
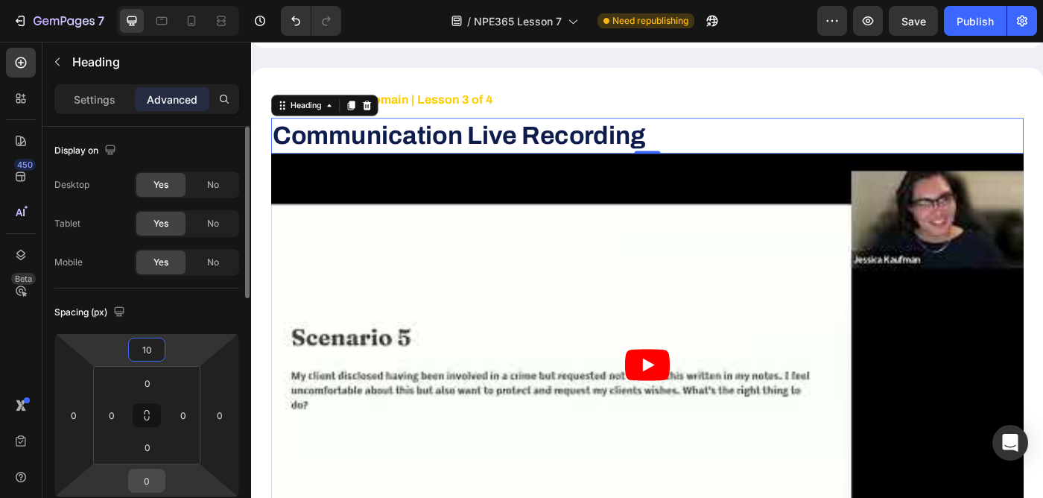
type input "10"
click at [151, 481] on input "0" at bounding box center [147, 481] width 30 height 22
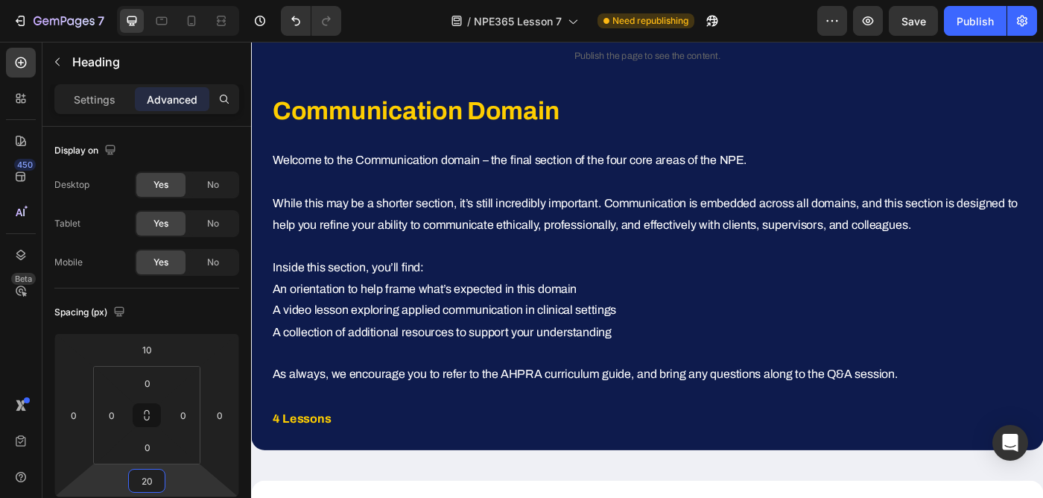
scroll to position [0, 0]
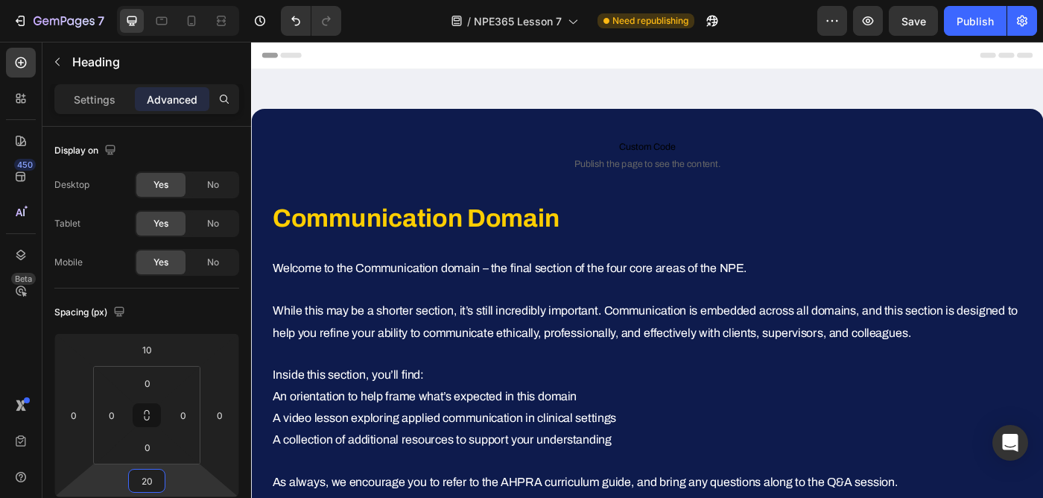
type input "20"
click at [973, 24] on div "Publish" at bounding box center [975, 21] width 37 height 16
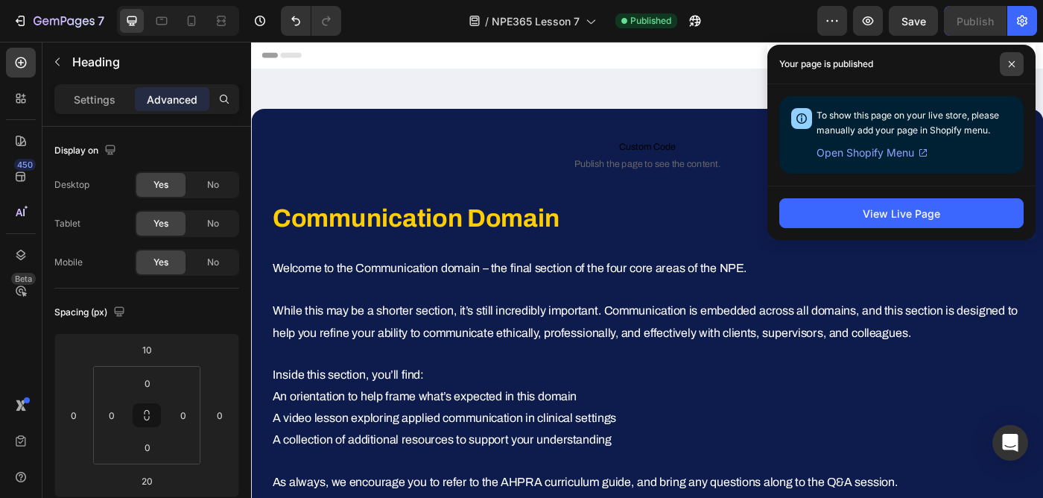
click at [1014, 66] on icon at bounding box center [1012, 64] width 6 height 6
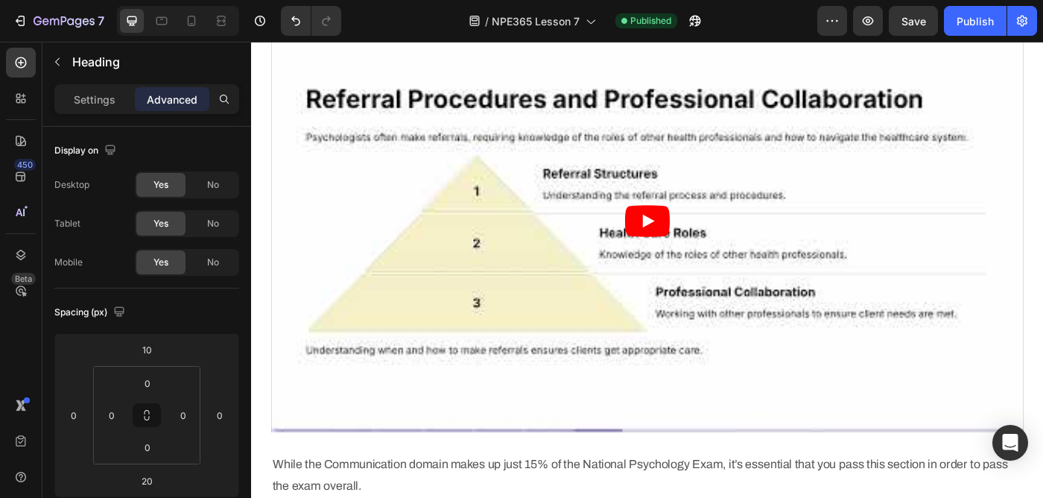
scroll to position [1315, 0]
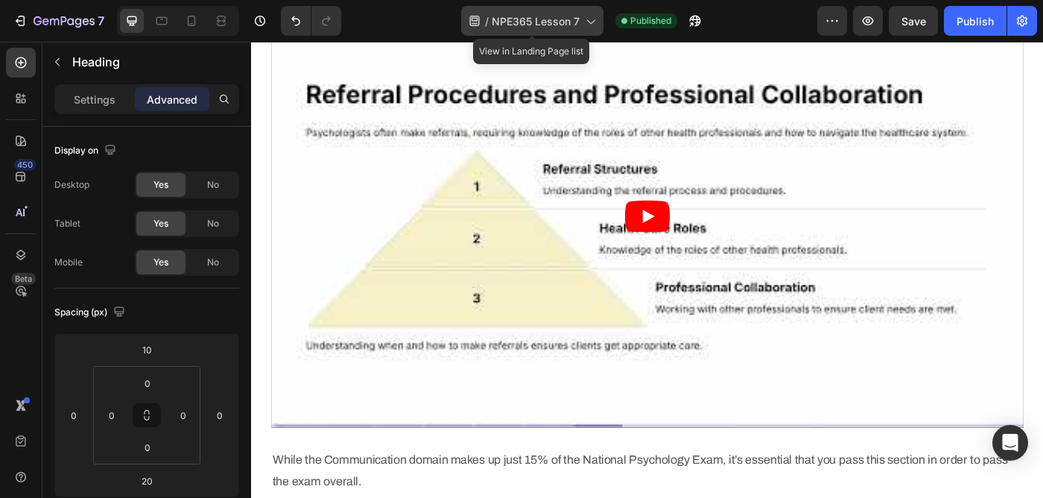
click at [529, 12] on div "/ NPE365 Lesson 7" at bounding box center [532, 21] width 142 height 30
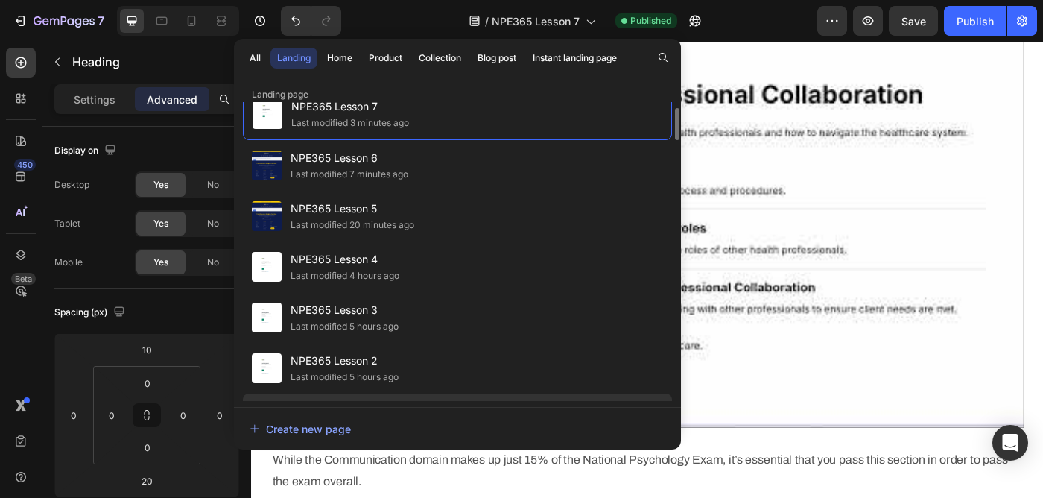
scroll to position [0, 0]
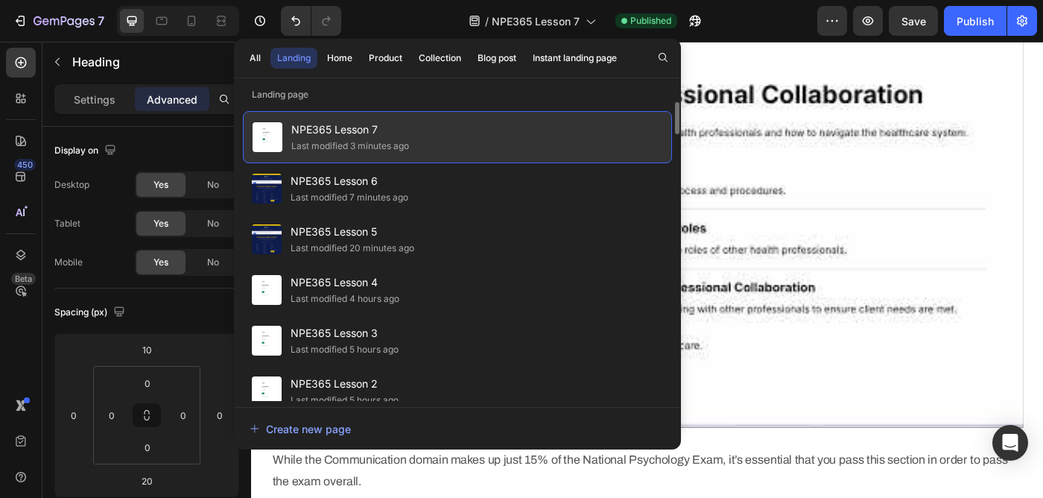
click at [431, 133] on div "NPE365 Lesson 7 Last modified 3 minutes ago" at bounding box center [457, 137] width 429 height 52
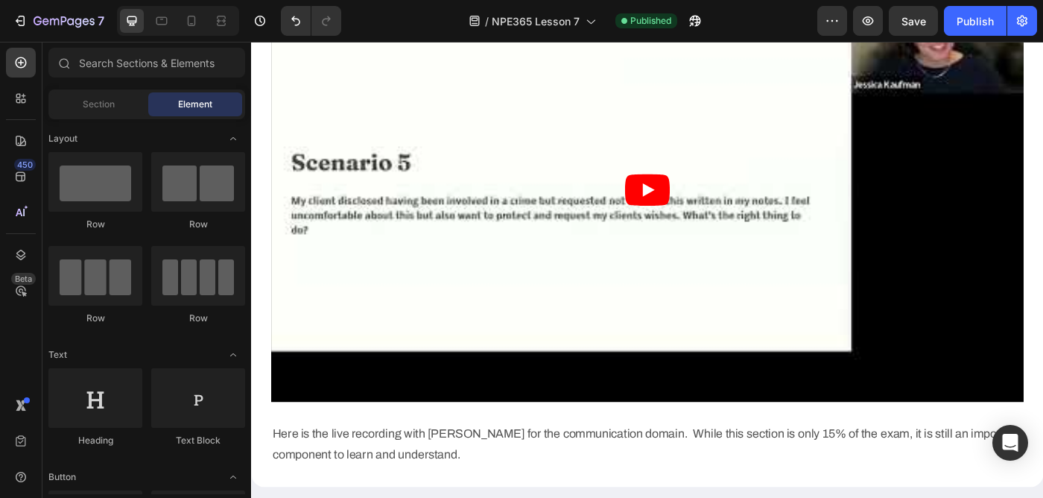
scroll to position [2507, 0]
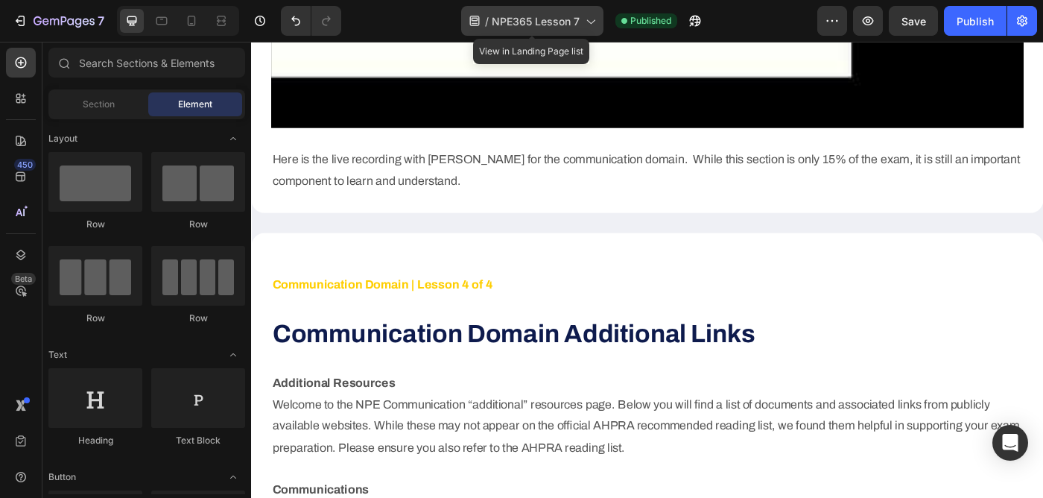
click at [511, 19] on span "NPE365 Lesson 7" at bounding box center [536, 21] width 88 height 16
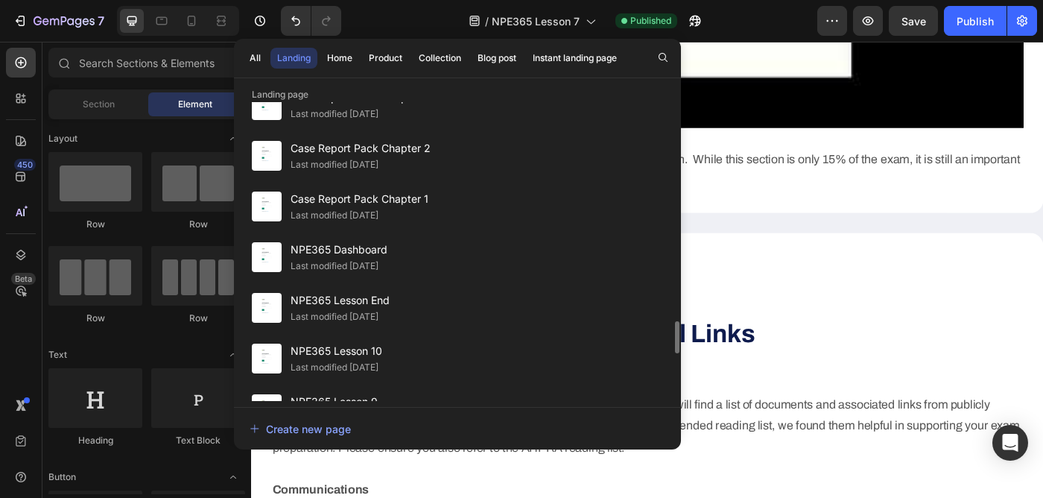
scroll to position [2010, 0]
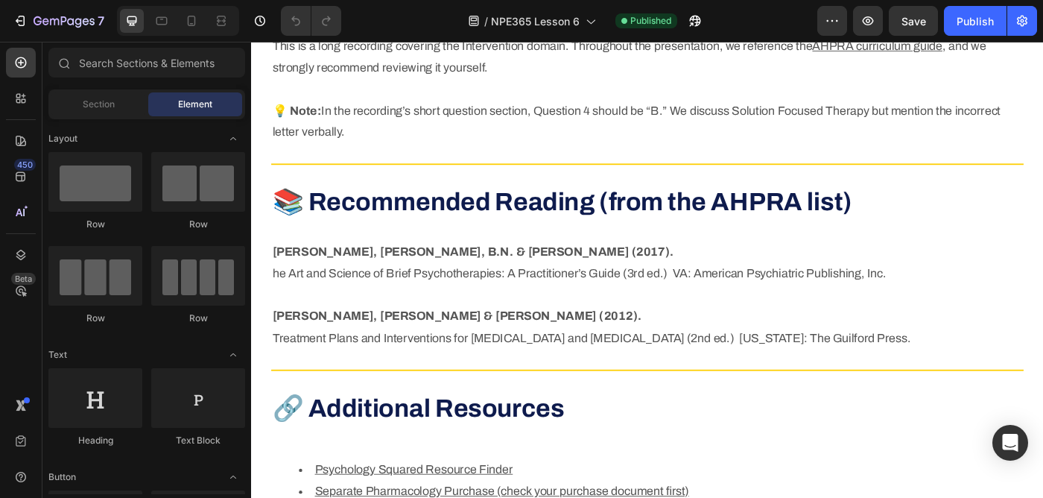
scroll to position [1804, 0]
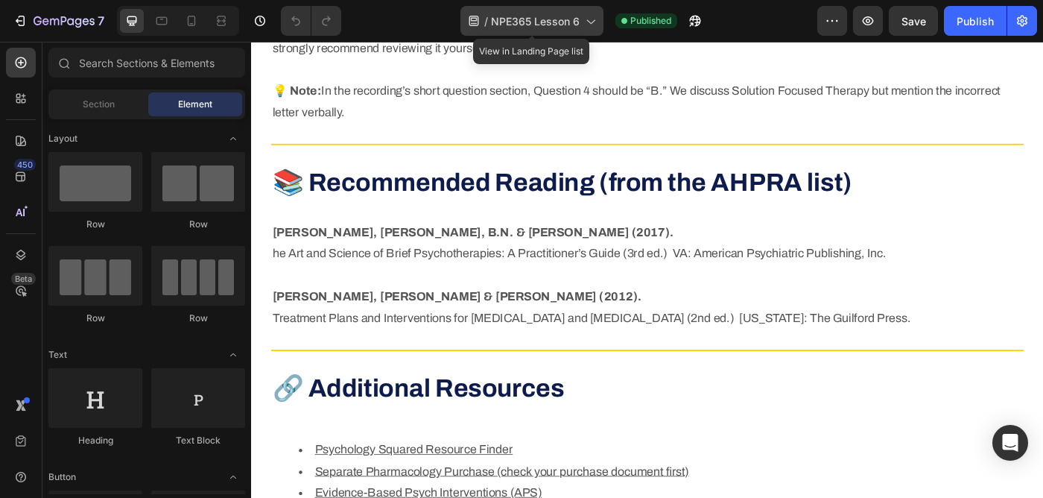
click at [539, 17] on span "NPE365 Lesson 6" at bounding box center [535, 21] width 89 height 16
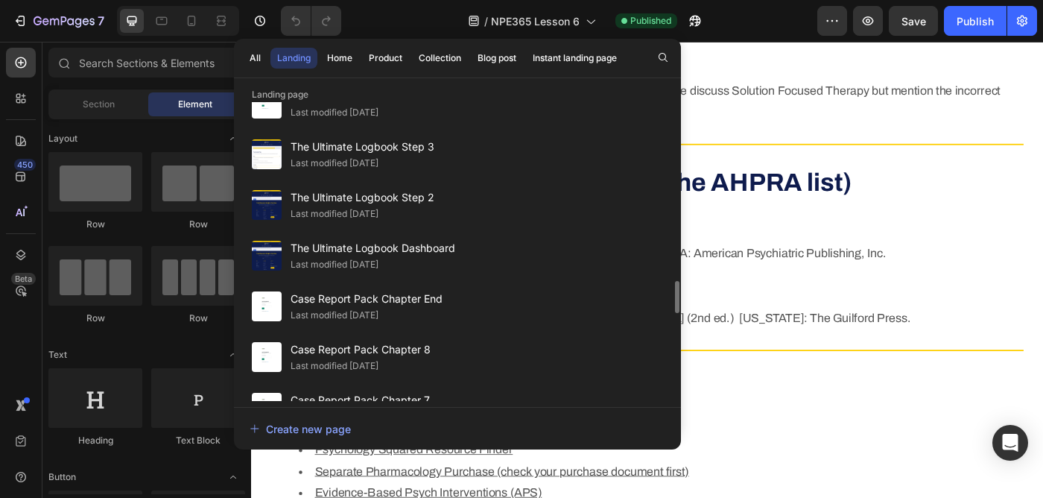
scroll to position [1518, 0]
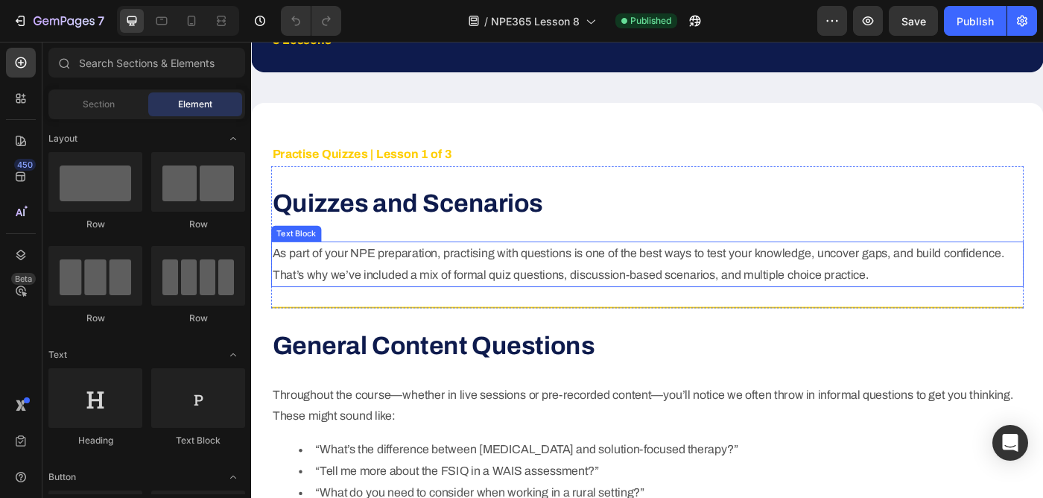
scroll to position [552, 0]
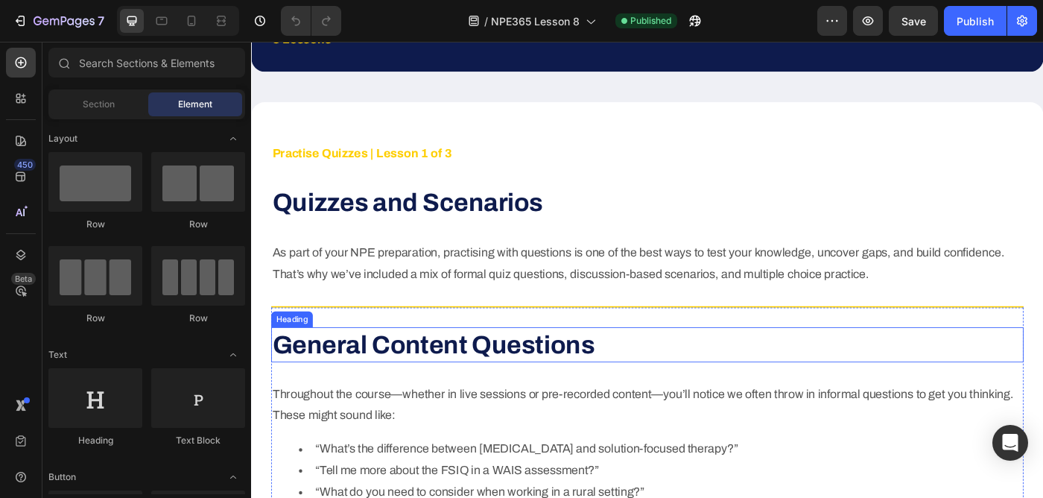
click at [558, 384] on strong "General Content Questions" at bounding box center [457, 383] width 364 height 31
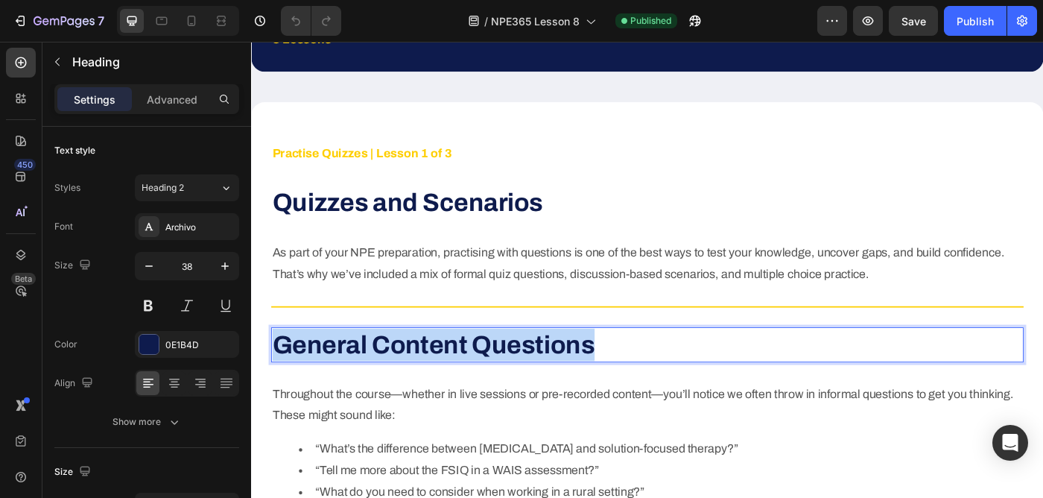
click at [558, 384] on strong "General Content Questions" at bounding box center [457, 383] width 364 height 31
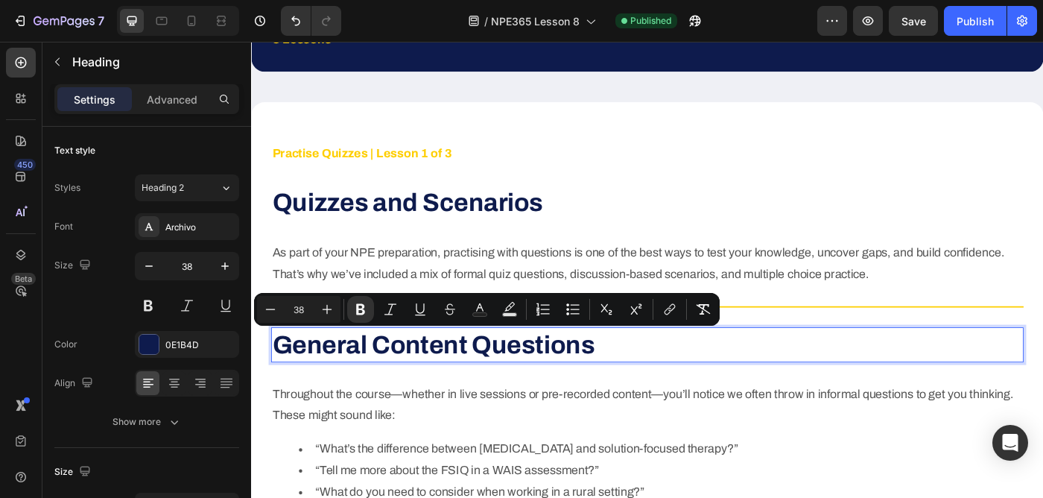
click at [704, 365] on p "General Content Questions" at bounding box center [698, 383] width 847 height 37
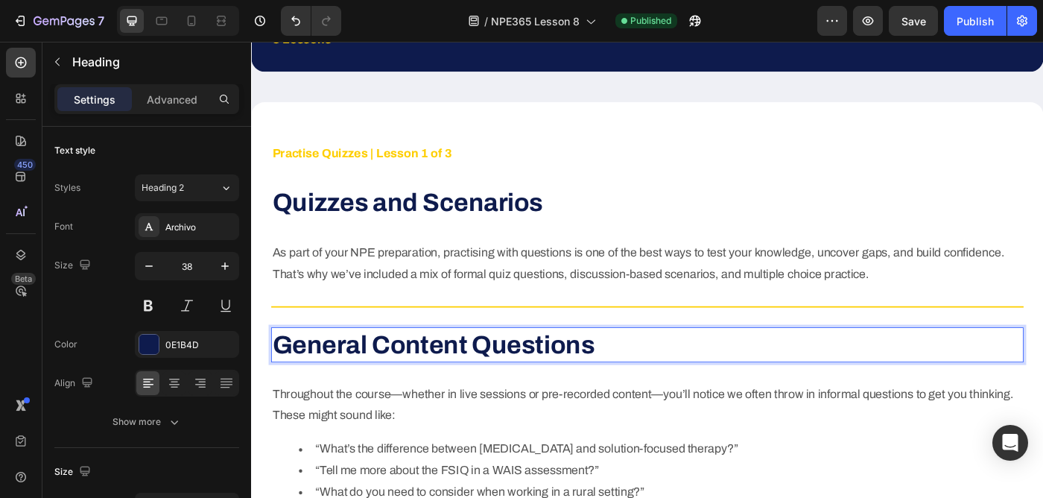
click at [742, 389] on p "General Content Questions" at bounding box center [698, 383] width 847 height 37
click at [647, 399] on p "General Content Questions" at bounding box center [698, 383] width 847 height 37
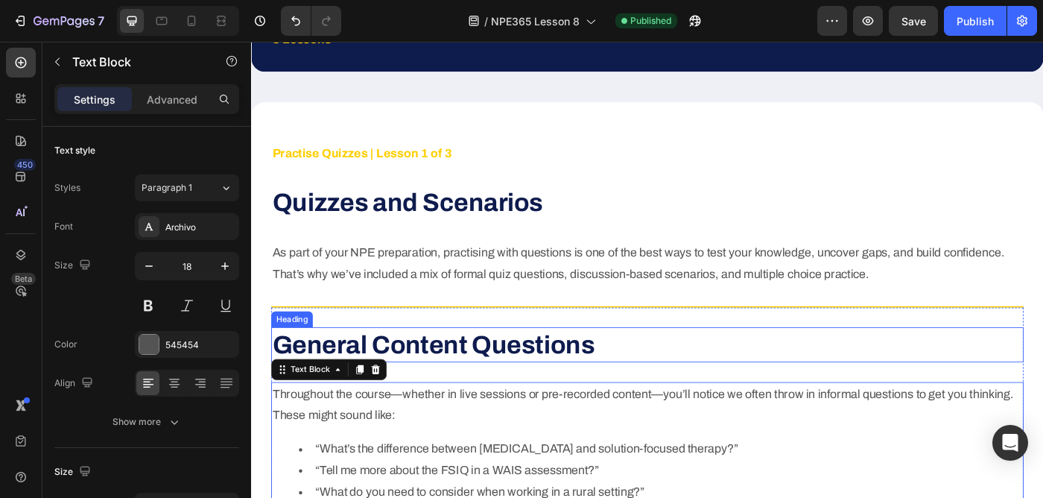
click at [446, 398] on p "⁠⁠⁠⁠⁠⁠⁠ General Content Questions" at bounding box center [698, 383] width 847 height 37
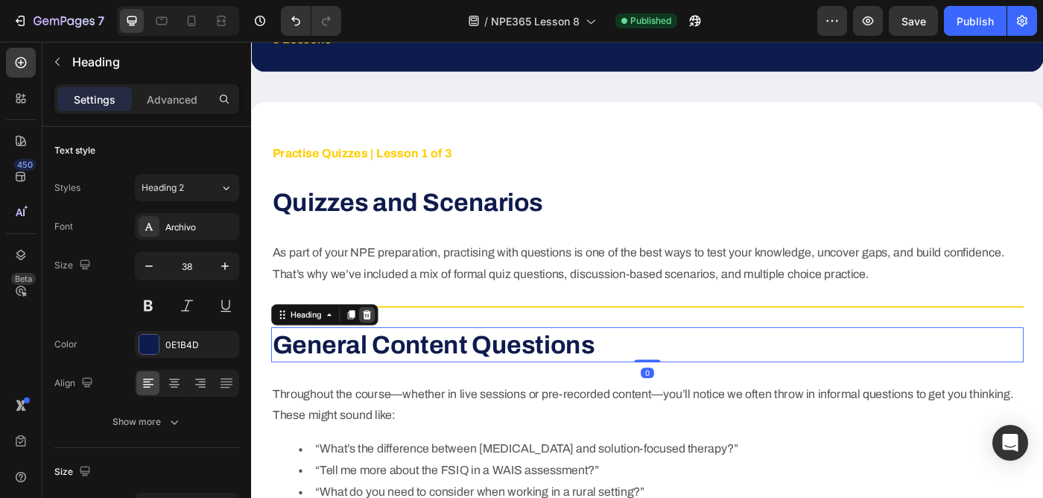
click at [386, 349] on icon at bounding box center [382, 350] width 12 height 12
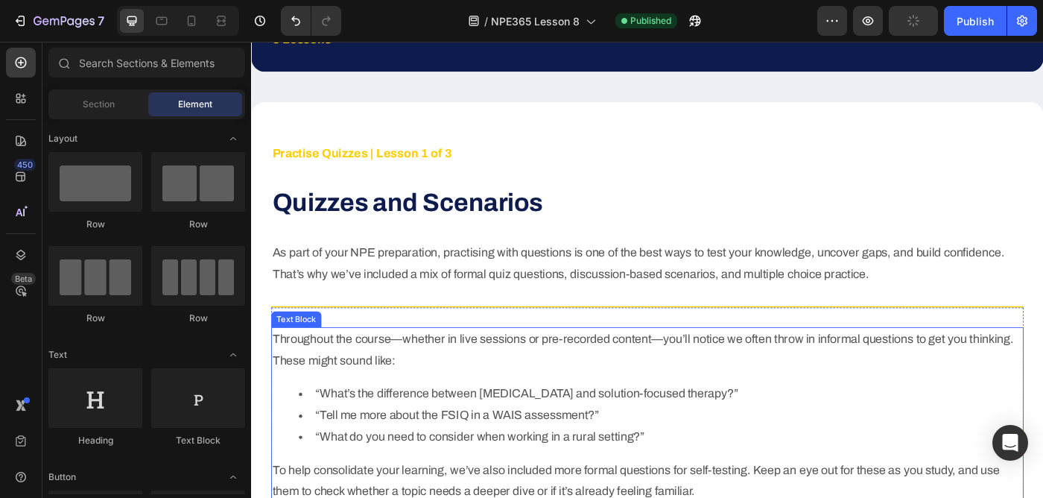
click at [704, 379] on p "Throughout the course—whether in live sessions or pre-recorded content—you’ll n…" at bounding box center [698, 389] width 847 height 48
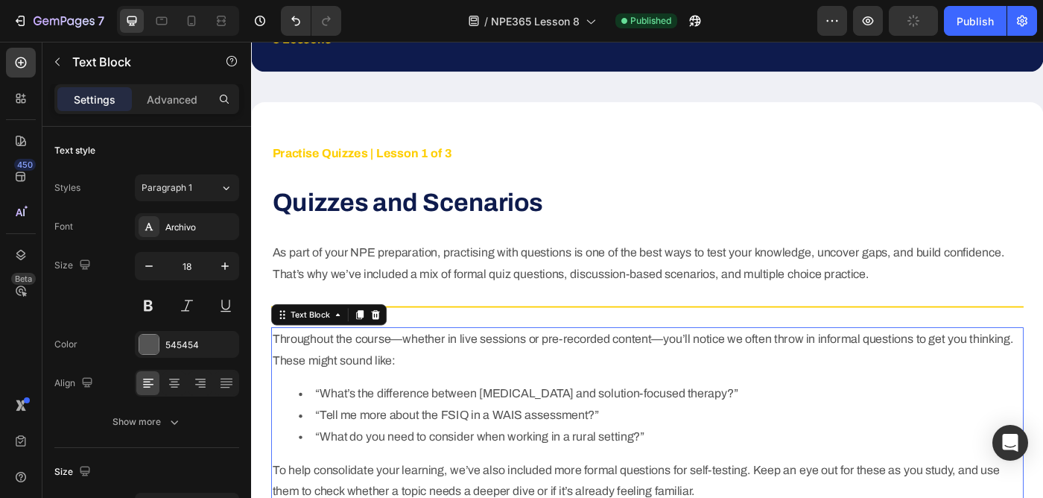
click at [704, 379] on p "Throughout the course—whether in live sessions or pre-recorded content—you’ll n…" at bounding box center [698, 389] width 847 height 48
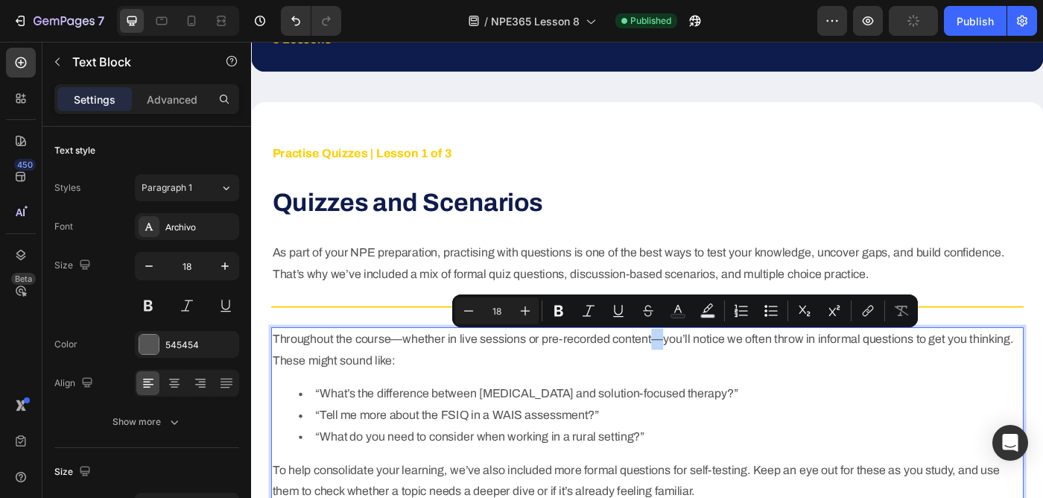
click at [704, 379] on p "Throughout the course—whether in live sessions or pre-recorded content—you’ll n…" at bounding box center [698, 389] width 847 height 48
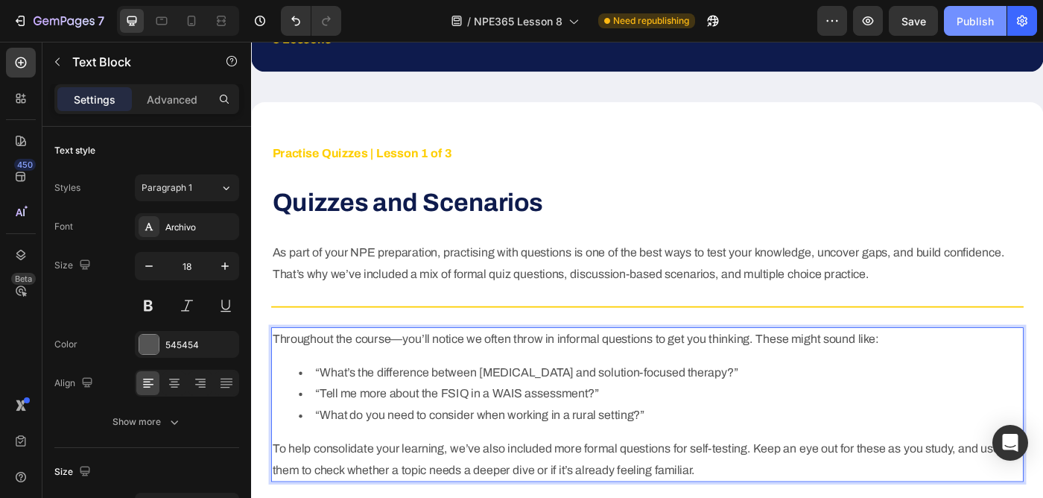
click at [967, 26] on div "Publish" at bounding box center [975, 21] width 37 height 16
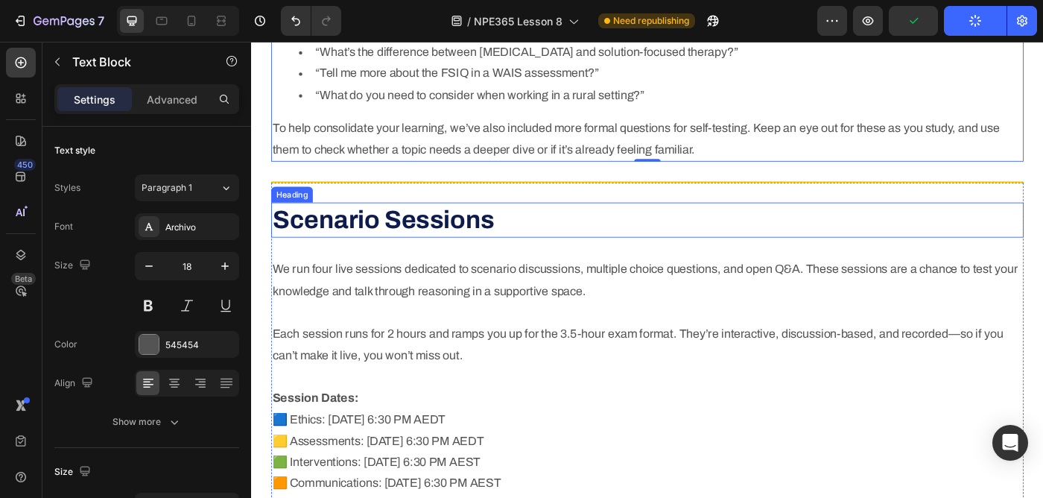
scroll to position [914, 0]
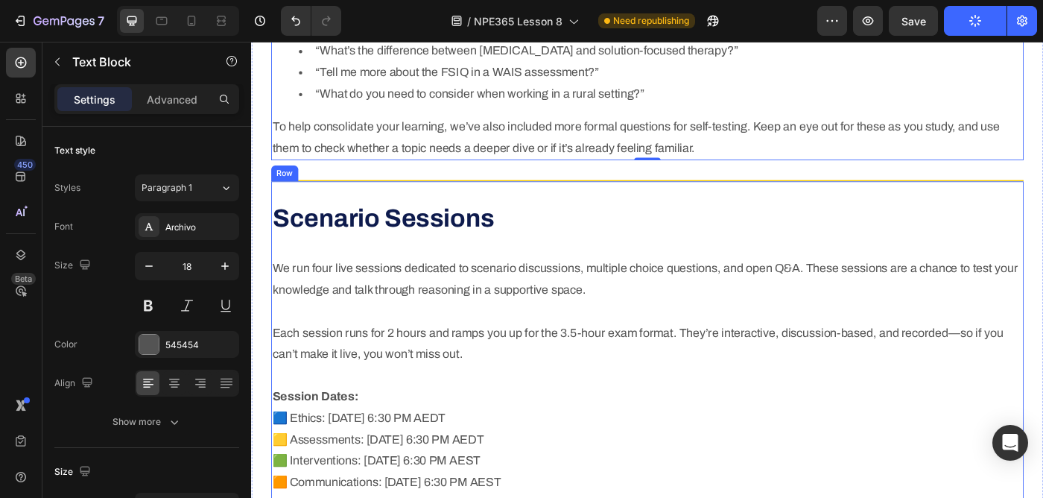
click at [379, 266] on div "Scenario Sessions Heading We run four live sessions dedicated to scenario discu…" at bounding box center [699, 412] width 850 height 426
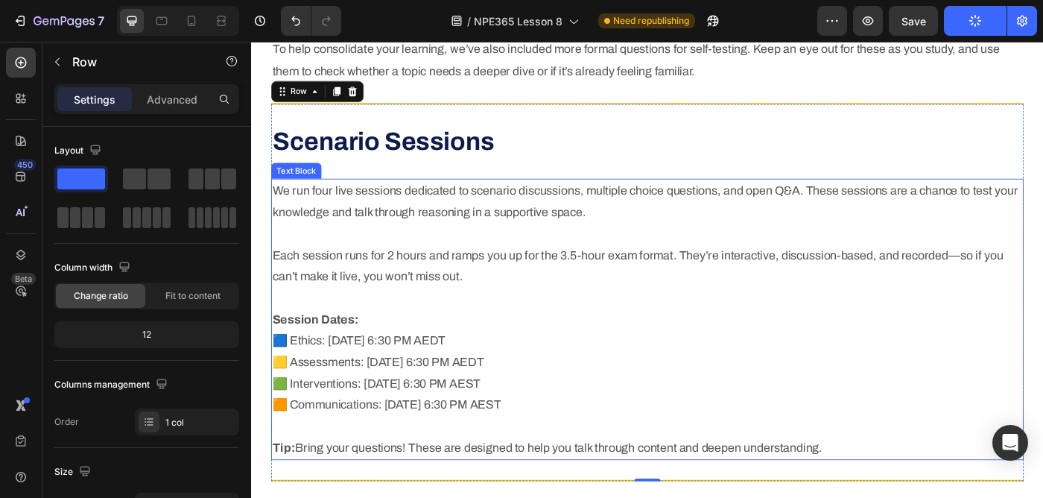
scroll to position [993, 0]
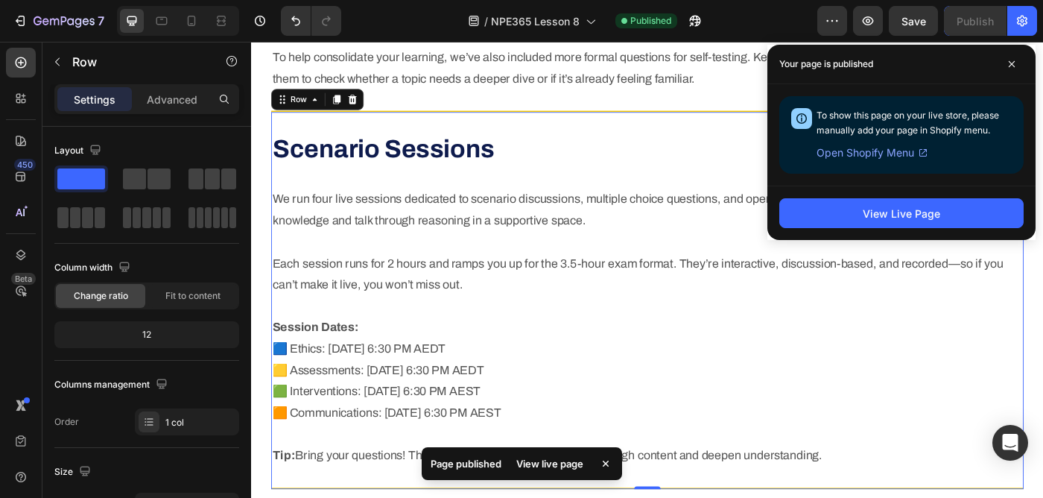
click at [435, 133] on div "Scenario Sessions Heading We run four live sessions dedicated to scenario discu…" at bounding box center [699, 334] width 850 height 426
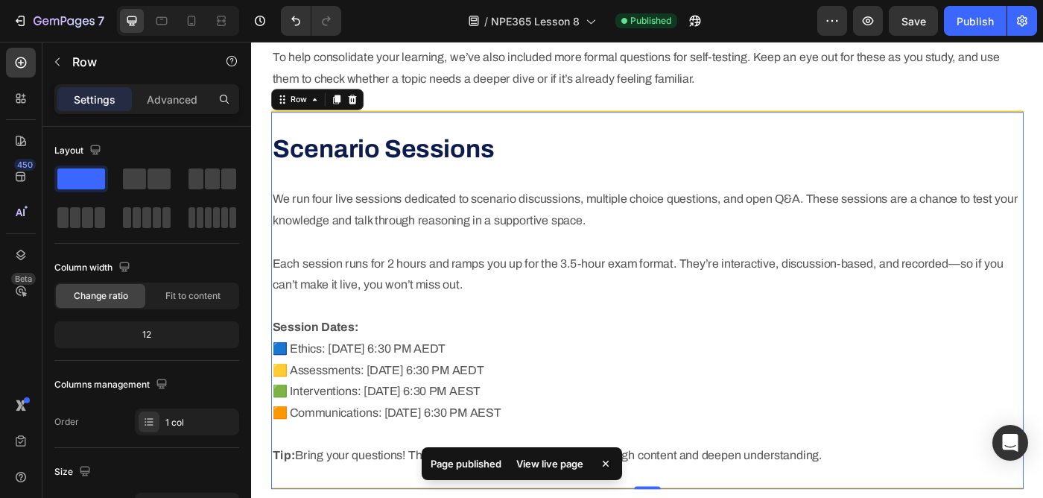
click at [435, 133] on div "Scenario Sessions Heading We run four live sessions dedicated to scenario discu…" at bounding box center [699, 334] width 850 height 426
click at [367, 108] on icon at bounding box center [366, 106] width 10 height 10
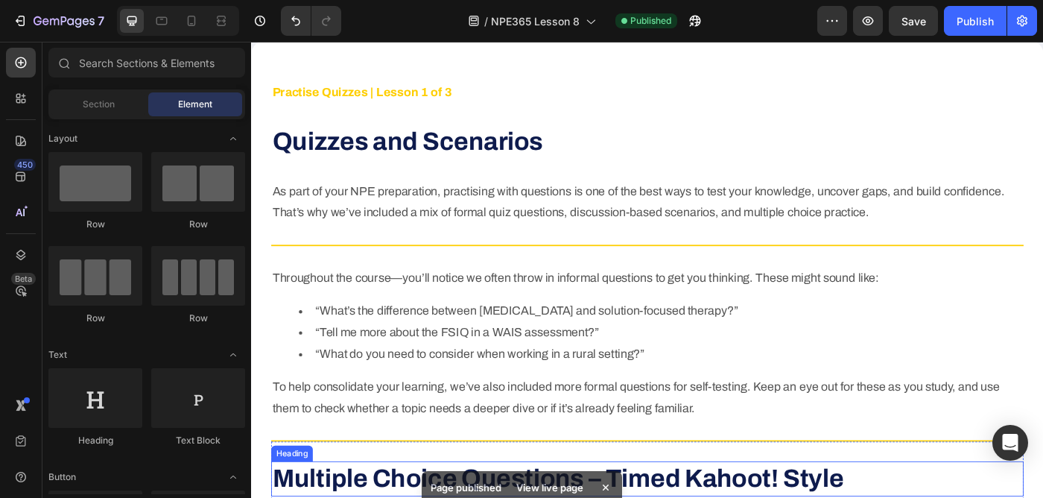
scroll to position [588, 0]
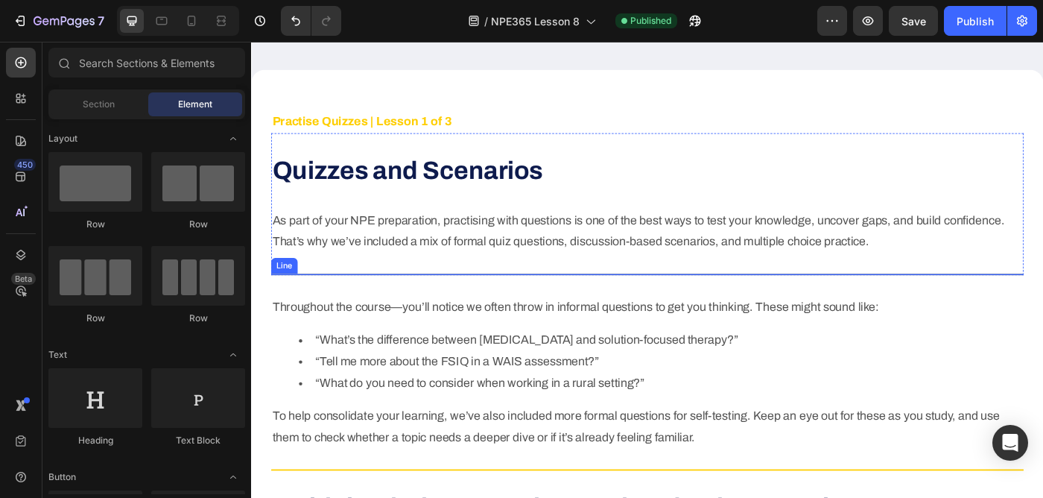
click at [411, 303] on div at bounding box center [699, 303] width 850 height 1
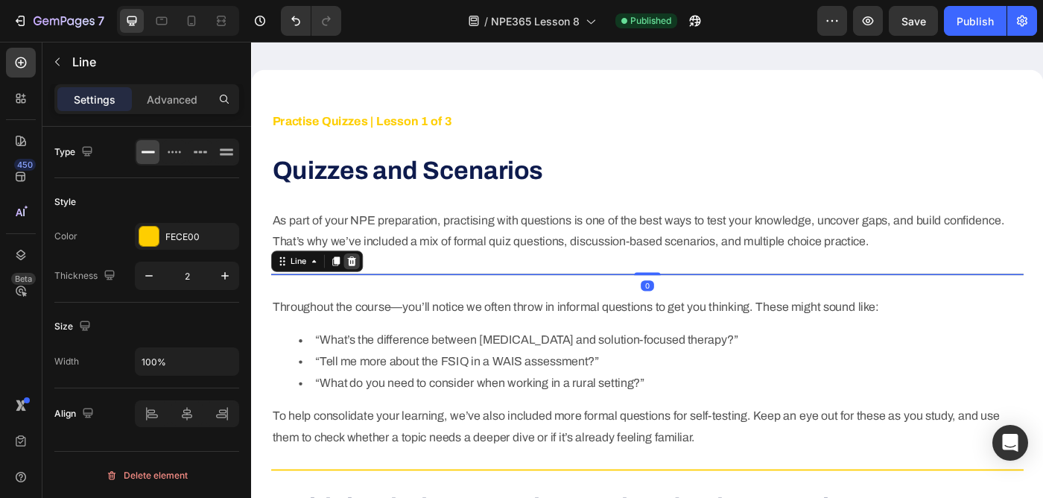
click at [363, 285] on icon at bounding box center [364, 289] width 12 height 12
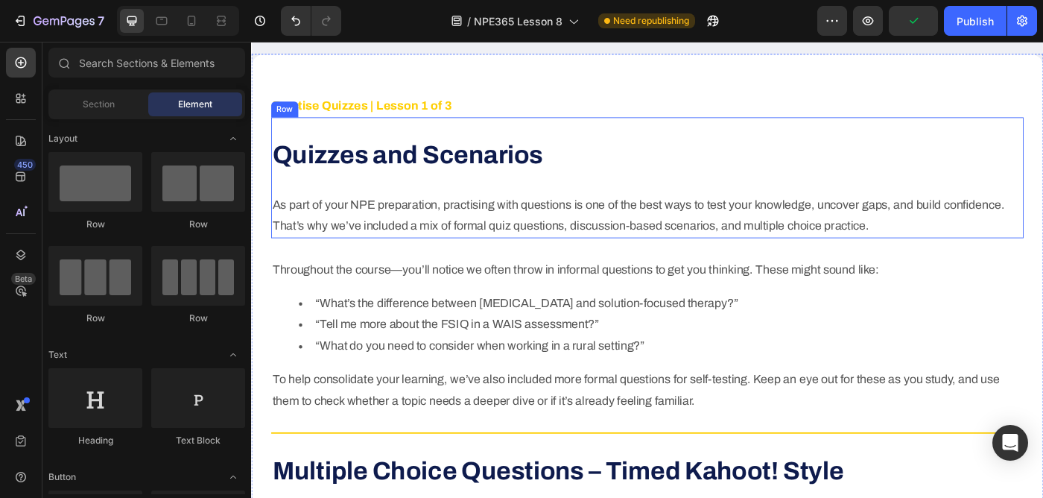
scroll to position [617, 0]
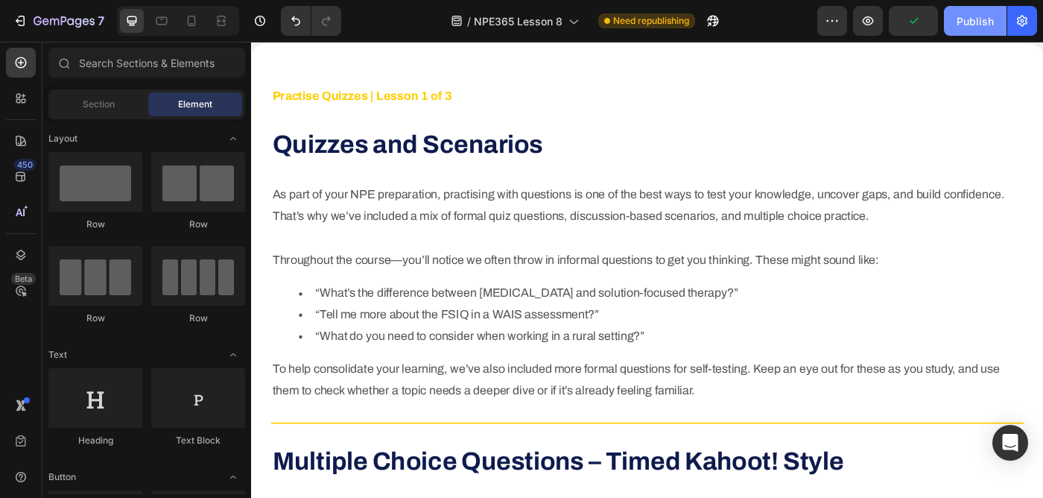
click at [986, 25] on div "Publish" at bounding box center [975, 21] width 37 height 16
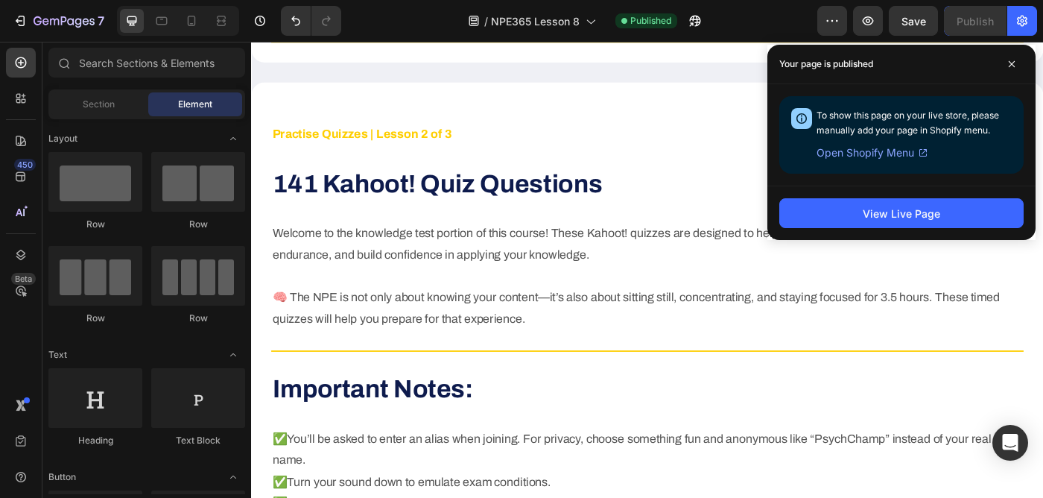
scroll to position [1694, 0]
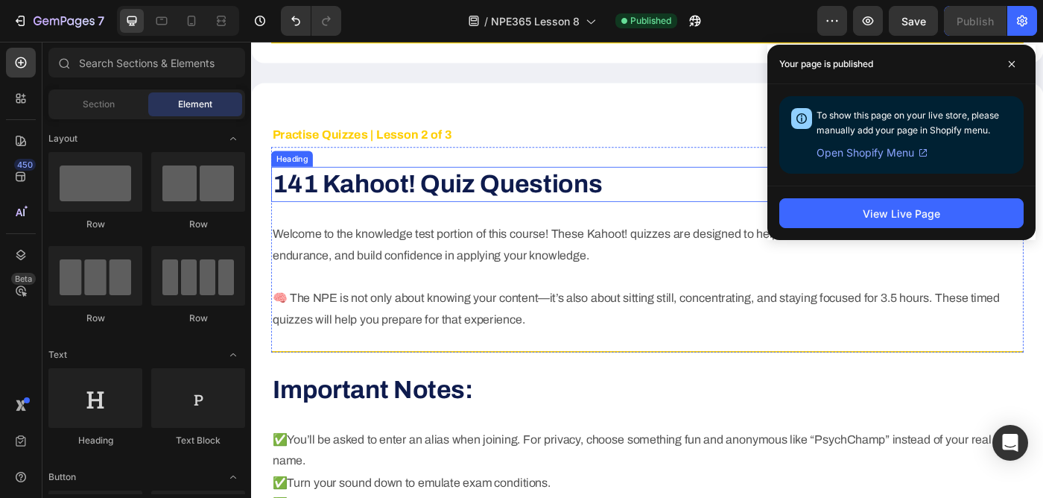
click at [300, 199] on strong "141 Kahoot! Quiz Questions" at bounding box center [461, 202] width 373 height 31
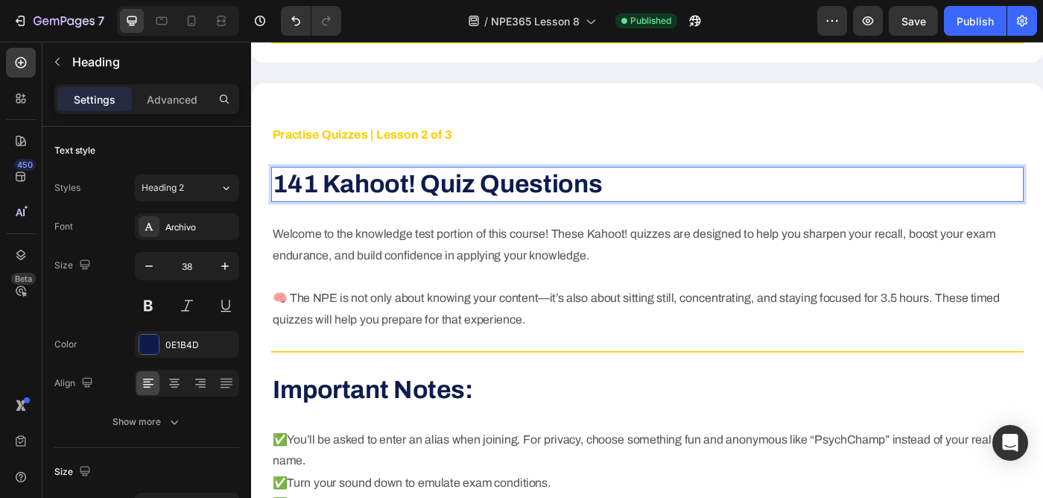
click at [312, 203] on strong "141 Kahoot! Quiz Questions" at bounding box center [461, 202] width 373 height 31
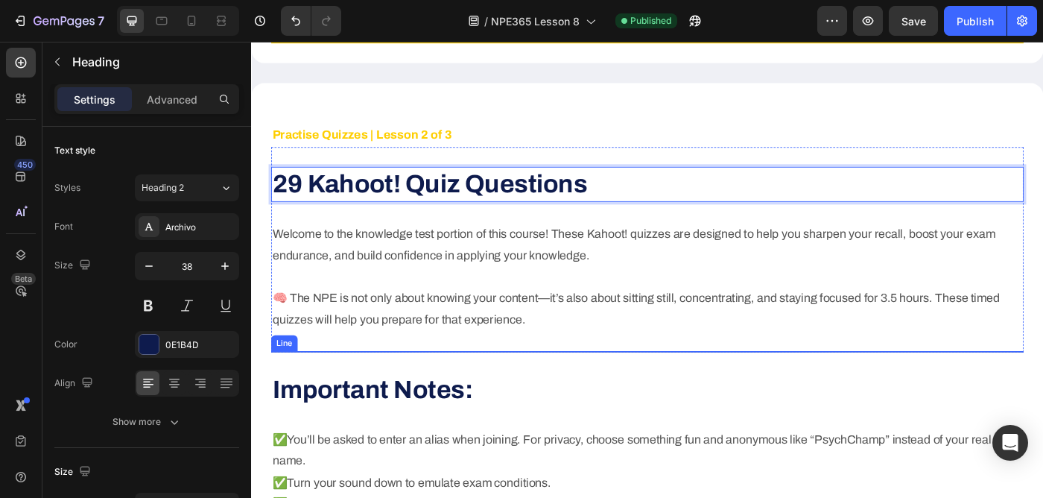
click at [396, 391] on div at bounding box center [699, 391] width 850 height 1
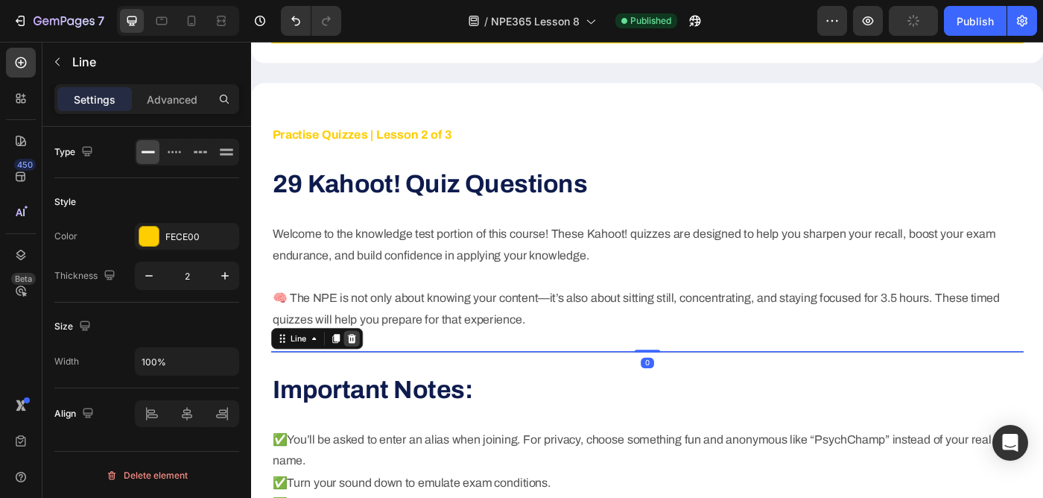
click at [368, 379] on icon at bounding box center [364, 376] width 12 height 12
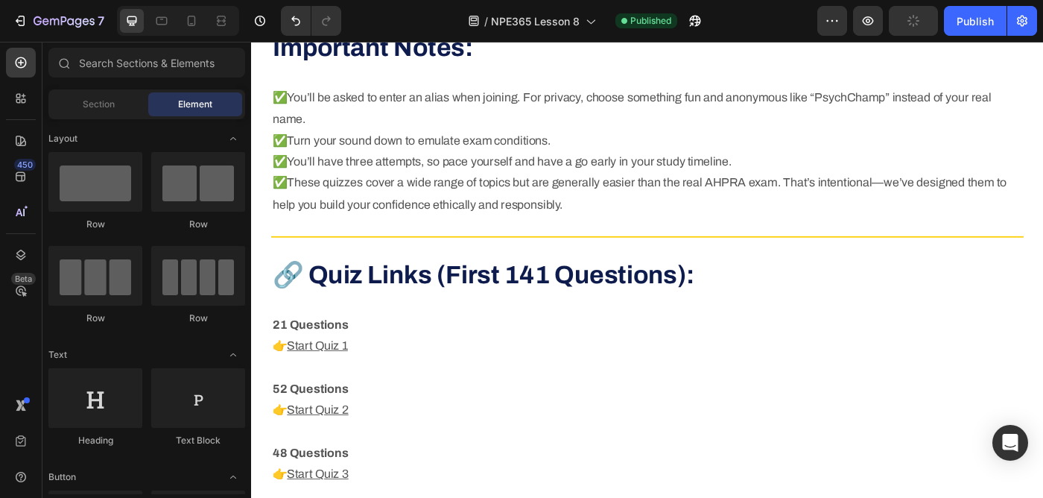
scroll to position [2057, 0]
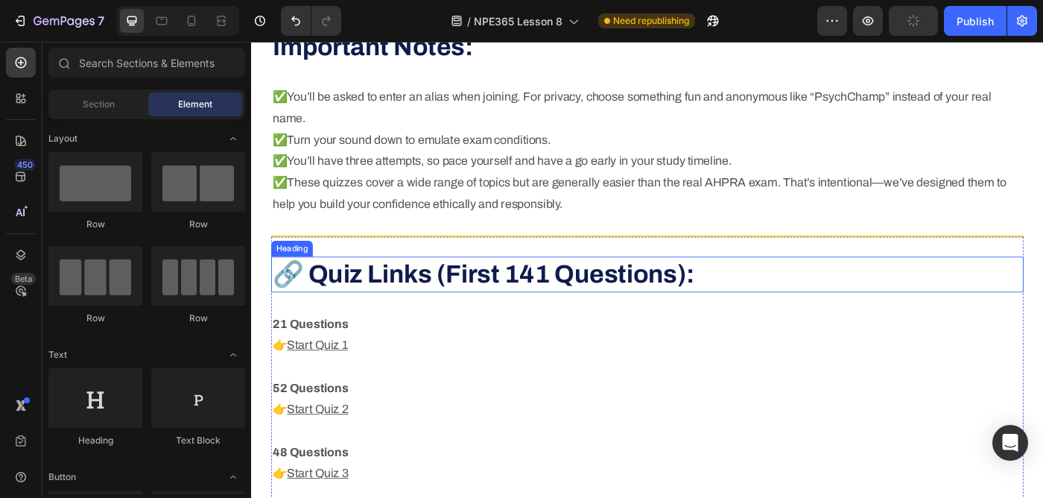
click at [546, 307] on strong "🔗 Quiz Links (First 141 Questions):" at bounding box center [513, 303] width 477 height 31
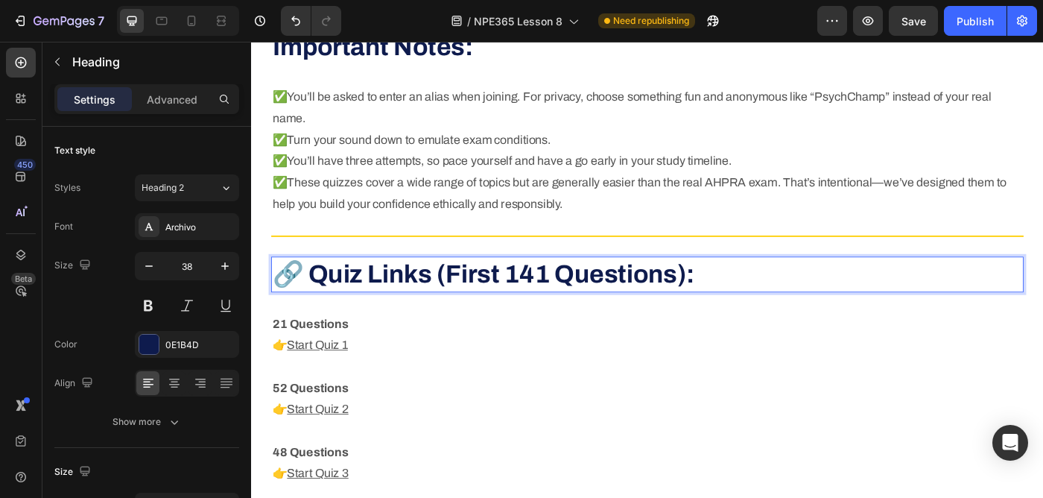
click at [754, 310] on p "🔗 Quiz Links (First 141 Questions):" at bounding box center [698, 303] width 847 height 37
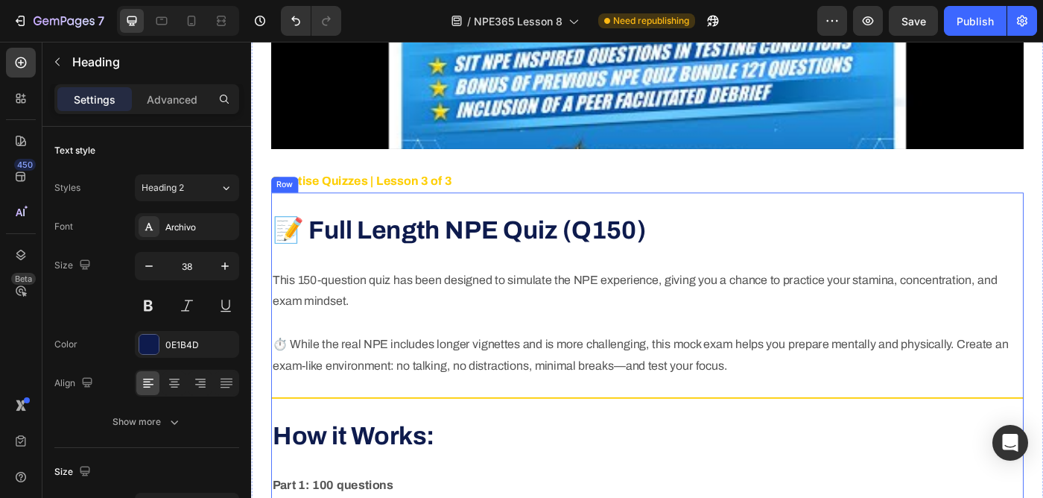
scroll to position [3098, 0]
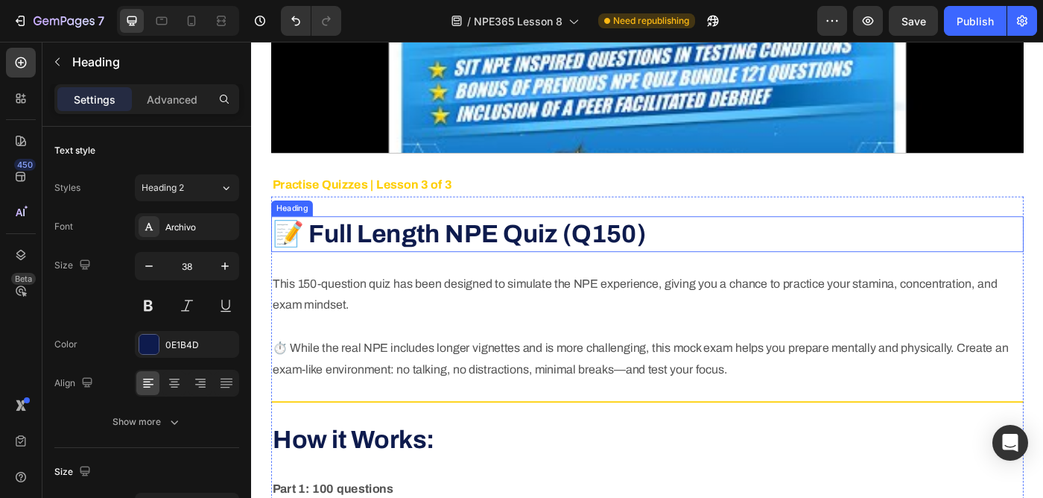
click at [462, 271] on strong "📝 Full Length NPE Quiz (Q150)" at bounding box center [486, 258] width 422 height 31
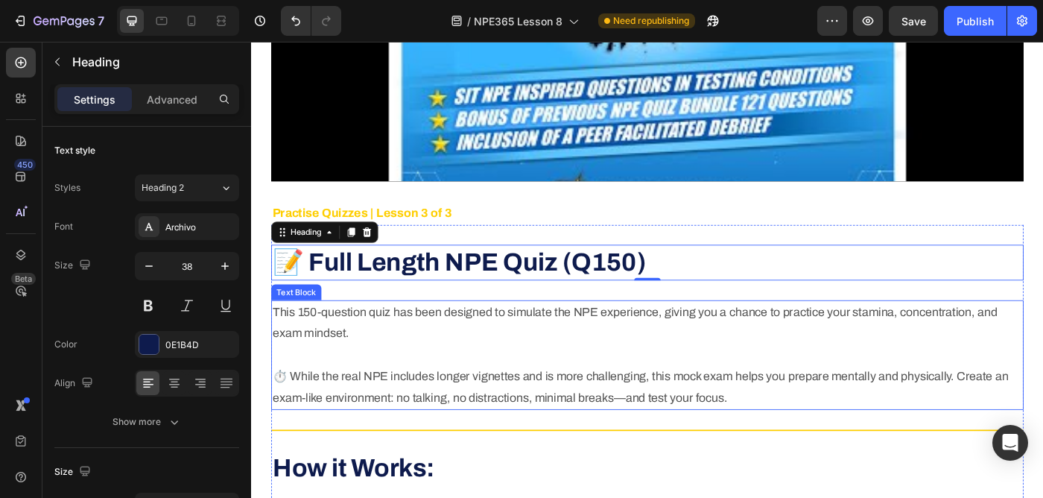
scroll to position [3062, 0]
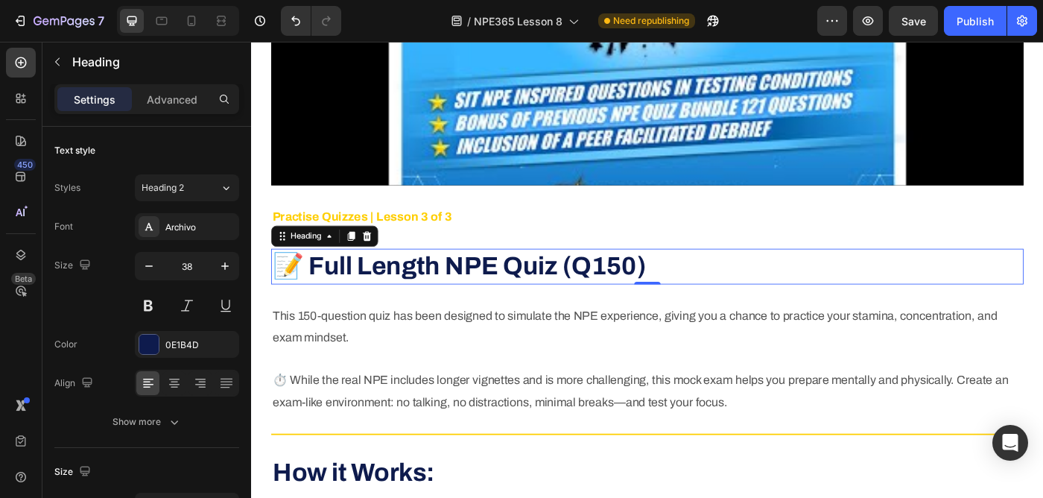
click at [745, 303] on h2 "📝 Full Length NPE Quiz (Q150)" at bounding box center [699, 295] width 850 height 40
click at [745, 303] on p "📝 Full Length NPE Quiz (Q150)" at bounding box center [698, 295] width 847 height 37
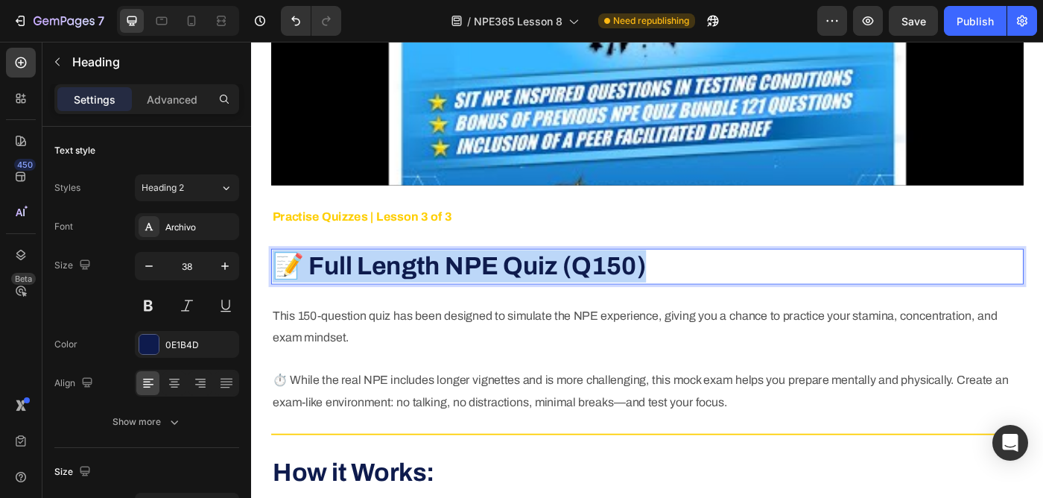
click at [745, 303] on p "📝 Full Length NPE Quiz (Q150)" at bounding box center [698, 295] width 847 height 37
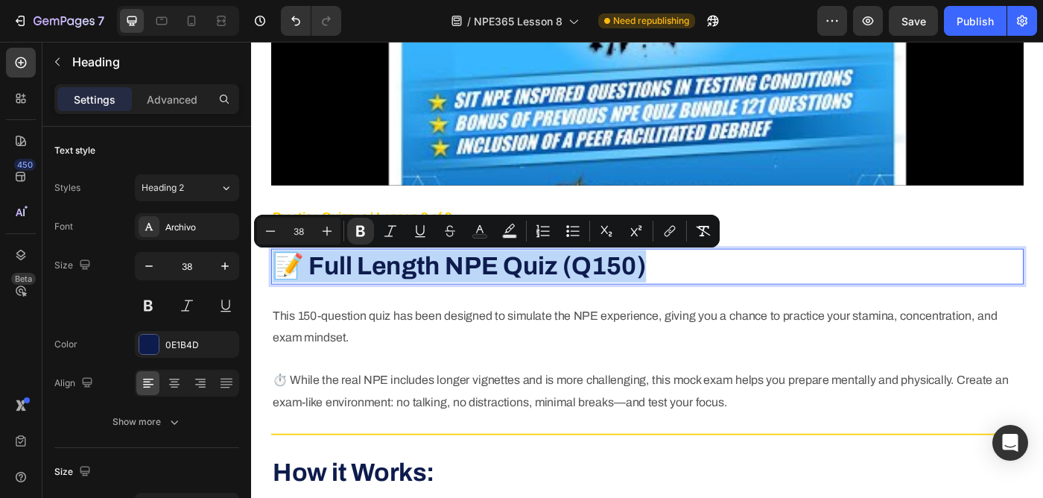
click at [594, 298] on strong "📝 Full Length NPE Quiz (Q150)" at bounding box center [486, 294] width 422 height 31
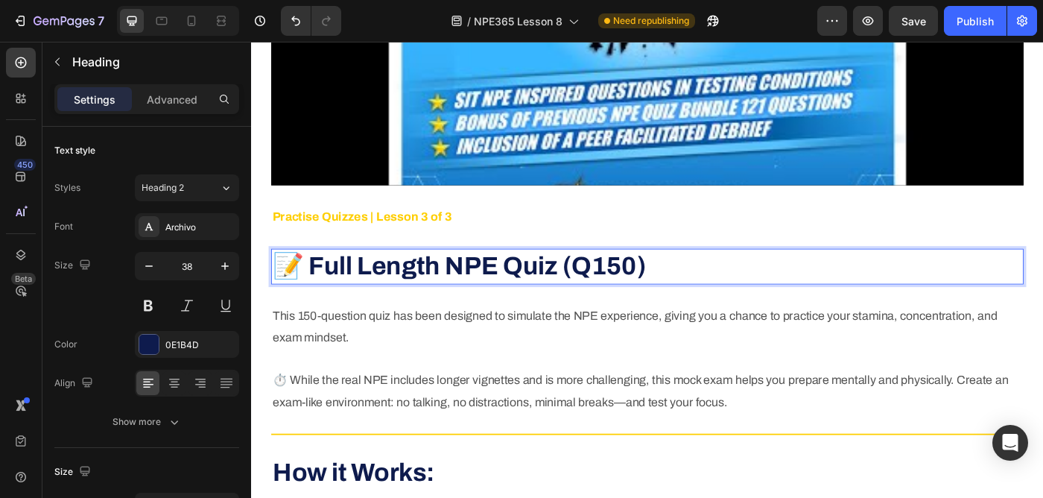
click at [737, 306] on p "📝 Full Length NPE Quiz (Q150)" at bounding box center [698, 295] width 847 height 37
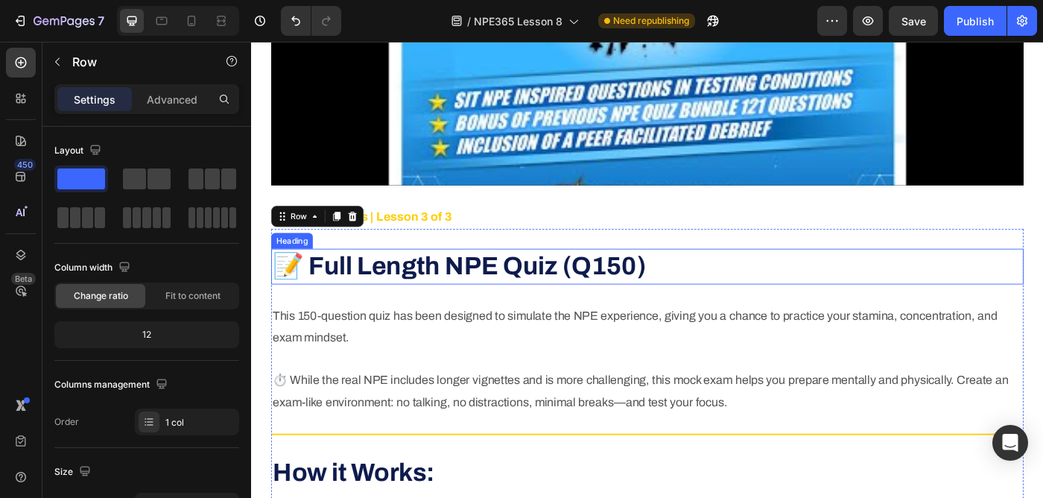
click at [762, 282] on p "⁠⁠⁠⁠⁠⁠⁠ 📝 Full Length NPE Quiz (Q150)" at bounding box center [698, 295] width 847 height 37
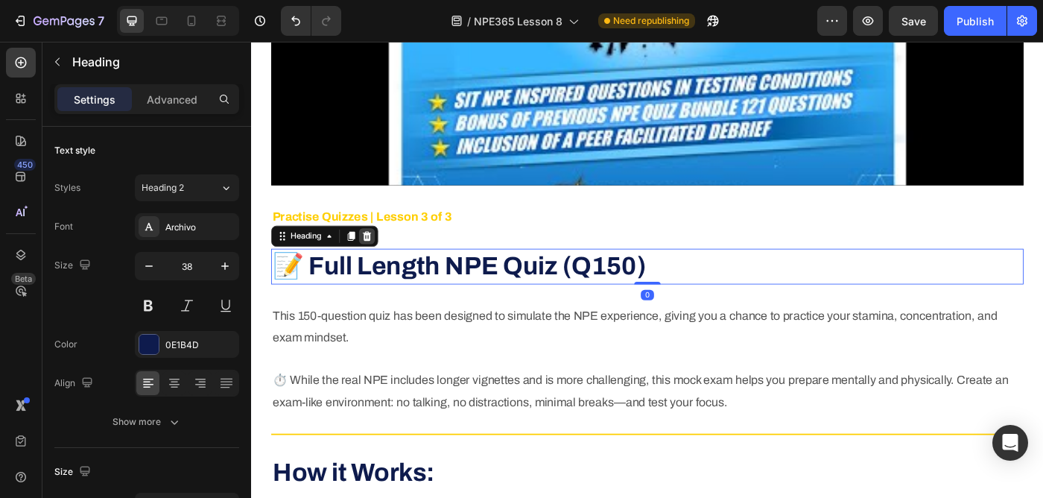
click at [388, 258] on div at bounding box center [382, 261] width 18 height 18
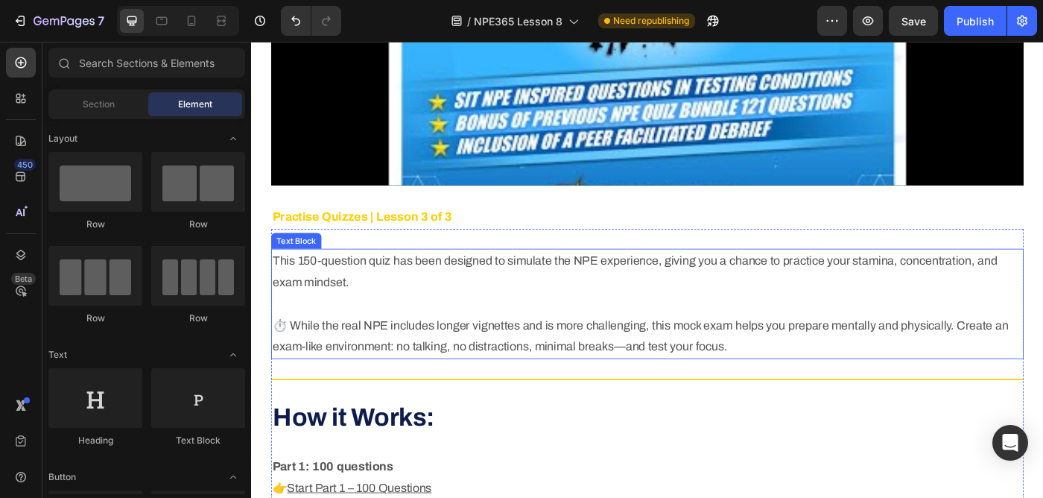
click at [347, 308] on p "This 150-question quiz has been designed to simulate the NPE experience, giving…" at bounding box center [698, 337] width 847 height 121
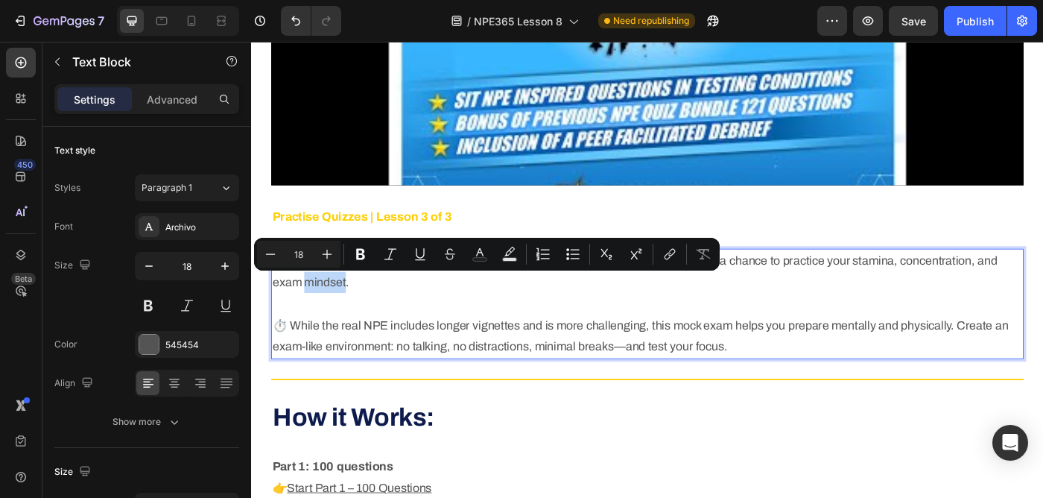
click at [366, 314] on p "This 150-question quiz has been designed to simulate the NPE experience, giving…" at bounding box center [698, 337] width 847 height 121
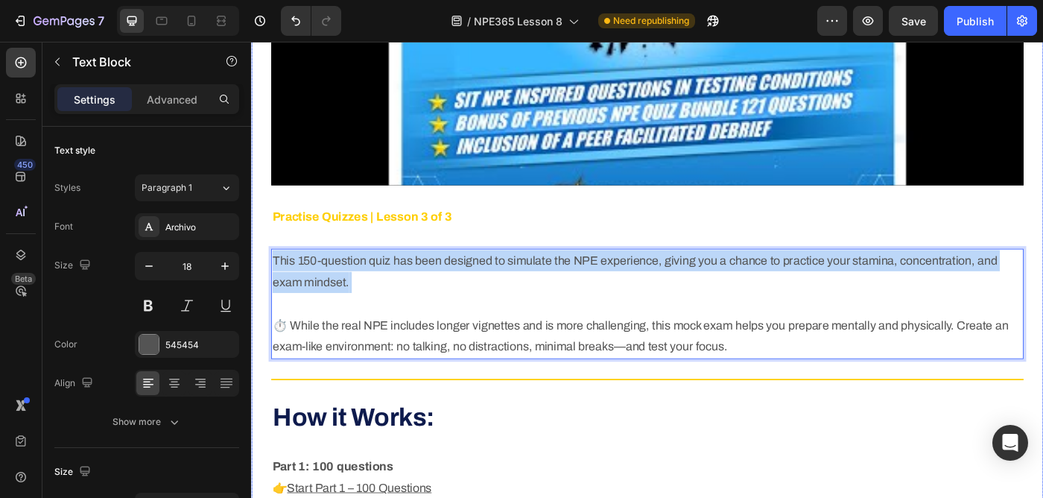
drag, startPoint x: 366, startPoint y: 314, endPoint x: 253, endPoint y: 291, distance: 114.9
click at [253, 291] on div "Video Practise Quizzes | Lesson 3 of 3 Text Block This 150-question quiz has be…" at bounding box center [698, 434] width 894 height 1462
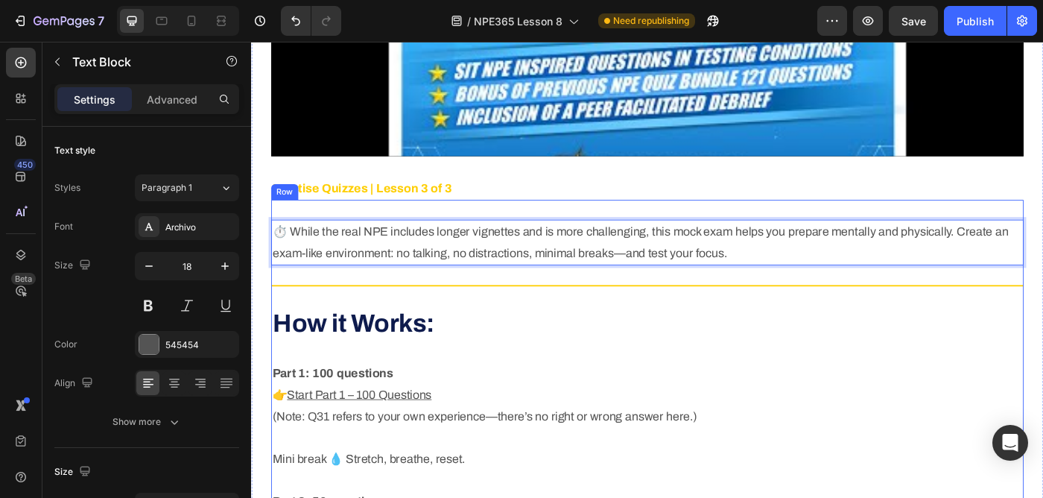
scroll to position [3098, 0]
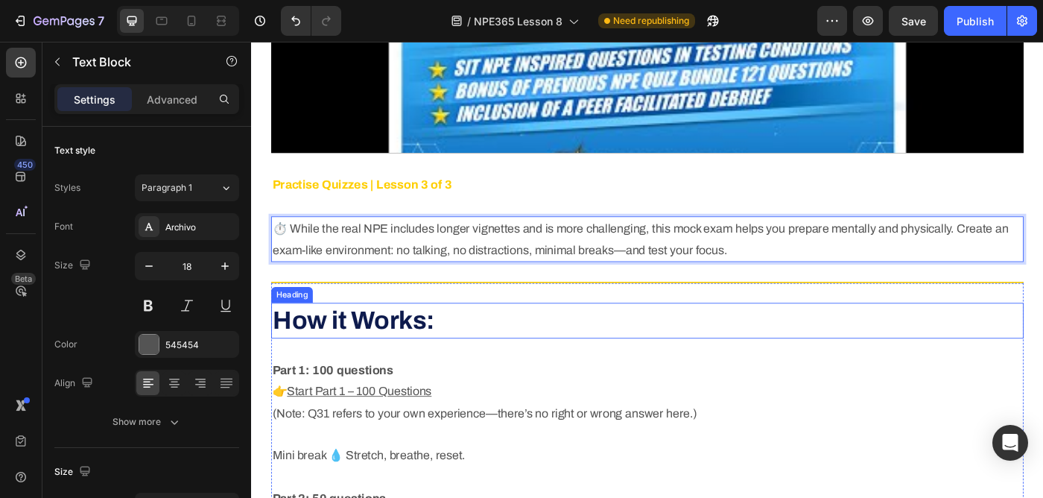
click at [394, 364] on strong "How it Works:" at bounding box center [366, 356] width 183 height 31
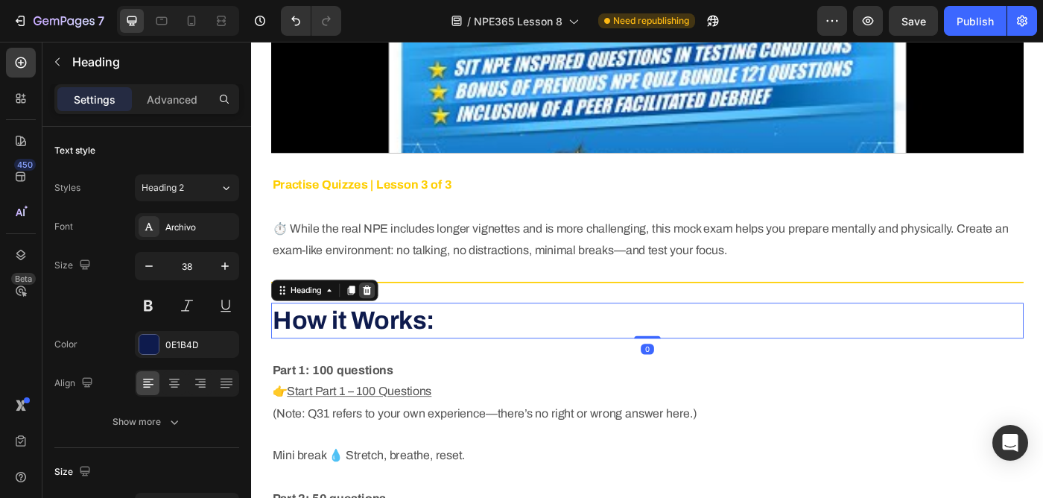
click at [382, 315] on div at bounding box center [382, 322] width 18 height 18
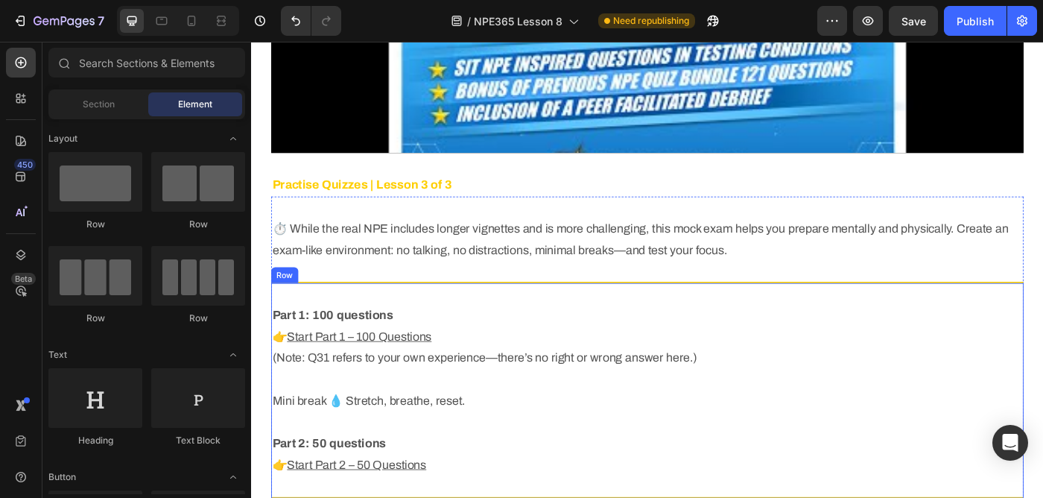
click at [393, 314] on div "Part 1: 100 questions  👉 Start Part 1 – 100 Questions  (Note: Q31 refers to you…" at bounding box center [699, 435] width 850 height 242
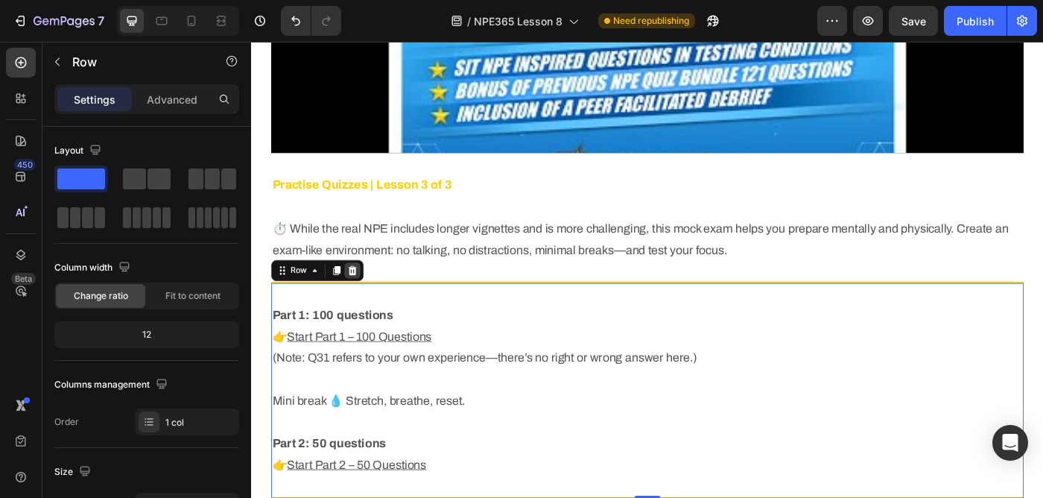
click at [359, 297] on icon at bounding box center [365, 300] width 12 height 12
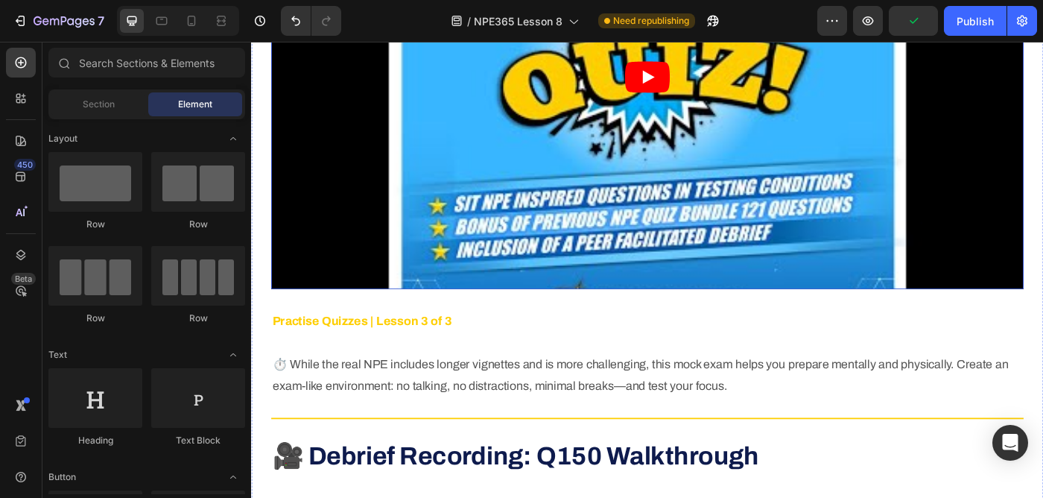
click at [615, 238] on article at bounding box center [699, 82] width 850 height 478
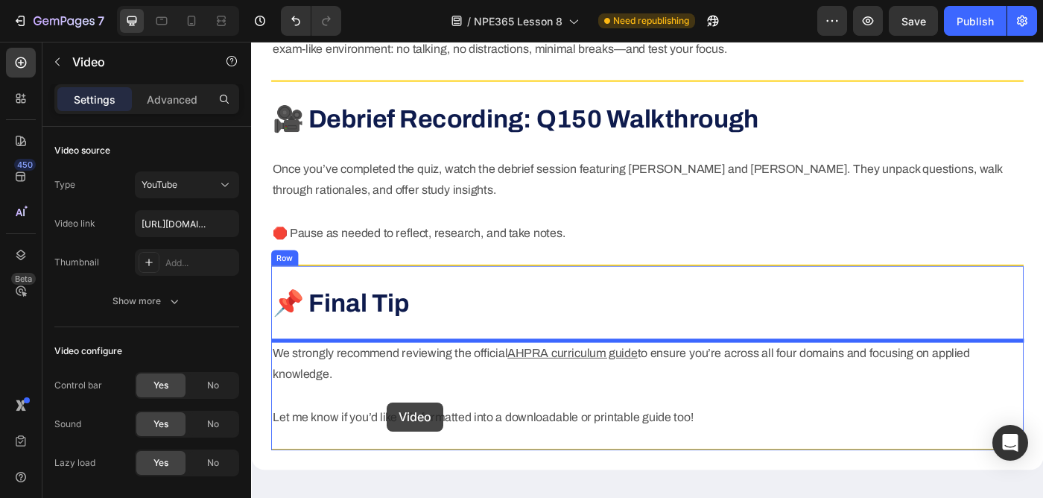
scroll to position [3346, 0]
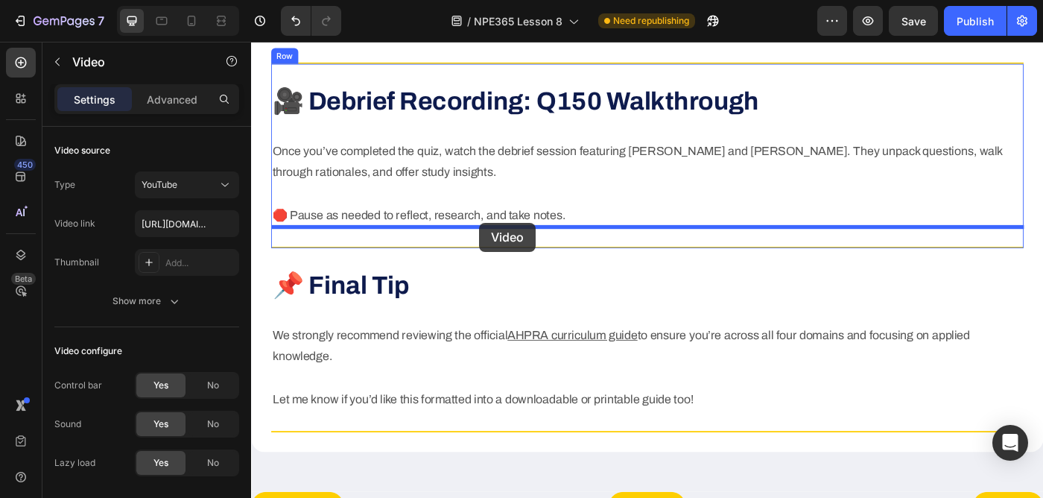
drag, startPoint x: 282, startPoint y: 145, endPoint x: 509, endPoint y: 246, distance: 247.9
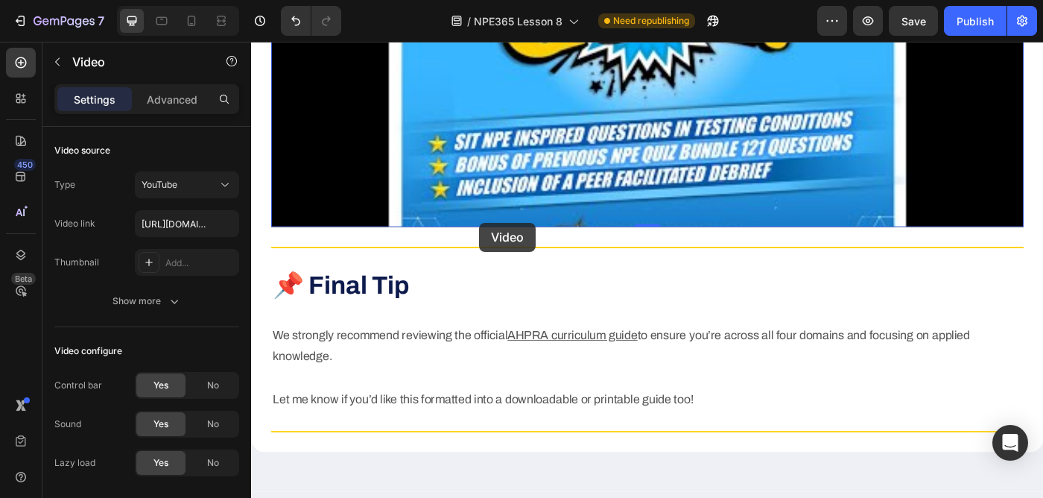
scroll to position [2867, 0]
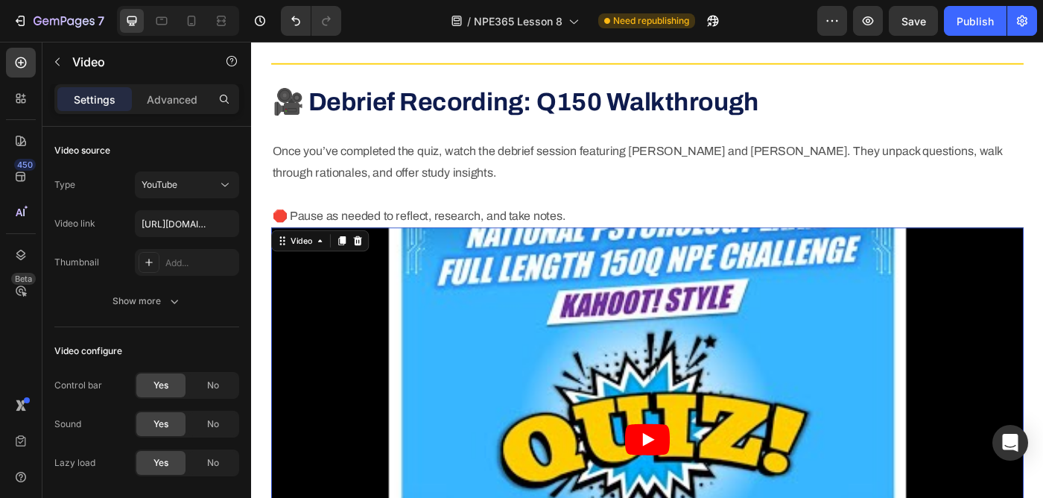
click at [594, 269] on article at bounding box center [699, 490] width 850 height 478
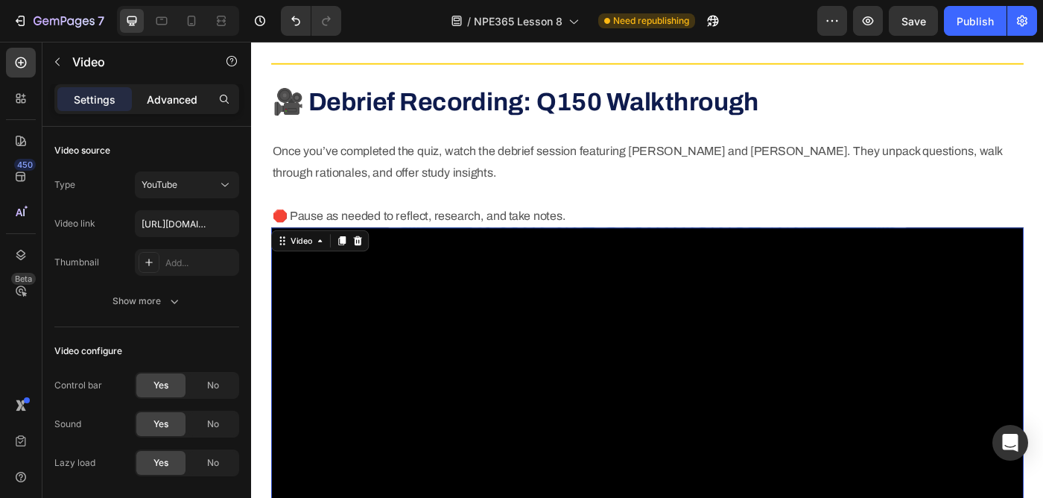
click at [183, 99] on p "Advanced" at bounding box center [172, 100] width 51 height 16
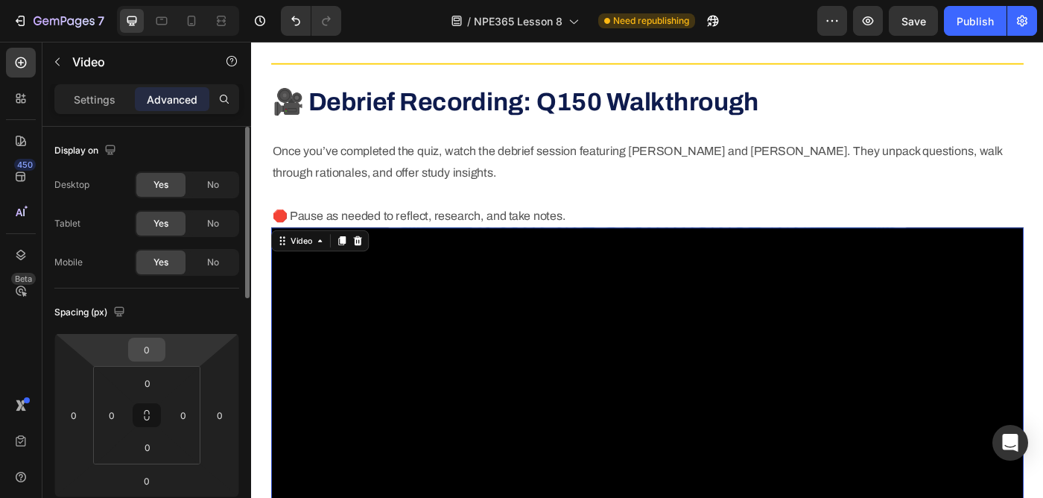
click at [156, 357] on input "0" at bounding box center [147, 349] width 30 height 22
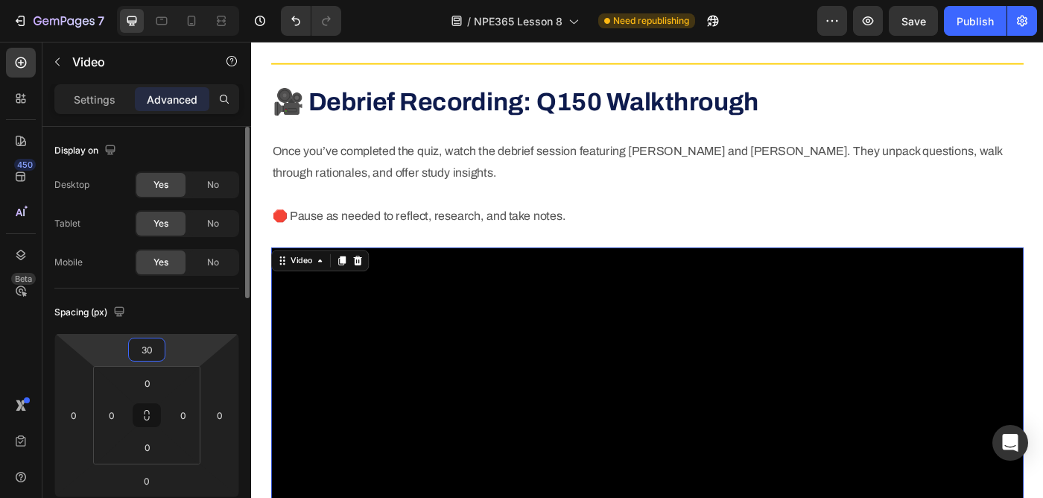
type input "30"
click at [200, 312] on div "Spacing (px)" at bounding box center [146, 312] width 185 height 24
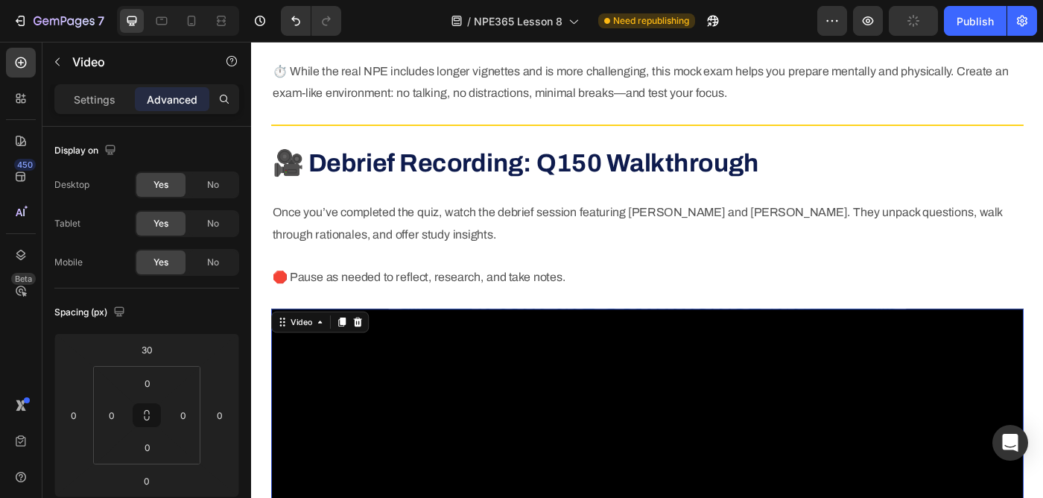
scroll to position [2793, 0]
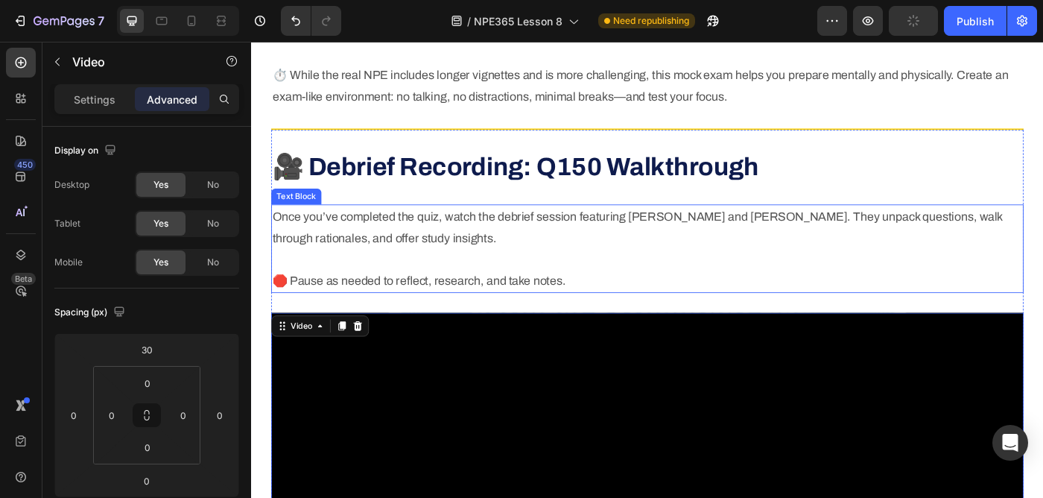
click at [751, 280] on p "🛑 Pause as needed to reflect, research, and take notes." at bounding box center [698, 299] width 847 height 48
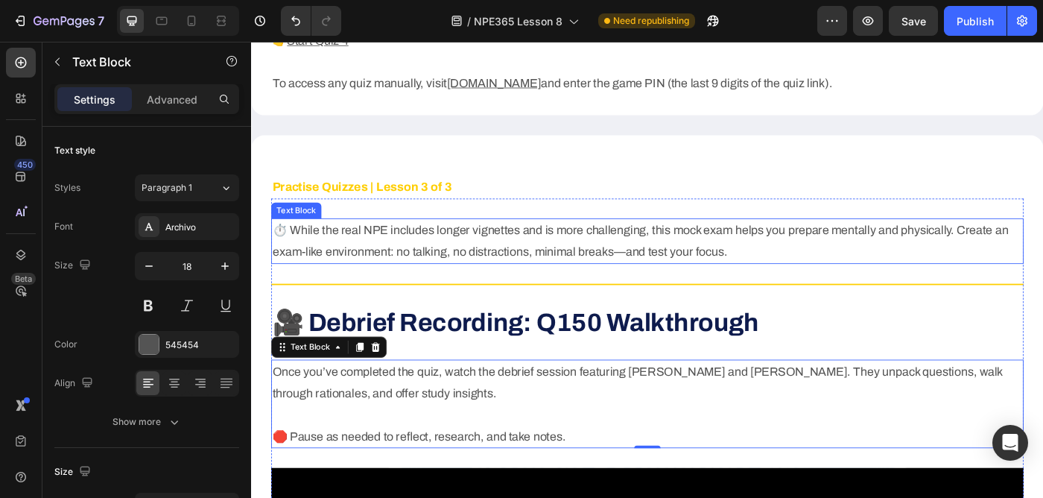
scroll to position [2664, 0]
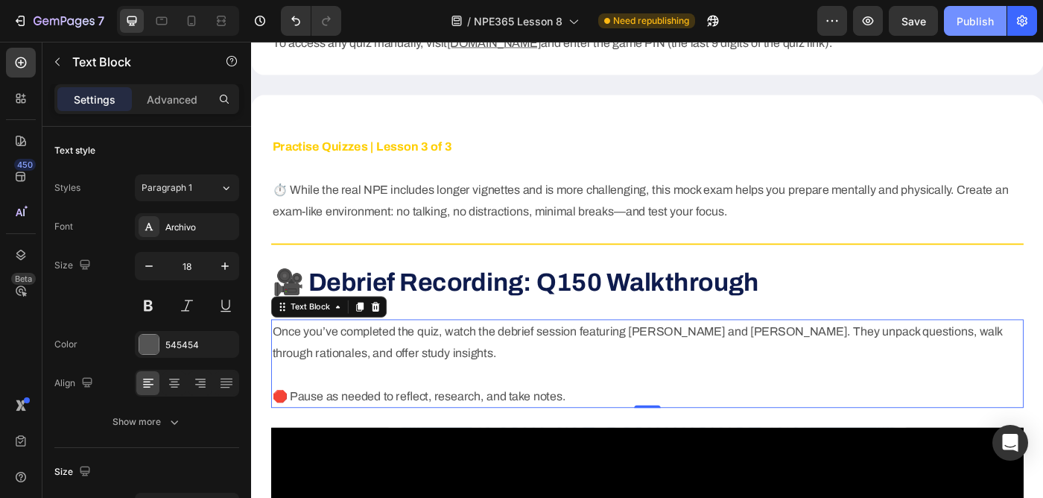
click at [983, 10] on button "Publish" at bounding box center [975, 21] width 63 height 30
